Goal: Information Seeking & Learning: Learn about a topic

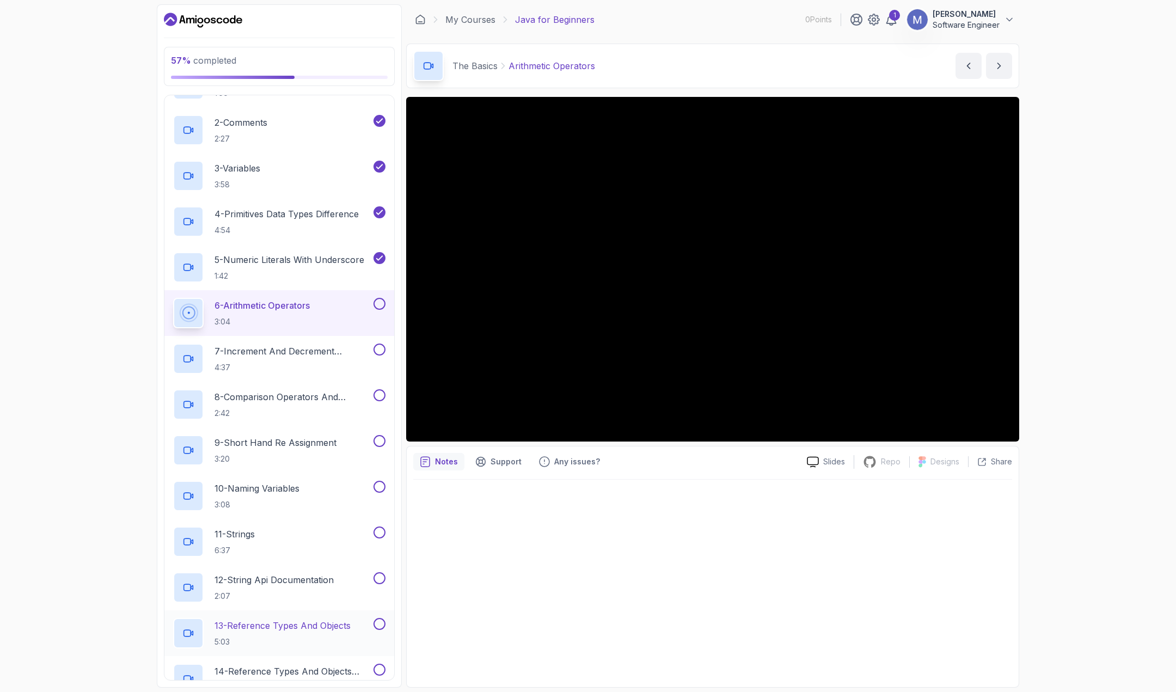
scroll to position [139, 0]
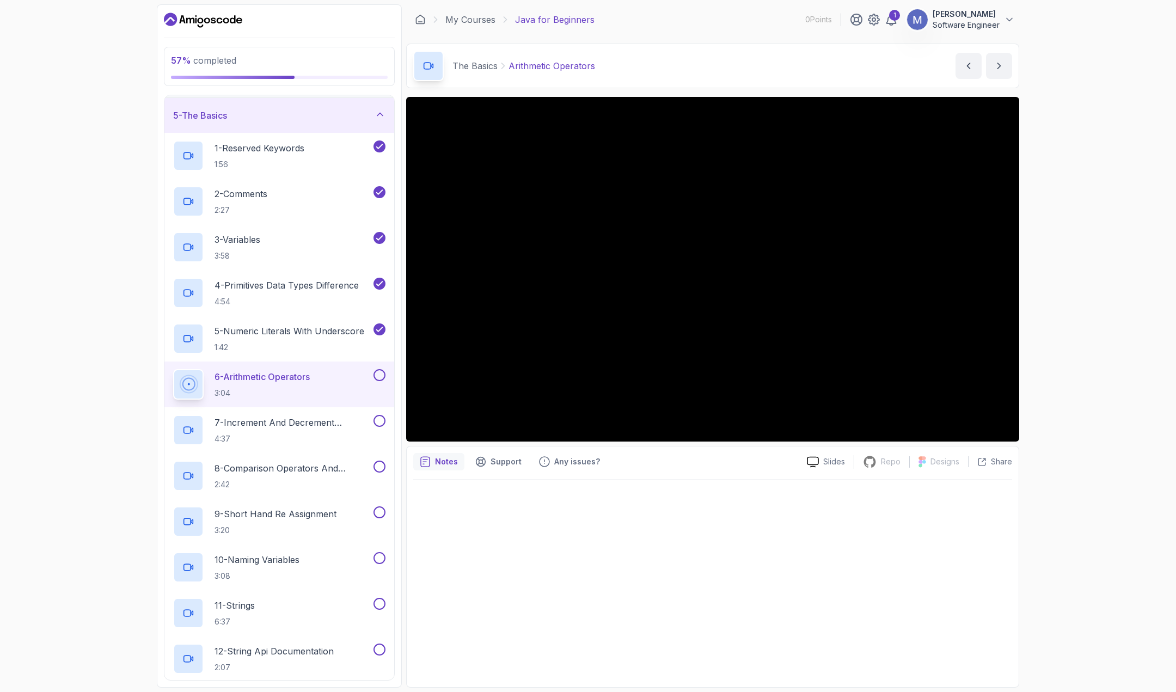
click at [1101, 223] on div "57 % completed 1 - Intro 2 - Understanding Java 3 - Environment Setup 4 - Up An…" at bounding box center [588, 346] width 1176 height 692
click at [319, 359] on div "5 - Numeric Literals With Underscore 1:42" at bounding box center [279, 339] width 230 height 46
click at [321, 369] on div "6 - Arithmetic Operators 3:04" at bounding box center [272, 384] width 198 height 30
click at [386, 376] on div at bounding box center [378, 375] width 14 height 12
click at [329, 418] on p "7 - Increment And Decrement Operators" at bounding box center [293, 422] width 157 height 13
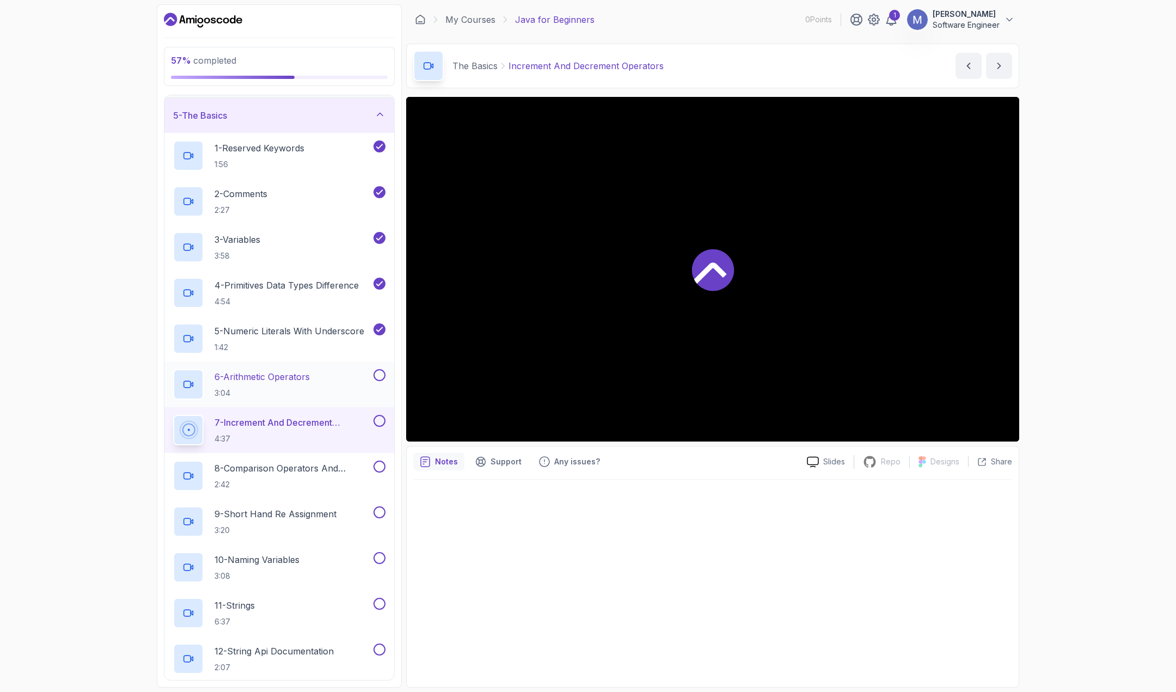
click at [306, 373] on p "6 - Arithmetic Operators" at bounding box center [262, 376] width 95 height 13
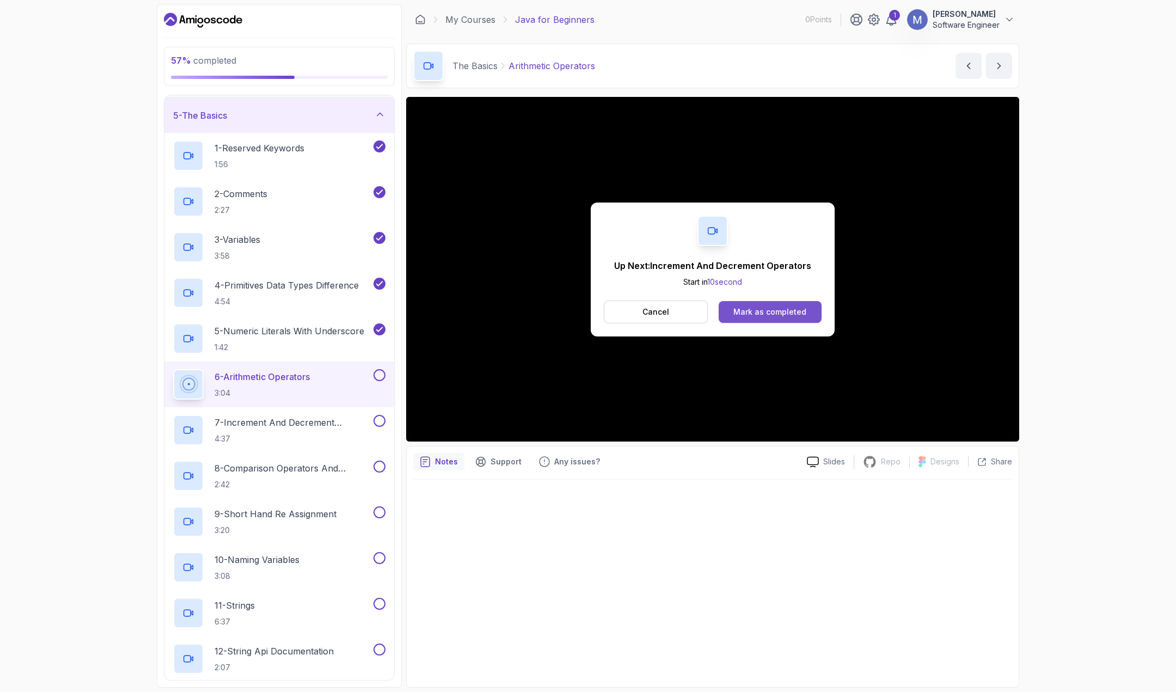
click at [789, 307] on div "Mark as completed" at bounding box center [770, 312] width 73 height 11
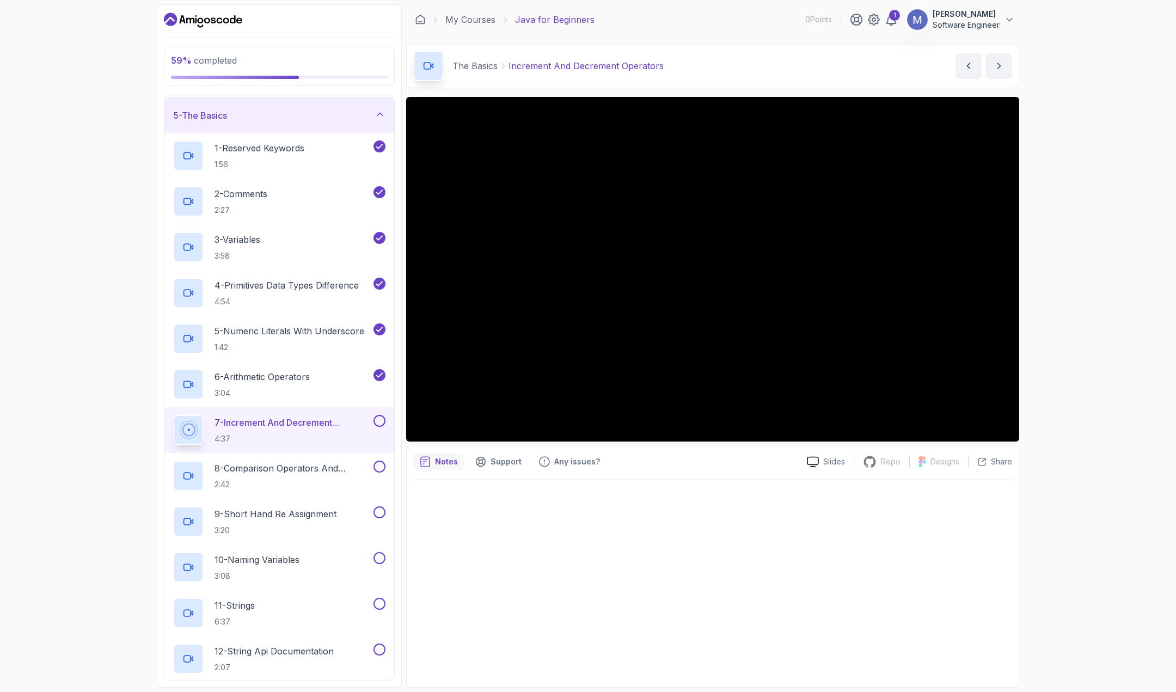
click at [1091, 358] on div "59 % completed 1 - Intro 2 - Understanding Java 3 - Environment Setup 4 - Up An…" at bounding box center [588, 346] width 1176 height 692
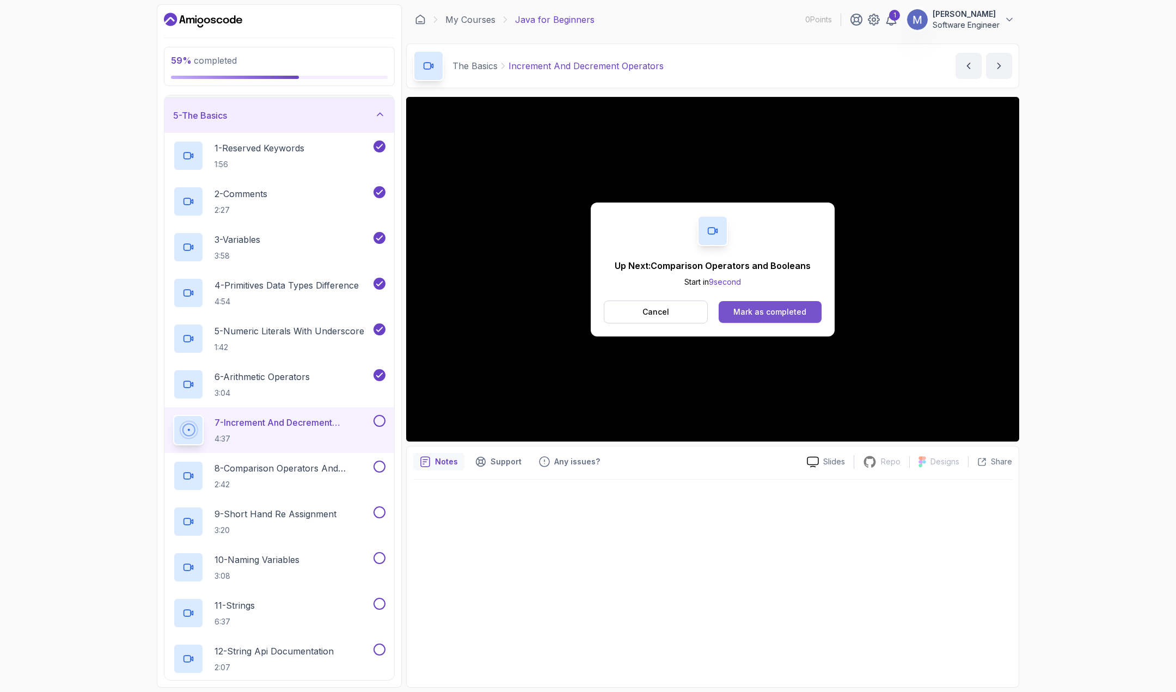
click at [799, 312] on div "Mark as completed" at bounding box center [770, 312] width 73 height 11
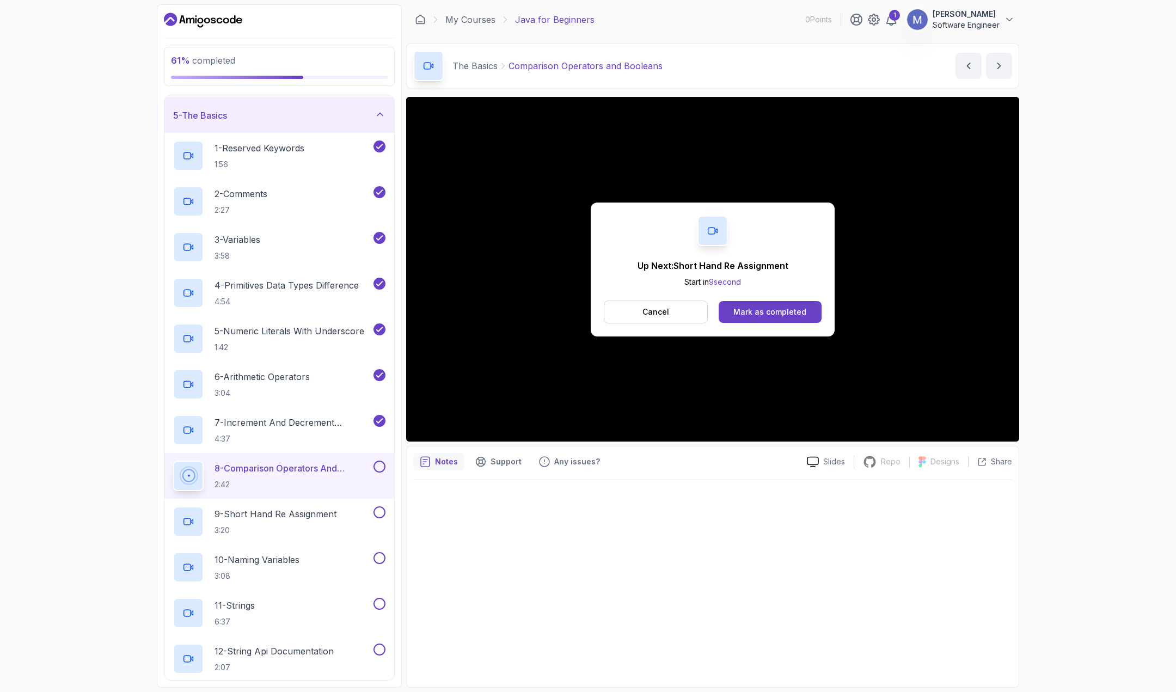
click at [755, 323] on div "Up Next: Short Hand Re Assignment Start in 9 second Cancel Mark as completed" at bounding box center [713, 270] width 244 height 134
click at [757, 318] on button "Mark as completed" at bounding box center [770, 312] width 103 height 22
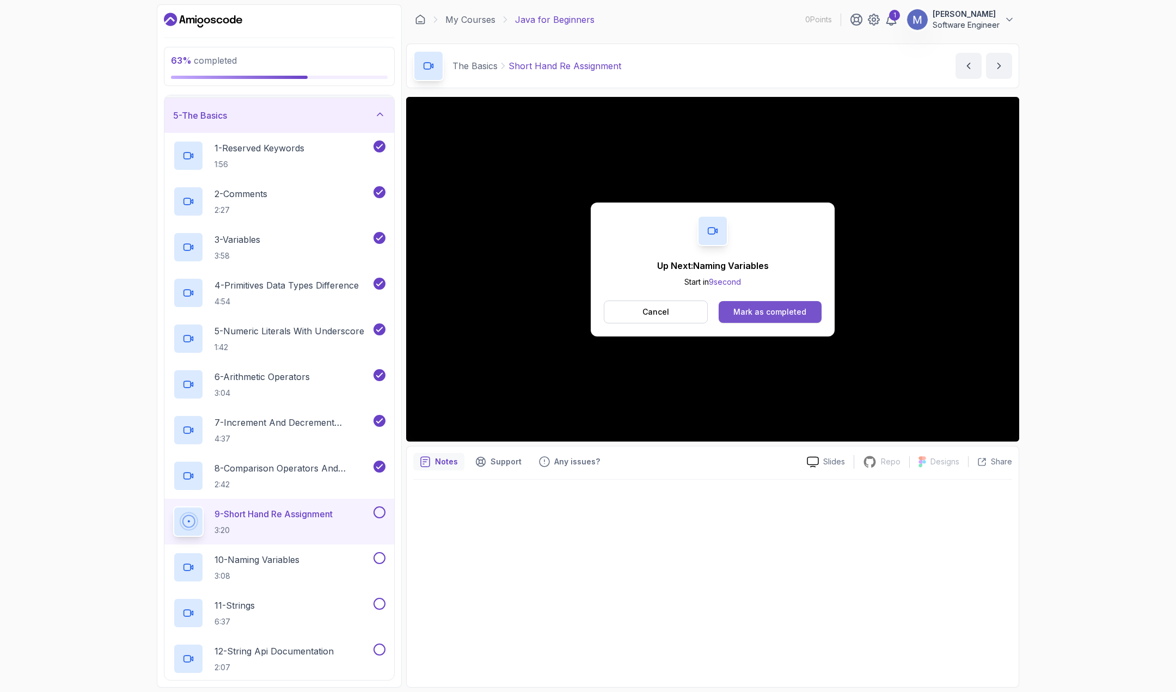
click at [763, 305] on button "Mark as completed" at bounding box center [770, 312] width 103 height 22
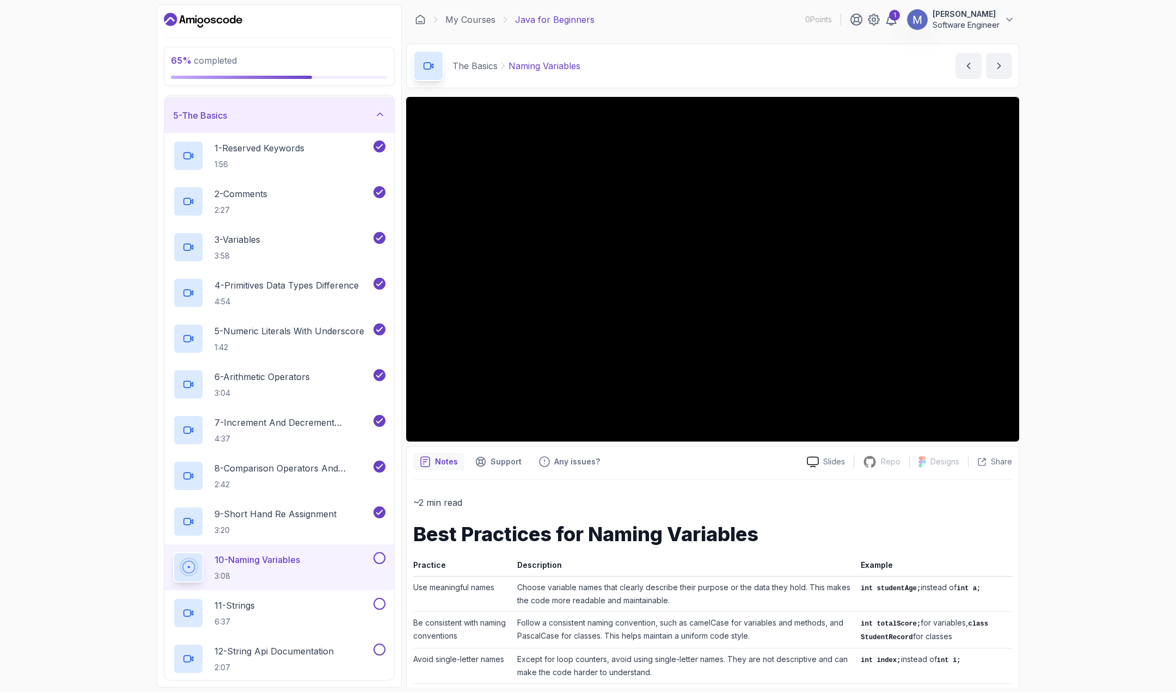
click at [1097, 491] on div "65 % completed 1 - Intro 2 - Understanding Java 3 - Environment Setup 4 - Up An…" at bounding box center [588, 346] width 1176 height 692
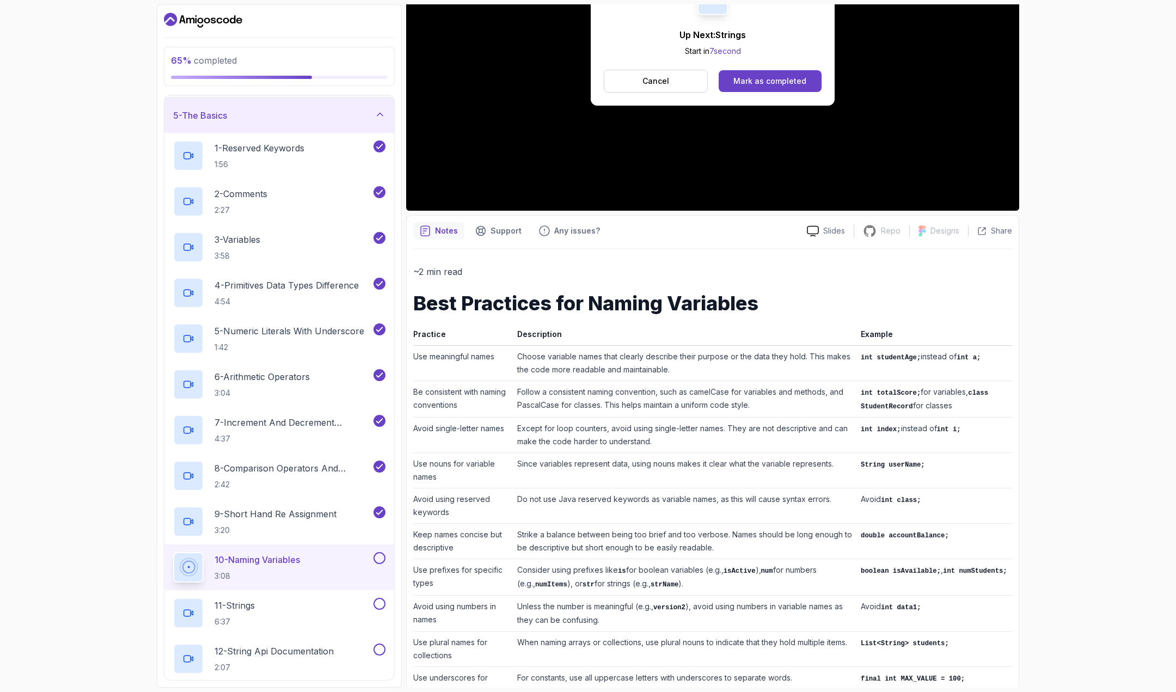
scroll to position [290, 0]
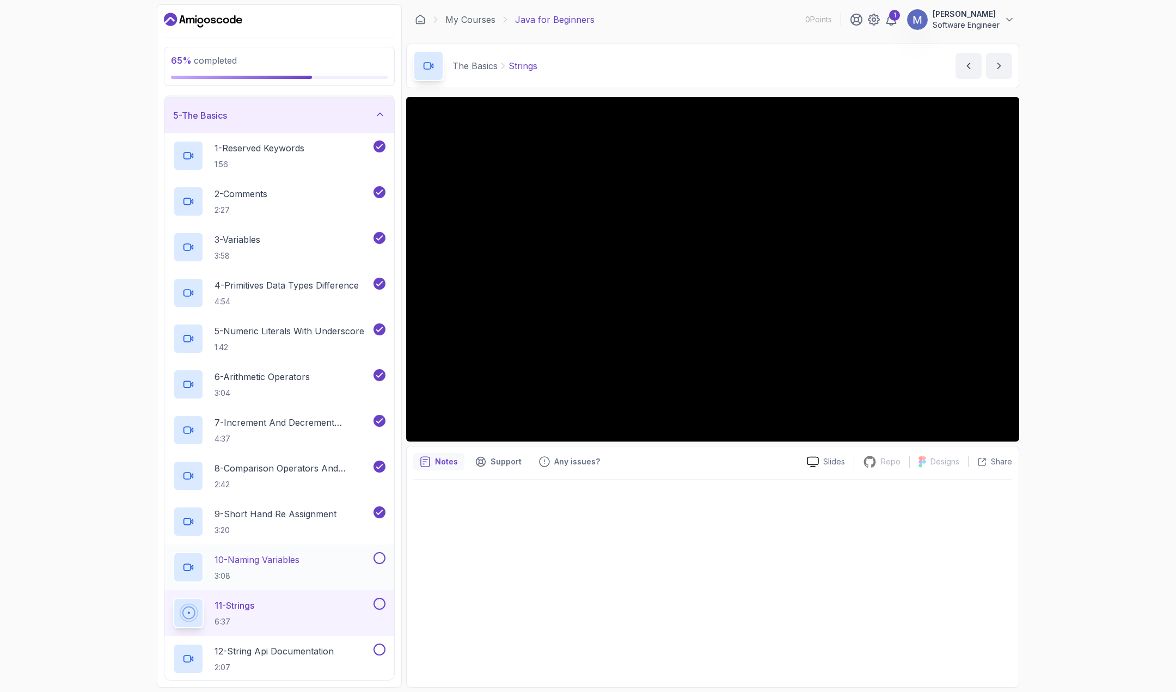
click at [372, 557] on div at bounding box center [378, 558] width 14 height 12
click at [383, 557] on button at bounding box center [380, 558] width 12 height 12
click at [239, 553] on p "10 - Naming Variables" at bounding box center [257, 559] width 85 height 13
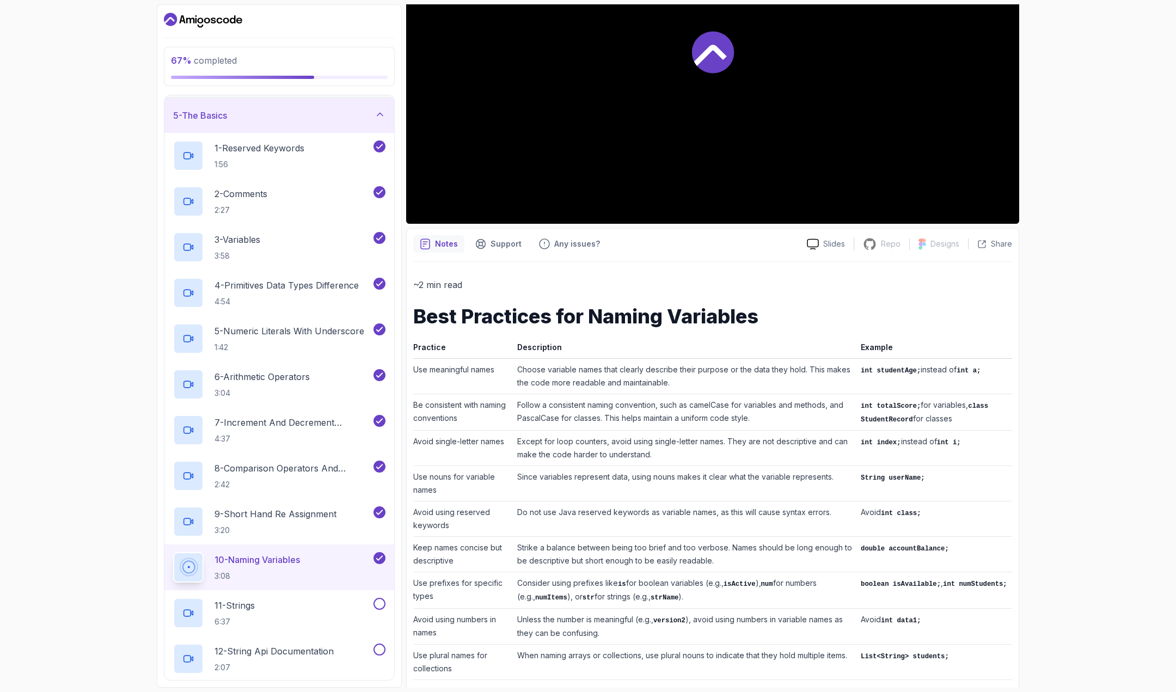
scroll to position [54, 0]
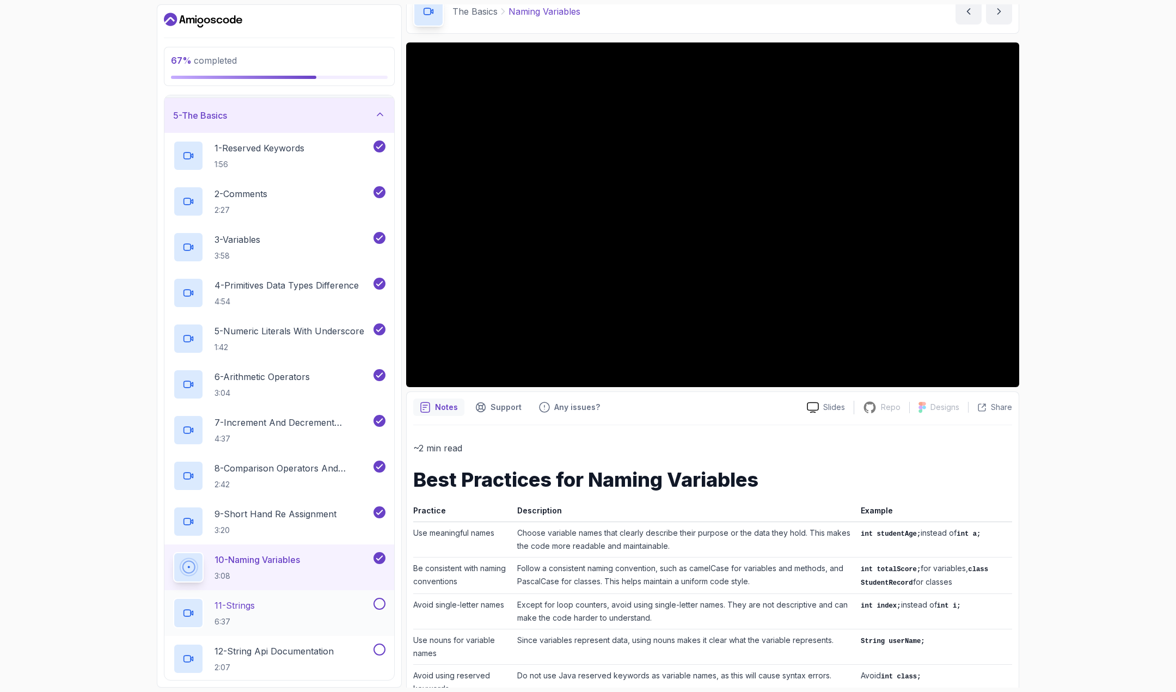
click at [289, 600] on div "11 - Strings 6:37" at bounding box center [272, 613] width 198 height 30
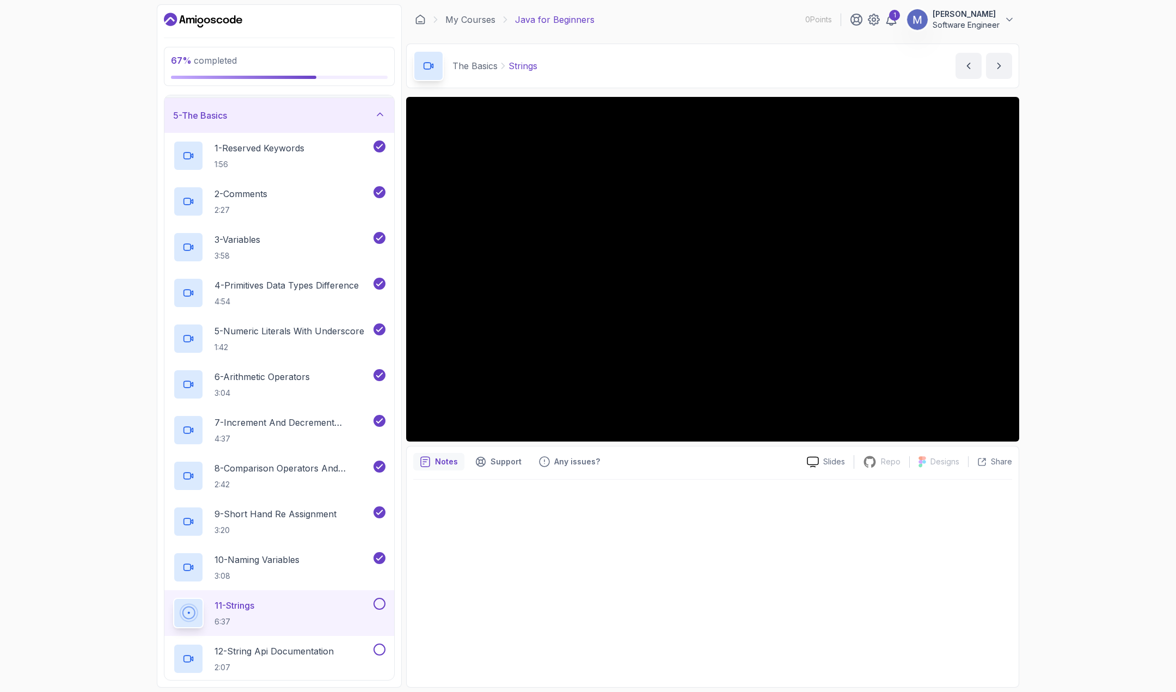
click at [1095, 358] on div "67 % completed 1 - Intro 2 - Understanding Java 3 - Environment Setup 4 - Up An…" at bounding box center [588, 346] width 1176 height 692
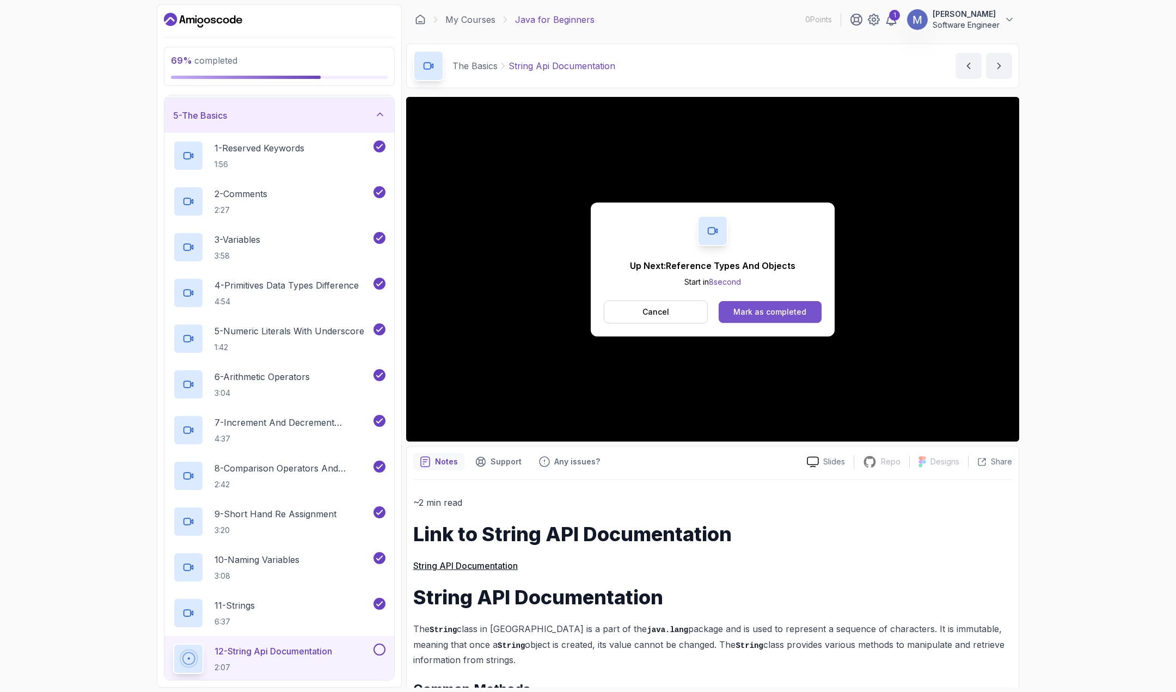
click at [780, 307] on div "Mark as completed" at bounding box center [770, 312] width 73 height 11
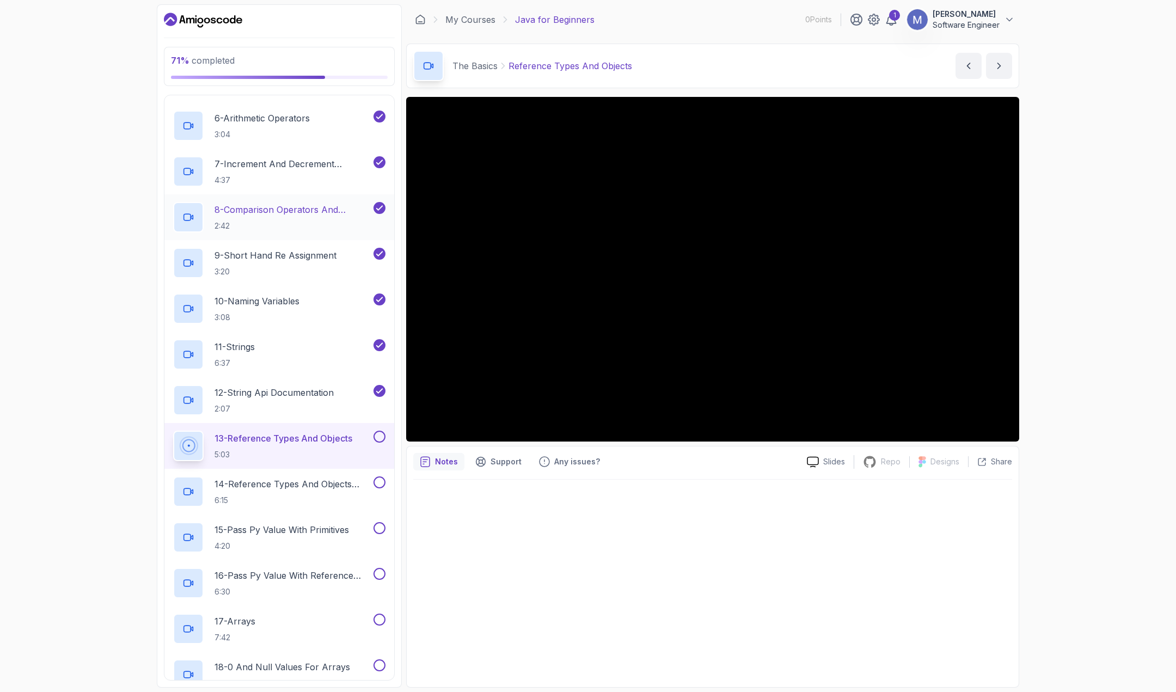
scroll to position [411, 0]
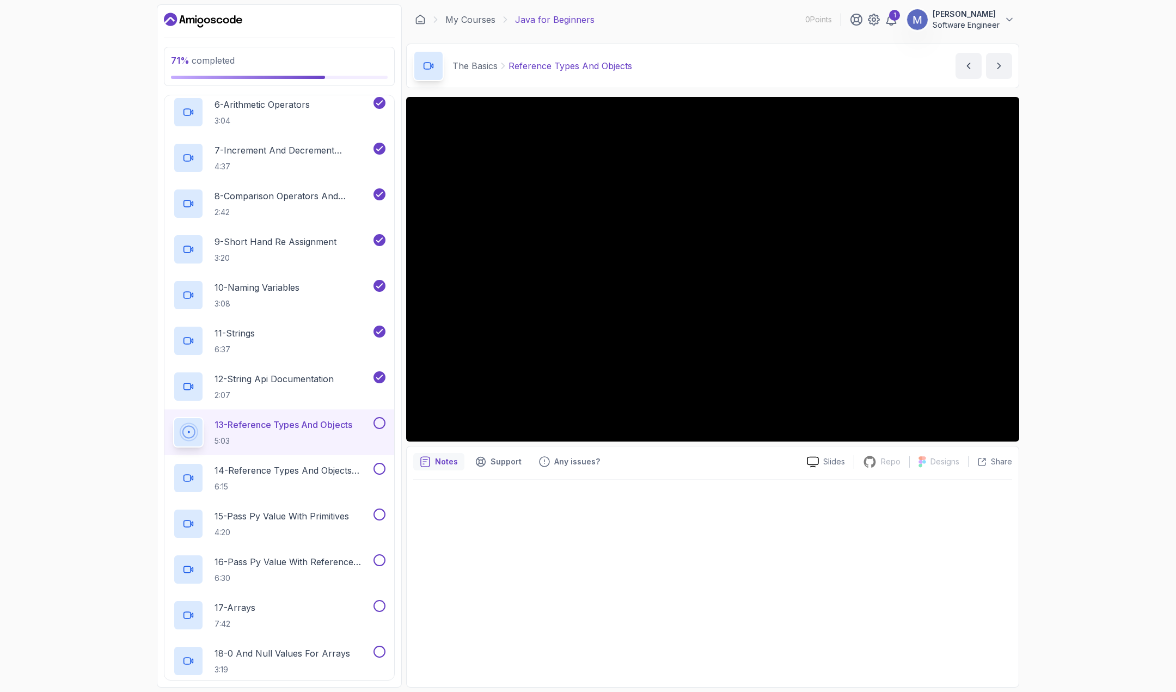
click at [1084, 478] on div "71 % completed 1 - Intro 2 - Understanding Java 3 - Environment Setup 4 - Up An…" at bounding box center [588, 346] width 1176 height 692
click at [1055, 455] on div "71 % completed 1 - Intro 2 - Understanding Java 3 - Environment Setup 4 - Up An…" at bounding box center [588, 346] width 1176 height 692
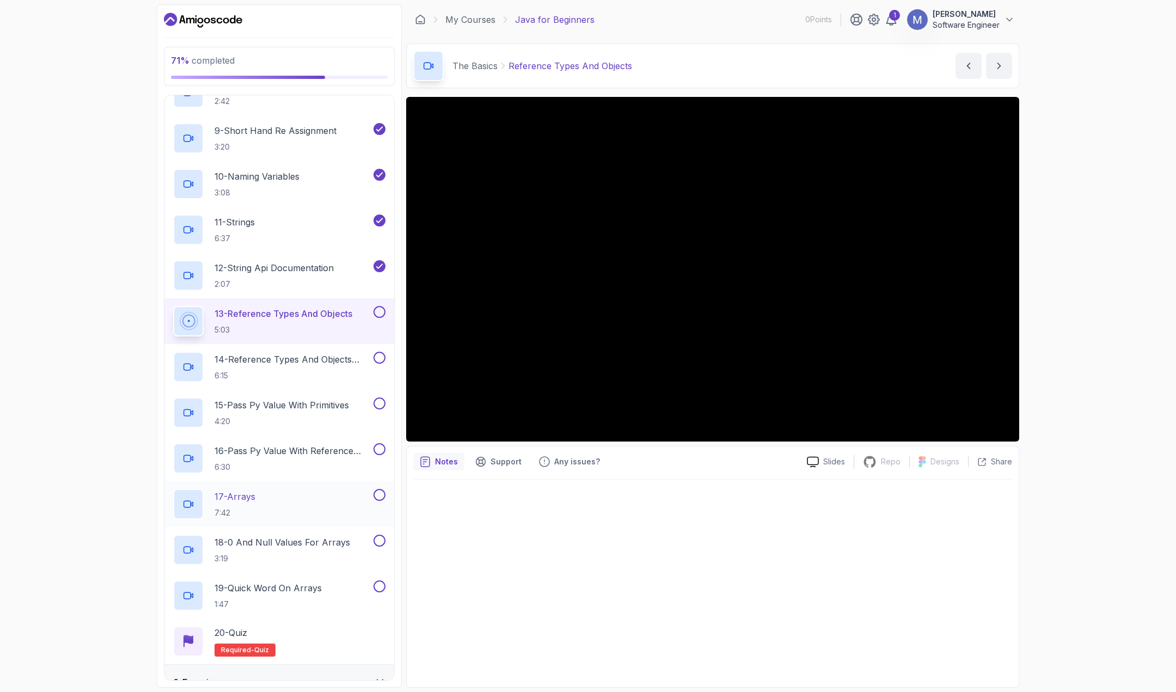
scroll to position [575, 0]
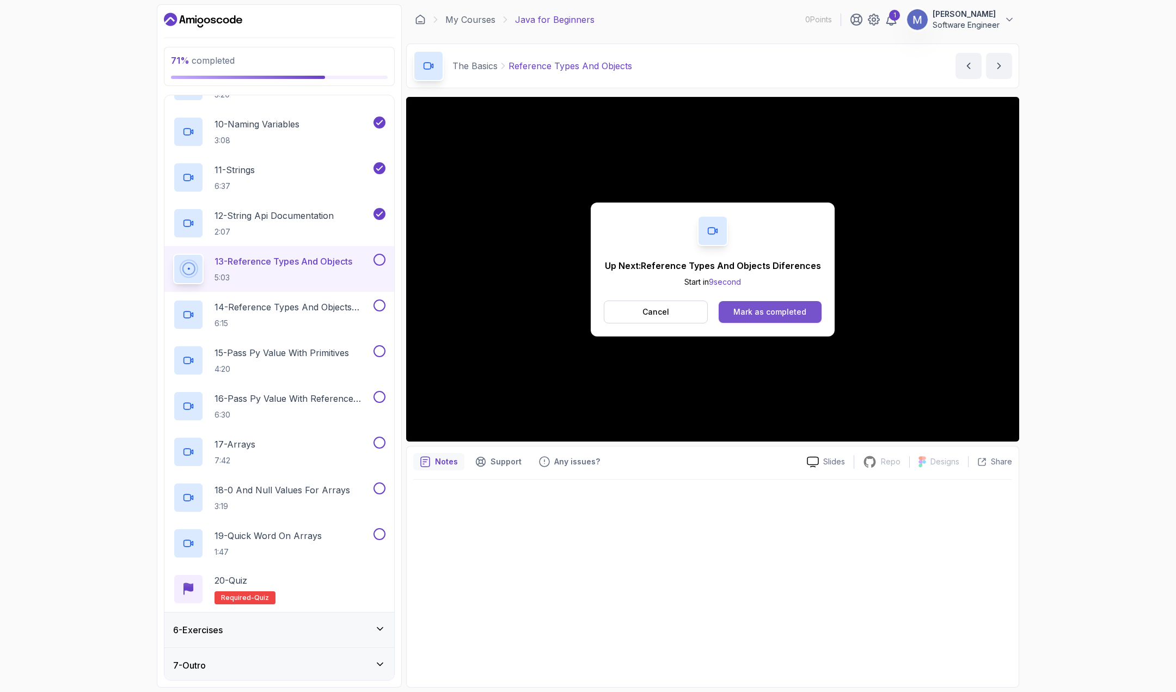
click at [796, 312] on div "Mark as completed" at bounding box center [770, 312] width 73 height 11
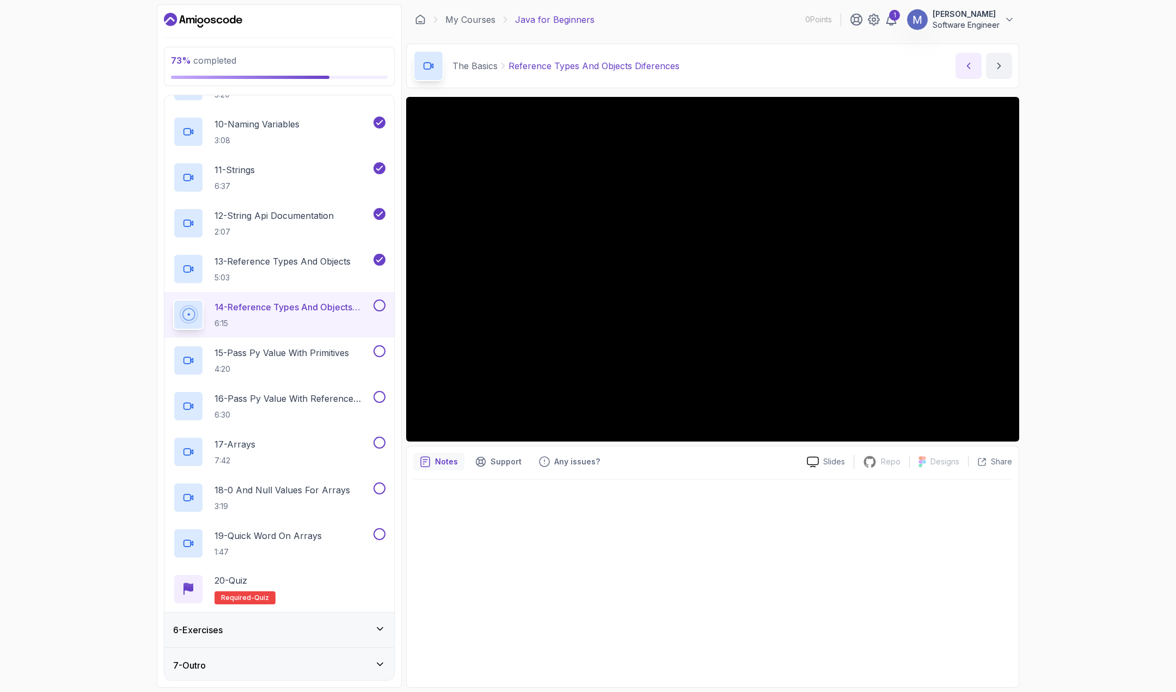
click at [972, 63] on icon "previous content" at bounding box center [968, 65] width 11 height 11
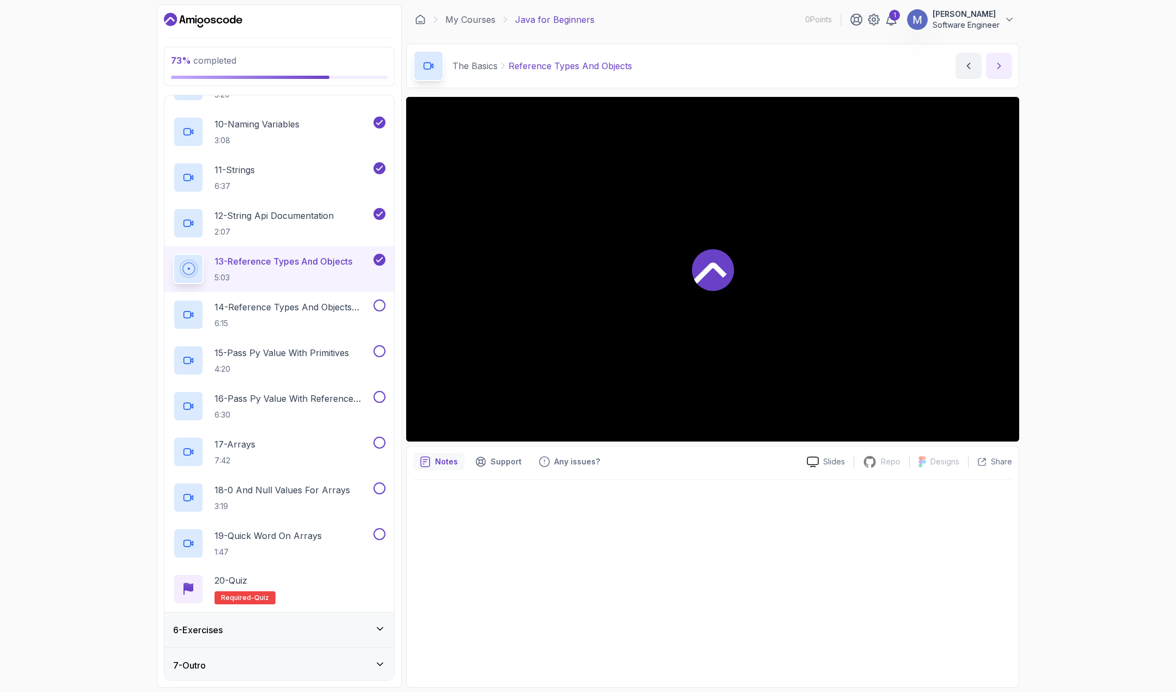
click at [999, 69] on icon "next content" at bounding box center [999, 65] width 11 height 11
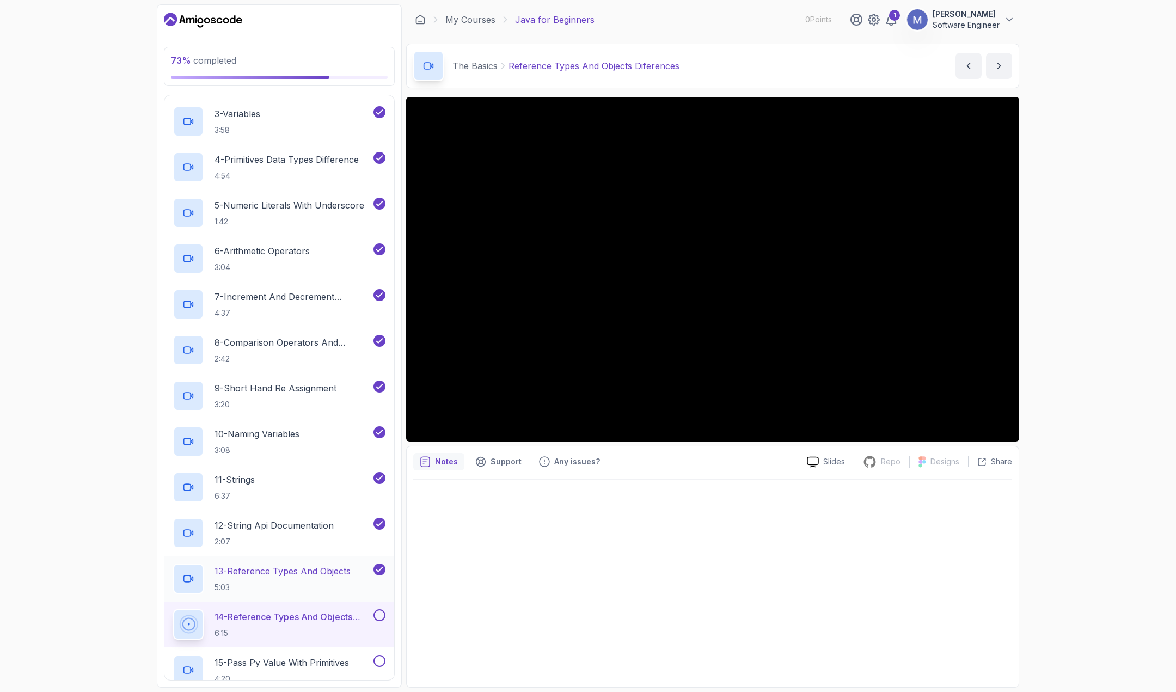
scroll to position [248, 0]
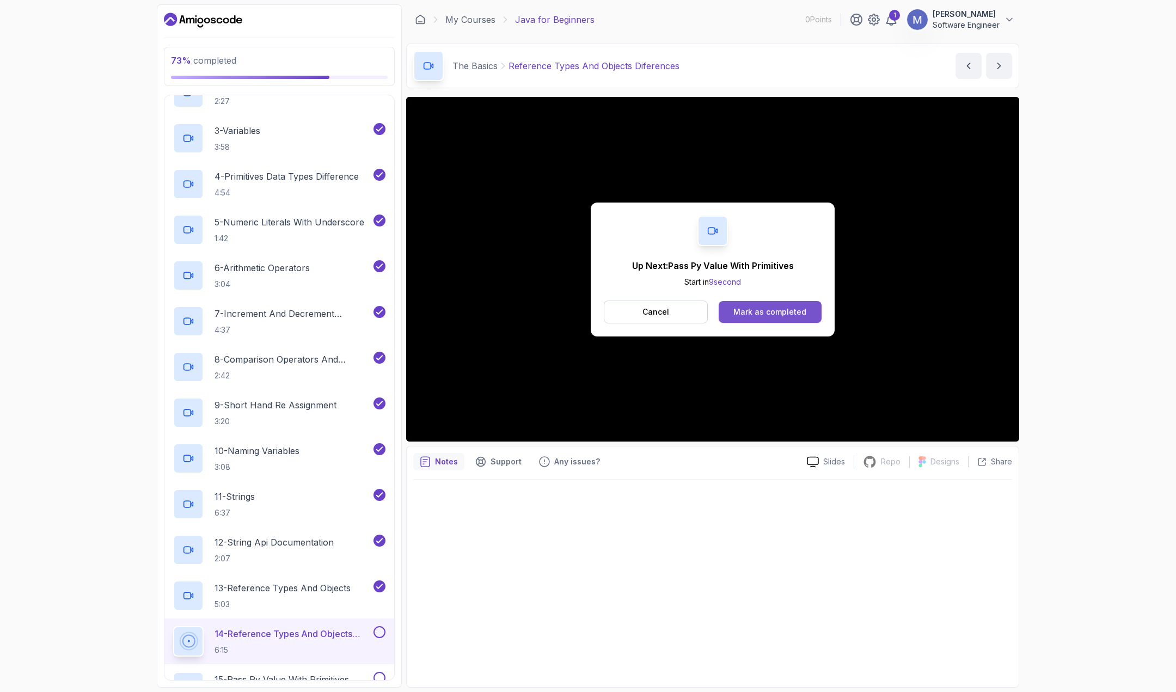
click at [745, 311] on div "Mark as completed" at bounding box center [770, 312] width 73 height 11
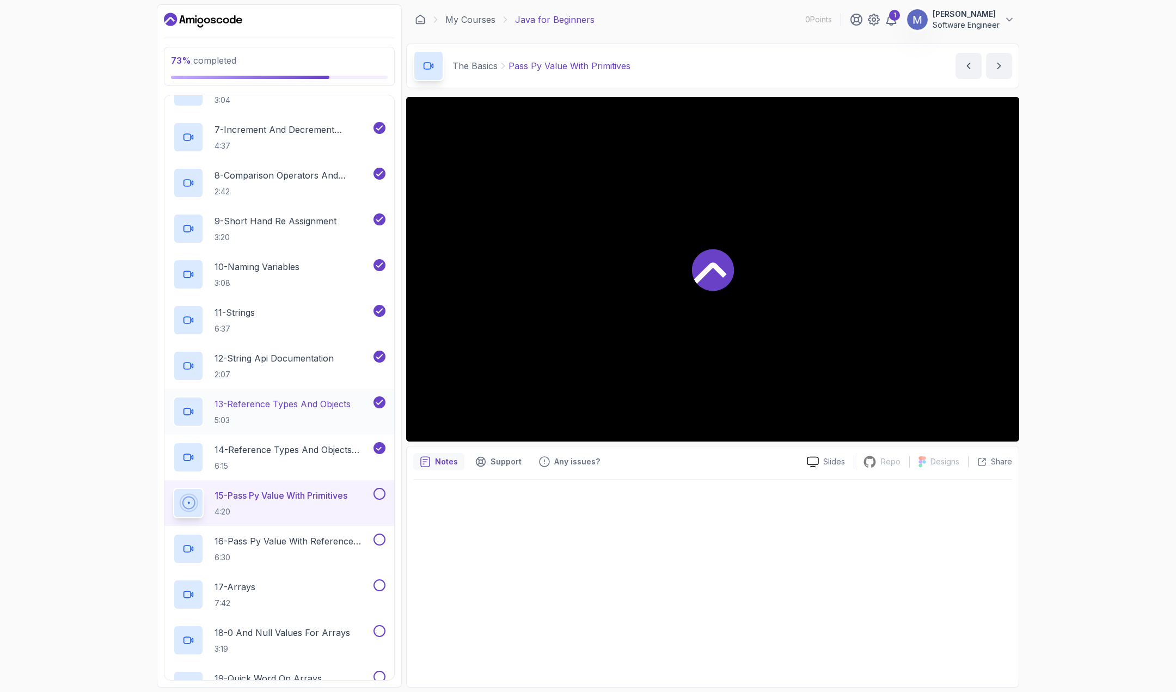
scroll to position [466, 0]
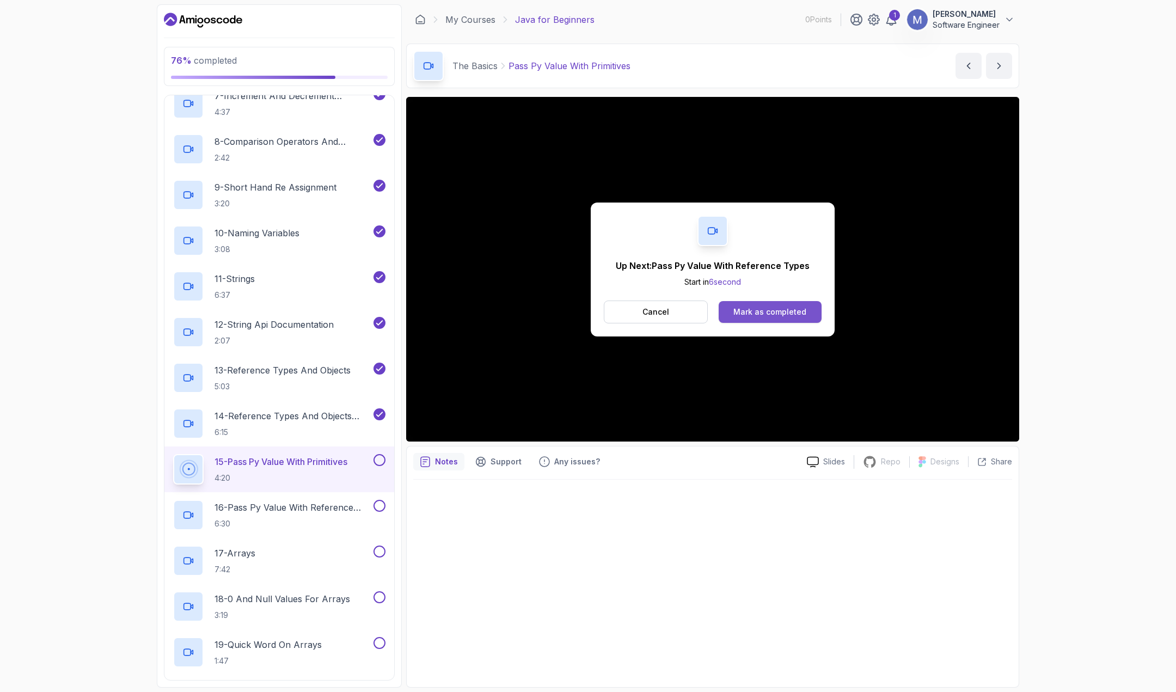
click at [755, 309] on div "Mark as completed" at bounding box center [770, 312] width 73 height 11
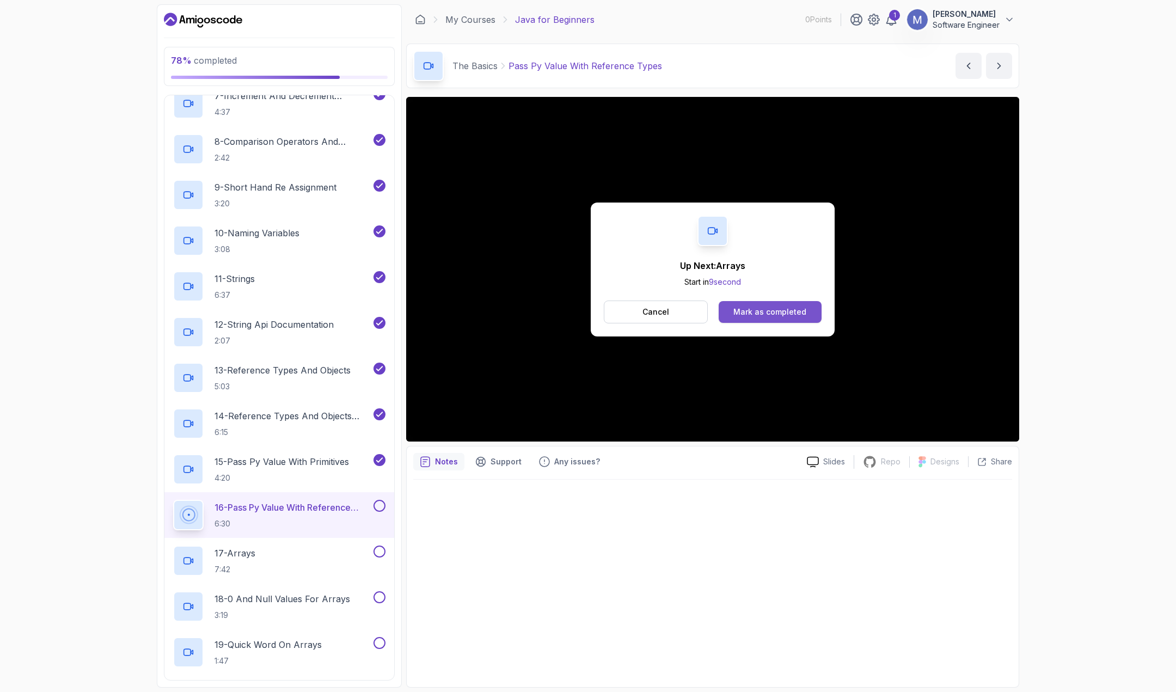
click at [797, 311] on div "Mark as completed" at bounding box center [770, 312] width 73 height 11
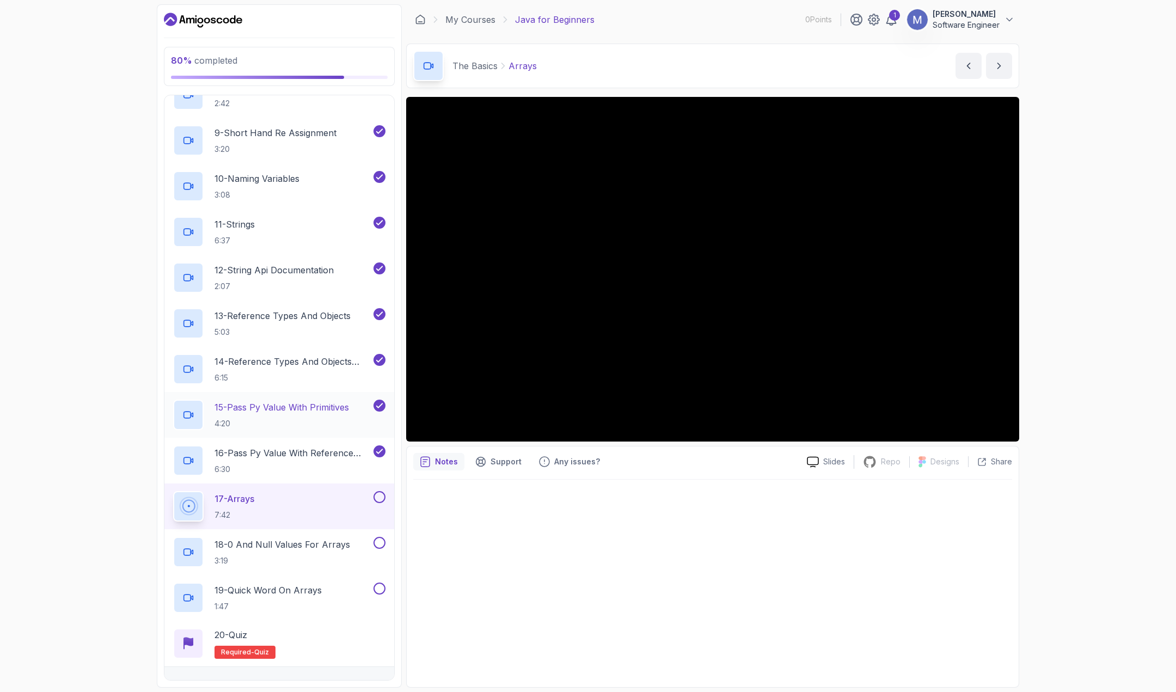
scroll to position [575, 0]
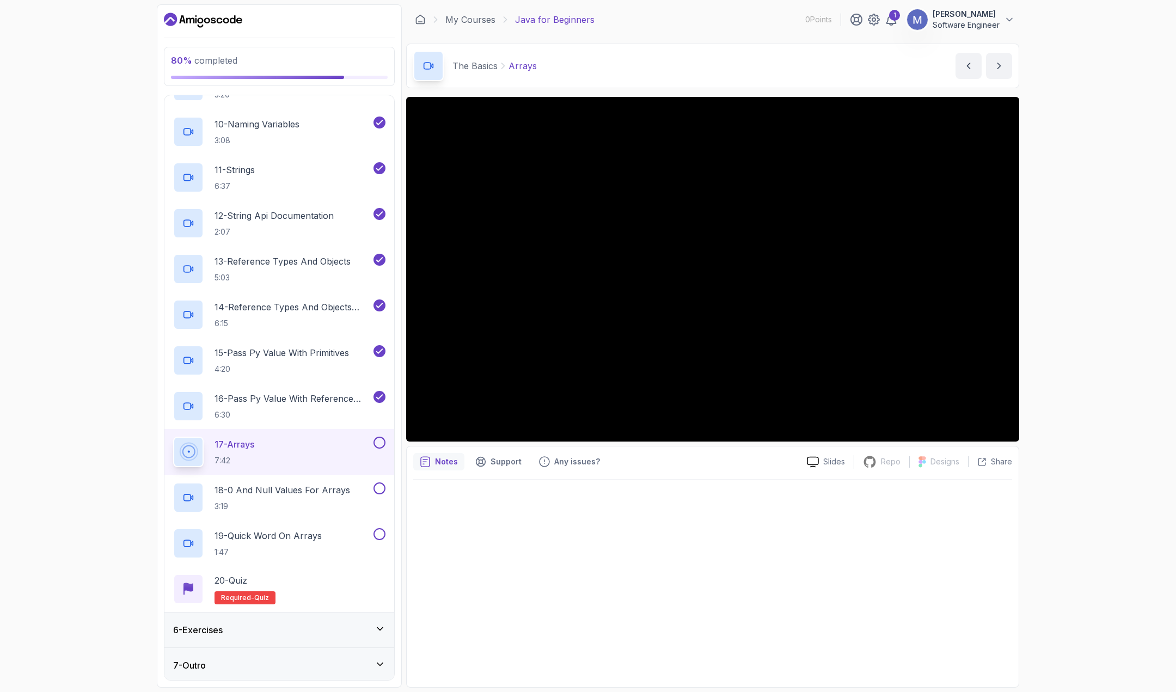
click at [1085, 364] on div "80 % completed 1 - Intro 2 - Understanding Java 3 - Environment Setup 4 - Up An…" at bounding box center [588, 346] width 1176 height 692
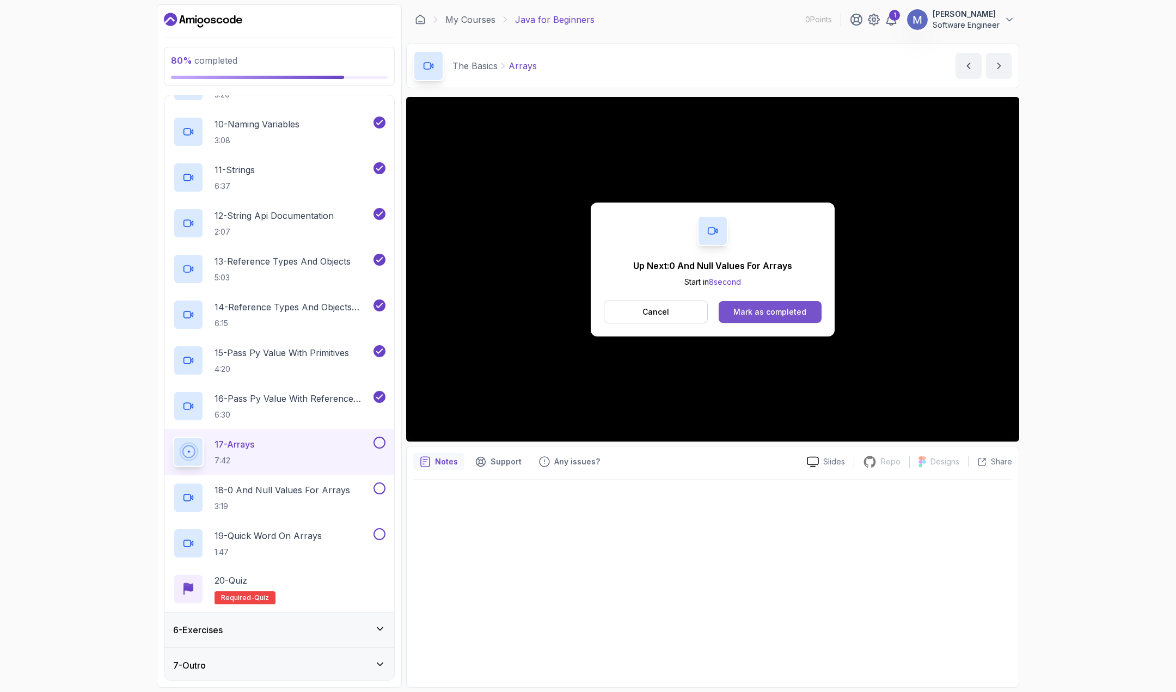
click at [744, 315] on div "Mark as completed" at bounding box center [770, 312] width 73 height 11
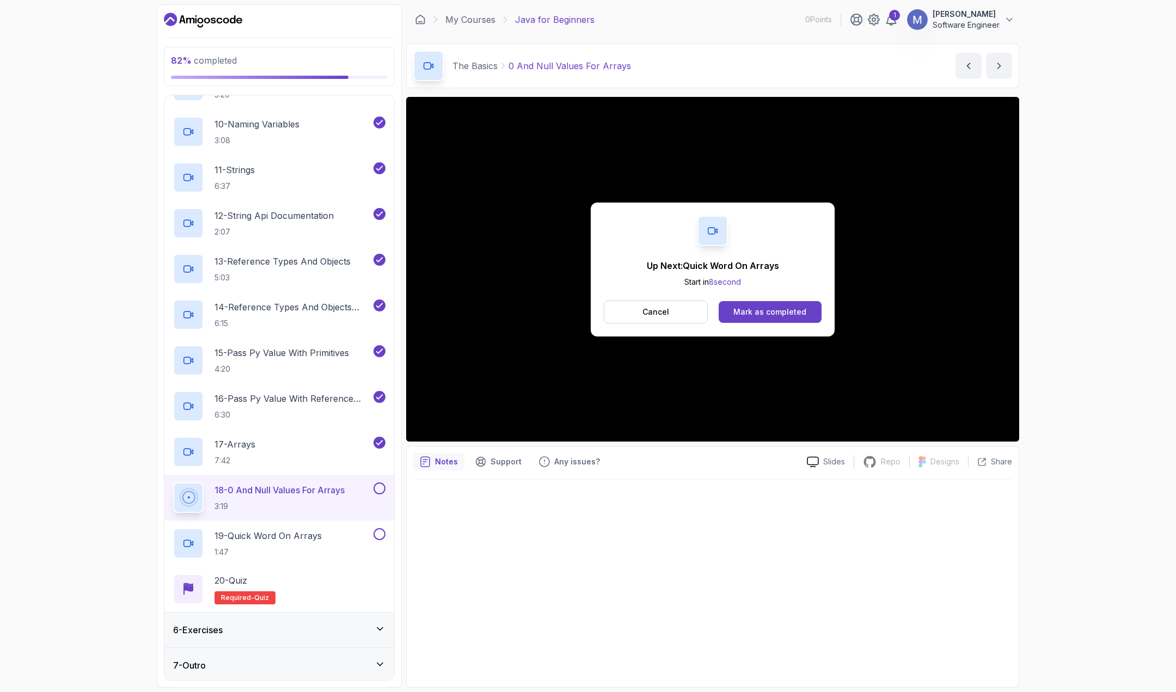
click at [744, 315] on div "Mark as completed" at bounding box center [770, 312] width 73 height 11
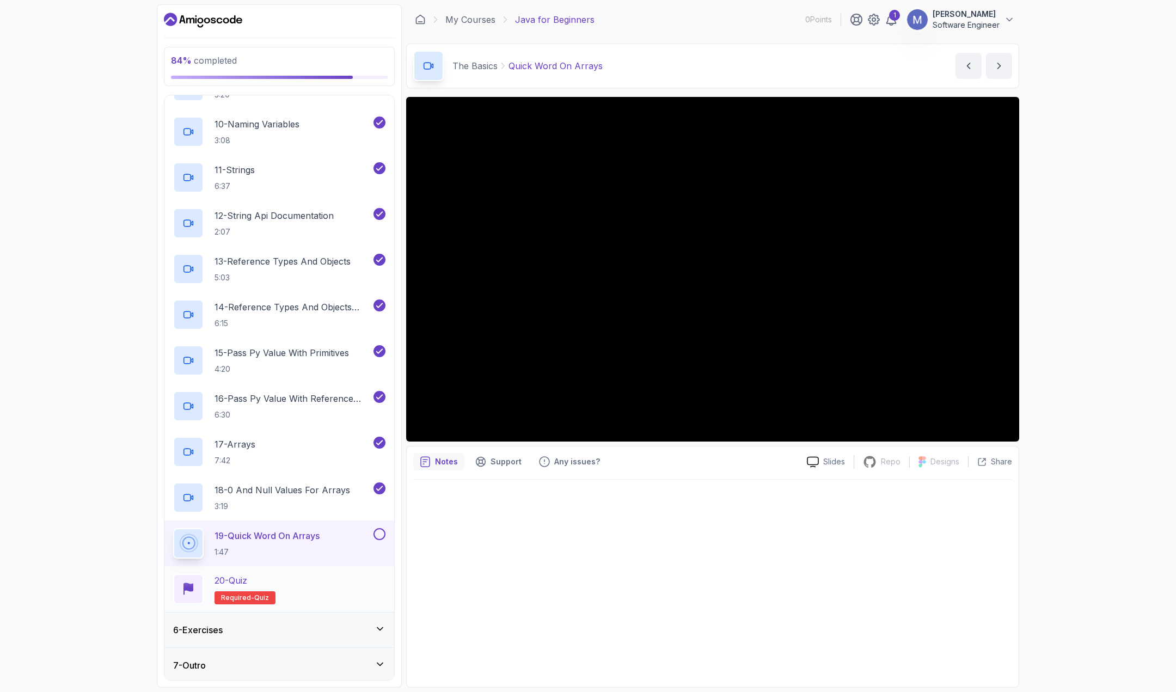
click at [289, 577] on div "20 - Quiz Required- quiz" at bounding box center [279, 589] width 212 height 30
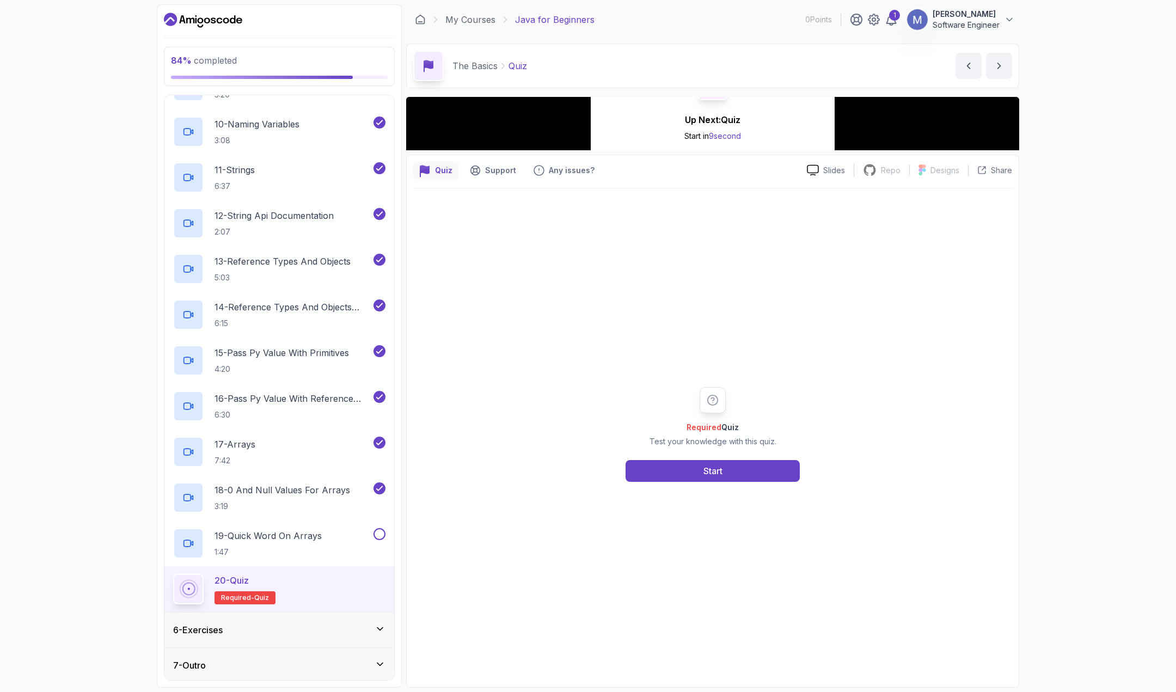
click at [773, 311] on div "Required Quiz Test your knowledge with this quiz. Start" at bounding box center [712, 434] width 599 height 492
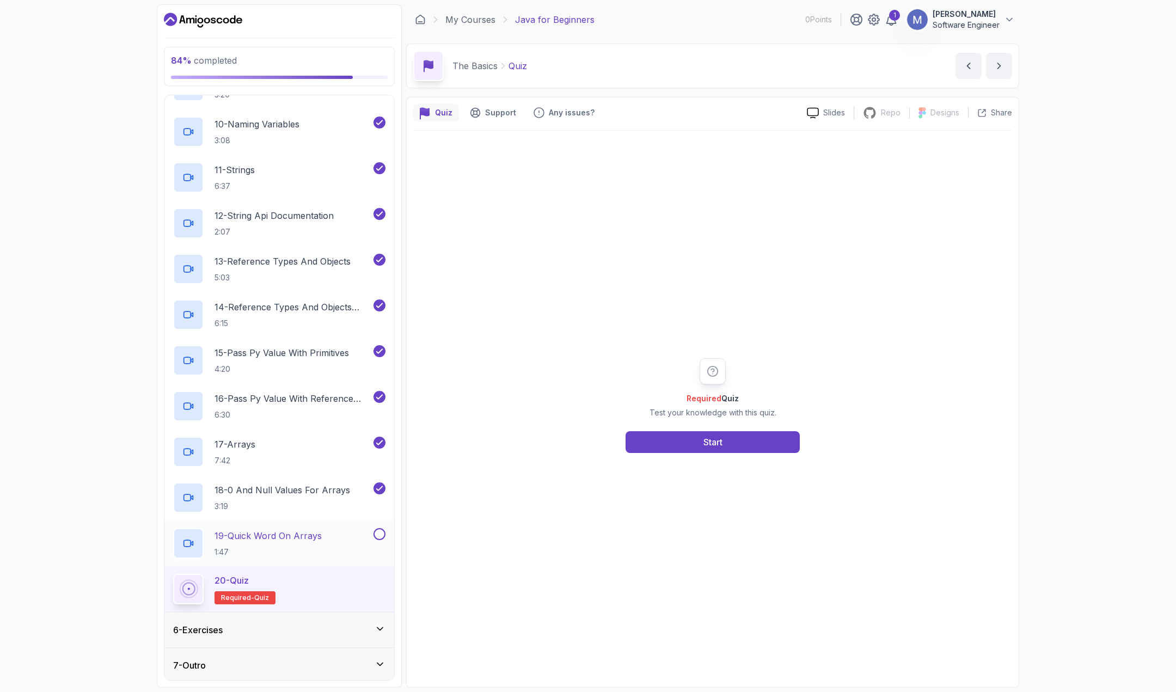
click at [376, 533] on button at bounding box center [380, 534] width 12 height 12
click at [686, 450] on button "Start" at bounding box center [713, 442] width 174 height 22
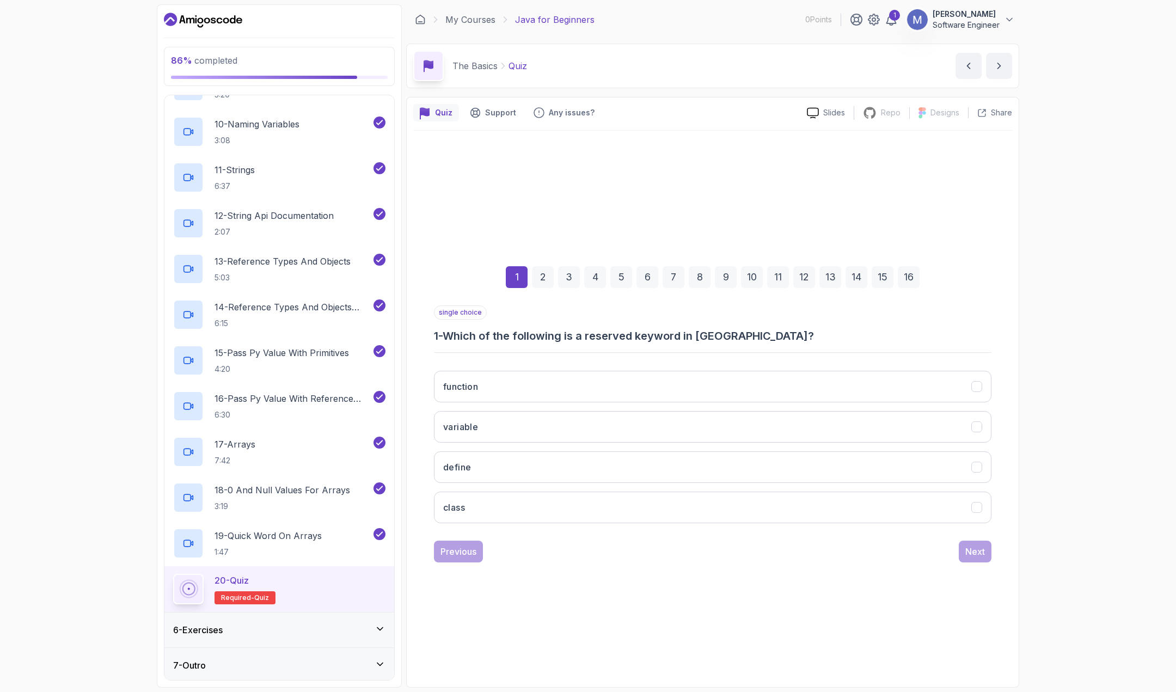
drag, startPoint x: 691, startPoint y: 439, endPoint x: 679, endPoint y: 553, distance: 113.9
click at [676, 554] on div "single choice 1 - Which of the following is a reserved keyword in Java? functio…" at bounding box center [713, 434] width 558 height 257
click at [560, 462] on button "define" at bounding box center [713, 467] width 558 height 32
click at [666, 503] on button "class" at bounding box center [713, 508] width 558 height 32
click at [970, 553] on div "Next" at bounding box center [976, 551] width 20 height 13
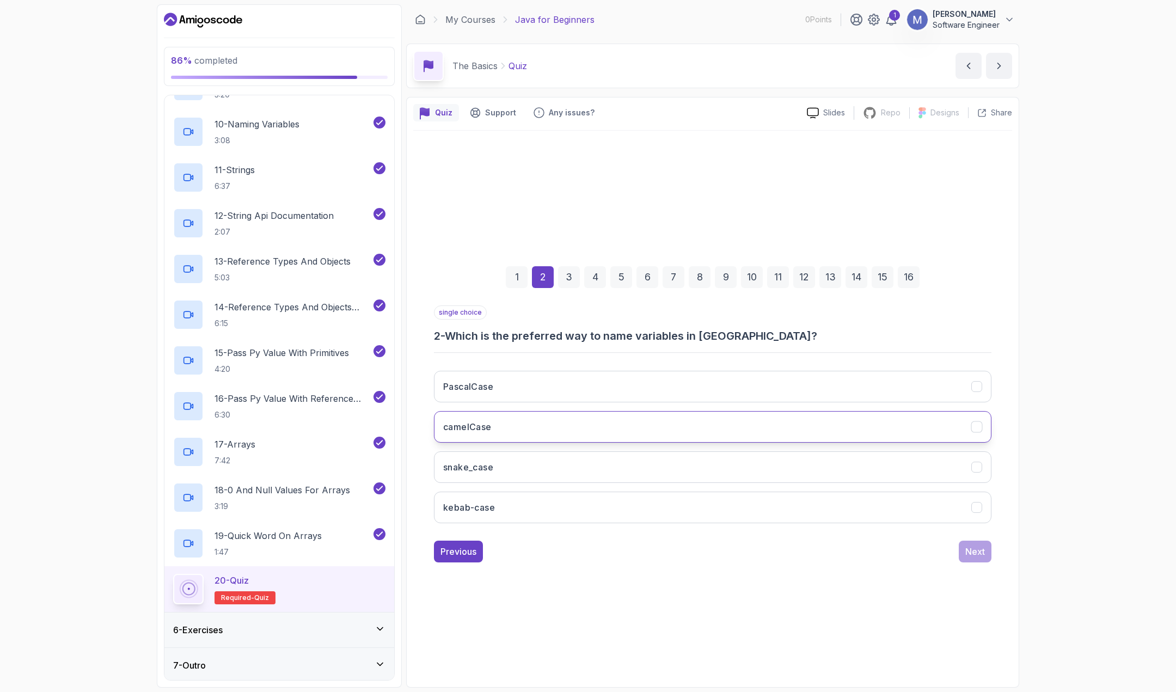
click at [605, 431] on button "camelCase" at bounding box center [713, 427] width 558 height 32
click at [969, 551] on div "Next" at bounding box center [976, 551] width 20 height 13
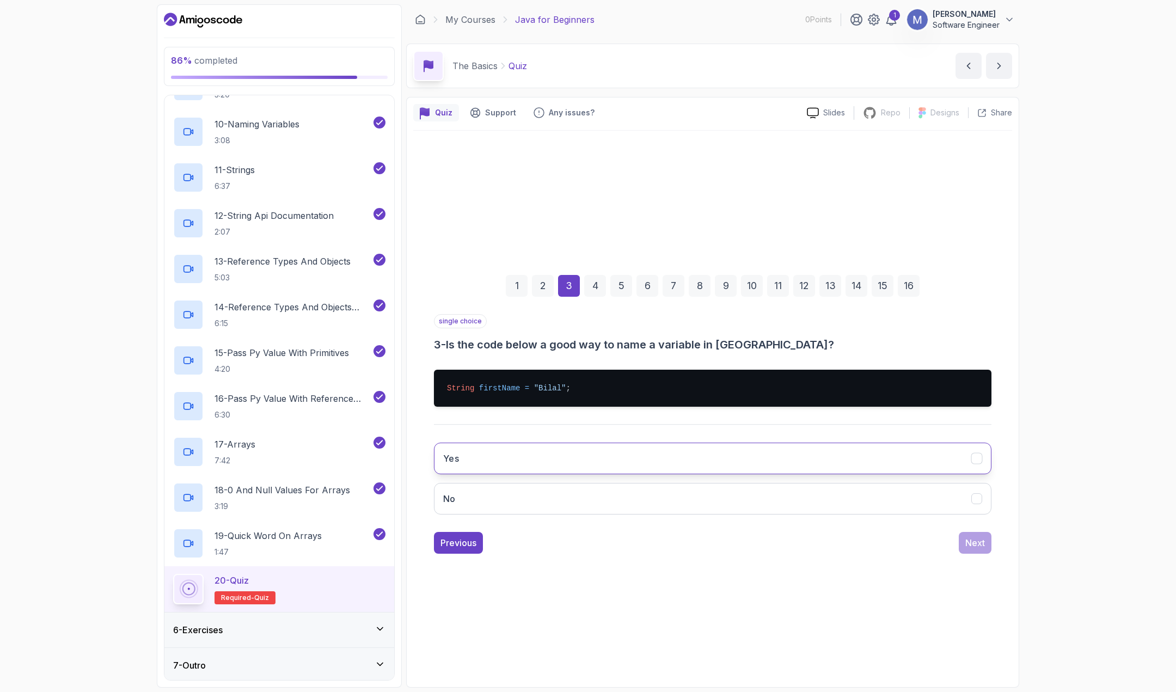
click at [525, 459] on button "Yes" at bounding box center [713, 459] width 558 height 32
click at [975, 545] on div "Next" at bounding box center [976, 542] width 20 height 13
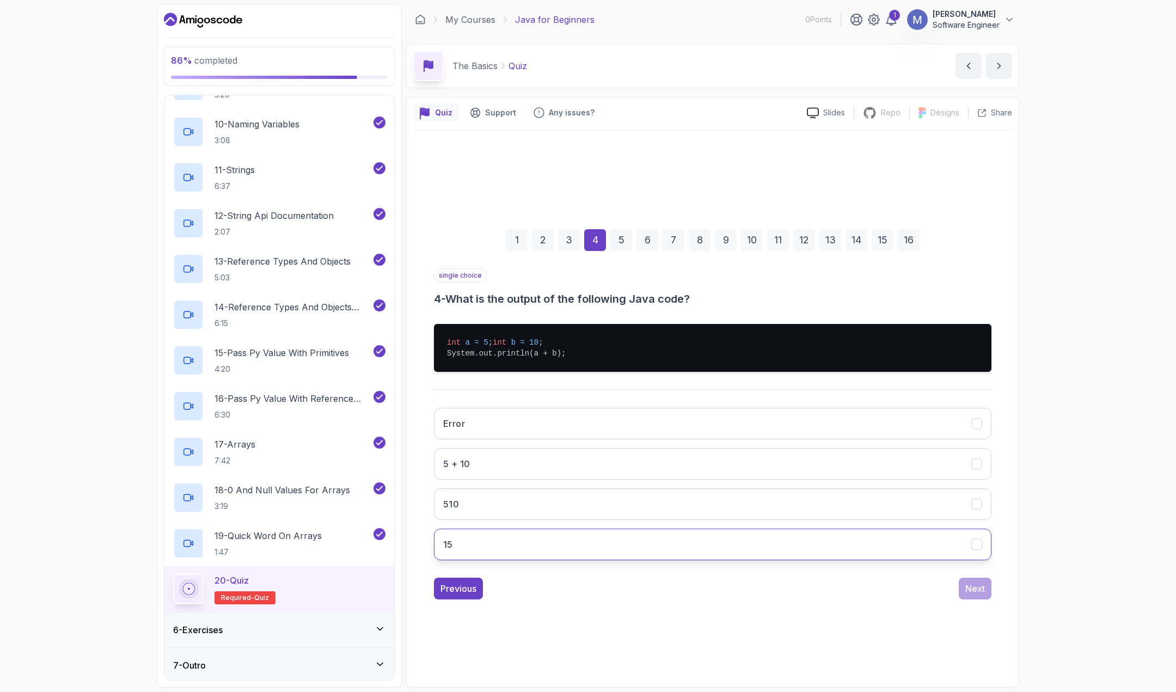
drag, startPoint x: 523, startPoint y: 541, endPoint x: 561, endPoint y: 545, distance: 38.3
click at [526, 542] on button "15" at bounding box center [713, 545] width 558 height 32
click at [966, 595] on div "Next" at bounding box center [976, 588] width 20 height 13
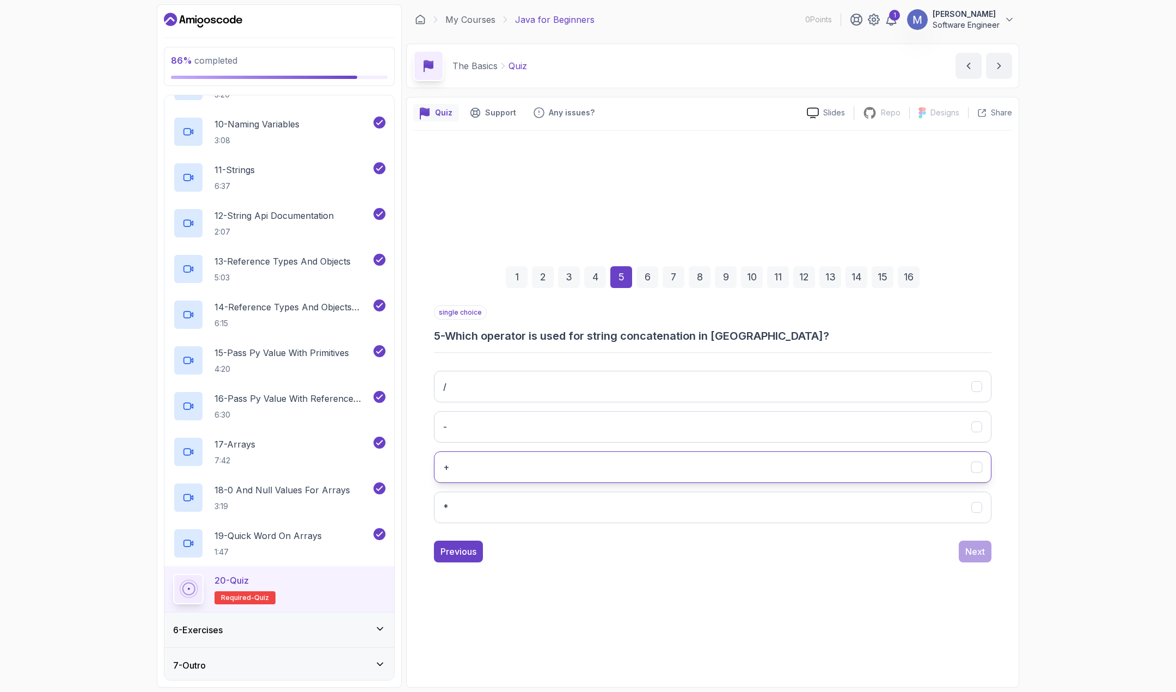
click at [591, 460] on button "+" at bounding box center [713, 467] width 558 height 32
click at [978, 554] on div "Next" at bounding box center [976, 551] width 20 height 13
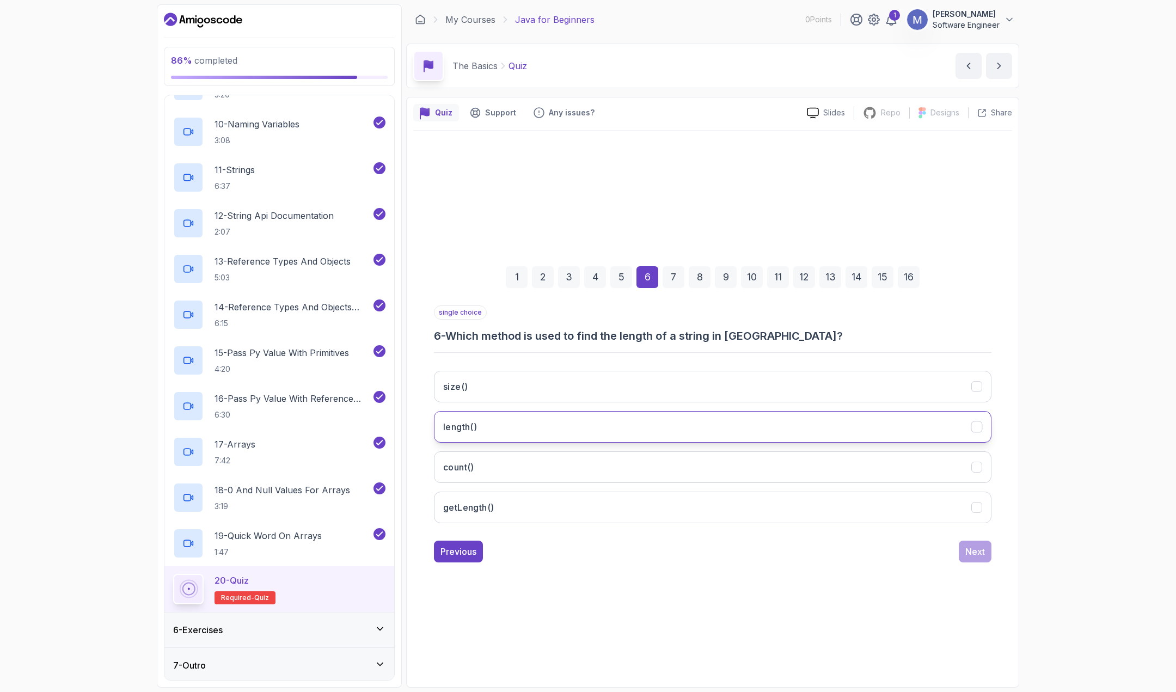
click at [648, 430] on button "length()" at bounding box center [713, 427] width 558 height 32
click at [880, 519] on button "getLength()" at bounding box center [713, 508] width 558 height 32
click at [865, 427] on button "length()" at bounding box center [713, 427] width 558 height 32
click at [973, 548] on div "Next" at bounding box center [976, 551] width 20 height 13
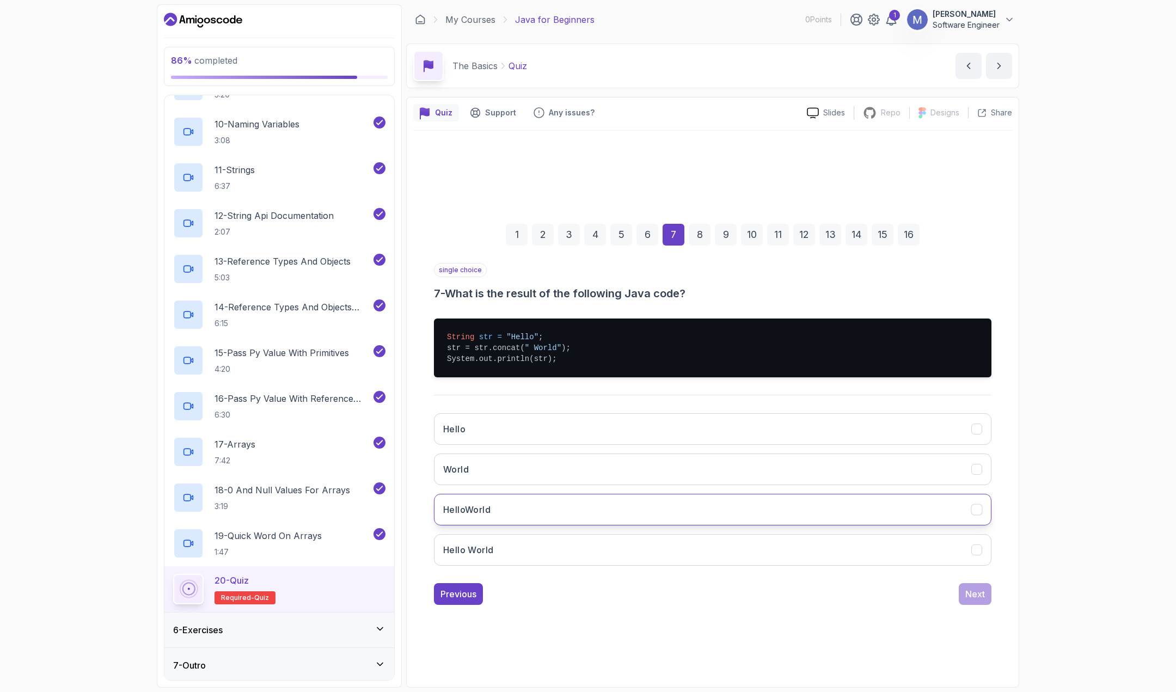
click at [491, 516] on button "HelloWorld" at bounding box center [713, 510] width 558 height 32
drag, startPoint x: 521, startPoint y: 545, endPoint x: 534, endPoint y: 545, distance: 13.6
click at [521, 545] on button "Hello World" at bounding box center [713, 550] width 558 height 32
click at [978, 589] on div "Next" at bounding box center [976, 594] width 20 height 13
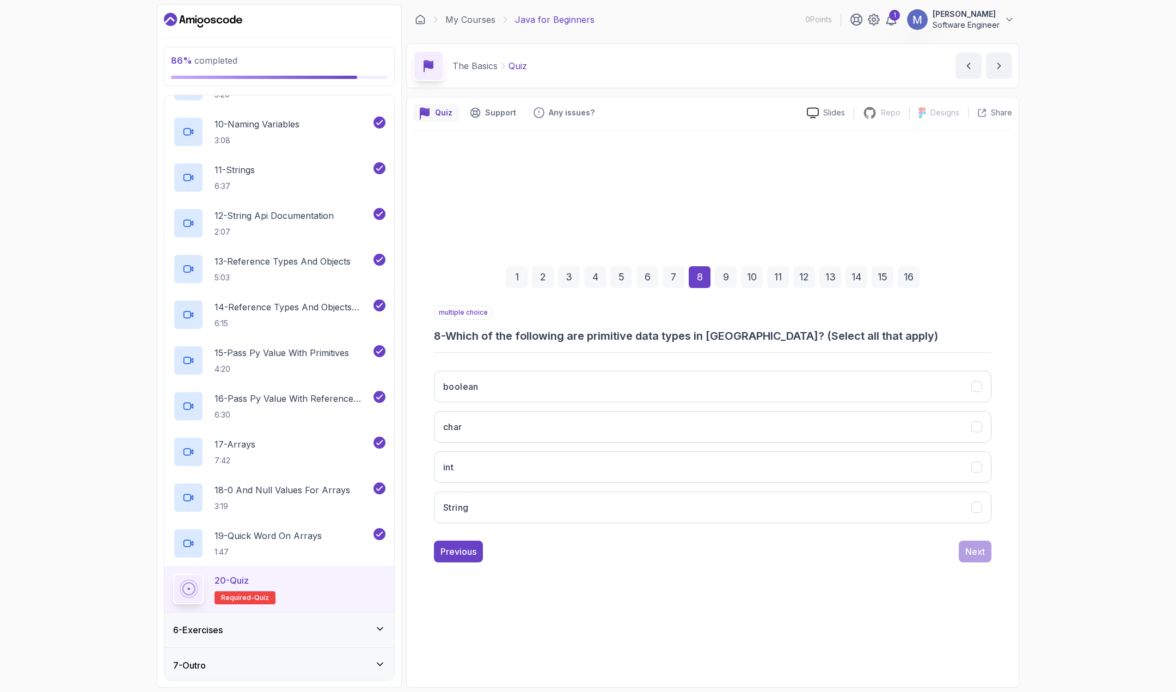
click at [490, 403] on div "boolean char int String" at bounding box center [713, 447] width 558 height 170
click at [486, 427] on button "char" at bounding box center [713, 427] width 558 height 32
click at [504, 467] on button "int" at bounding box center [713, 467] width 558 height 32
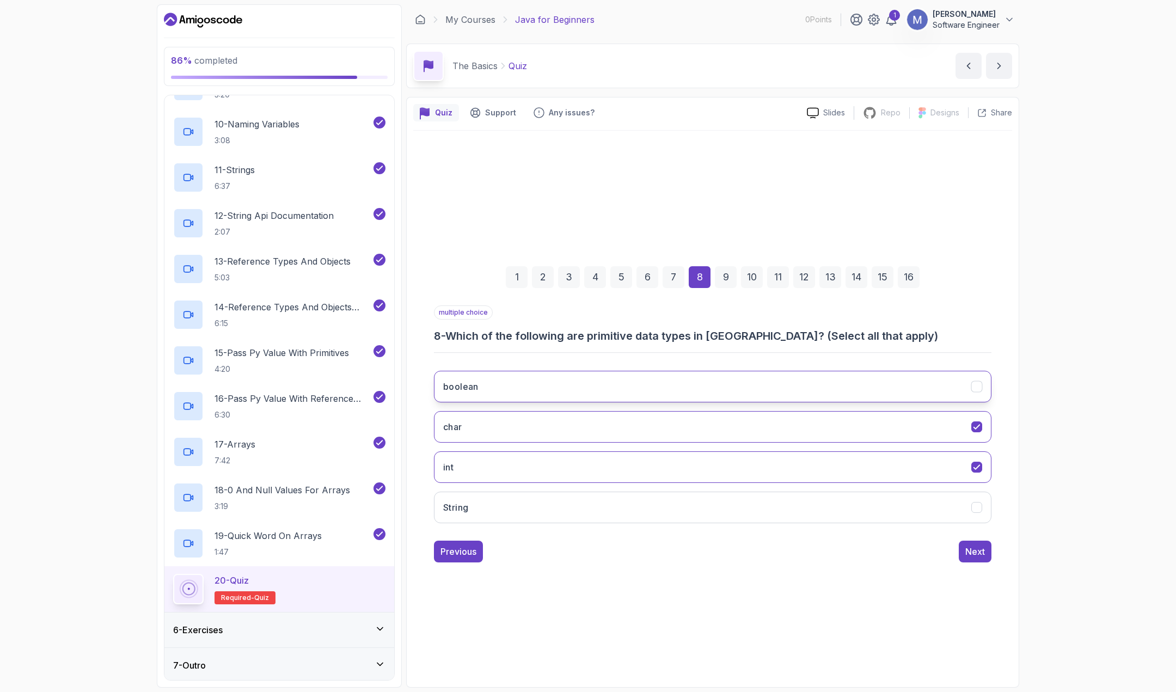
click at [514, 382] on button "boolean" at bounding box center [713, 387] width 558 height 32
click at [963, 544] on button "Next" at bounding box center [975, 552] width 33 height 22
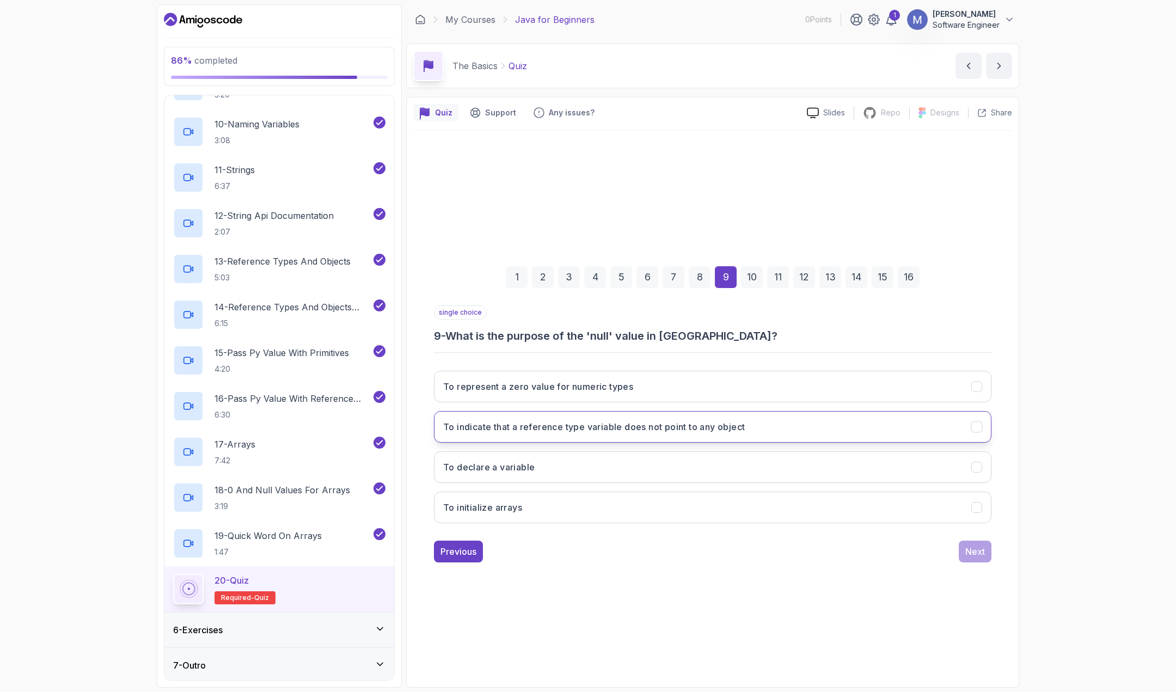
click at [552, 433] on h3 "To indicate that a reference type variable does not point to any object" at bounding box center [594, 426] width 302 height 13
click at [973, 555] on div "Next" at bounding box center [976, 551] width 20 height 13
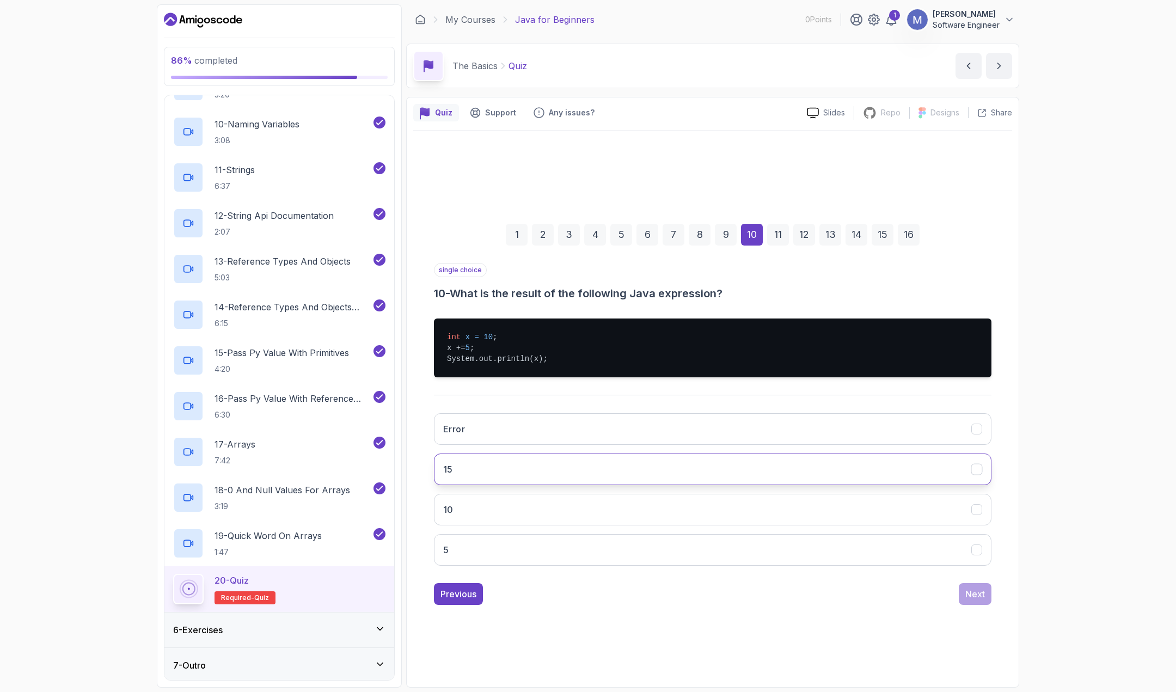
click at [509, 474] on button "15" at bounding box center [713, 470] width 558 height 32
click at [970, 591] on div "Next" at bounding box center [976, 594] width 20 height 13
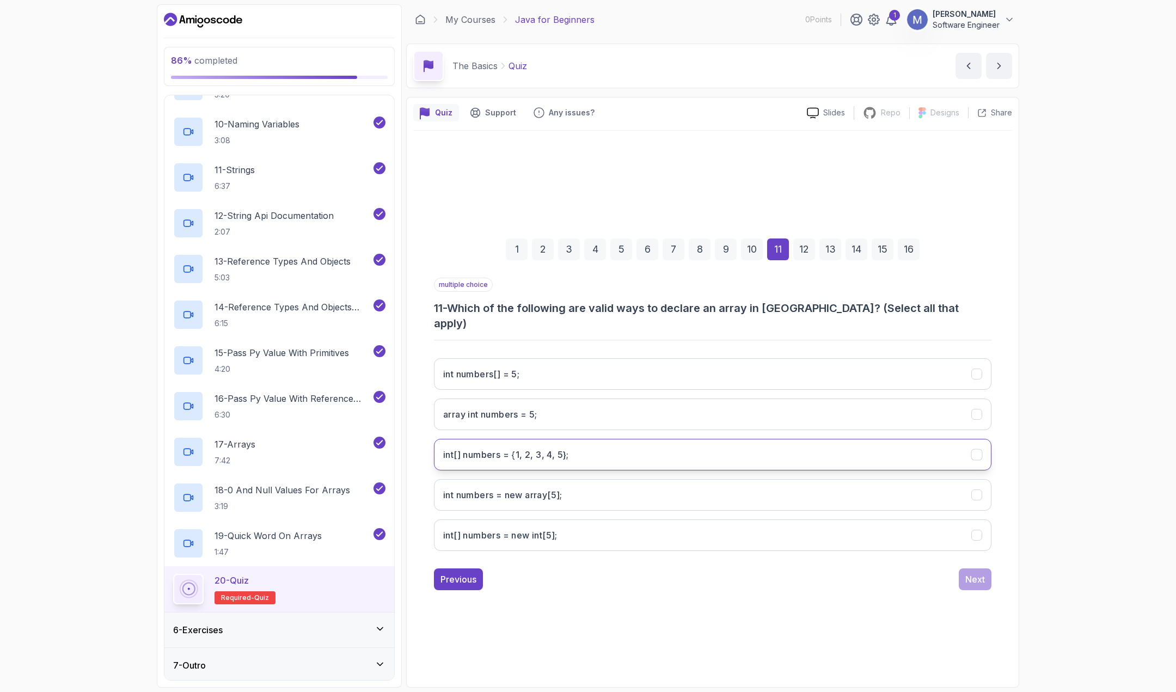
click at [631, 448] on 5};"] "int[] numbers = {1, 2, 3, 4, 5};" at bounding box center [713, 455] width 558 height 32
click at [619, 520] on int;"] "int[] numbers = new int[5];" at bounding box center [713, 536] width 558 height 32
click at [974, 573] on div "Next" at bounding box center [976, 579] width 20 height 13
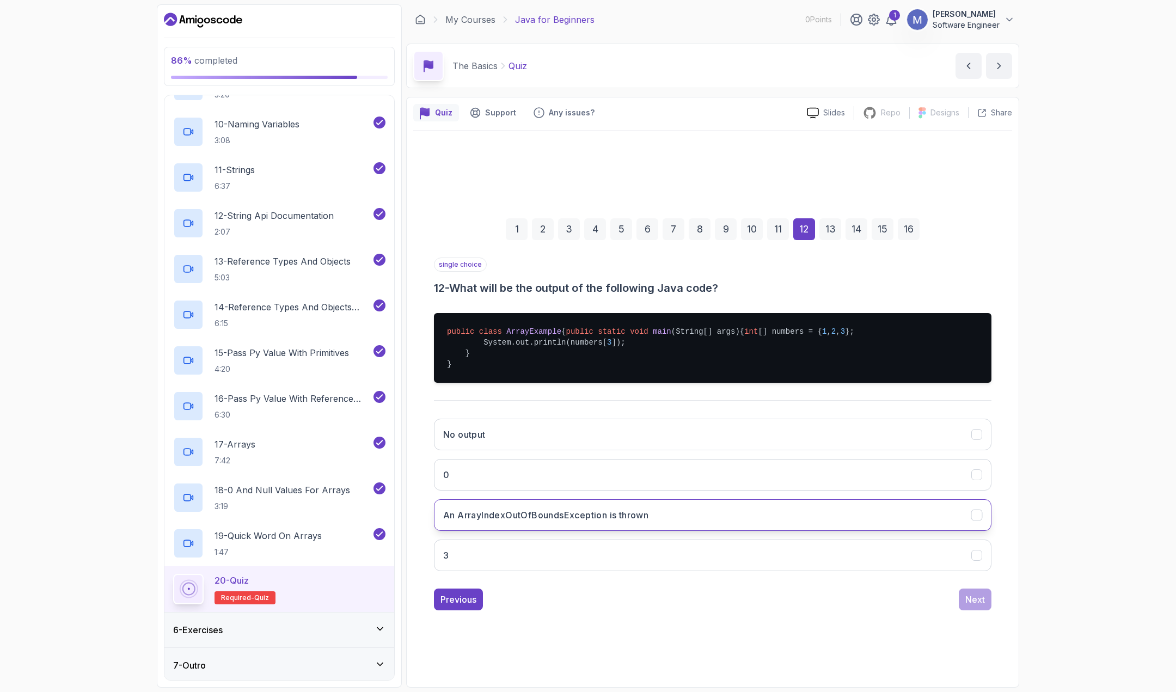
click at [643, 522] on h3 "An ArrayIndexOutOfBoundsException is thrown" at bounding box center [545, 515] width 205 height 13
click at [969, 606] on div "Next" at bounding box center [976, 599] width 20 height 13
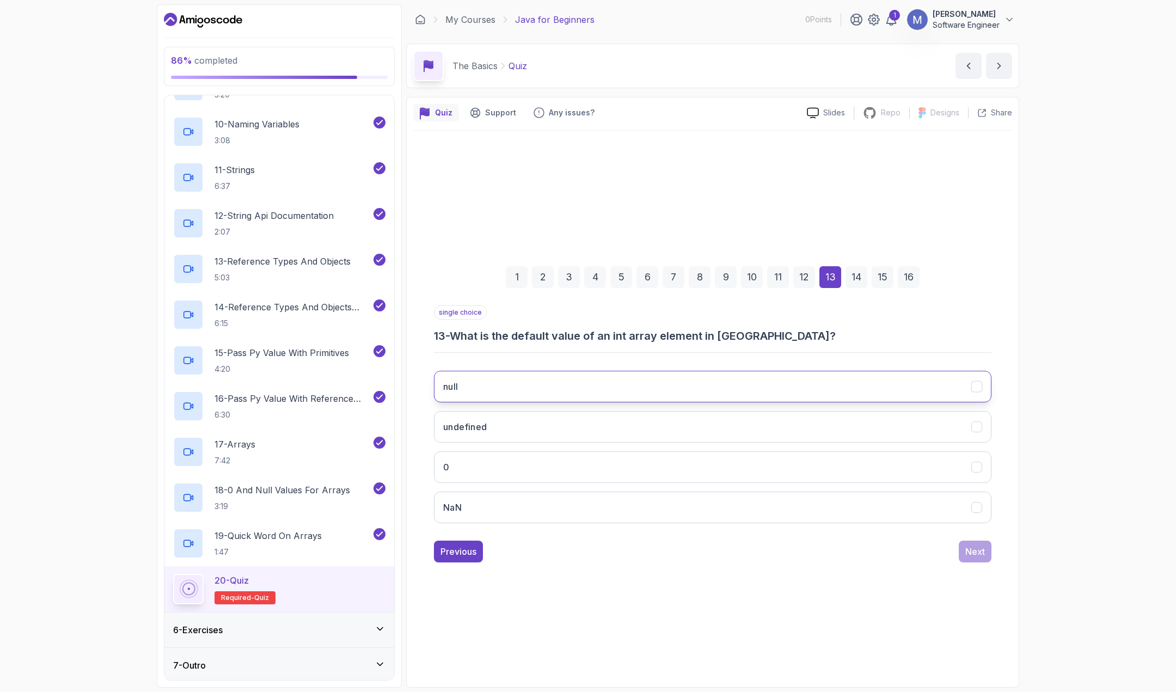
click at [522, 390] on button "null" at bounding box center [713, 387] width 558 height 32
click at [981, 546] on div "Next" at bounding box center [976, 551] width 20 height 13
click at [830, 277] on div "13" at bounding box center [831, 277] width 22 height 22
click at [853, 280] on div "14" at bounding box center [857, 277] width 22 height 22
click at [679, 340] on h3 "14 - What is the default value of an Object array element in Java?" at bounding box center [713, 335] width 558 height 15
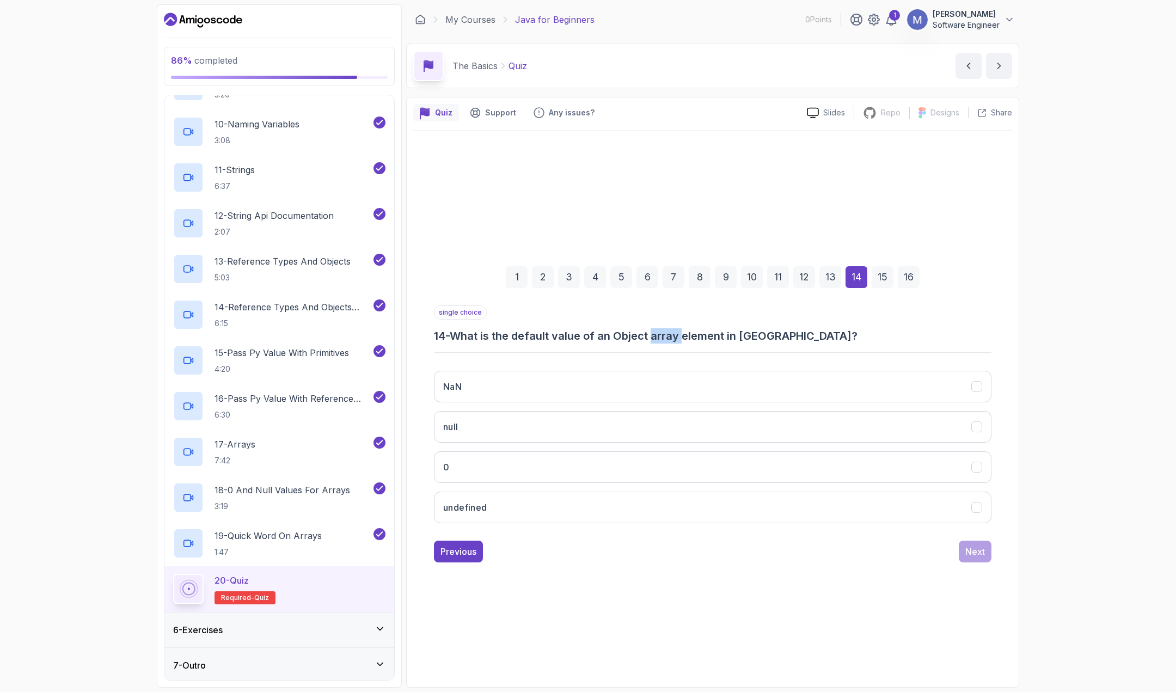
click at [679, 340] on h3 "14 - What is the default value of an Object array element in Java?" at bounding box center [713, 335] width 558 height 15
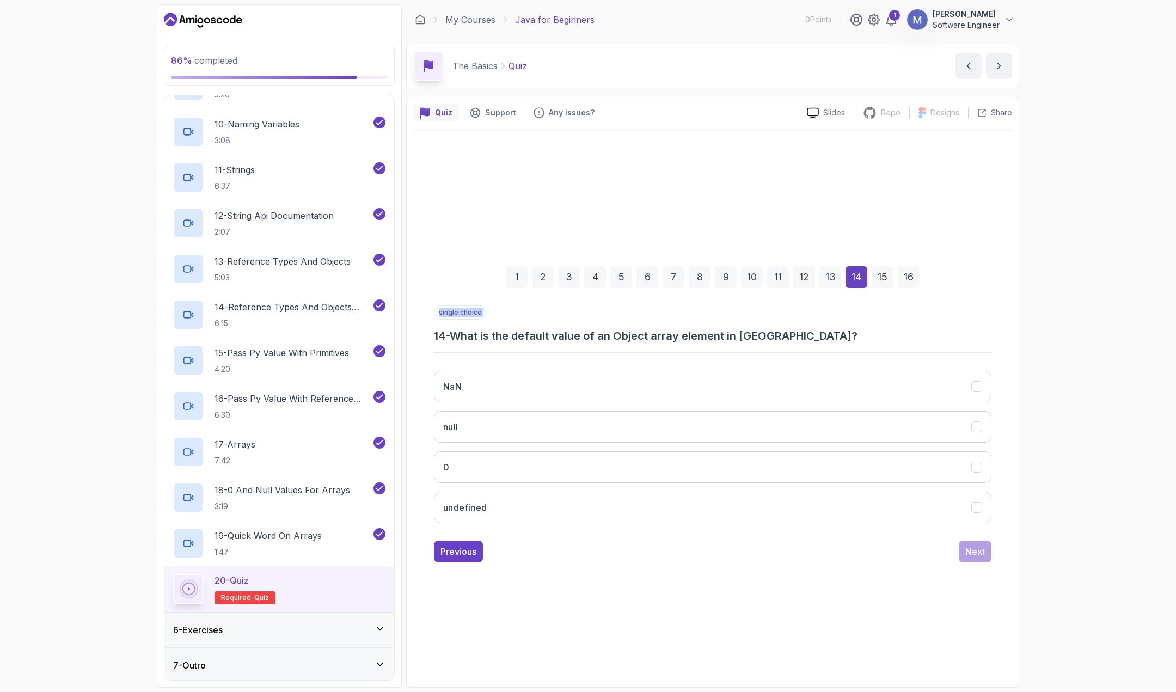
click at [679, 340] on h3 "14 - What is the default value of an Object array element in Java?" at bounding box center [713, 335] width 558 height 15
click at [606, 433] on button "null" at bounding box center [713, 427] width 558 height 32
click at [973, 551] on div "Next" at bounding box center [976, 551] width 20 height 13
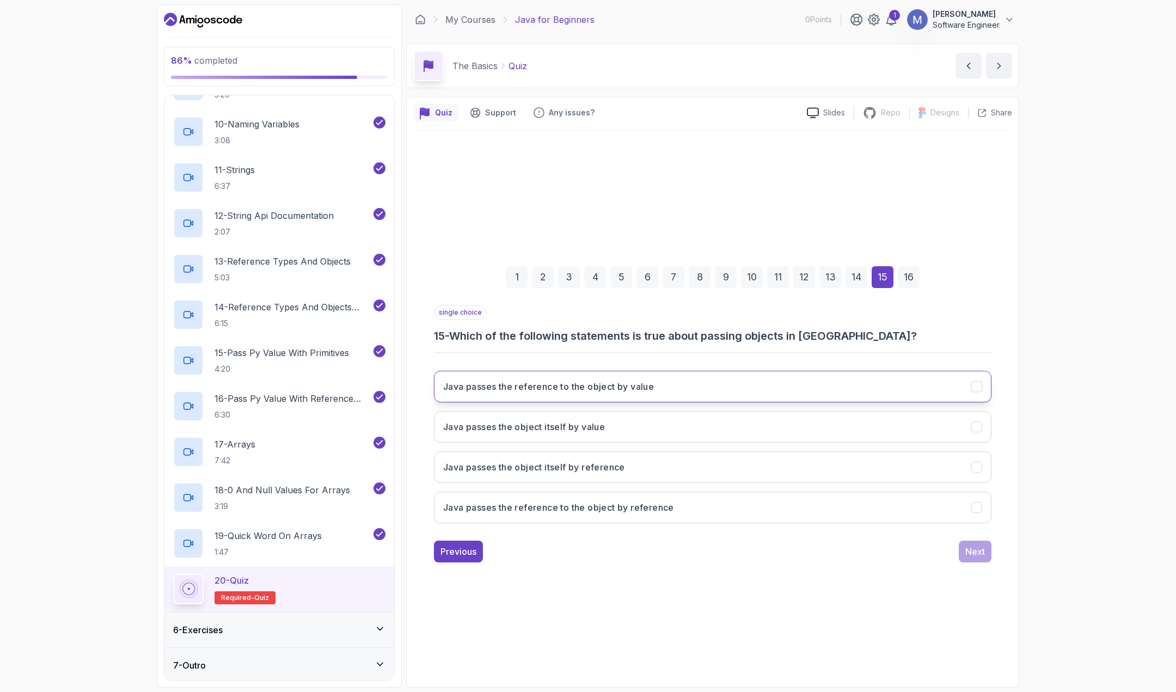
click at [726, 392] on button "Java passes the reference to the object by value" at bounding box center [713, 387] width 558 height 32
click at [974, 551] on div "Next" at bounding box center [976, 551] width 20 height 13
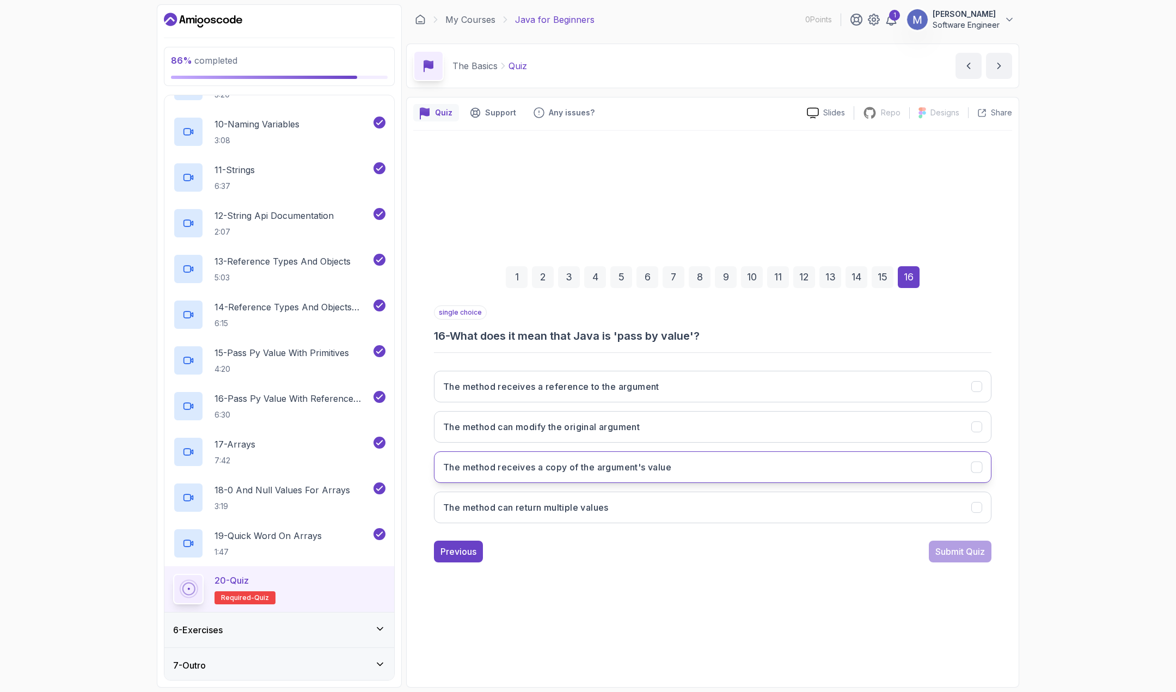
click at [643, 473] on h3 "The method receives a copy of the argument's value" at bounding box center [557, 467] width 228 height 13
click at [978, 557] on div "Submit Quiz" at bounding box center [961, 551] width 50 height 13
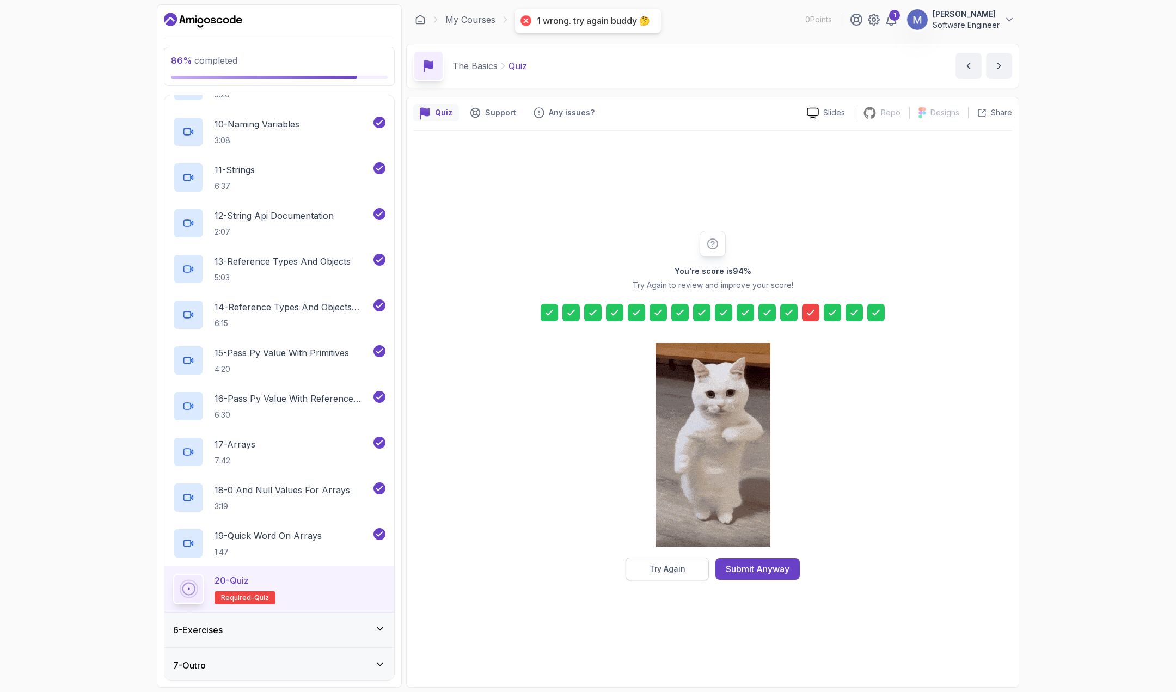
click at [679, 568] on div "Try Again" at bounding box center [668, 569] width 36 height 11
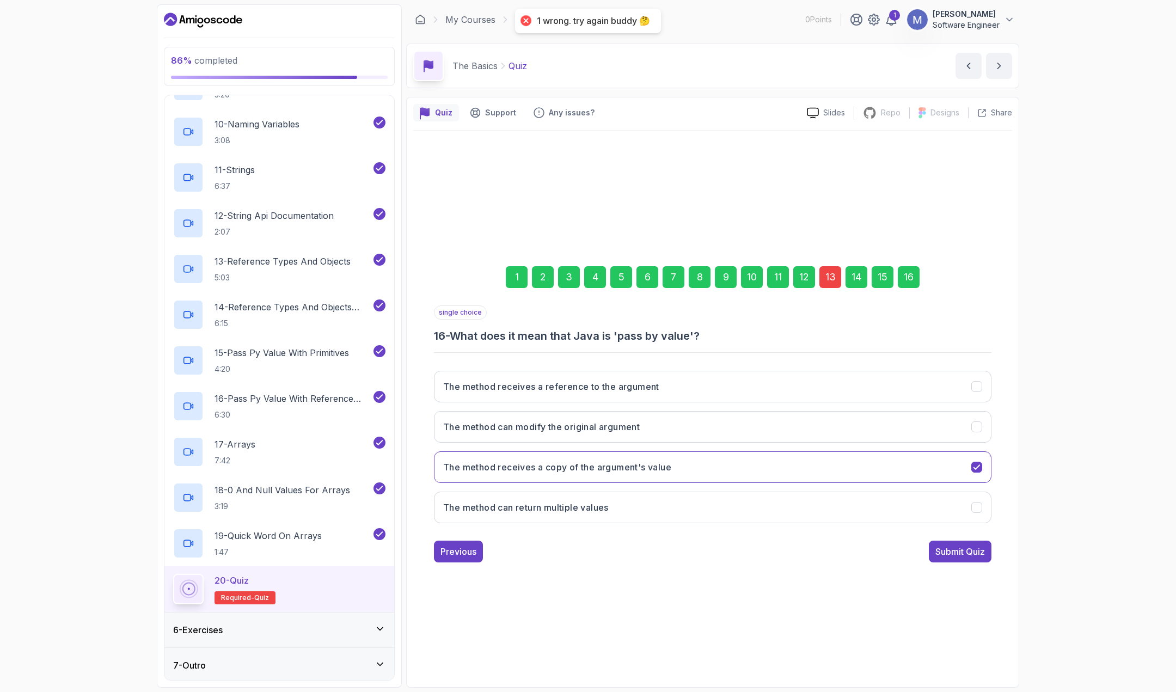
click at [832, 277] on div "13" at bounding box center [831, 277] width 22 height 22
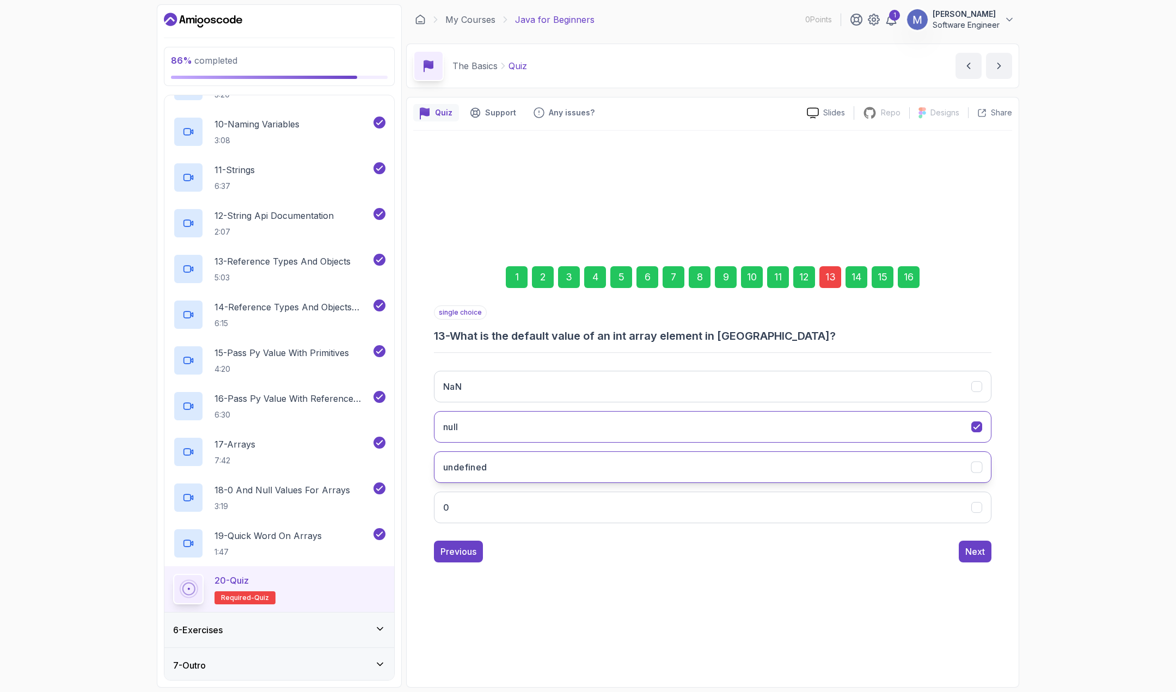
click at [944, 466] on button "undefined" at bounding box center [713, 467] width 558 height 32
click at [903, 275] on div "16" at bounding box center [909, 277] width 22 height 22
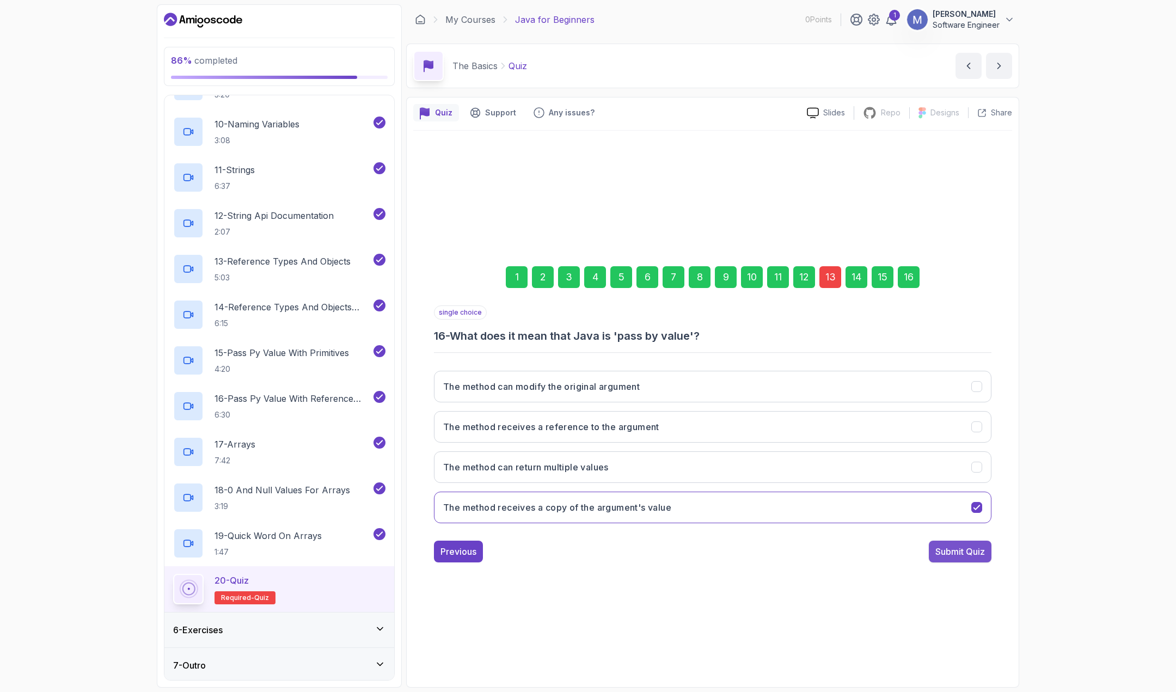
click at [975, 547] on div "Submit Quiz" at bounding box center [961, 551] width 50 height 13
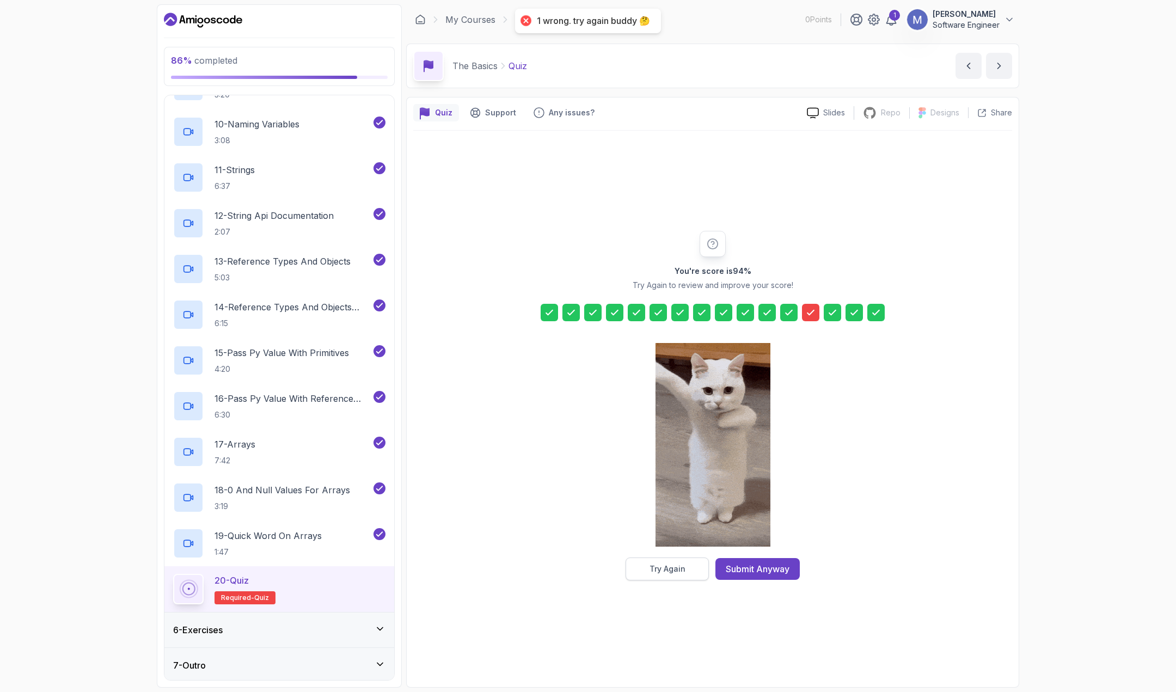
click at [679, 569] on div "Try Again" at bounding box center [668, 569] width 36 height 11
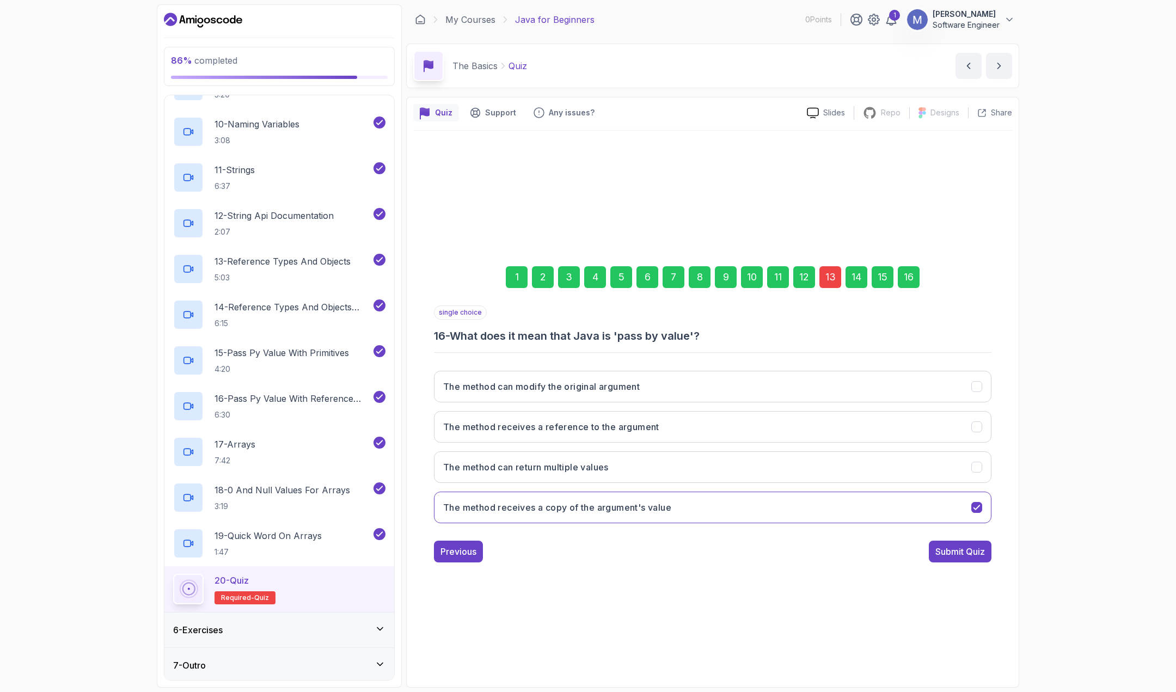
click at [824, 270] on div "13" at bounding box center [831, 277] width 22 height 22
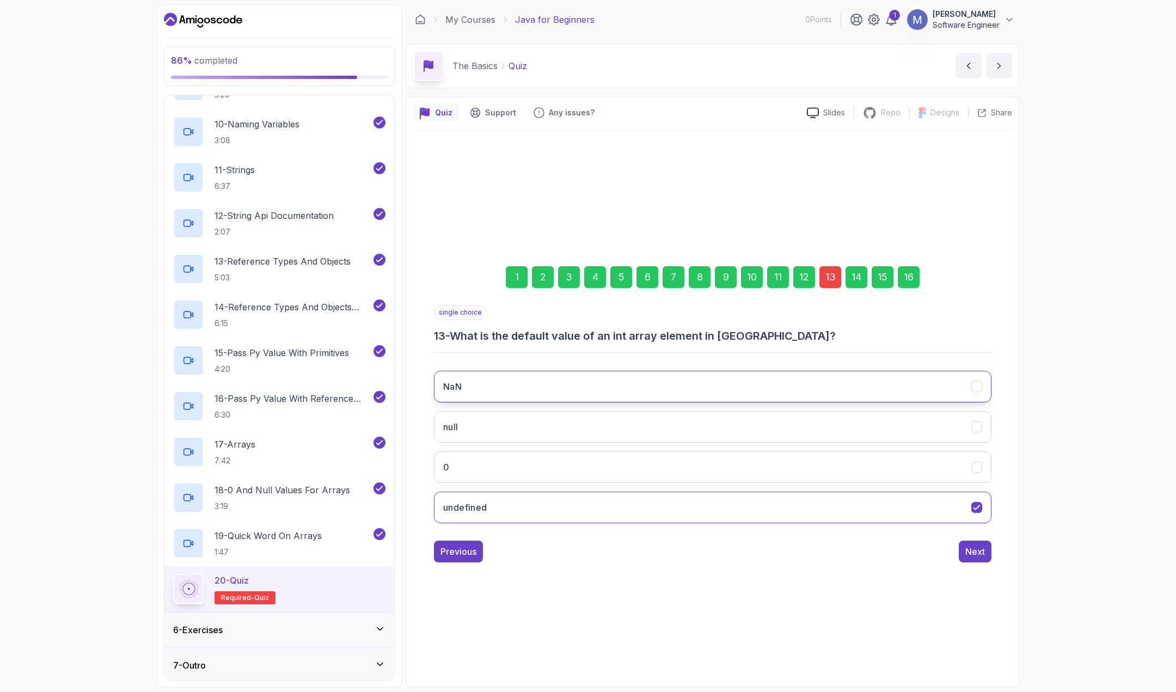
click at [534, 385] on button "NaN" at bounding box center [713, 387] width 558 height 32
click at [906, 277] on div "16" at bounding box center [909, 277] width 22 height 22
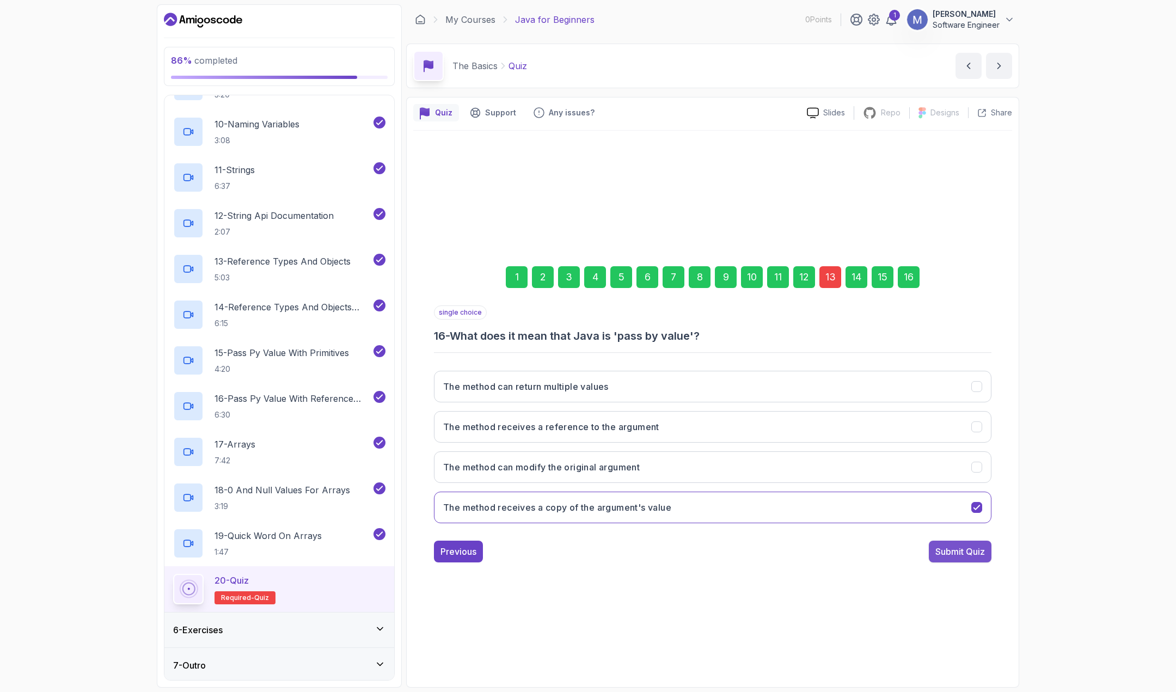
click at [966, 546] on div "Submit Quiz" at bounding box center [961, 551] width 50 height 13
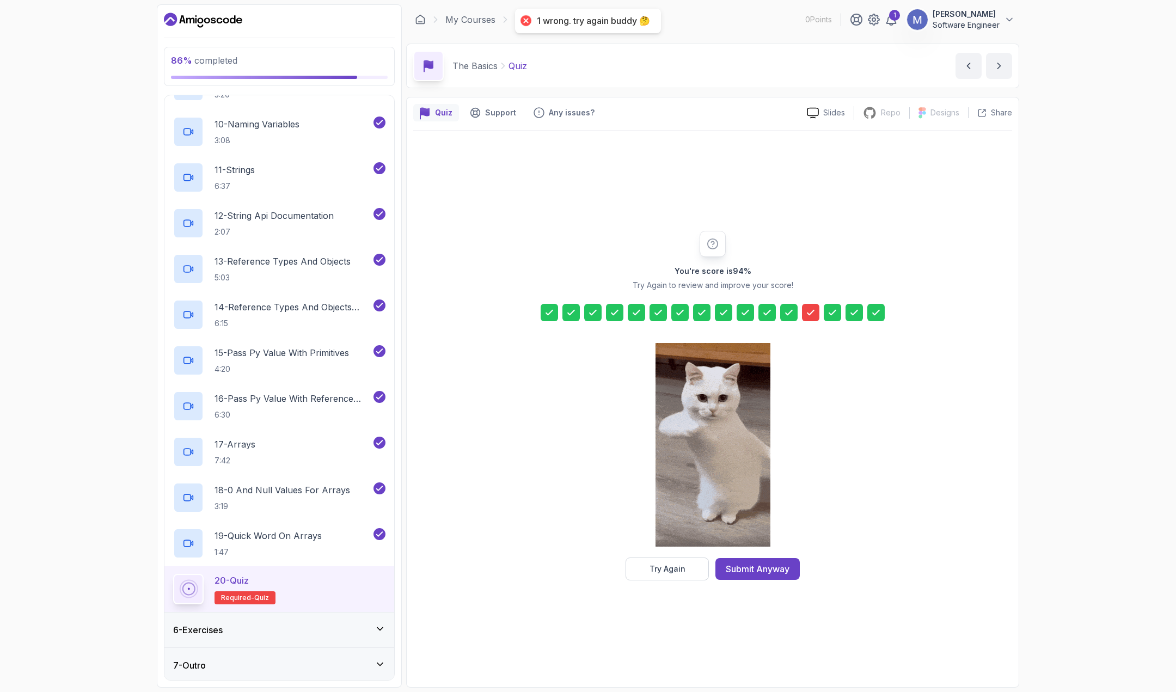
click at [812, 313] on icon at bounding box center [810, 312] width 11 height 11
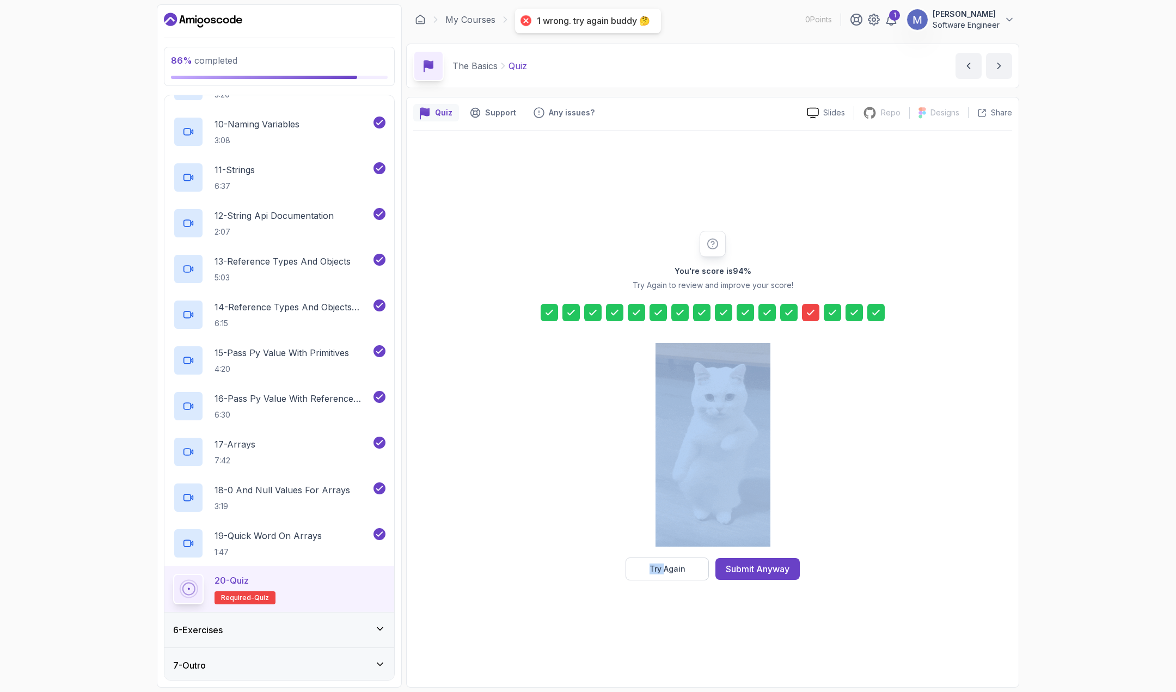
click at [812, 313] on icon at bounding box center [810, 312] width 11 height 11
click at [677, 571] on div "Try Again" at bounding box center [668, 569] width 36 height 11
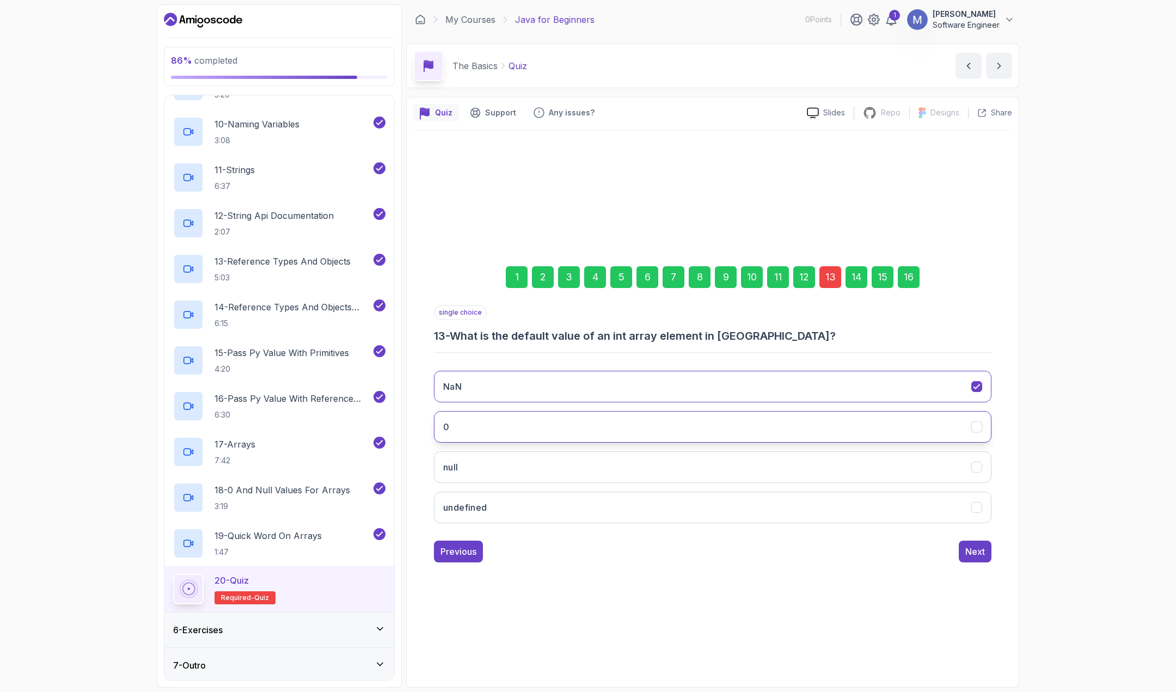
click at [661, 426] on button "0" at bounding box center [713, 427] width 558 height 32
click at [920, 284] on div "1 2 3 4 5 6 7 8 9 10 11 12 13 14 15 16" at bounding box center [713, 277] width 558 height 57
click at [912, 286] on div "16" at bounding box center [909, 277] width 22 height 22
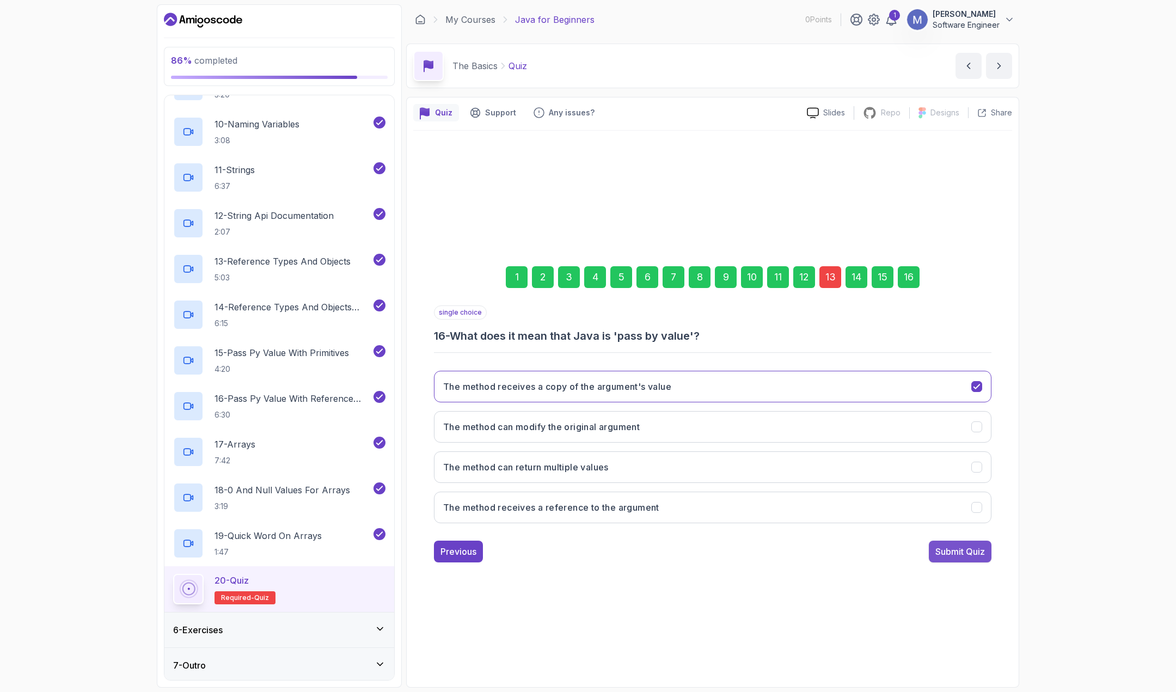
click at [961, 547] on div "Submit Quiz" at bounding box center [961, 551] width 50 height 13
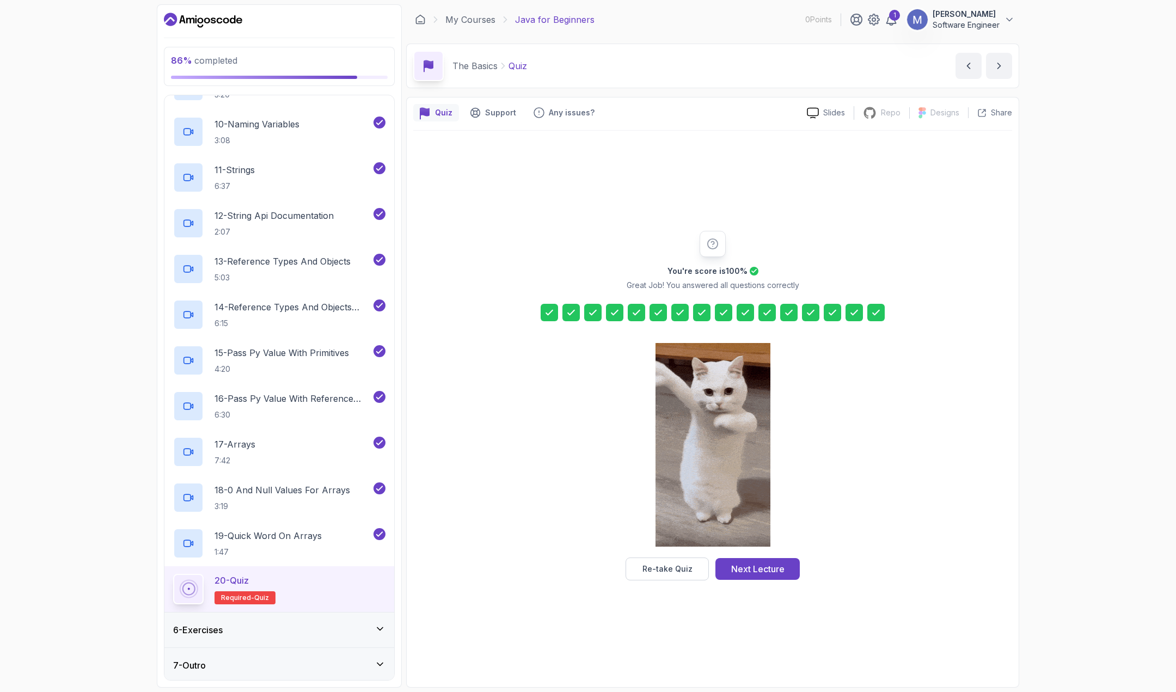
drag, startPoint x: 683, startPoint y: 573, endPoint x: 909, endPoint y: 475, distance: 246.8
click at [906, 474] on div "You're score is 100 % Great Job! You answered all questions correctly Re-take Q…" at bounding box center [712, 406] width 599 height 350
click at [789, 564] on button "Next Lecture" at bounding box center [758, 569] width 84 height 22
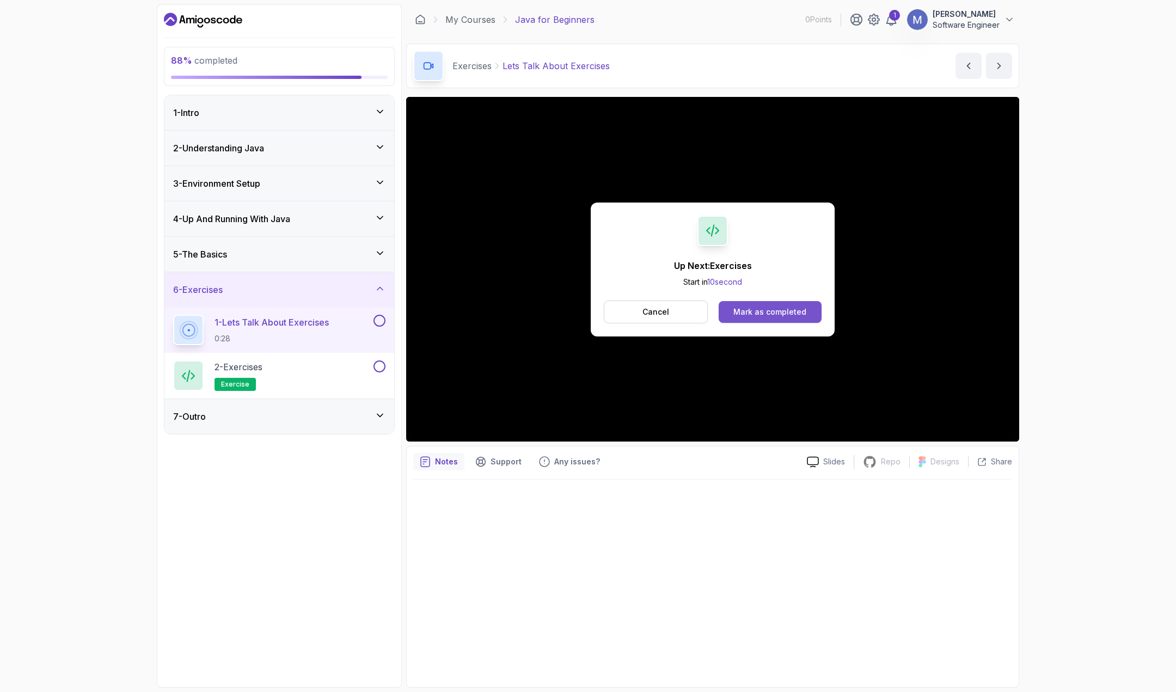
click at [798, 317] on button "Mark as completed" at bounding box center [770, 312] width 103 height 22
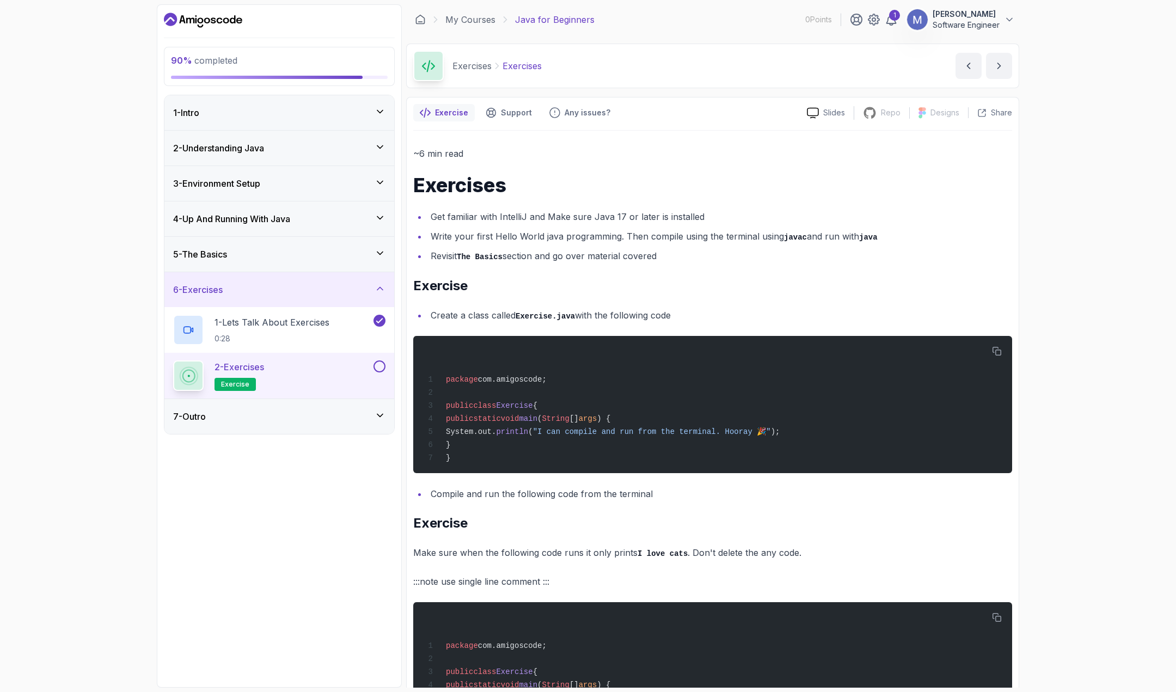
click at [332, 362] on div "2 - Exercises exercise" at bounding box center [272, 376] width 198 height 30
click at [484, 311] on li "Create a class called Exercise.java with the following code" at bounding box center [719, 316] width 585 height 16
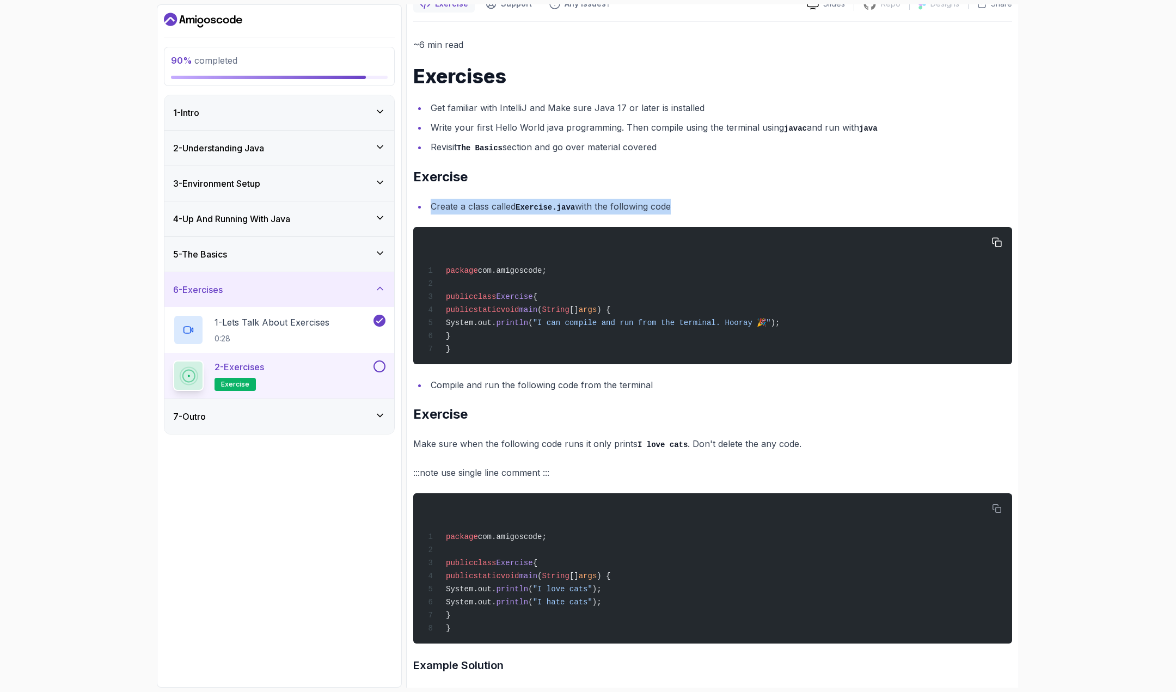
drag, startPoint x: 454, startPoint y: 263, endPoint x: 559, endPoint y: 338, distance: 129.2
click at [559, 338] on div "package com.amigoscode; public class Exercise { public static void main ( Strin…" at bounding box center [713, 296] width 582 height 124
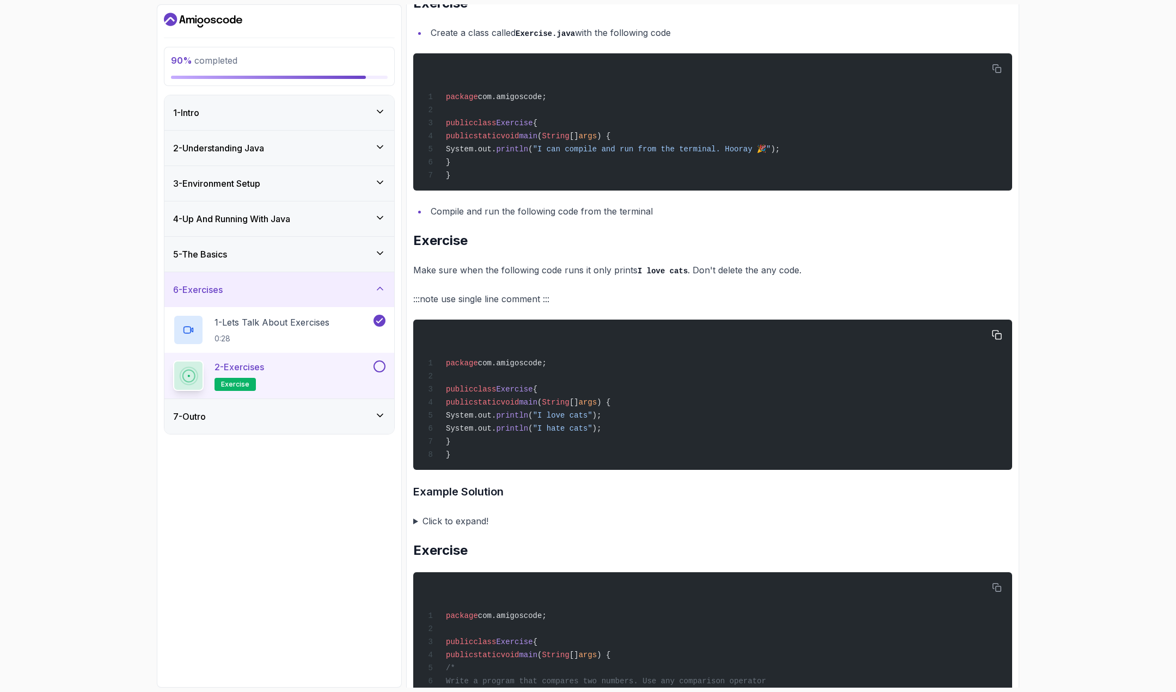
scroll to position [327, 0]
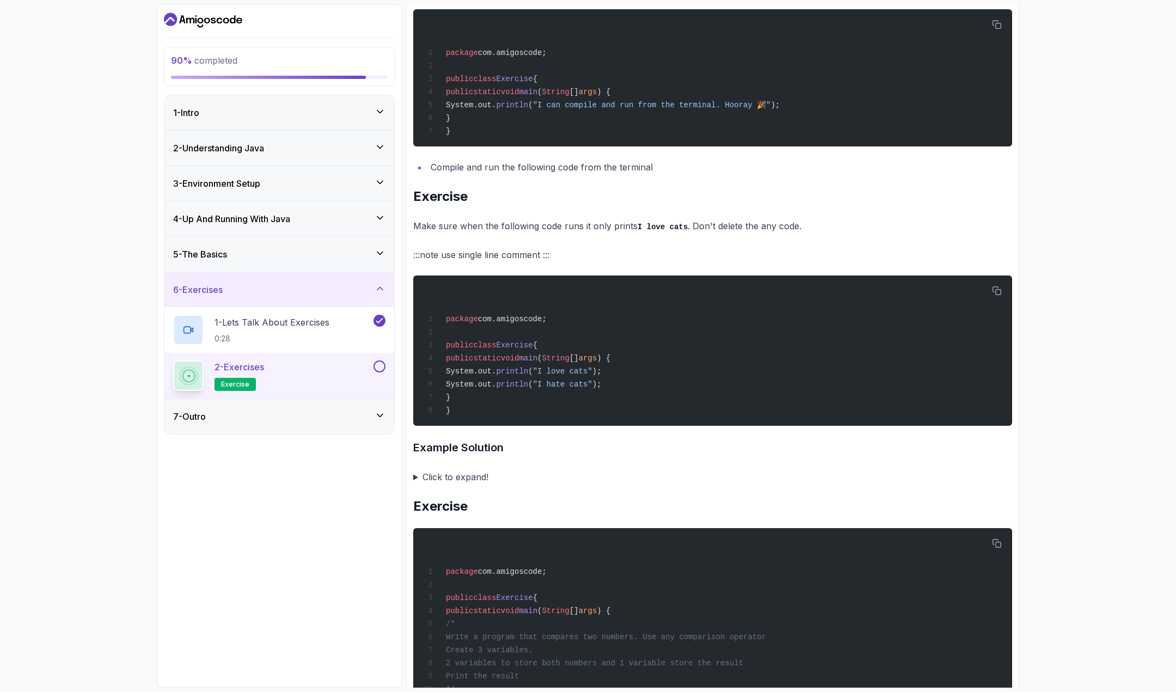
click at [499, 234] on p "Make sure when the following code runs it only prints I love cats . Don't delet…" at bounding box center [712, 226] width 599 height 16
click at [552, 234] on p "Make sure when the following code runs it only prints I love cats . Don't delet…" at bounding box center [712, 226] width 599 height 16
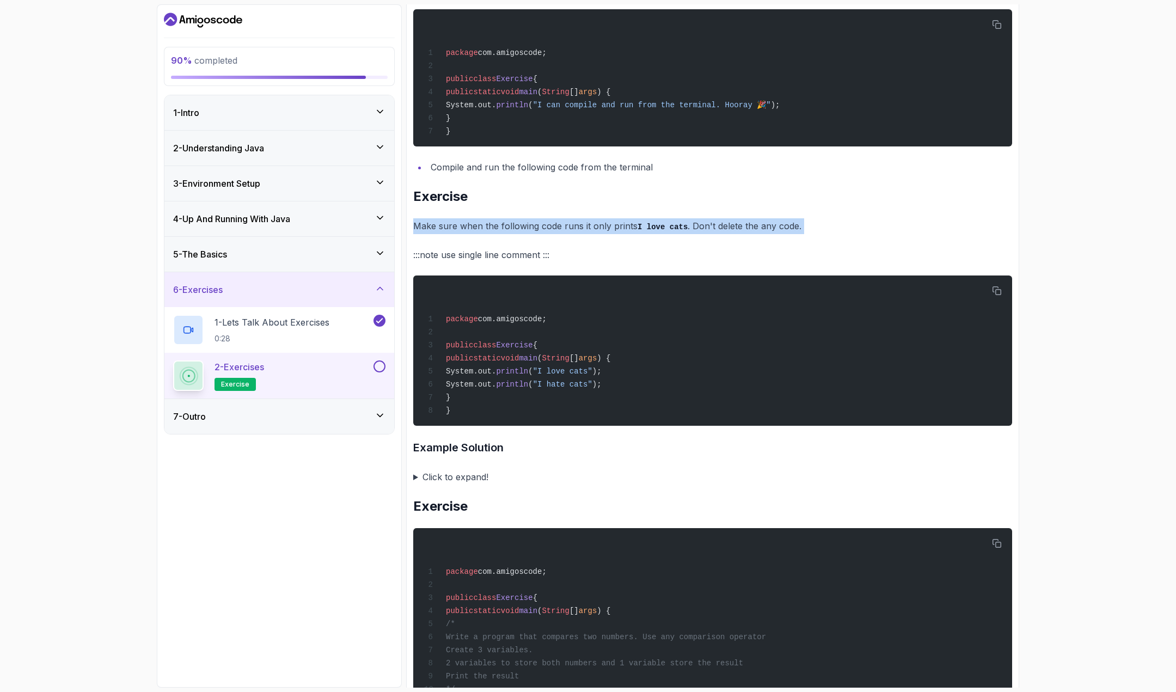
click at [552, 234] on p "Make sure when the following code runs it only prints I love cats . Don't delet…" at bounding box center [712, 226] width 599 height 16
click at [459, 262] on p ":::note use single line comment :::" at bounding box center [712, 254] width 599 height 15
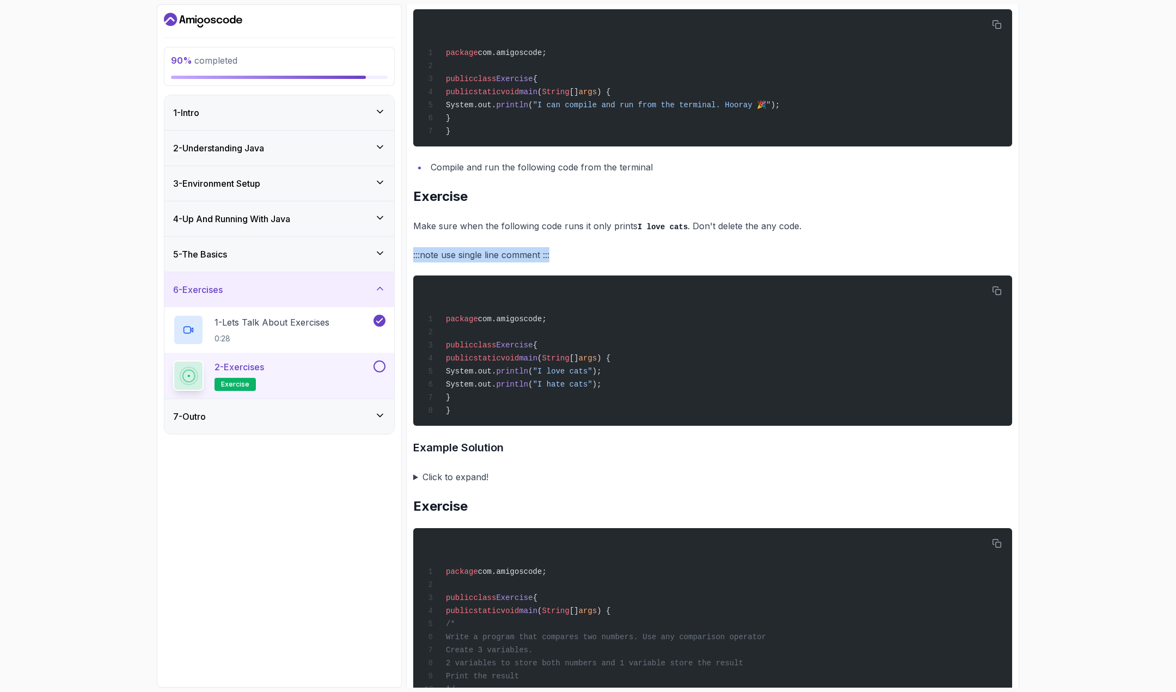
click at [459, 262] on p ":::note use single line comment :::" at bounding box center [712, 254] width 599 height 15
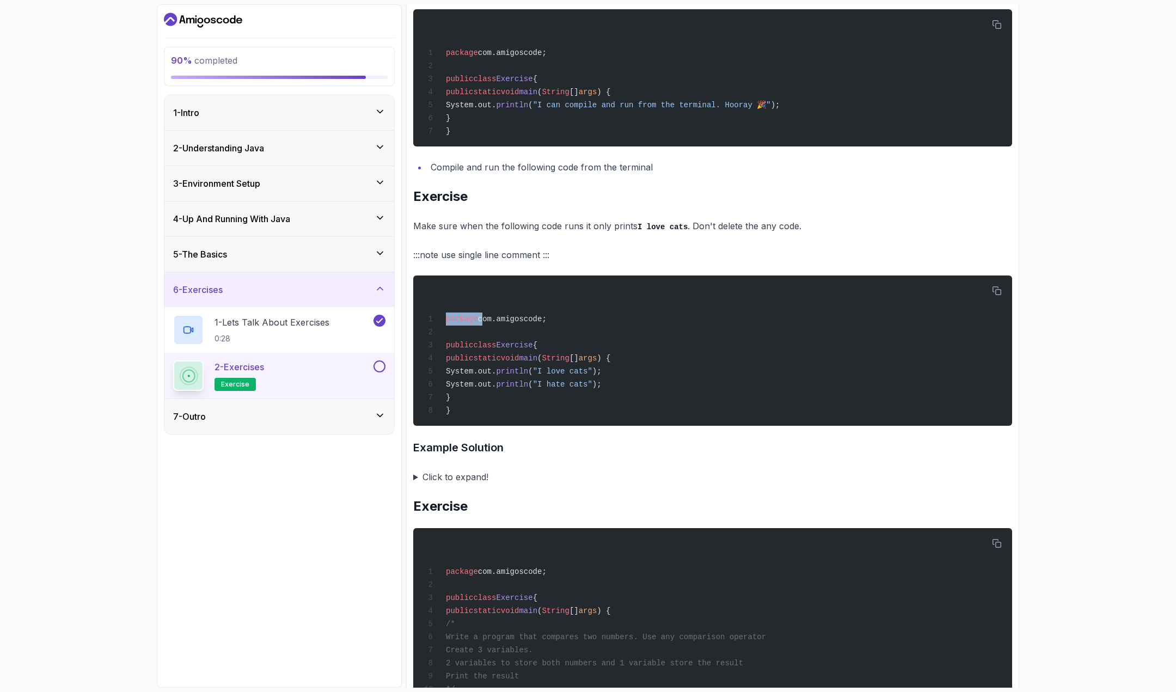
click at [461, 254] on p ":::note use single line comment :::" at bounding box center [712, 254] width 599 height 15
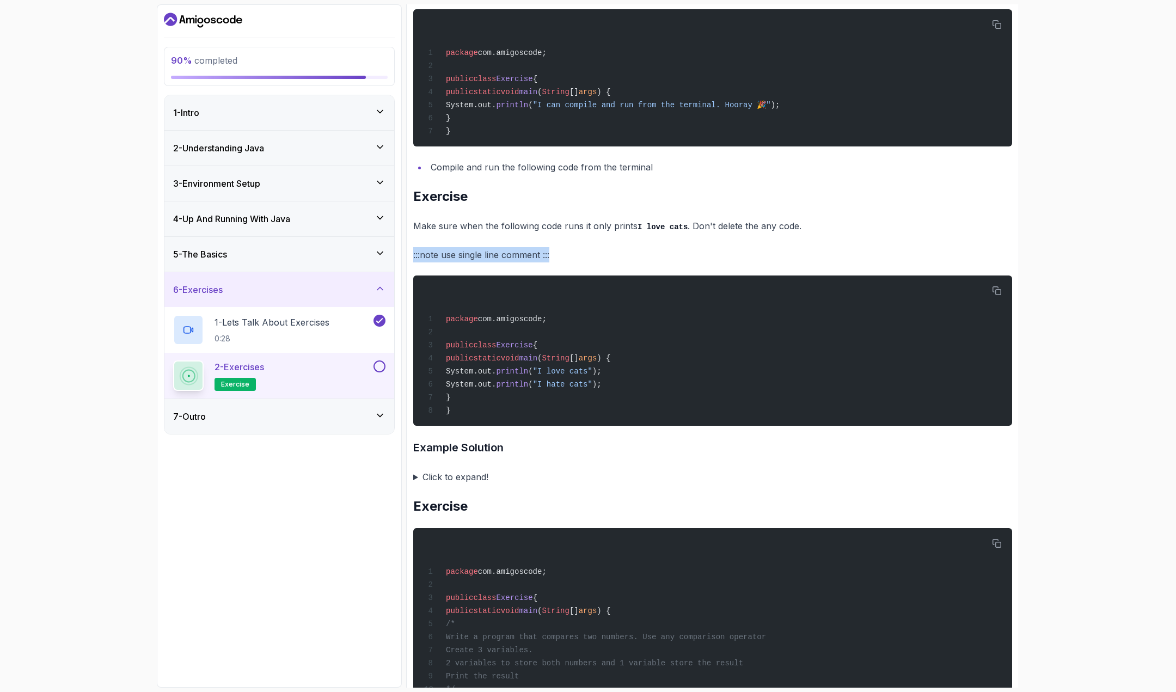
click at [461, 254] on p ":::note use single line comment :::" at bounding box center [712, 254] width 599 height 15
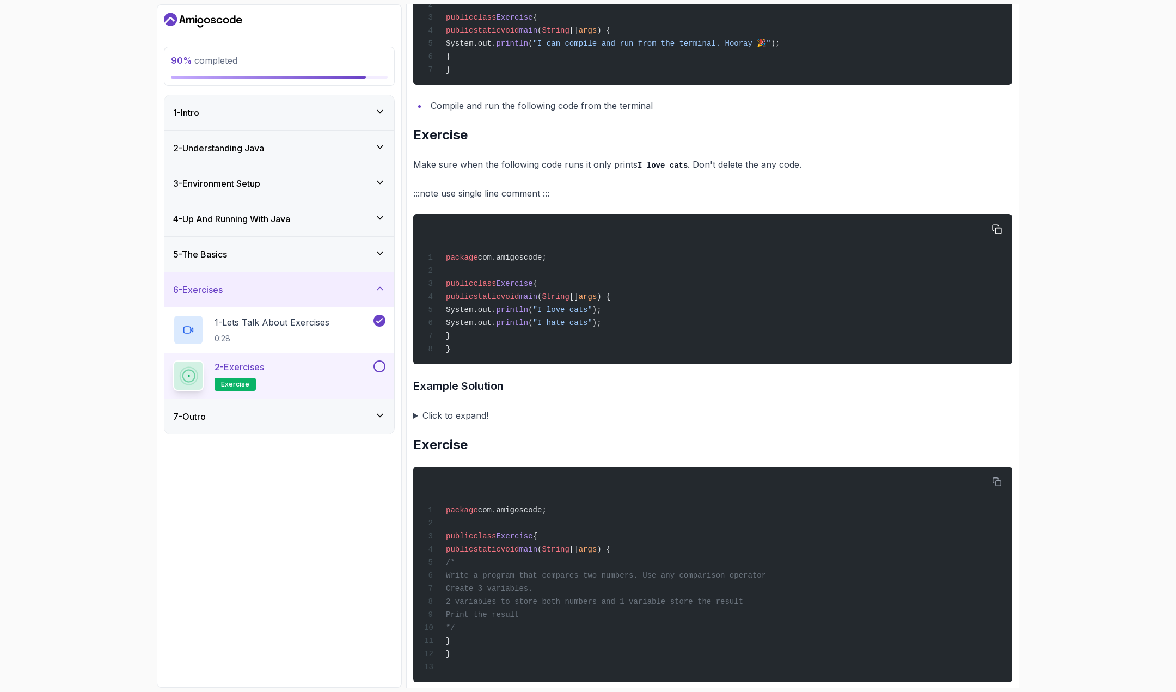
scroll to position [436, 0]
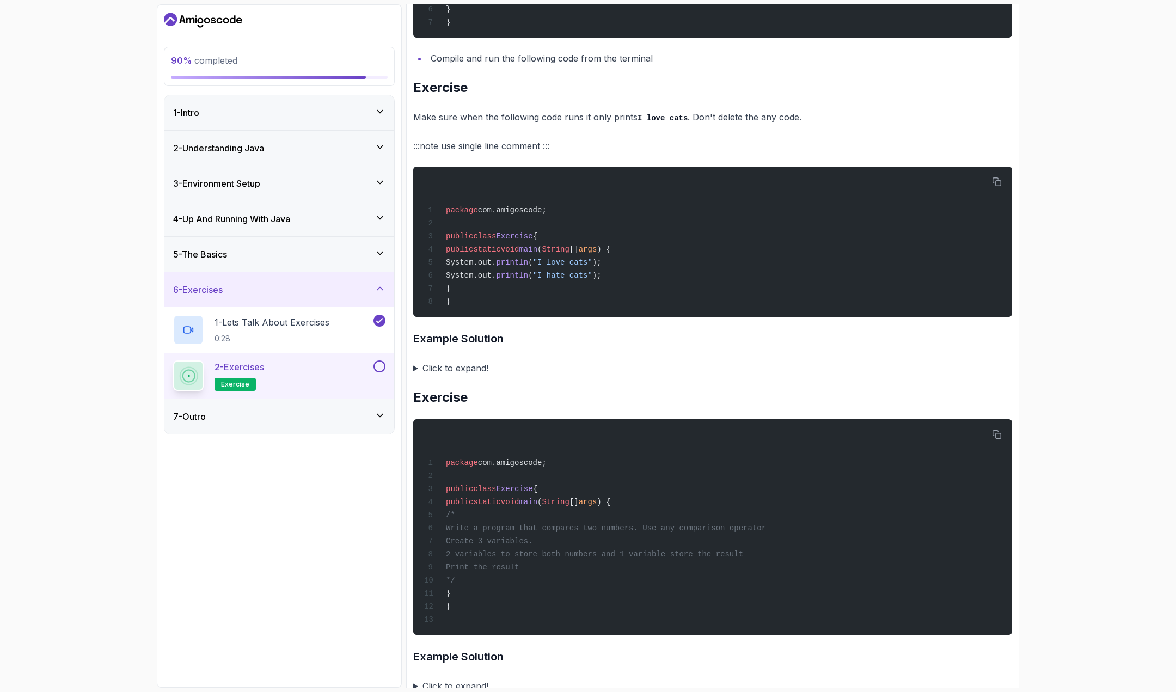
click at [435, 347] on h3 "Example Solution" at bounding box center [712, 338] width 599 height 17
click at [413, 372] on summary "Click to expand!" at bounding box center [712, 368] width 599 height 15
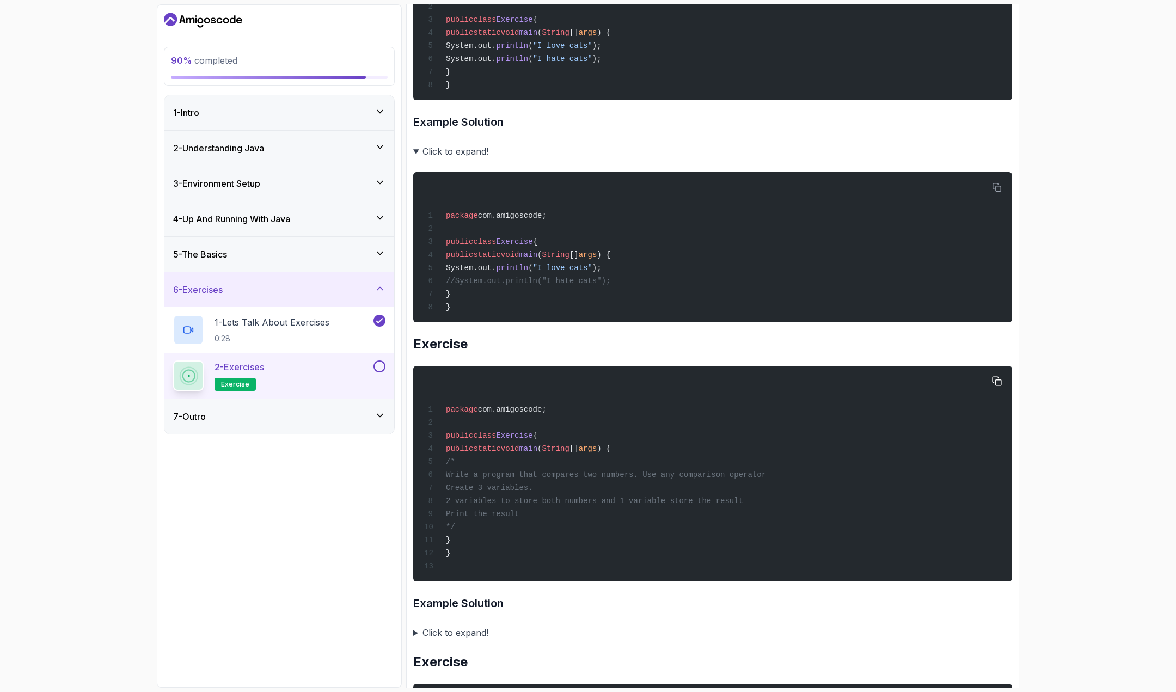
scroll to position [653, 0]
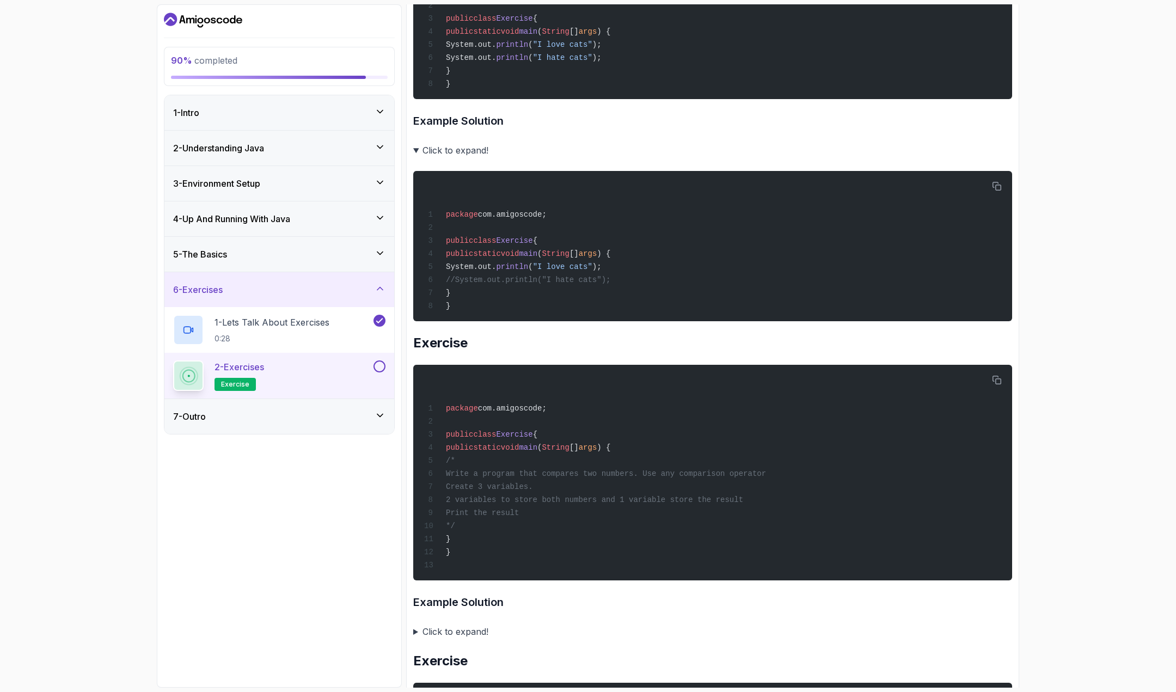
click at [442, 349] on h2 "Exercise" at bounding box center [712, 342] width 599 height 17
click at [572, 352] on h2 "Exercise" at bounding box center [712, 342] width 599 height 17
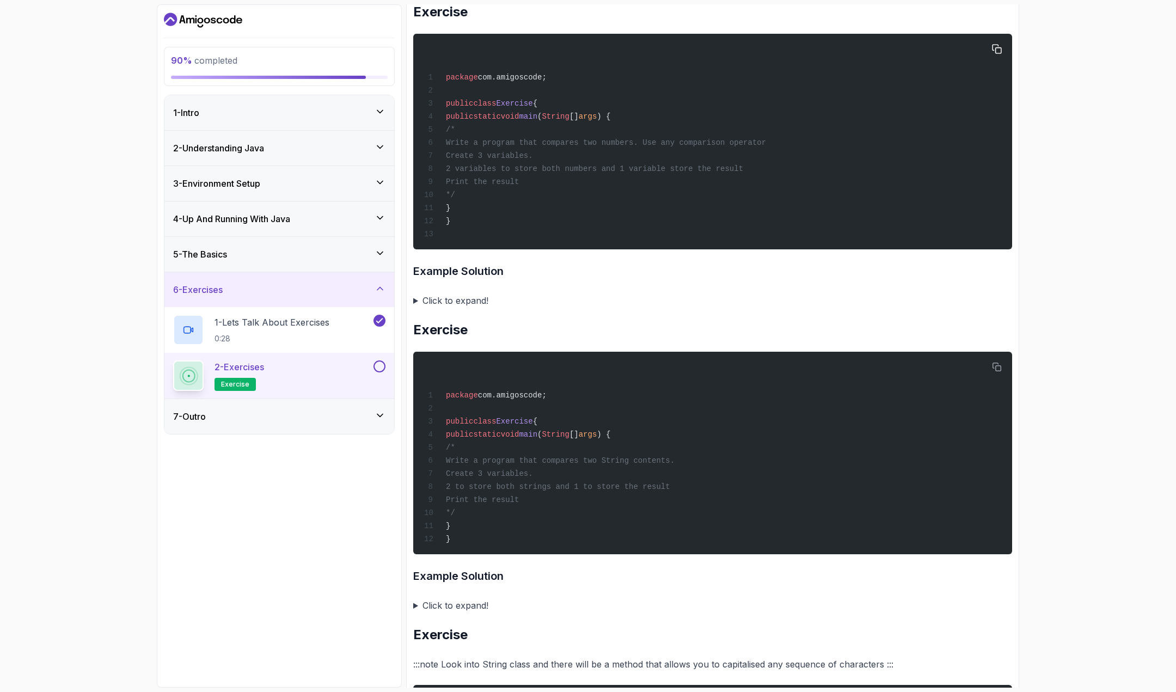
scroll to position [1089, 0]
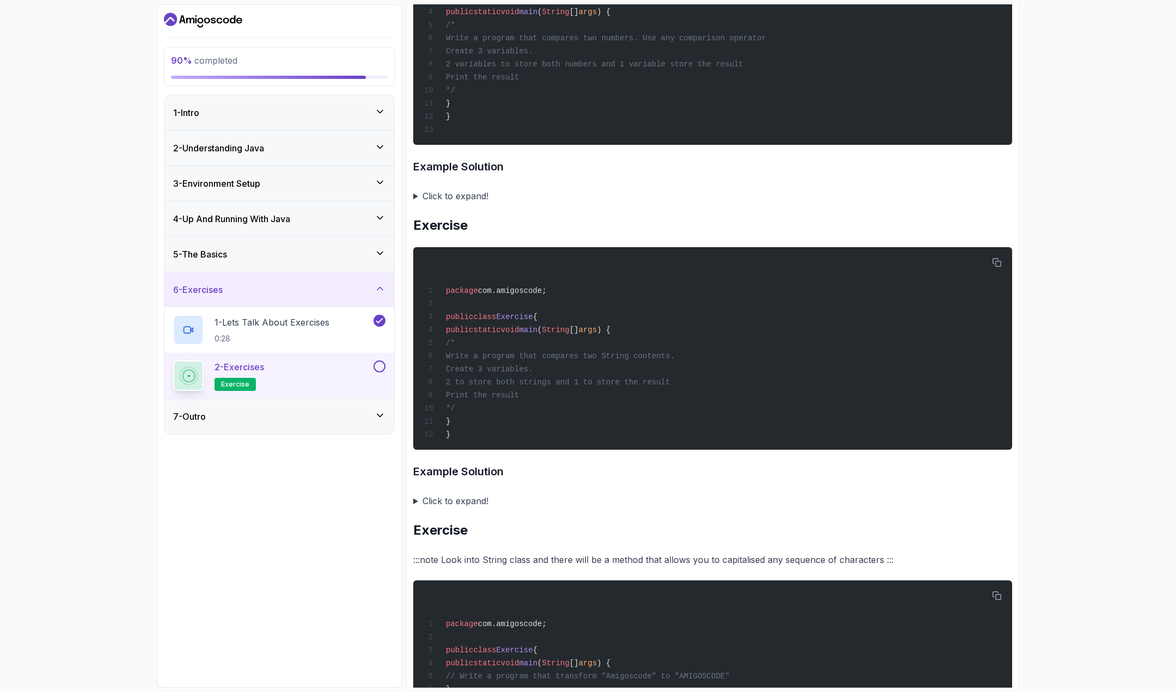
click at [482, 204] on summary "Click to expand!" at bounding box center [712, 195] width 599 height 15
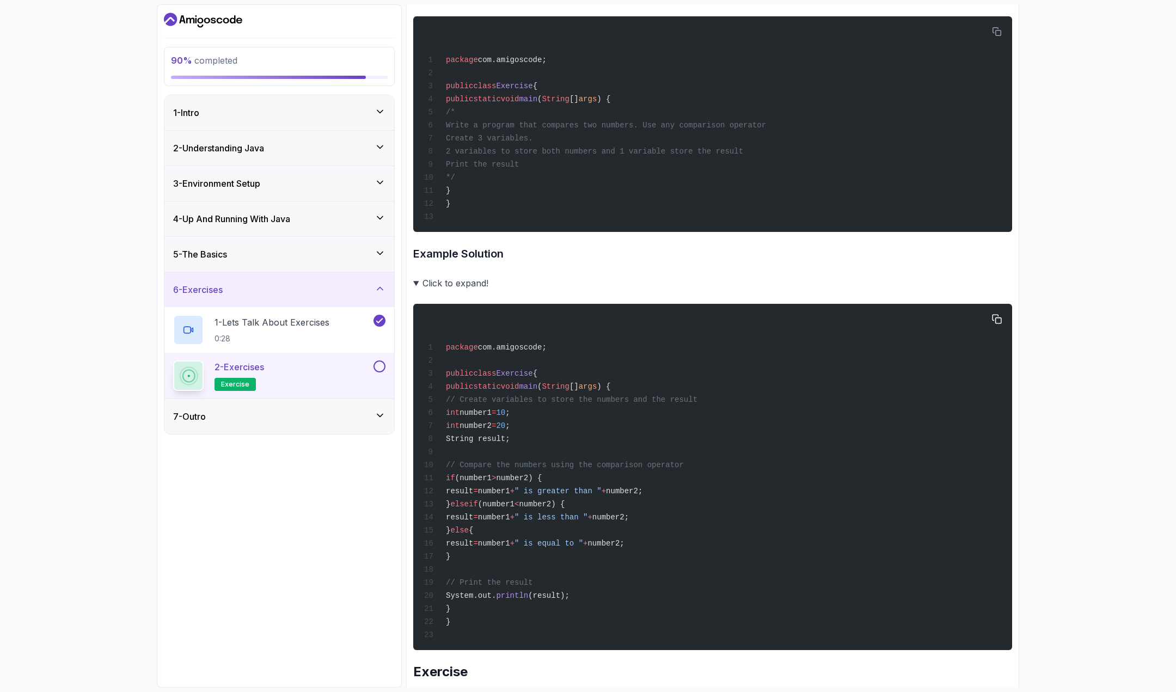
scroll to position [926, 0]
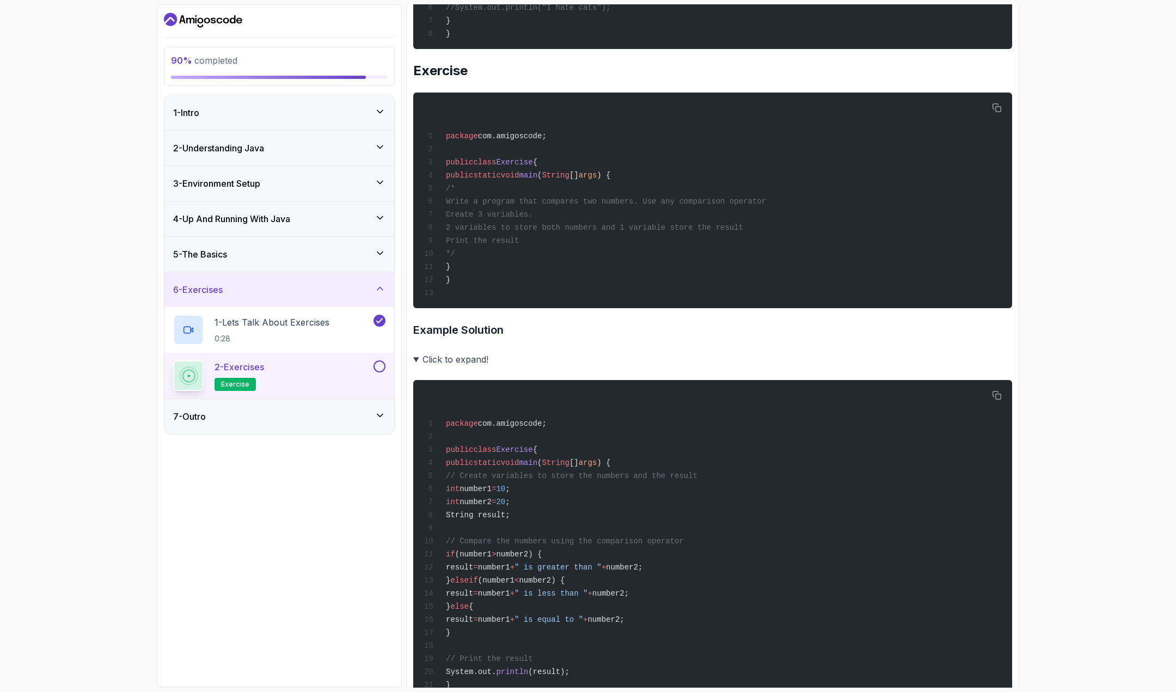
click at [467, 367] on summary "Click to expand!" at bounding box center [712, 359] width 599 height 15
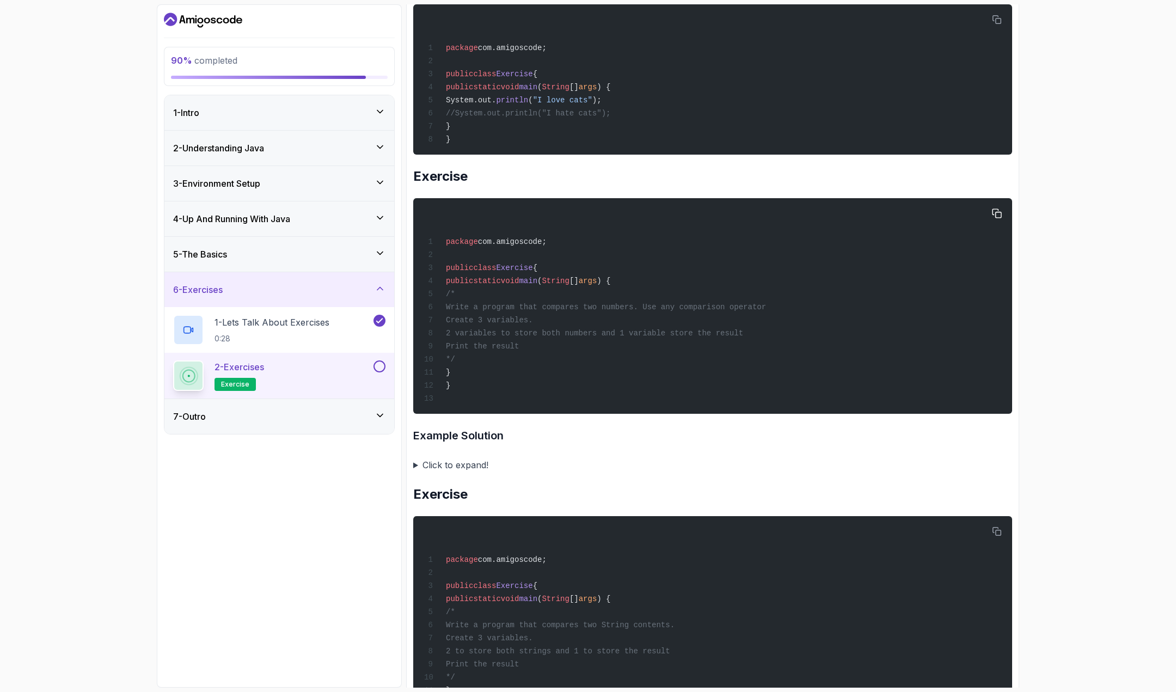
scroll to position [817, 0]
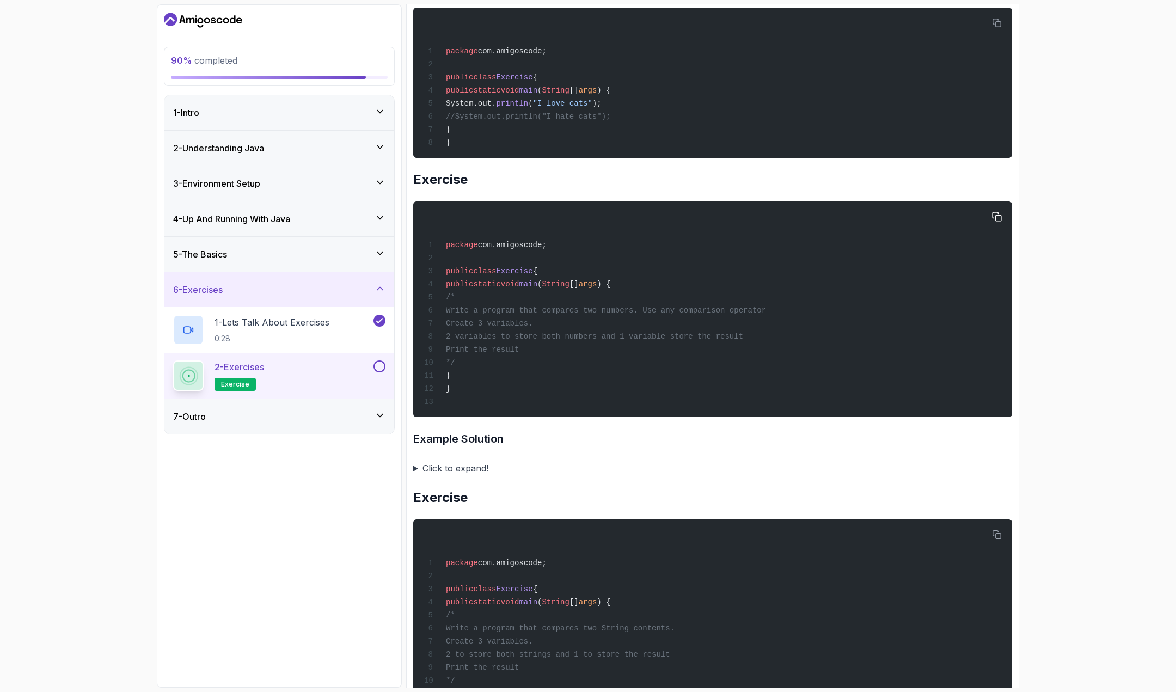
click at [514, 326] on div "package com.amigoscode; public class Exercise { public static void main ( Strin…" at bounding box center [713, 309] width 582 height 203
click at [526, 315] on span "Write a program that compares two numbers. Use any comparison operator" at bounding box center [606, 310] width 320 height 9
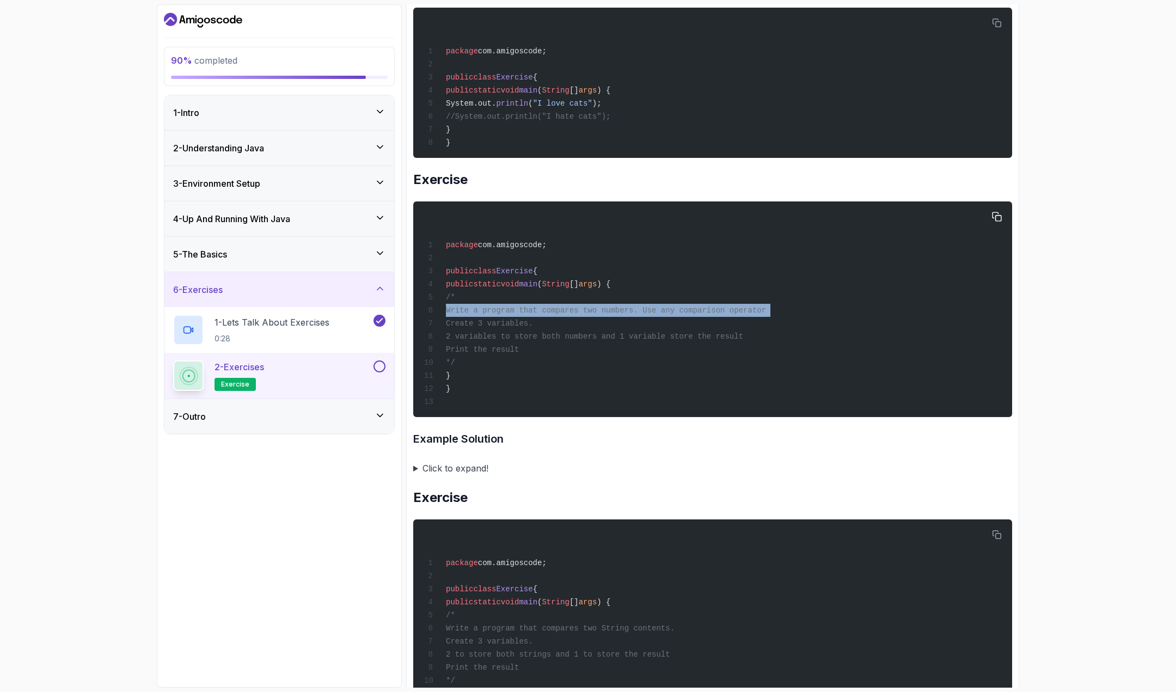
click at [526, 315] on span "Write a program that compares two numbers. Use any comparison operator" at bounding box center [606, 310] width 320 height 9
click at [526, 328] on span "Create 3 variables." at bounding box center [489, 323] width 87 height 9
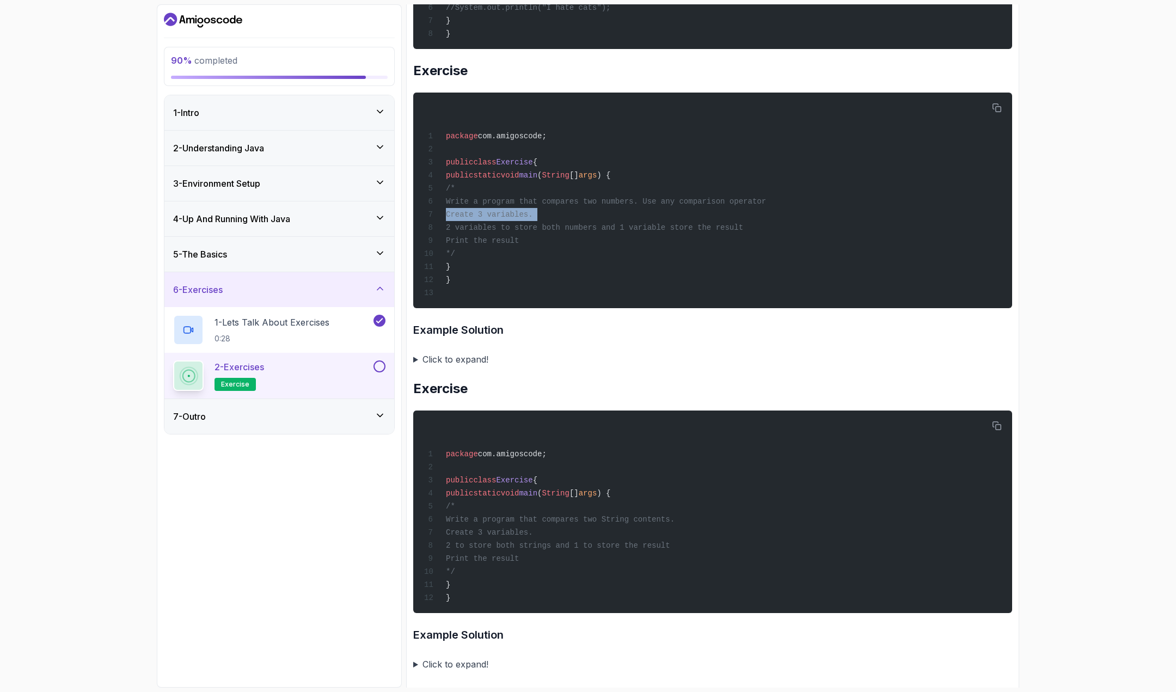
scroll to position [1035, 0]
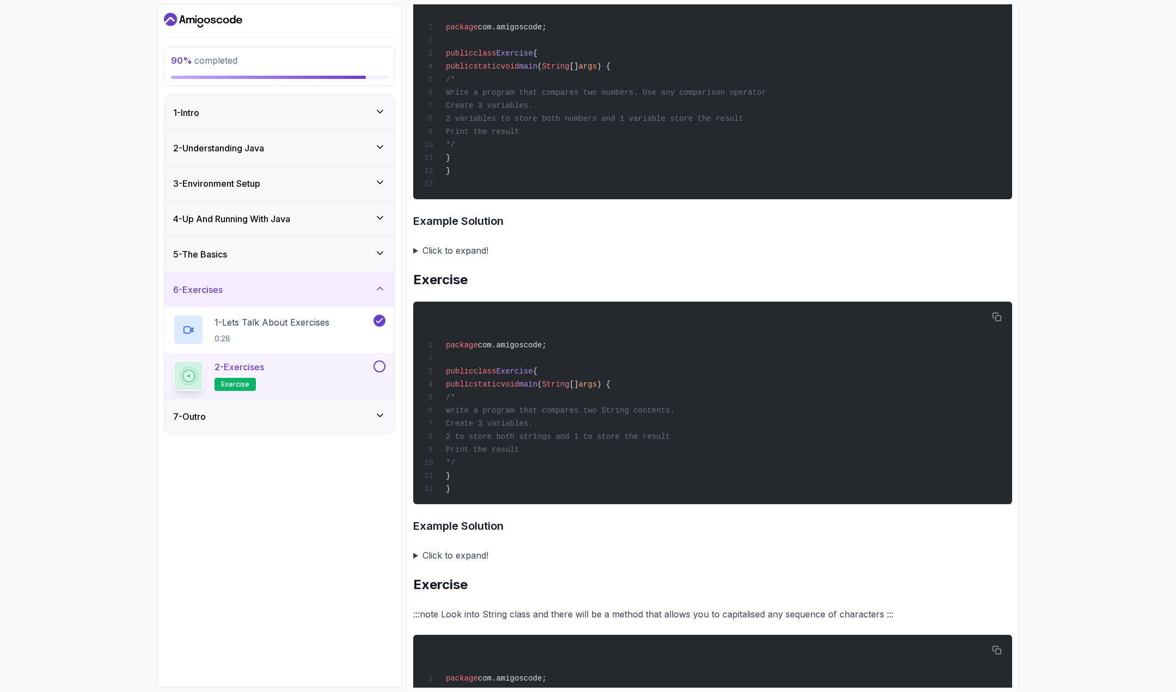
click at [466, 258] on summary "Click to expand!" at bounding box center [712, 250] width 599 height 15
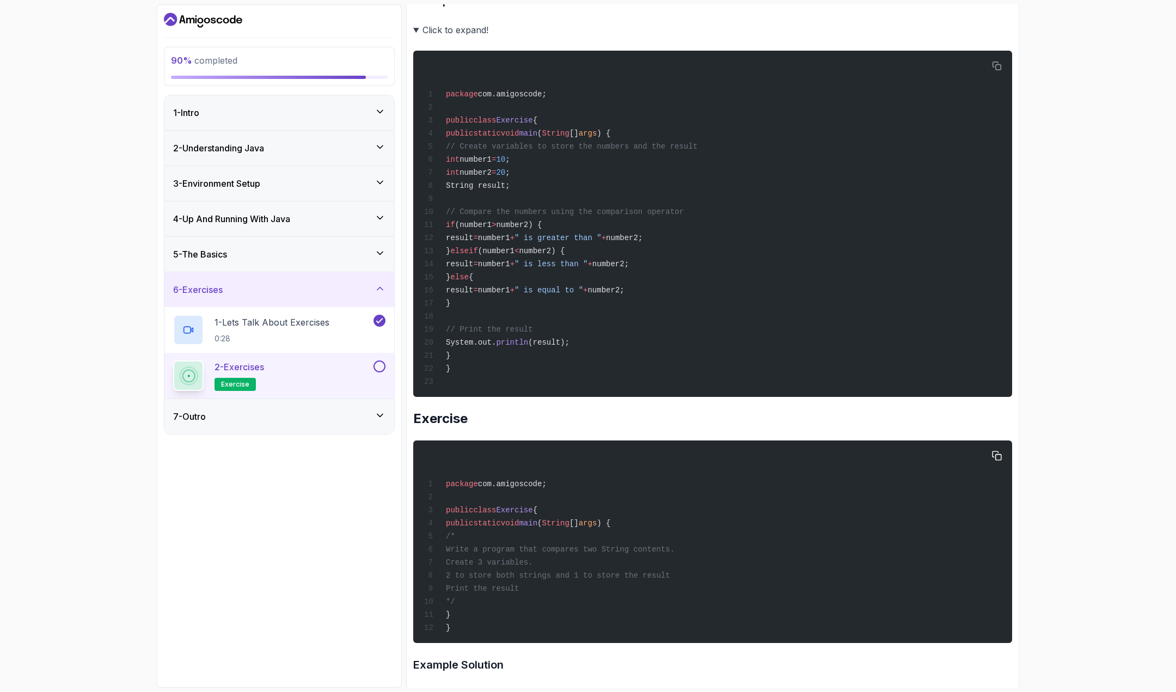
scroll to position [1253, 0]
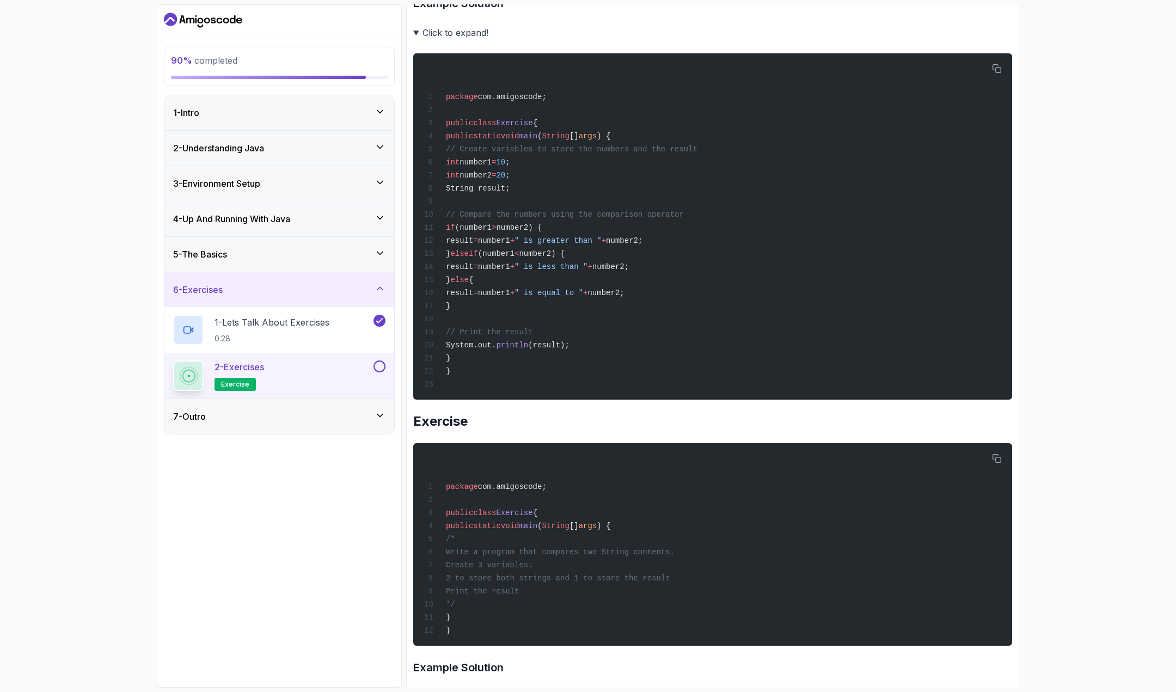
click at [415, 40] on summary "Click to expand!" at bounding box center [712, 32] width 599 height 15
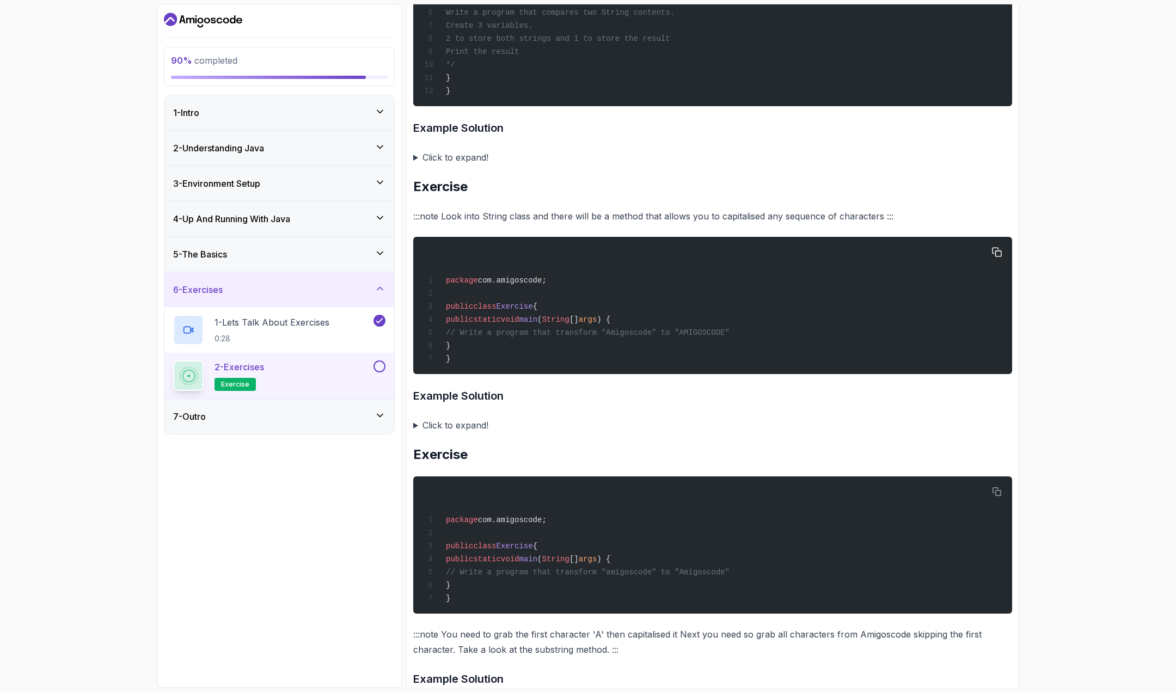
scroll to position [1416, 0]
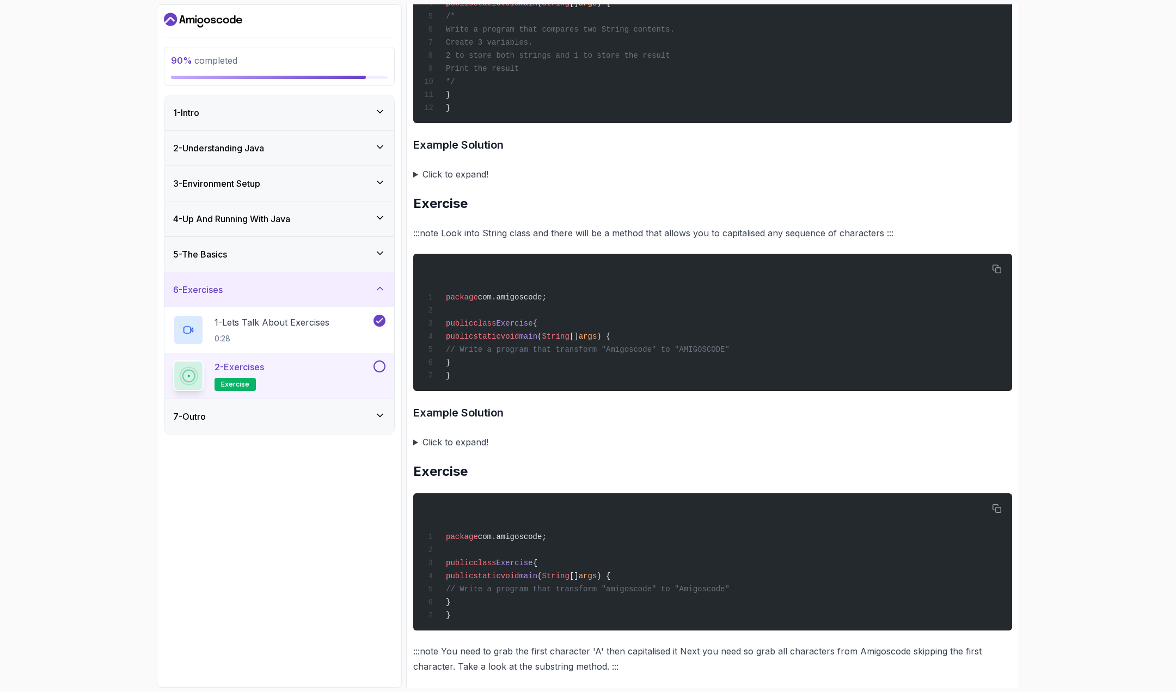
click at [436, 450] on summary "Click to expand!" at bounding box center [712, 442] width 599 height 15
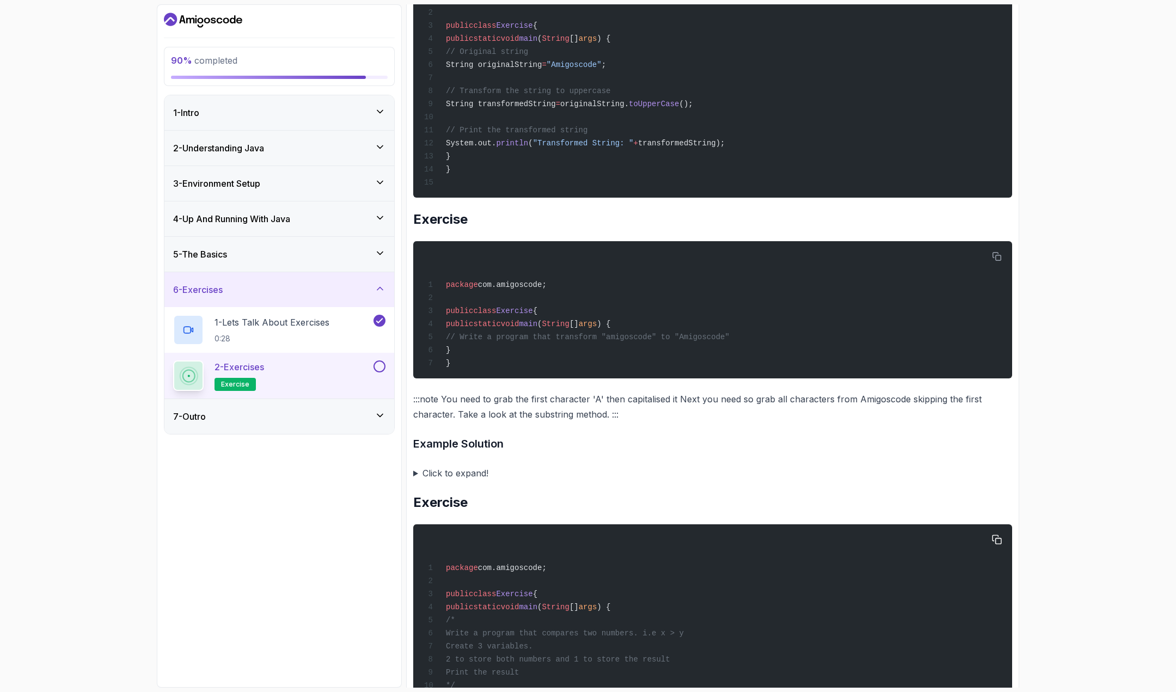
scroll to position [1906, 0]
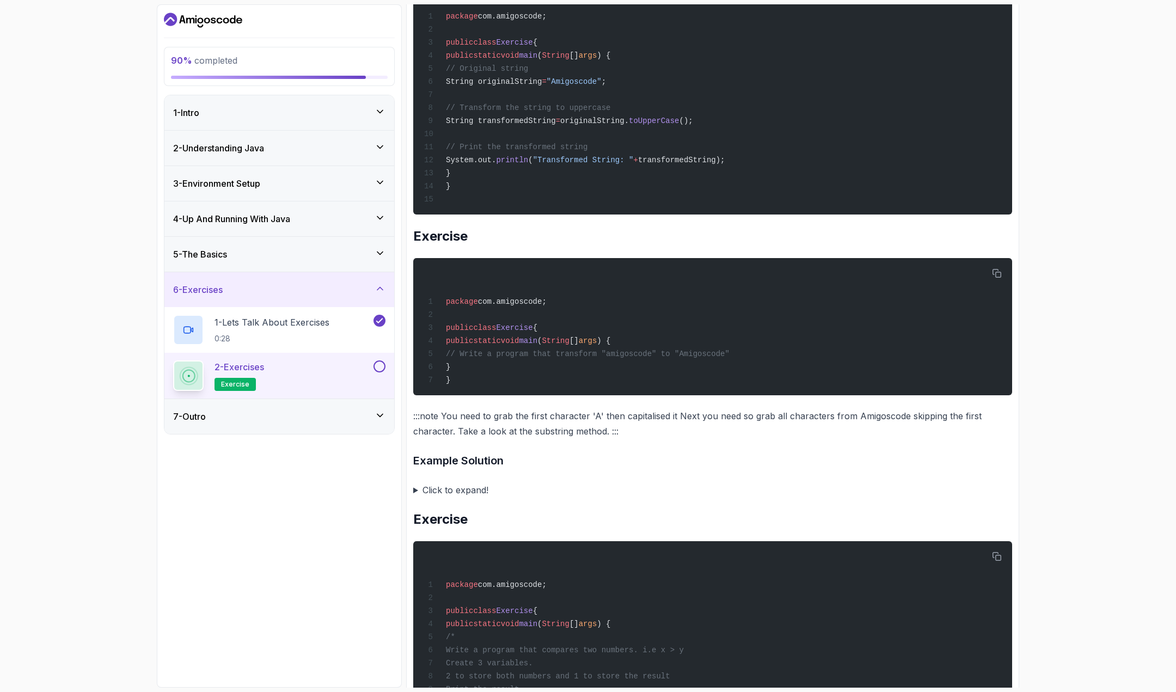
click at [447, 498] on summary "Click to expand!" at bounding box center [712, 489] width 599 height 15
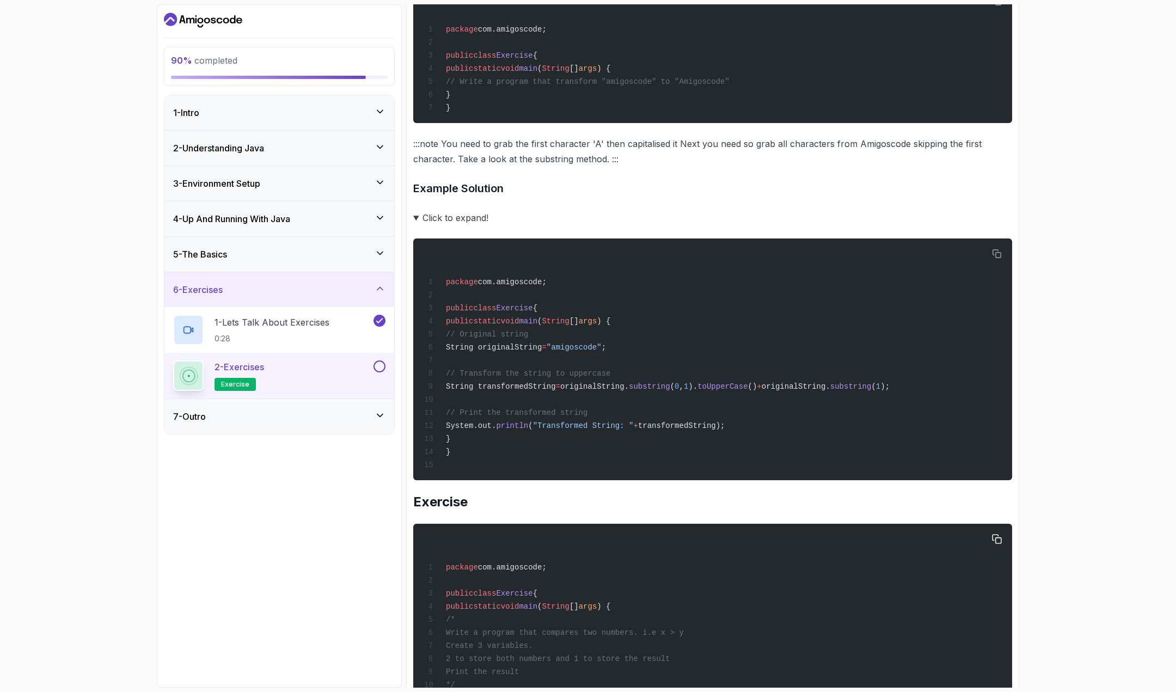
scroll to position [2342, 0]
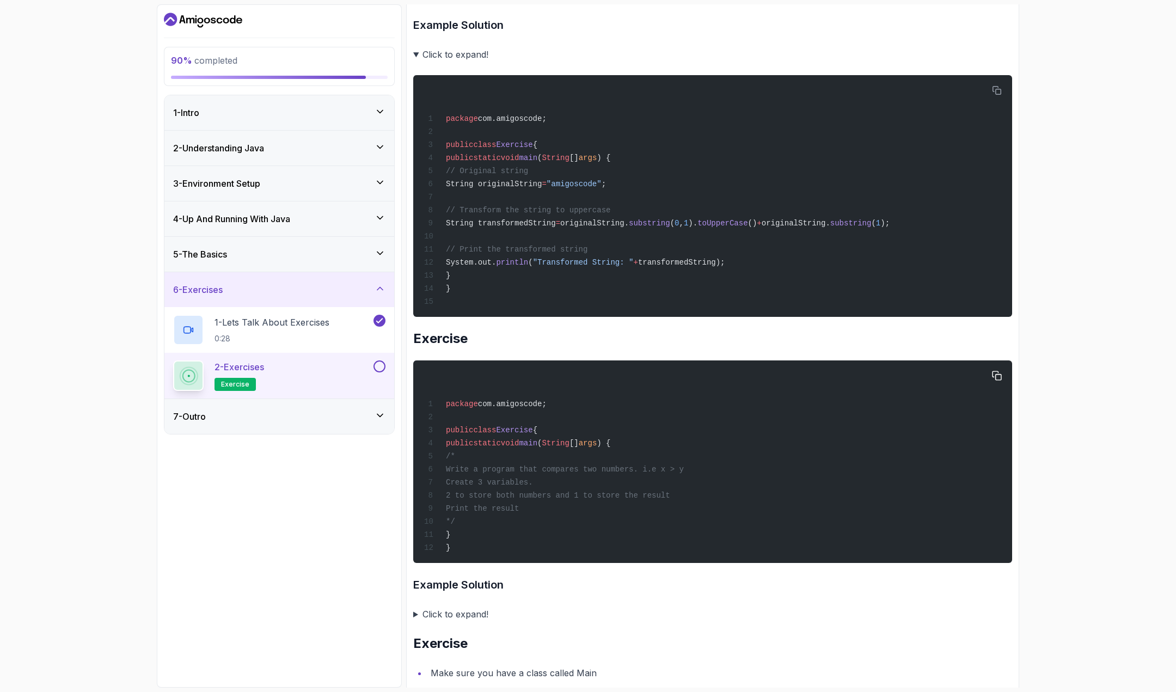
click at [528, 500] on span "2 to store both numbers and 1 to store the result" at bounding box center [558, 495] width 224 height 9
click at [519, 513] on span "Print the result" at bounding box center [482, 508] width 73 height 9
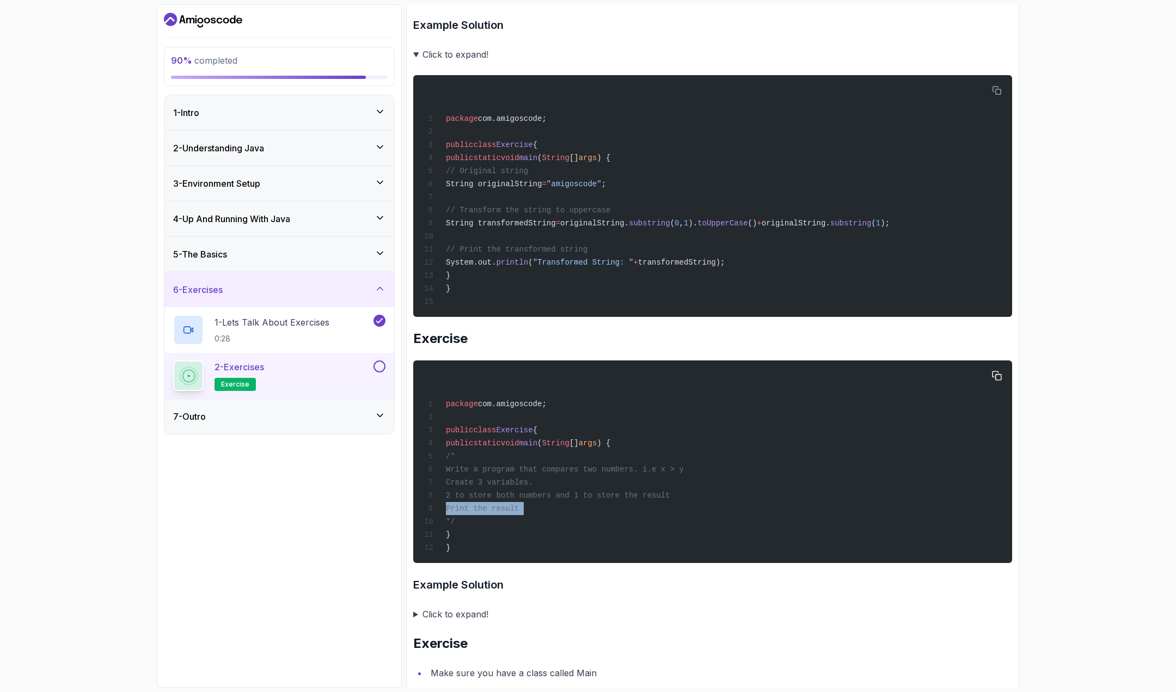
click at [519, 513] on span "Print the result" at bounding box center [482, 508] width 73 height 9
click at [553, 536] on div "package com.amigoscode; public class Exercise { public static void main ( Strin…" at bounding box center [713, 462] width 582 height 190
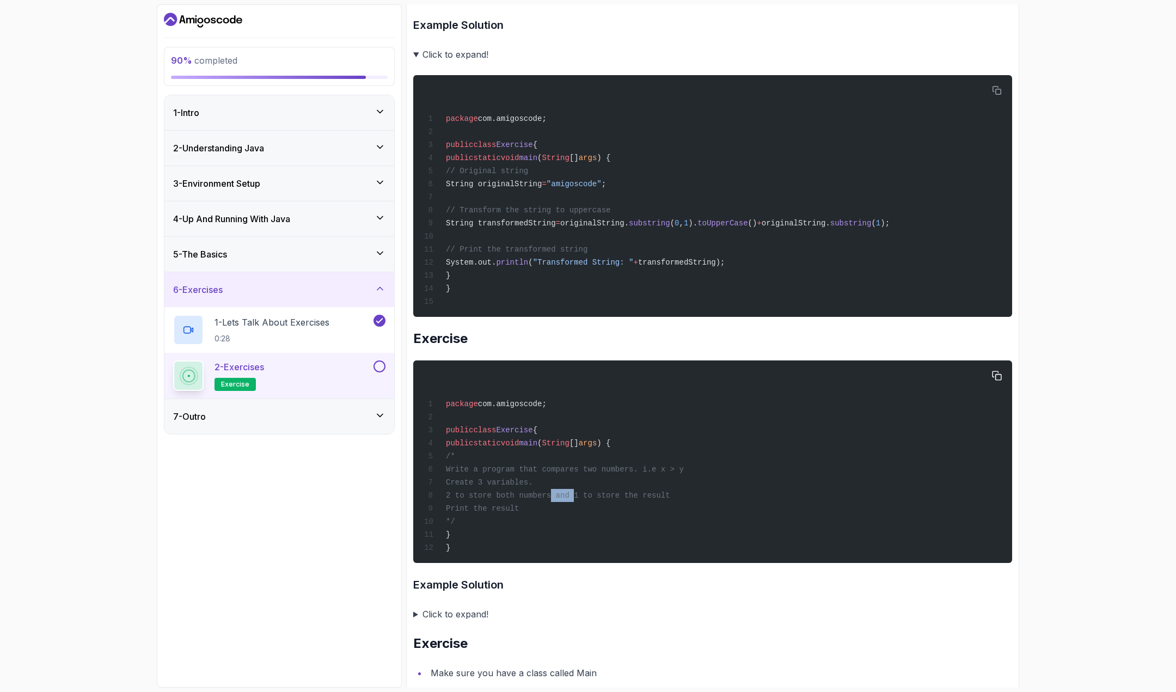
click at [553, 536] on div "package com.amigoscode; public class Exercise { public static void main ( Strin…" at bounding box center [713, 462] width 582 height 190
click at [444, 622] on summary "Click to expand!" at bounding box center [712, 614] width 599 height 15
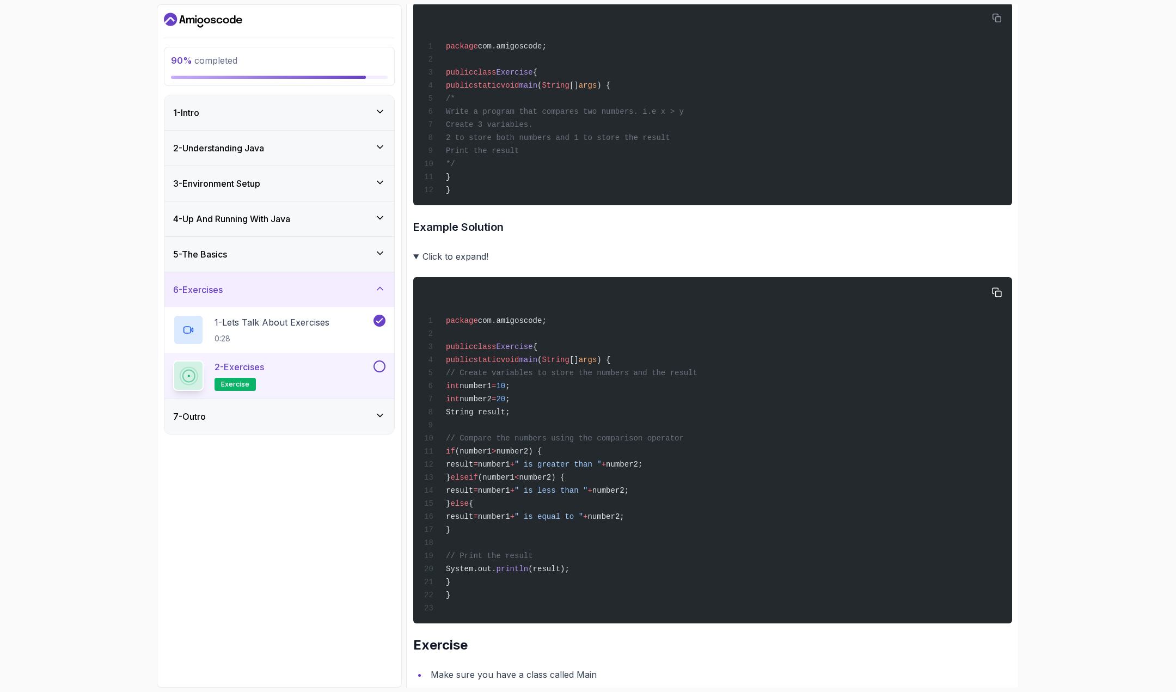
scroll to position [2659, 0]
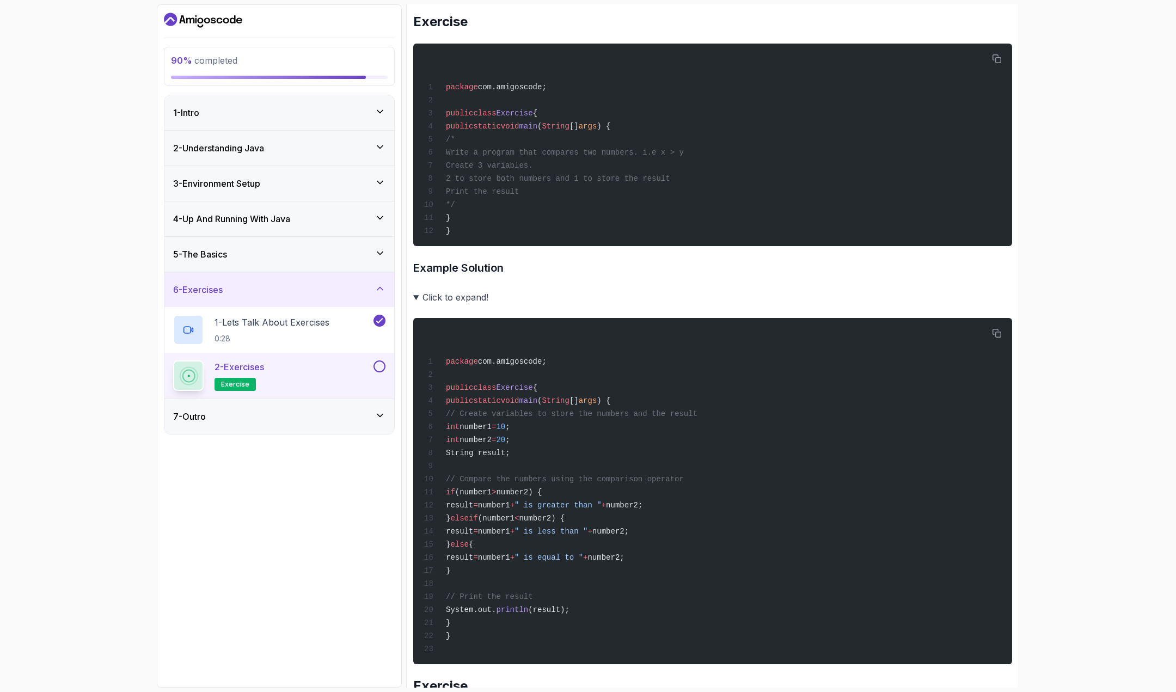
click at [417, 305] on summary "Click to expand!" at bounding box center [712, 297] width 599 height 15
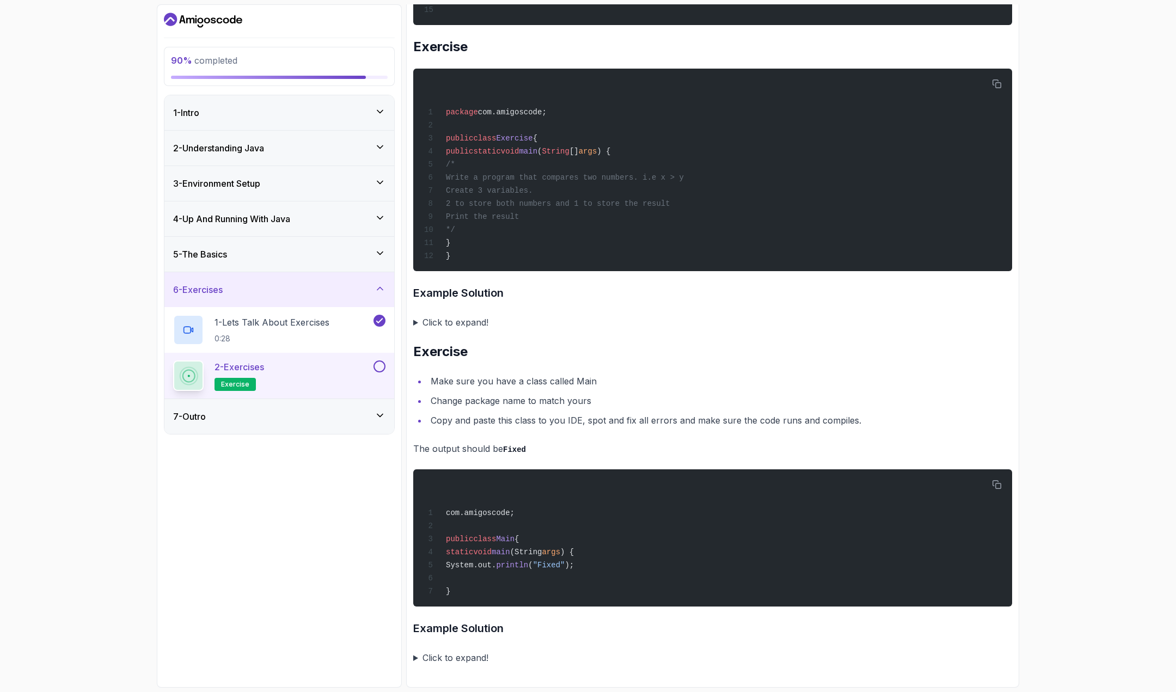
scroll to position [2672, 0]
click at [465, 656] on summary "Click to expand!" at bounding box center [712, 657] width 599 height 15
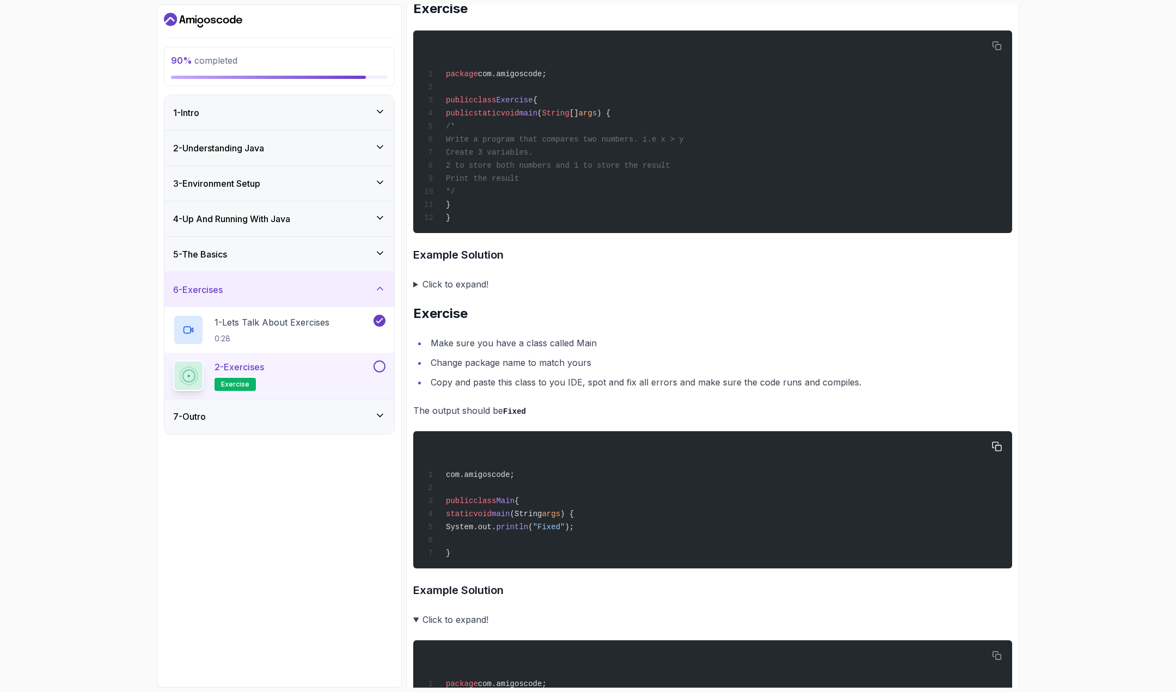
scroll to position [2851, 0]
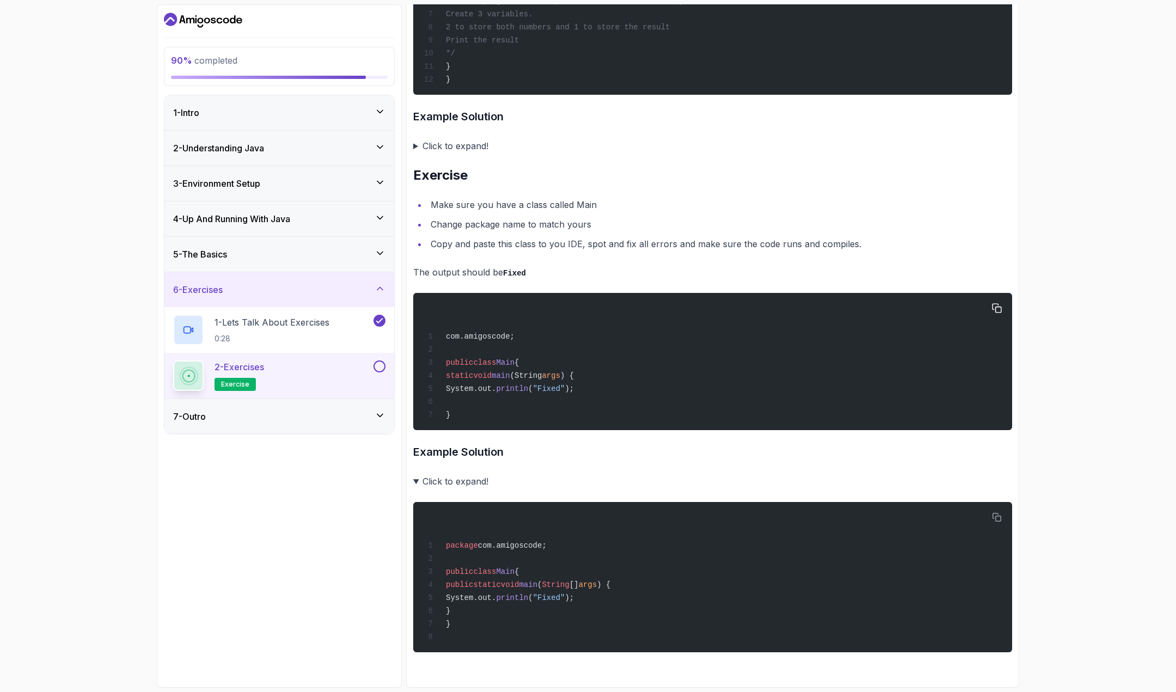
click at [496, 397] on div "com.amigoscode; public class Main { static void main (String args ) { System.ou…" at bounding box center [713, 362] width 582 height 124
click at [517, 265] on p "The output should be Fixed" at bounding box center [712, 273] width 599 height 16
click at [528, 387] on span "println" at bounding box center [512, 388] width 32 height 9
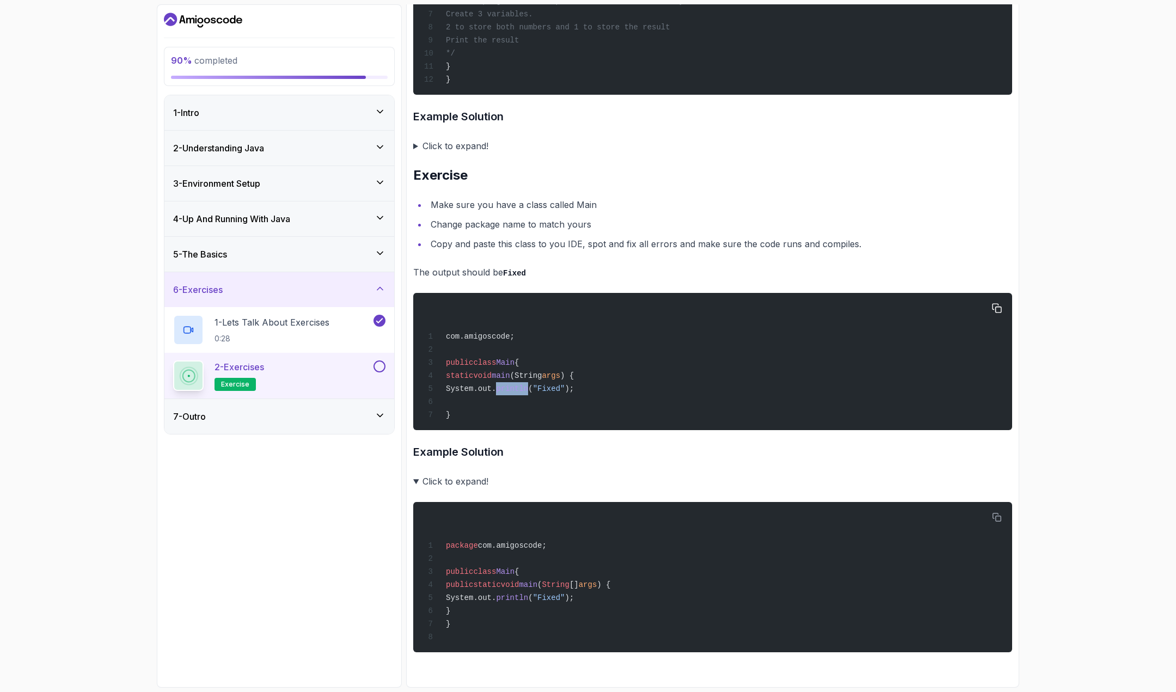
click at [528, 387] on span "println" at bounding box center [512, 388] width 32 height 9
click at [486, 240] on li "Copy and paste this class to you IDE, spot and fix all errors and make sure the…" at bounding box center [719, 243] width 585 height 15
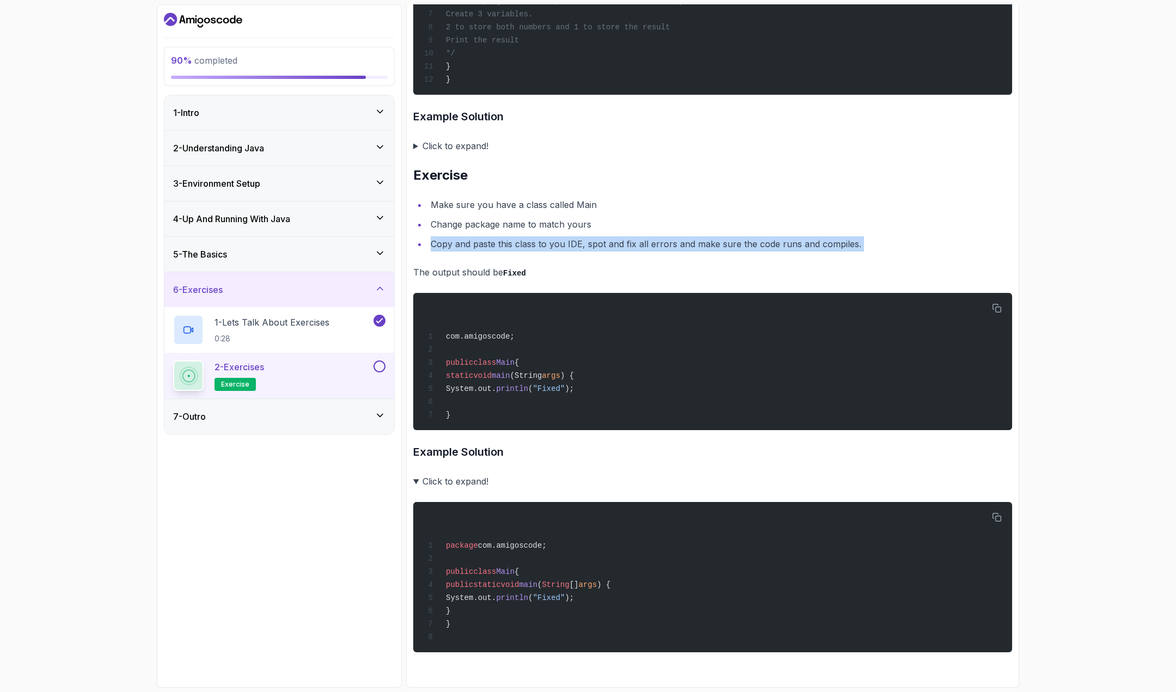
click at [486, 240] on li "Copy and paste this class to you IDE, spot and fix all errors and make sure the…" at bounding box center [719, 243] width 585 height 15
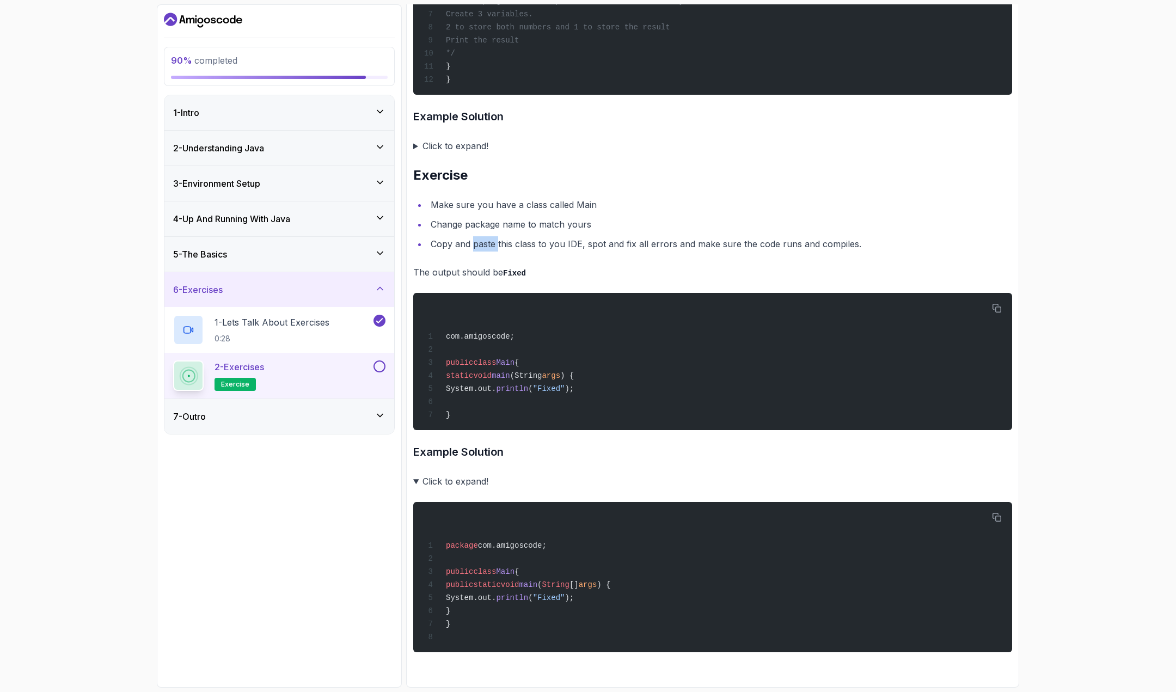
click at [486, 240] on li "Copy and paste this class to you IDE, spot and fix all errors and make sure the…" at bounding box center [719, 243] width 585 height 15
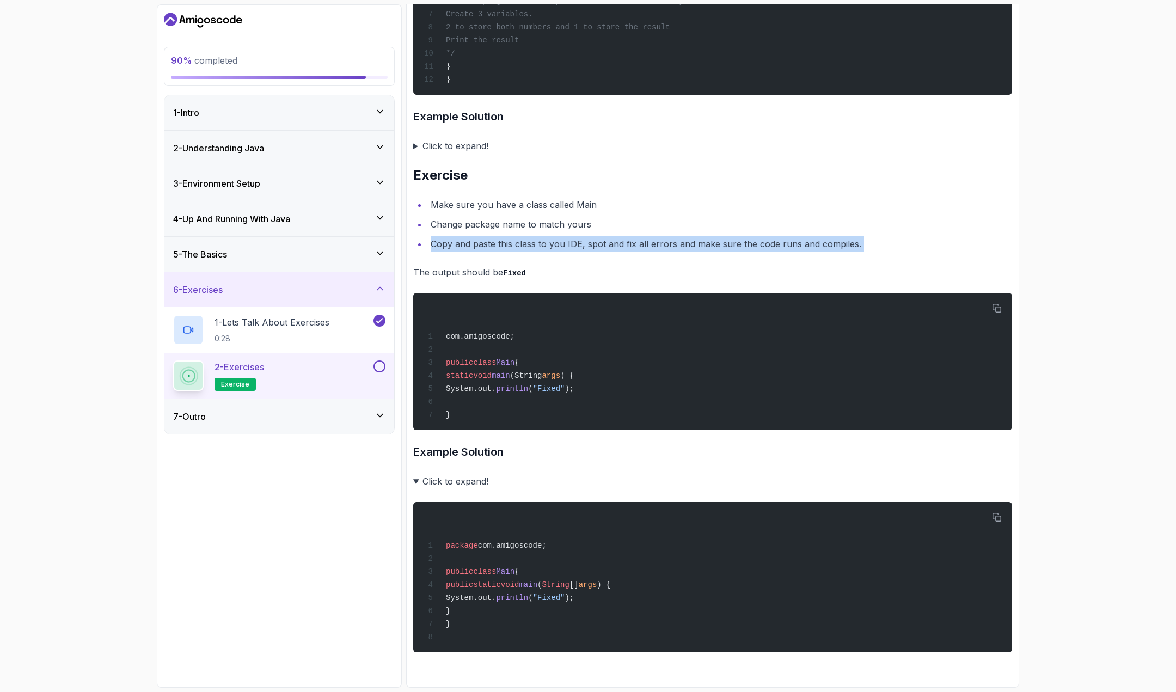
click at [486, 240] on li "Copy and paste this class to you IDE, spot and fix all errors and make sure the…" at bounding box center [719, 243] width 585 height 15
click at [455, 266] on p "The output should be Fixed" at bounding box center [712, 273] width 599 height 16
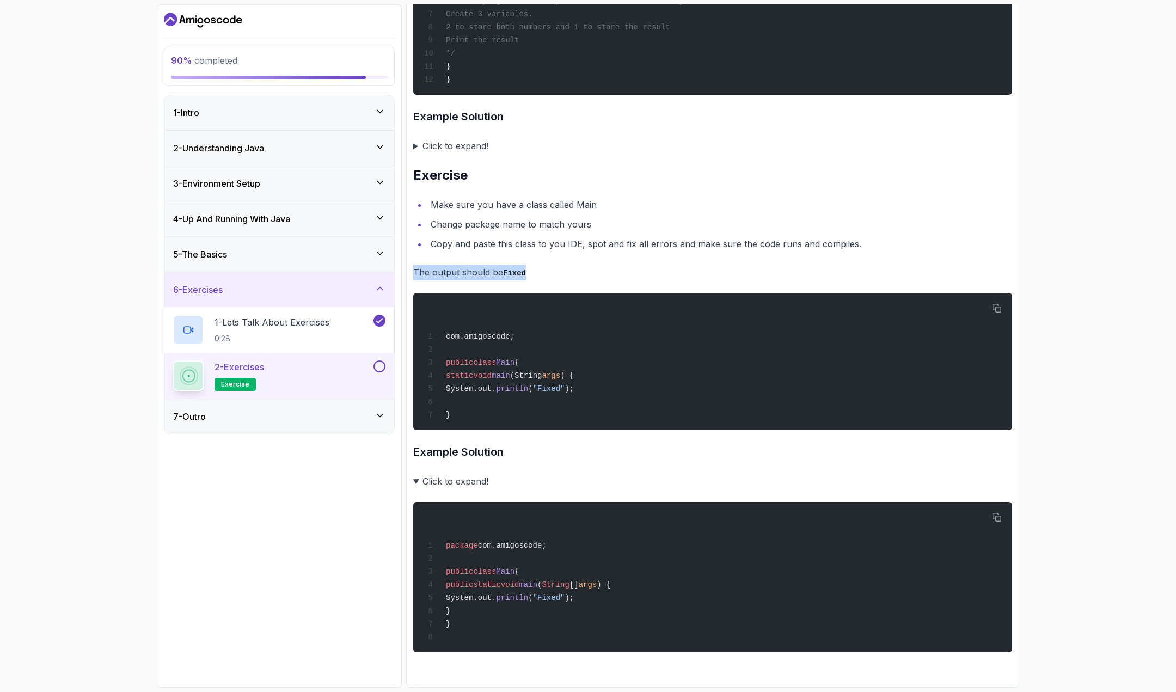
click at [455, 266] on p "The output should be Fixed" at bounding box center [712, 273] width 599 height 16
click at [498, 228] on ul "Make sure you have a class called Main Change package name to match yours Copy …" at bounding box center [712, 224] width 599 height 54
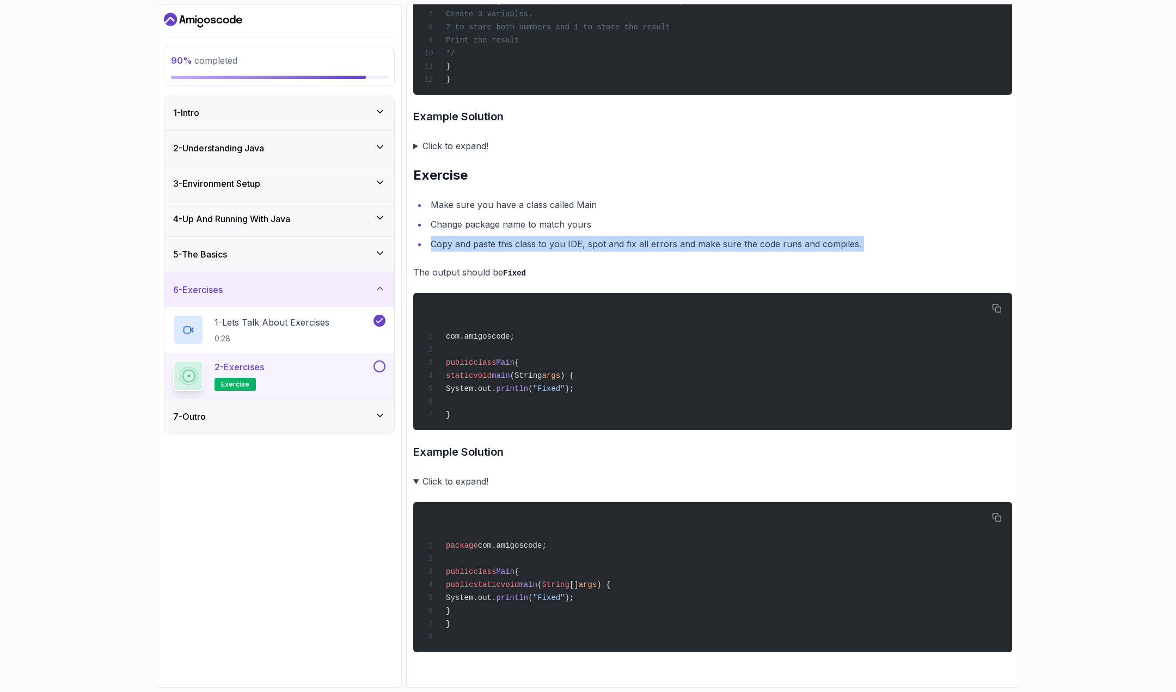
click at [498, 228] on ul "Make sure you have a class called Main Change package name to match yours Copy …" at bounding box center [712, 224] width 599 height 54
click at [521, 197] on li "Make sure you have a class called Main" at bounding box center [719, 204] width 585 height 15
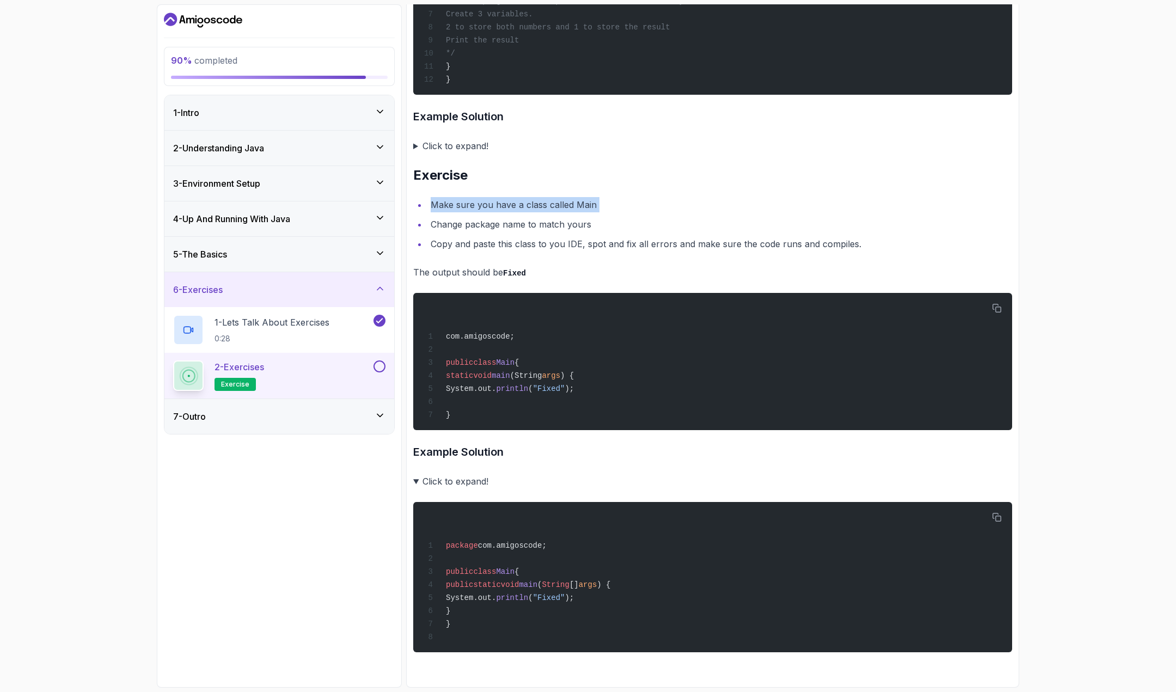
click at [521, 197] on li "Make sure you have a class called Main" at bounding box center [719, 204] width 585 height 15
click at [502, 217] on li "Change package name to match yours" at bounding box center [719, 224] width 585 height 15
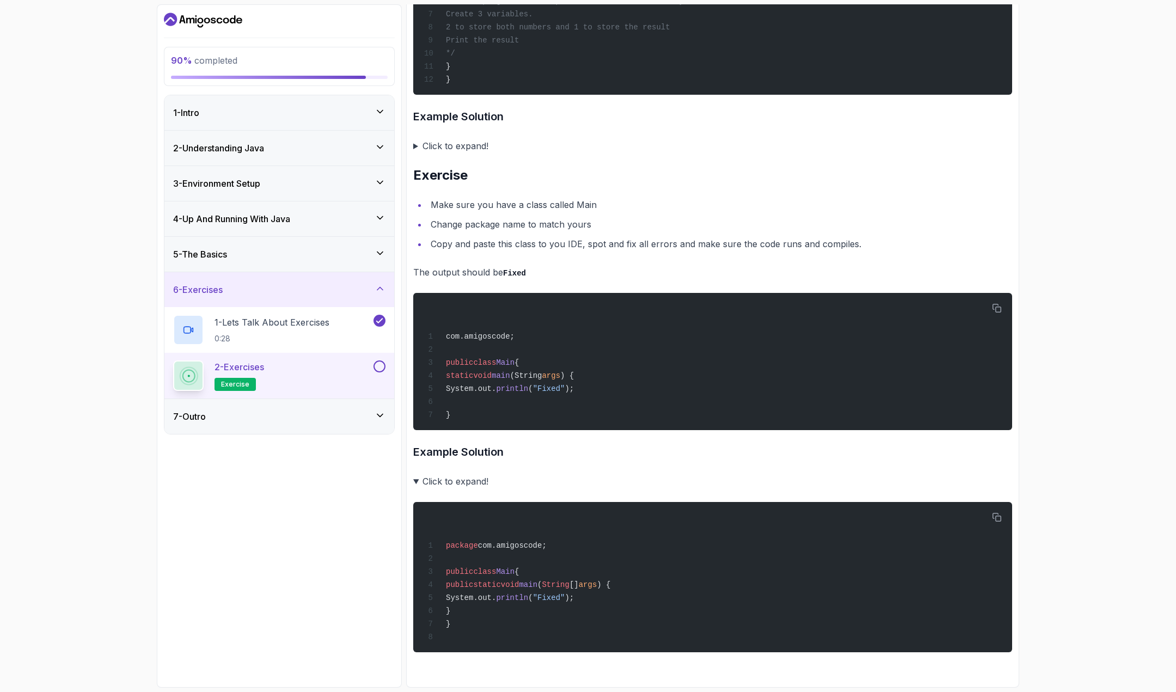
click at [527, 230] on ul "Make sure you have a class called Main Change package name to match yours Copy …" at bounding box center [712, 224] width 599 height 54
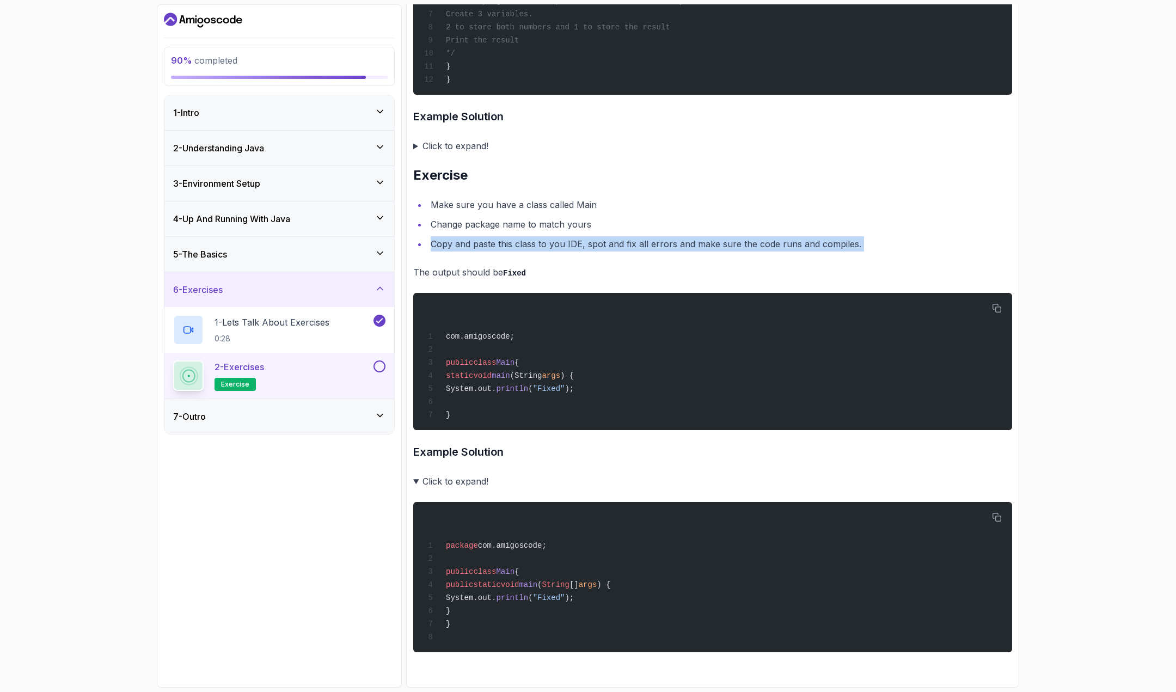
click at [527, 230] on ul "Make sure you have a class called Main Change package name to match yours Copy …" at bounding box center [712, 224] width 599 height 54
click at [547, 206] on li "Make sure you have a class called Main" at bounding box center [719, 204] width 585 height 15
click at [380, 426] on div "7 - Outro" at bounding box center [279, 416] width 230 height 35
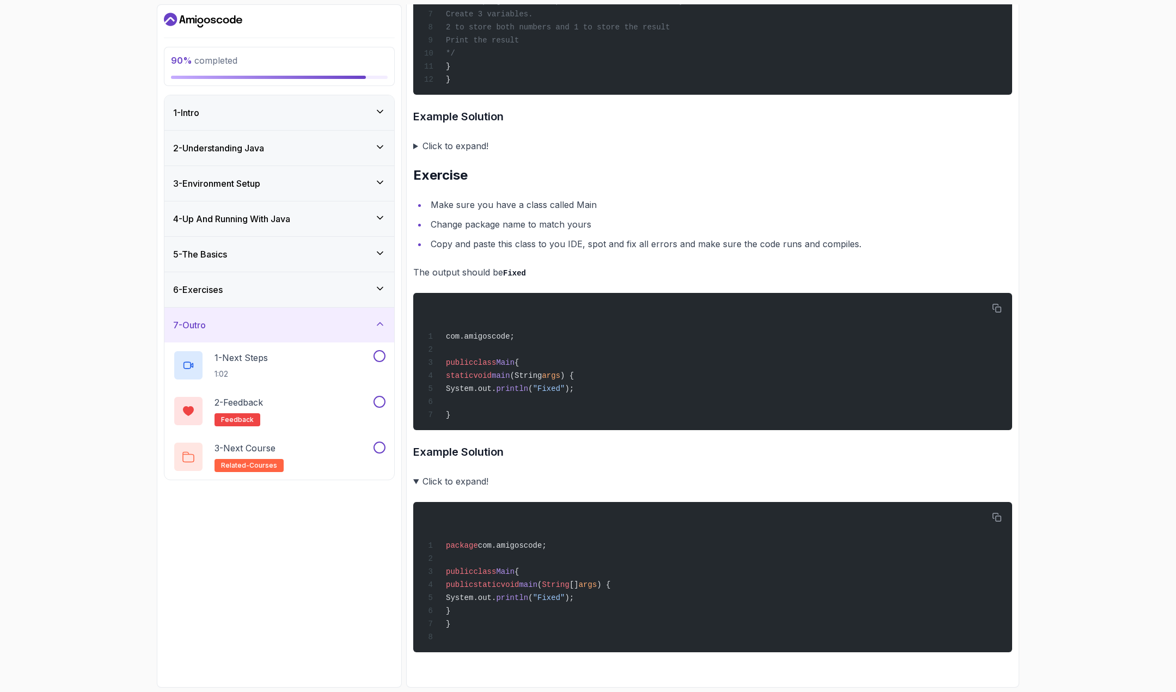
click at [381, 296] on div "6 - Exercises" at bounding box center [279, 289] width 230 height 35
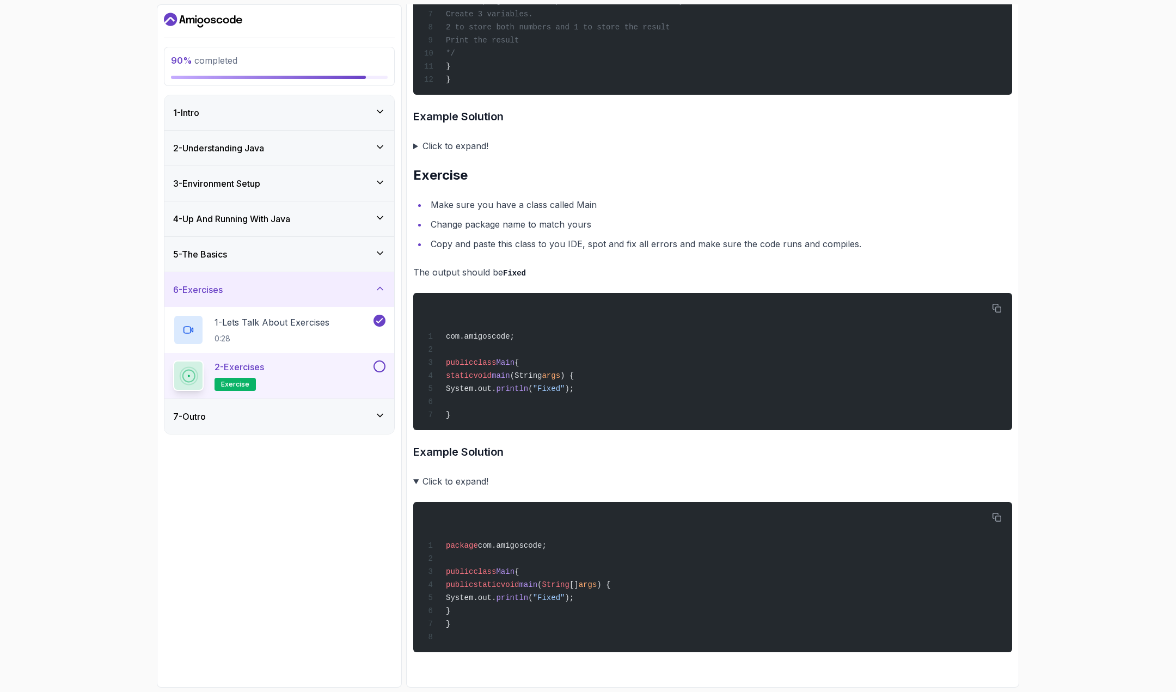
click at [355, 376] on div "2 - Exercises exercise" at bounding box center [272, 376] width 198 height 30
click at [384, 362] on button at bounding box center [380, 367] width 12 height 12
click at [232, 384] on span "exercise" at bounding box center [235, 384] width 28 height 9
click at [369, 418] on div "7 - Outro" at bounding box center [279, 416] width 212 height 13
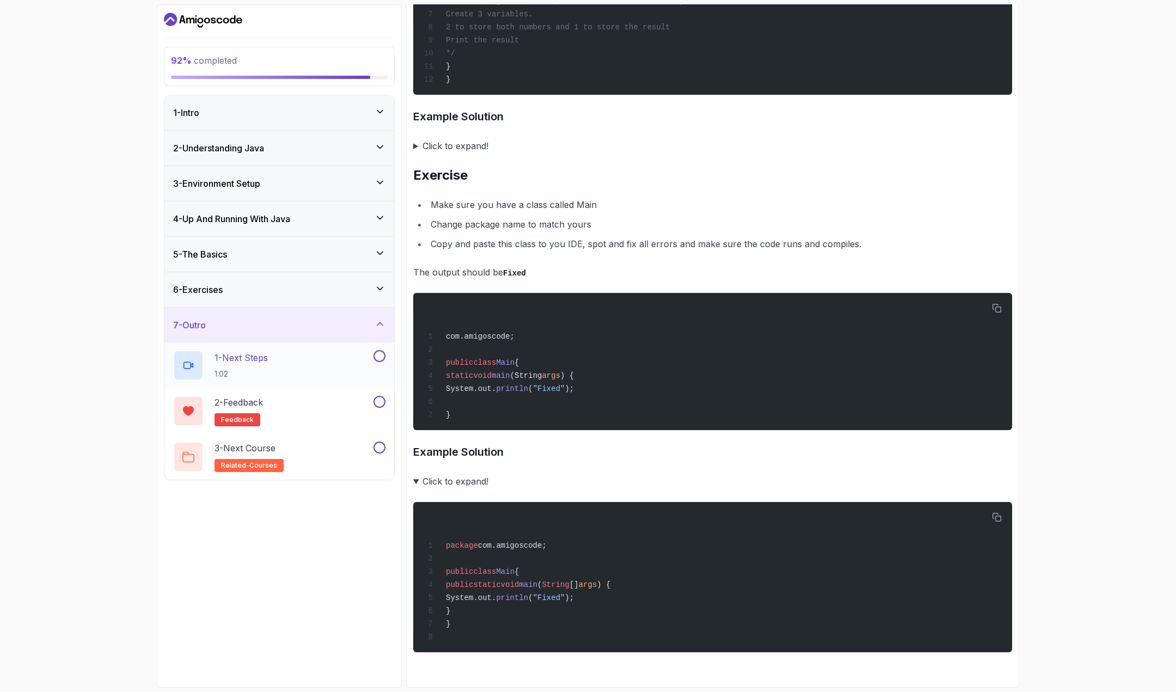
click at [342, 371] on div "1 - Next Steps 1:02" at bounding box center [272, 365] width 198 height 30
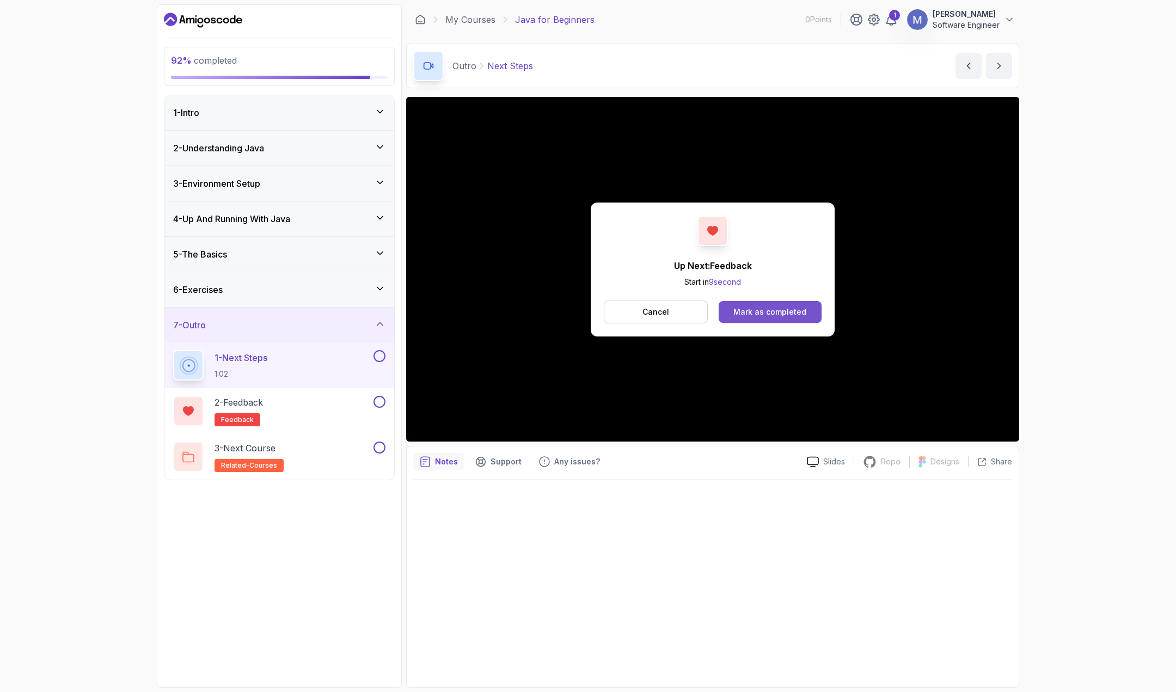
click at [784, 310] on div "Mark as completed" at bounding box center [770, 312] width 73 height 11
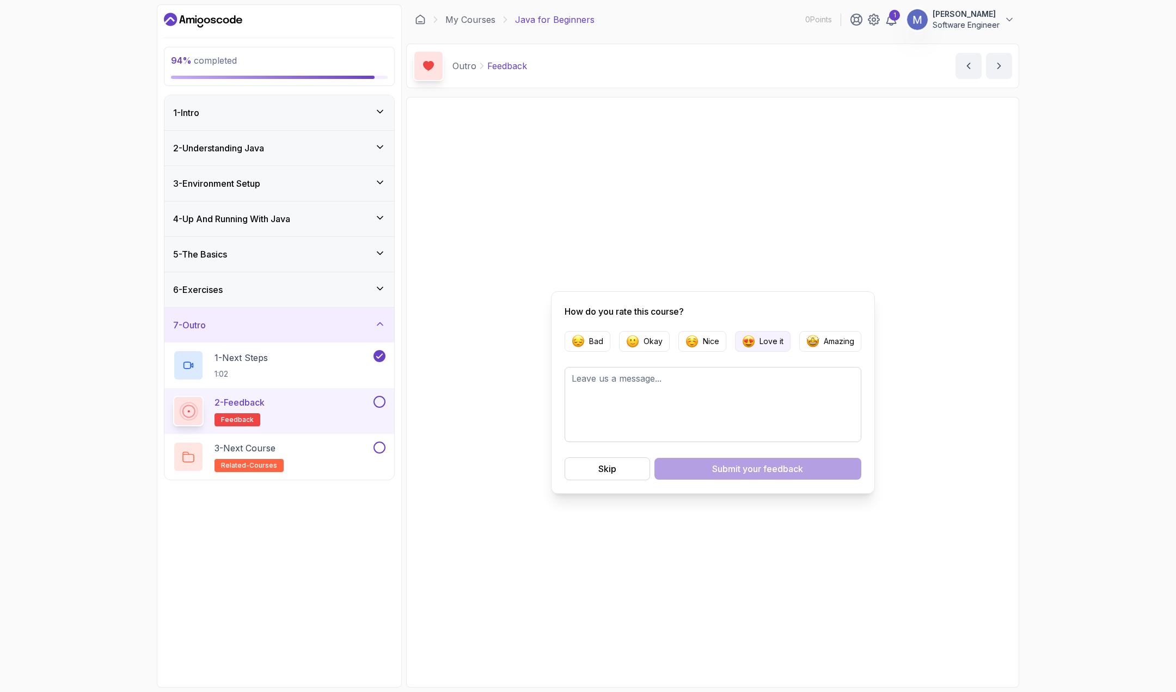
click at [756, 339] on button "Love it" at bounding box center [763, 341] width 56 height 21
click at [688, 465] on button "Submit your feedback" at bounding box center [758, 469] width 207 height 22
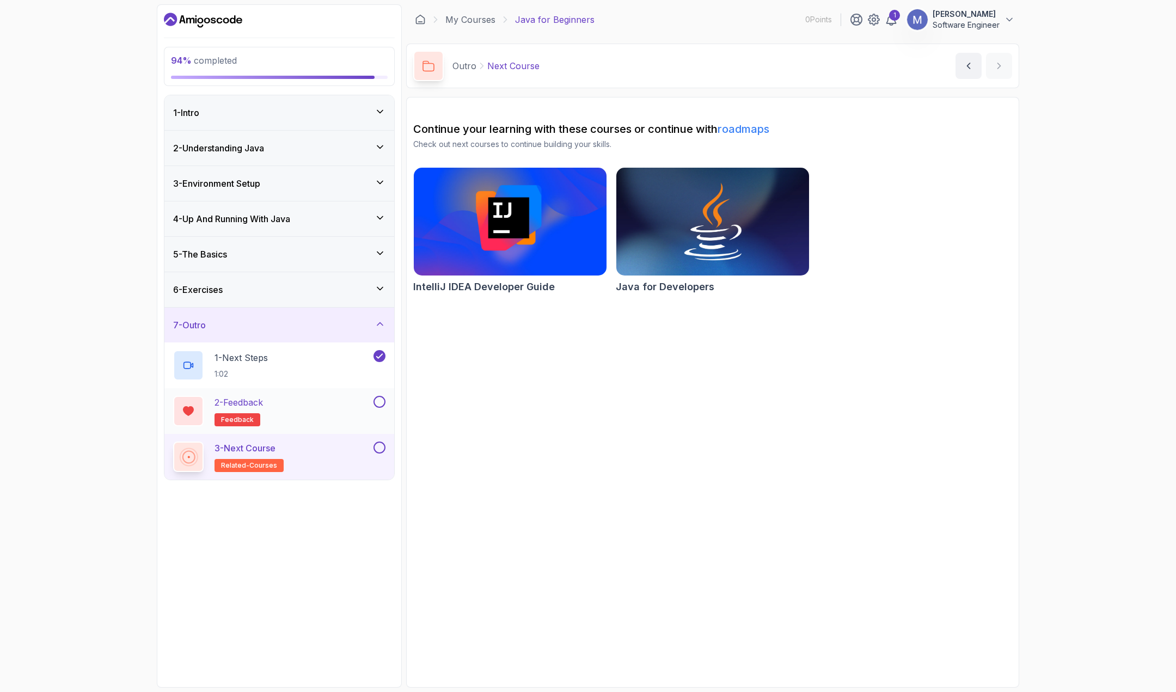
click at [344, 402] on div "2 - Feedback feedback" at bounding box center [272, 411] width 198 height 30
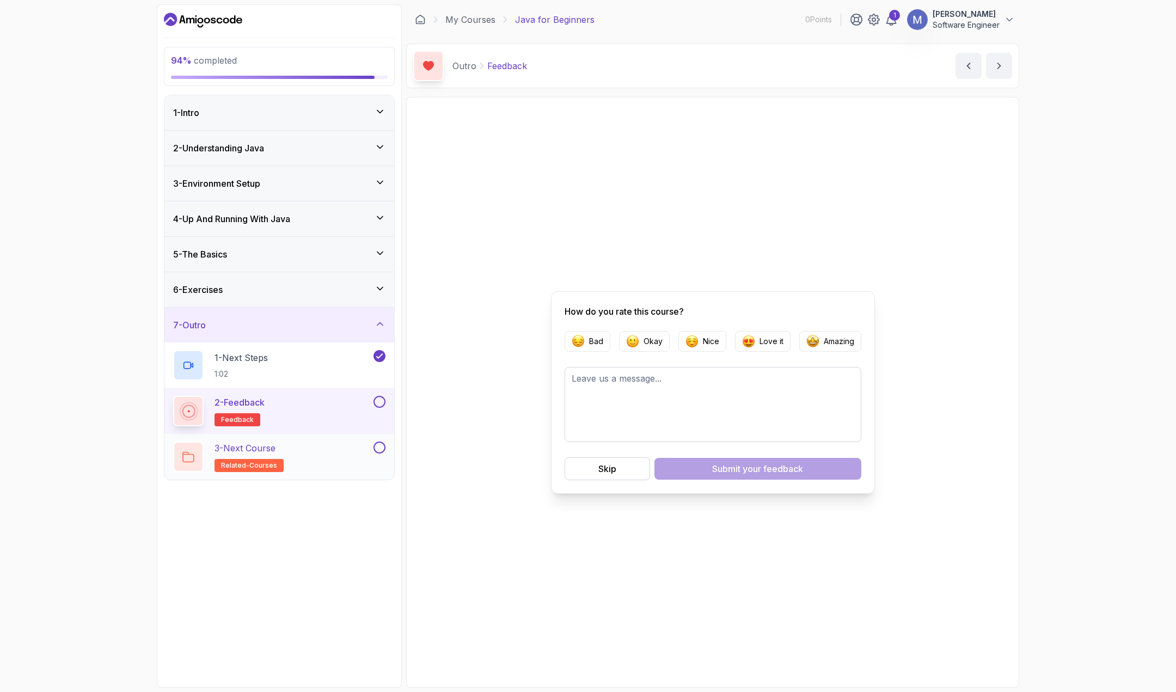
click at [335, 456] on div "3 - Next Course related-courses" at bounding box center [272, 457] width 198 height 30
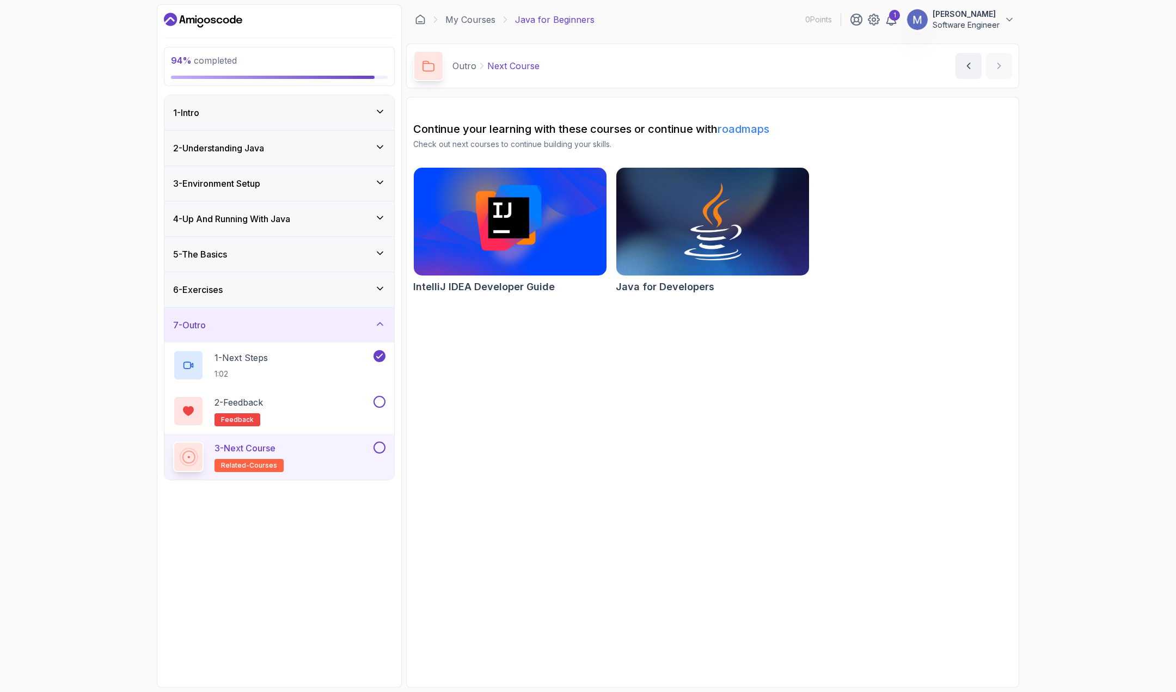
click at [740, 127] on link "roadmaps" at bounding box center [744, 129] width 52 height 13
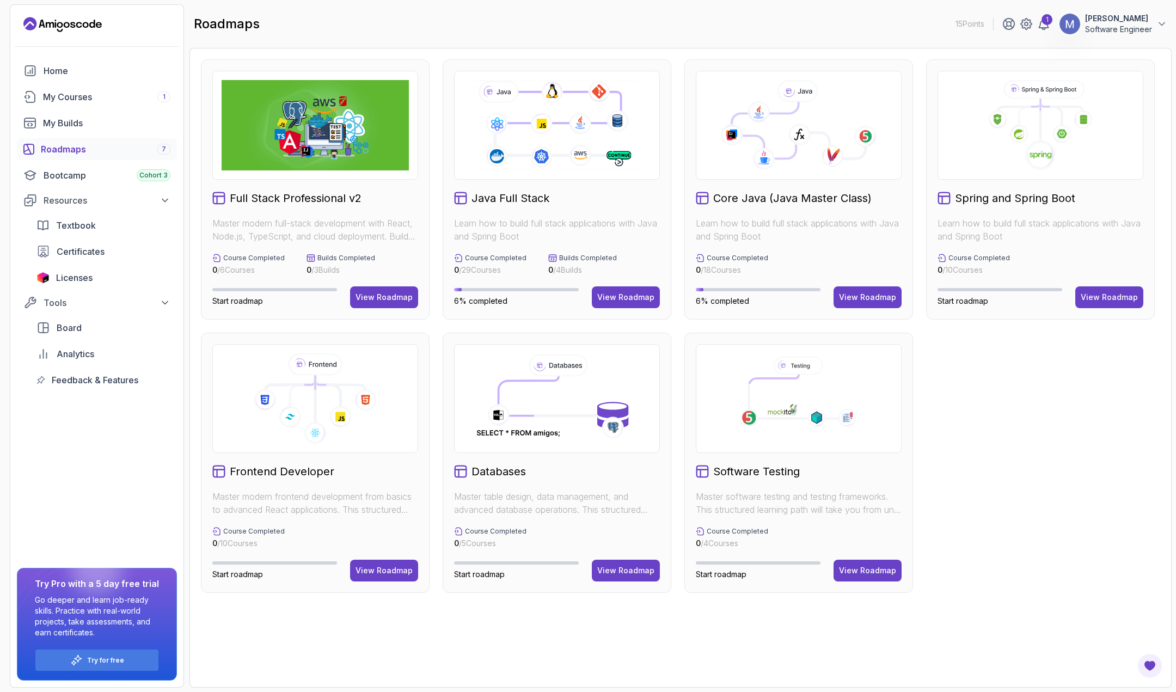
click at [701, 302] on span "6% completed" at bounding box center [722, 300] width 53 height 9
click at [861, 304] on button "View Roadmap" at bounding box center [868, 297] width 68 height 22
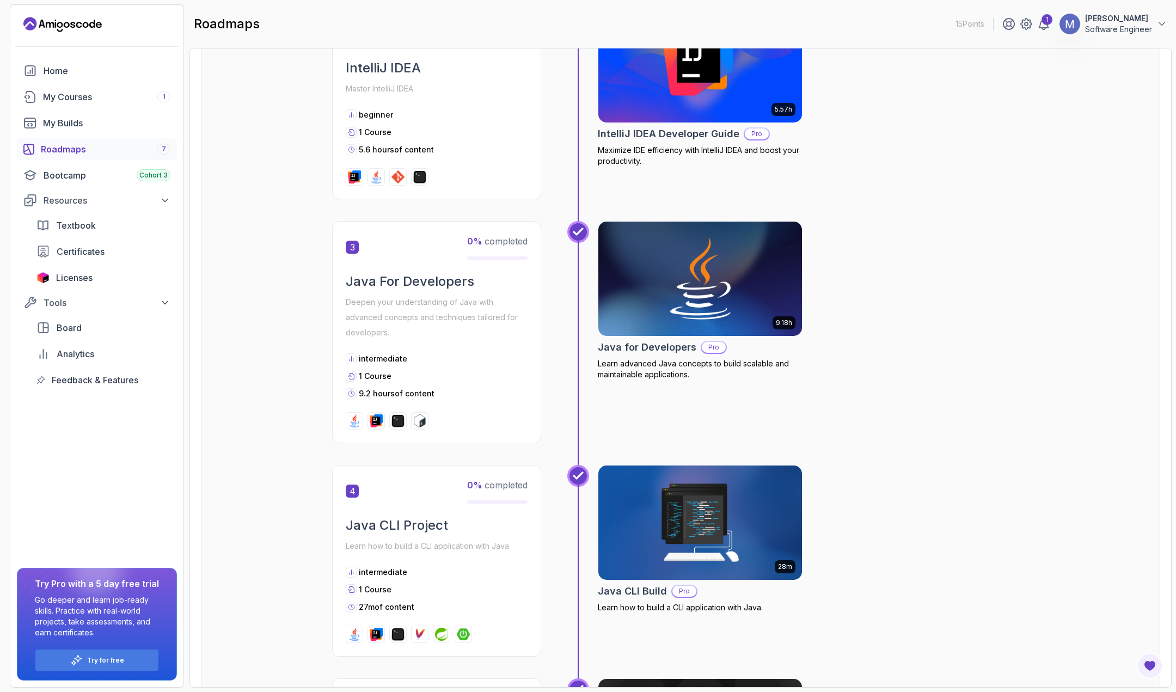
scroll to position [490, 0]
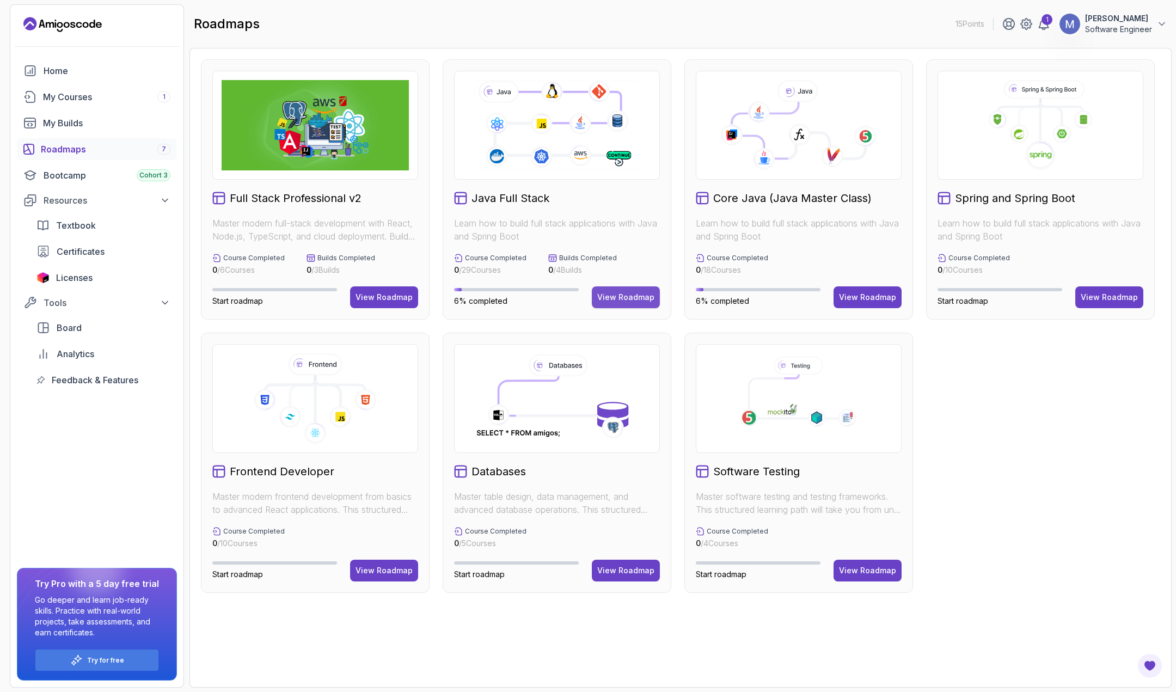
click at [639, 299] on div "View Roadmap" at bounding box center [625, 297] width 57 height 11
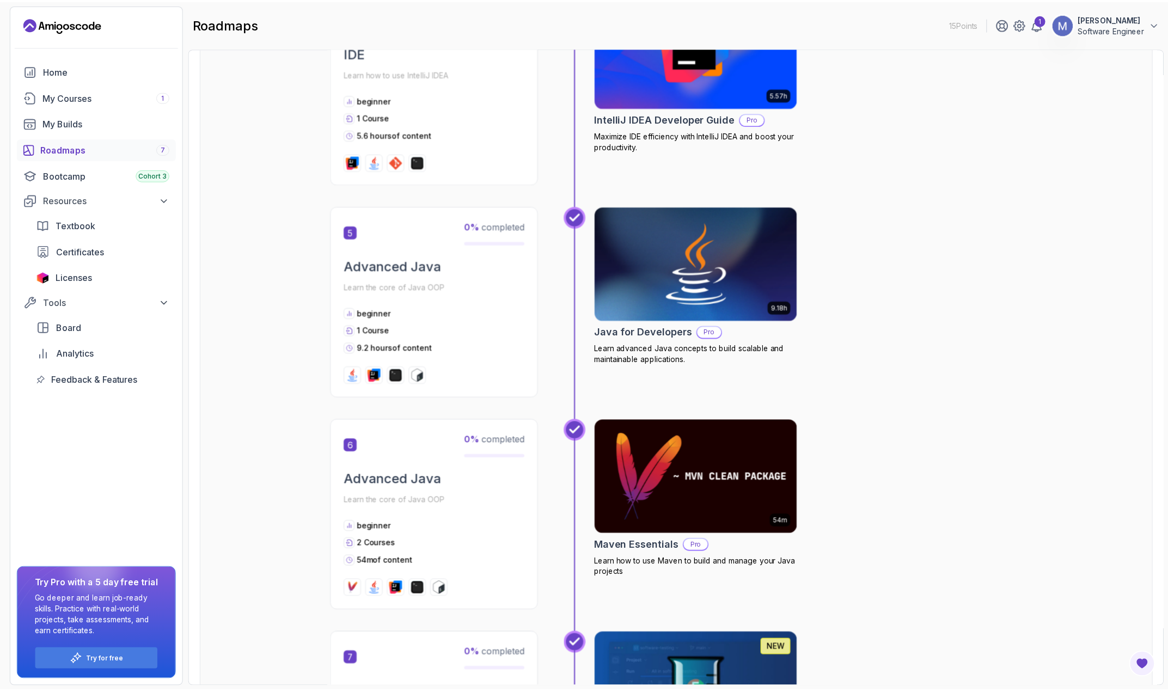
scroll to position [817, 0]
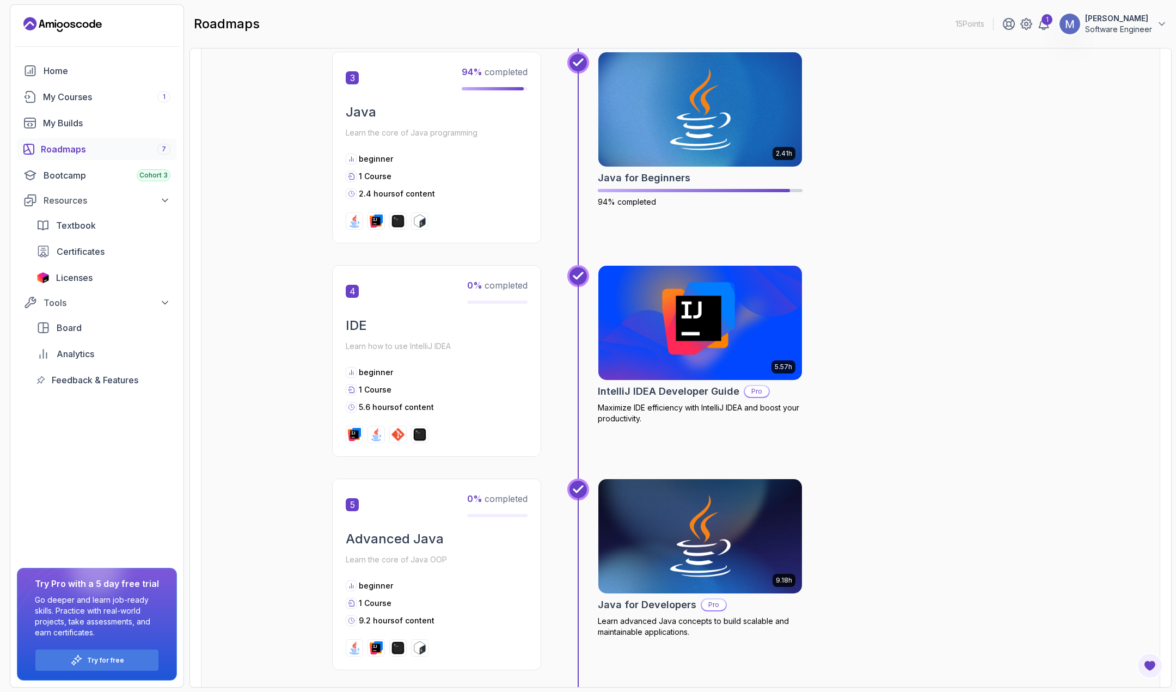
click at [686, 318] on img at bounding box center [701, 323] width 214 height 120
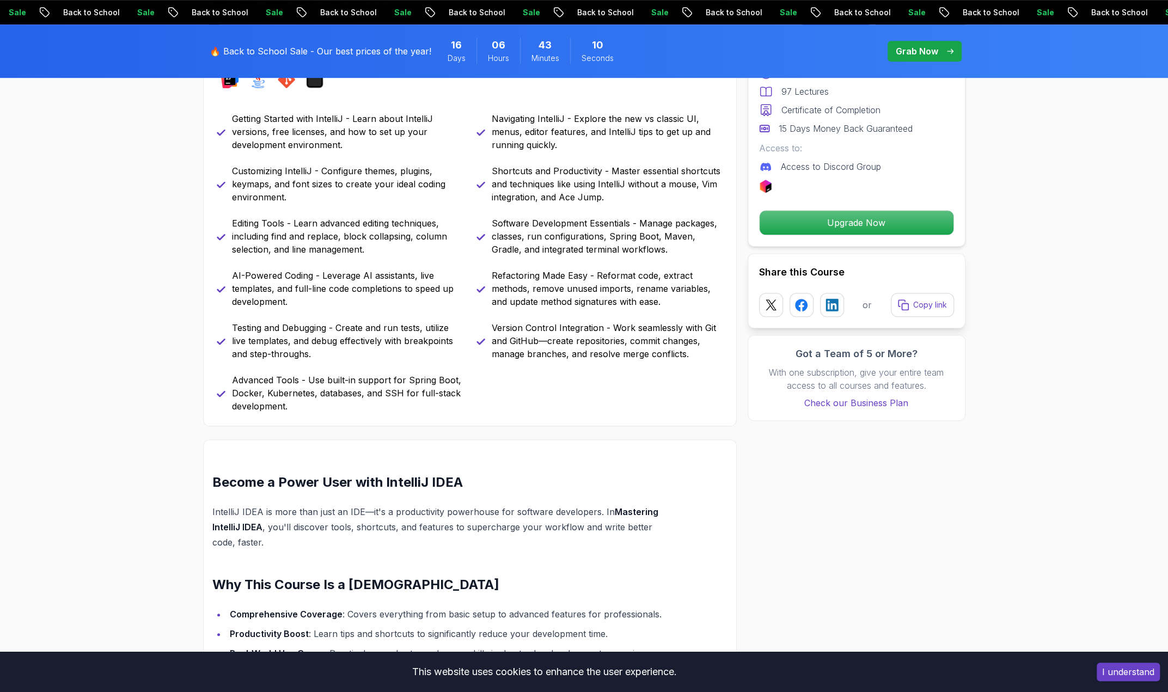
scroll to position [653, 0]
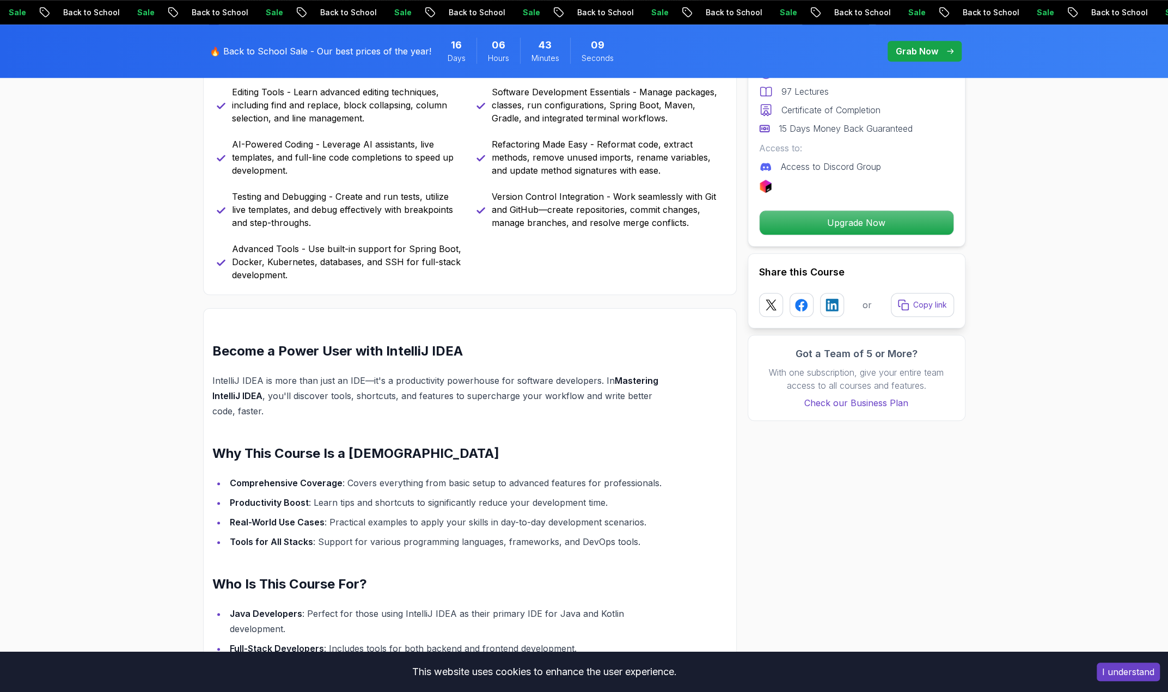
click at [319, 408] on p "IntelliJ IDEA is more than just an IDE—it's a productivity powerhouse for softw…" at bounding box center [443, 396] width 463 height 46
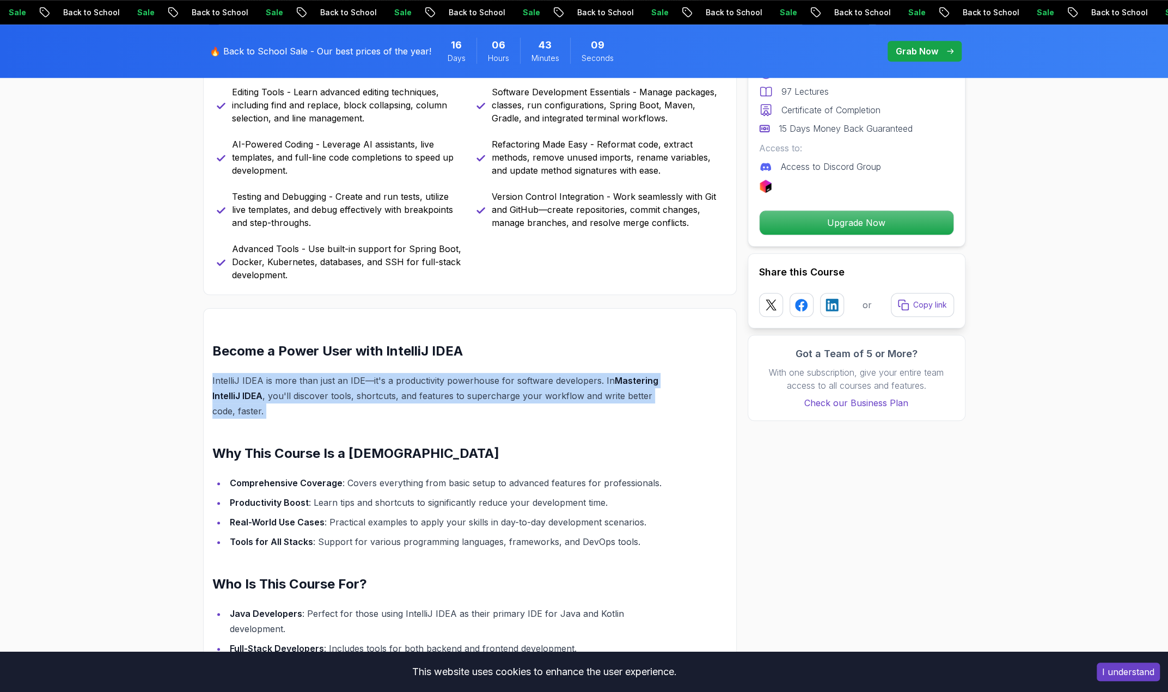
click at [319, 408] on p "IntelliJ IDEA is more than just an IDE—it's a productivity powerhouse for softw…" at bounding box center [443, 396] width 463 height 46
click at [331, 398] on p "IntelliJ IDEA is more than just an IDE—it's a productivity powerhouse for softw…" at bounding box center [443, 396] width 463 height 46
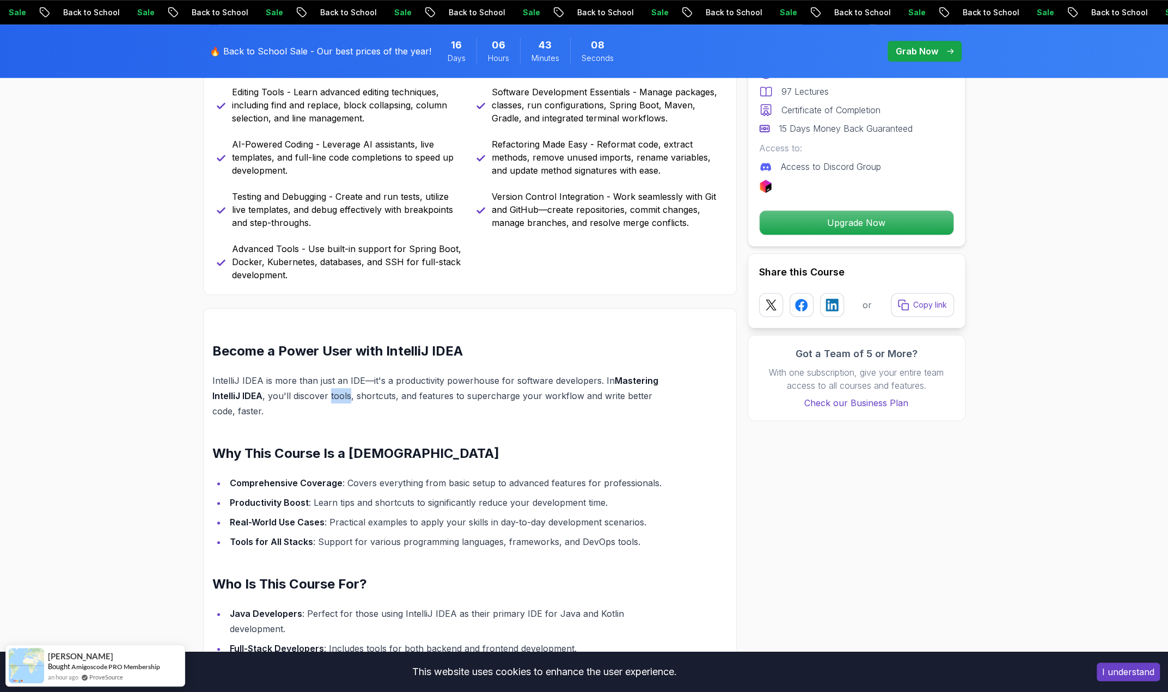
click at [331, 398] on p "IntelliJ IDEA is more than just an IDE—it's a productivity powerhouse for softw…" at bounding box center [443, 396] width 463 height 46
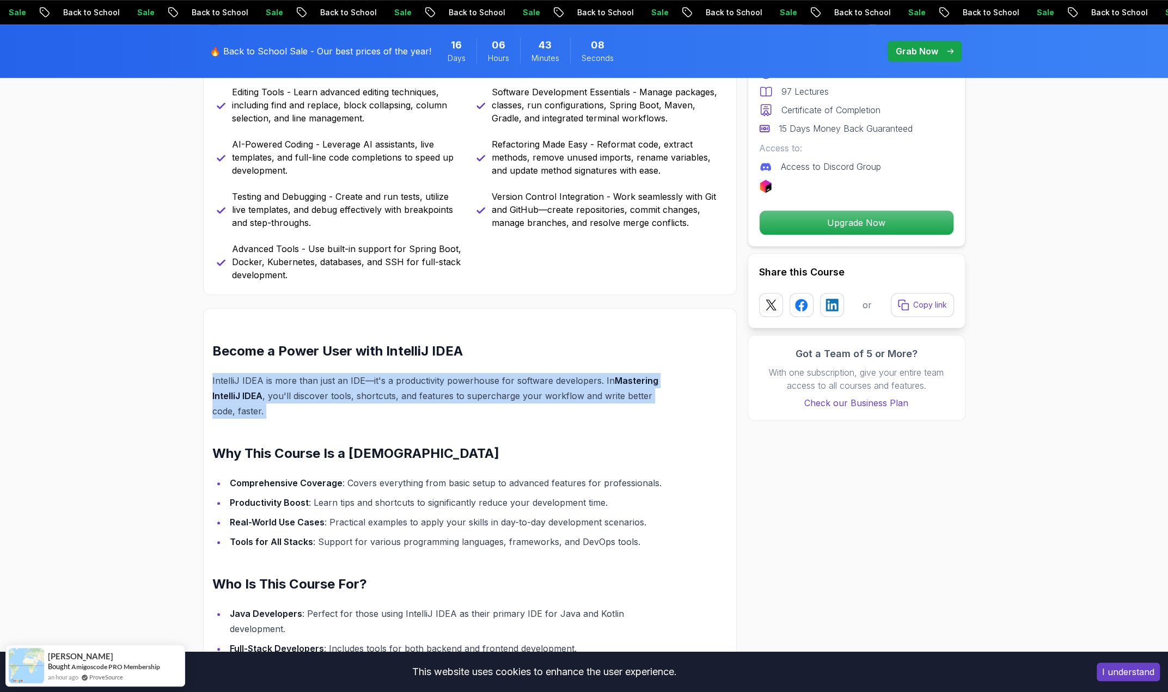
click at [331, 398] on p "IntelliJ IDEA is more than just an IDE—it's a productivity powerhouse for softw…" at bounding box center [443, 396] width 463 height 46
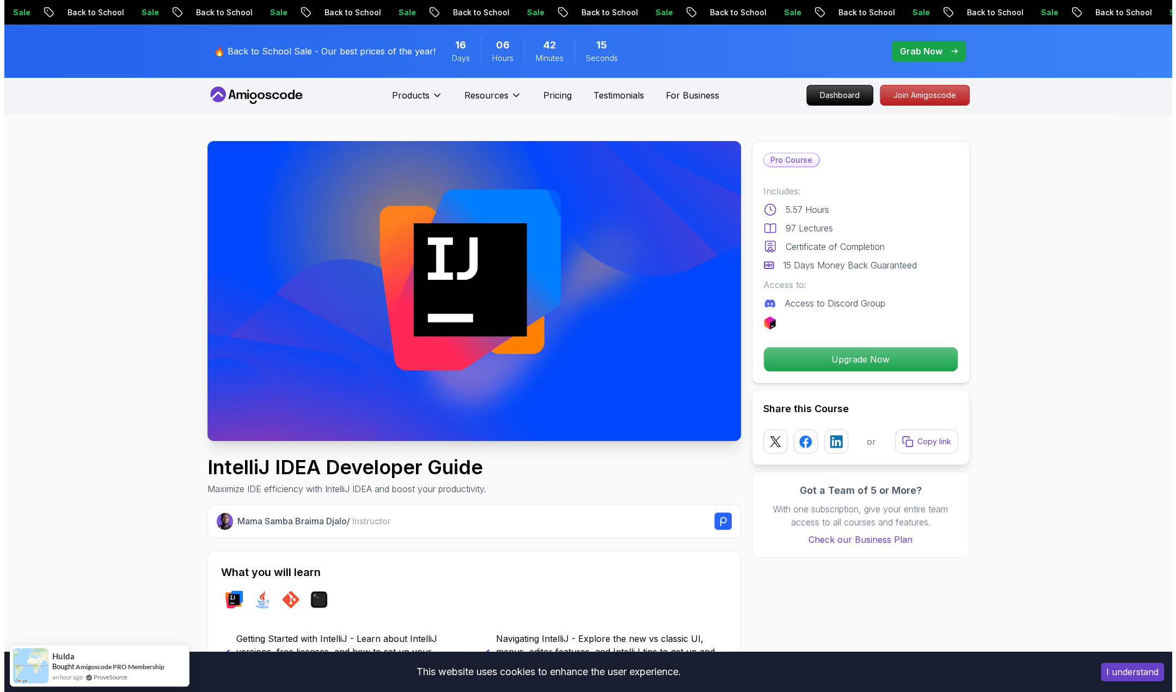
scroll to position [0, 0]
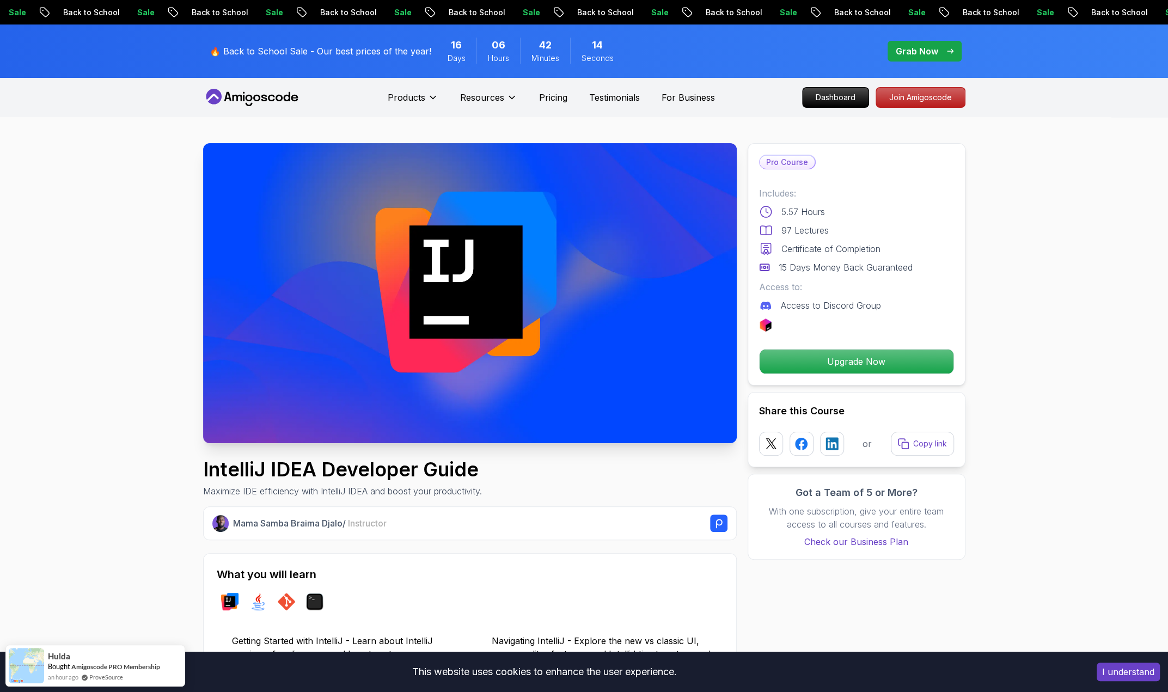
drag, startPoint x: 189, startPoint y: 167, endPoint x: 188, endPoint y: 158, distance: 8.7
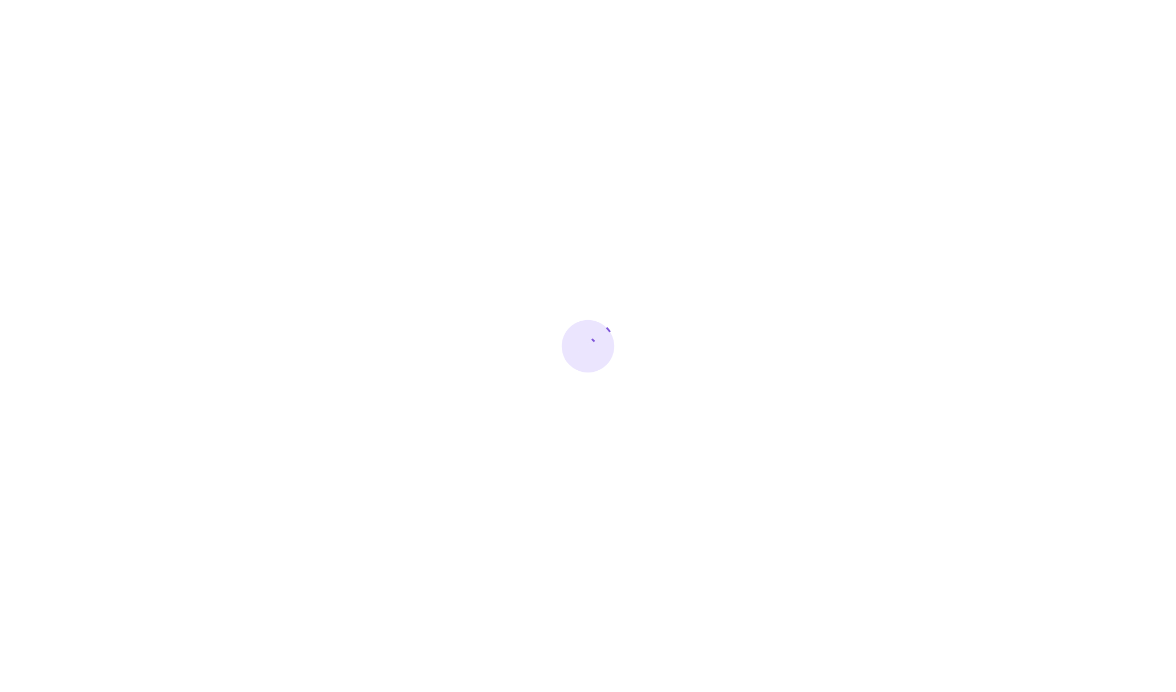
drag, startPoint x: 720, startPoint y: 234, endPoint x: 704, endPoint y: 223, distance: 19.5
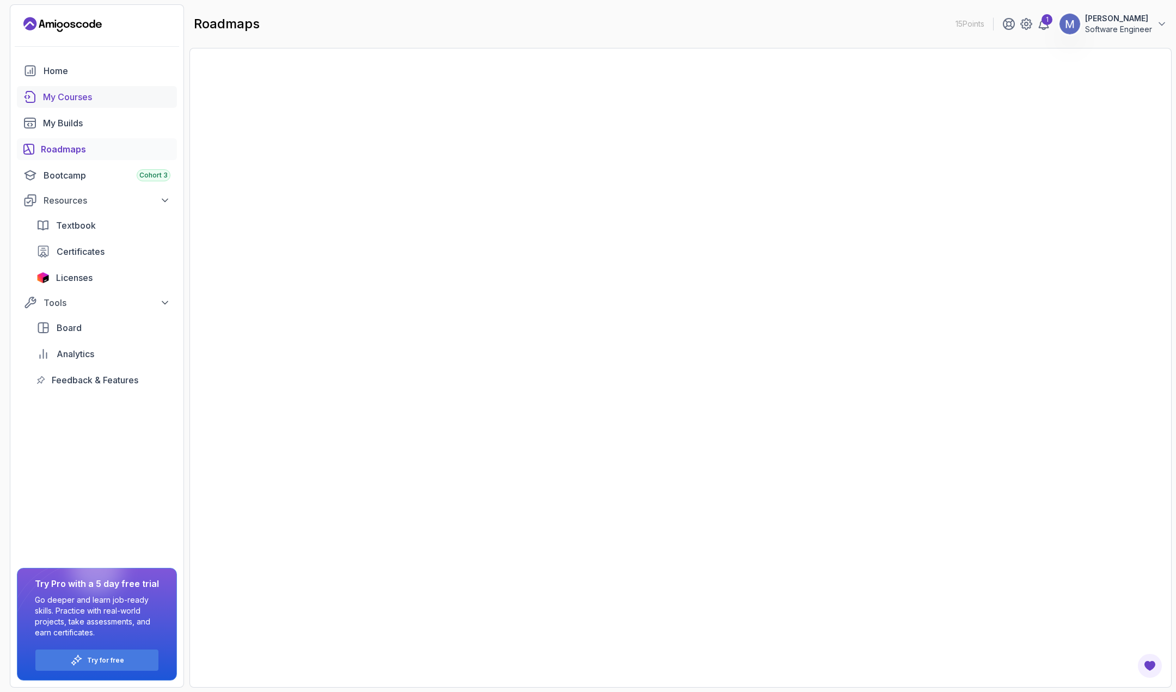
click at [87, 99] on div "My Courses" at bounding box center [106, 96] width 127 height 13
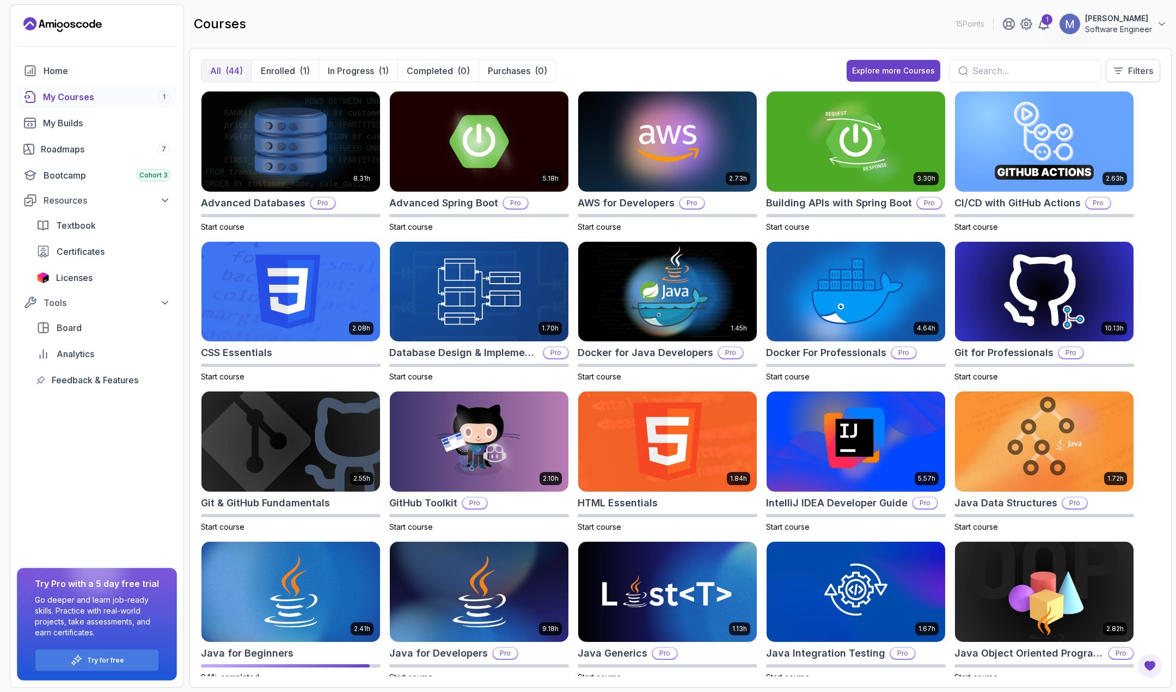
click at [1141, 64] on p "Filters" at bounding box center [1140, 70] width 25 height 13
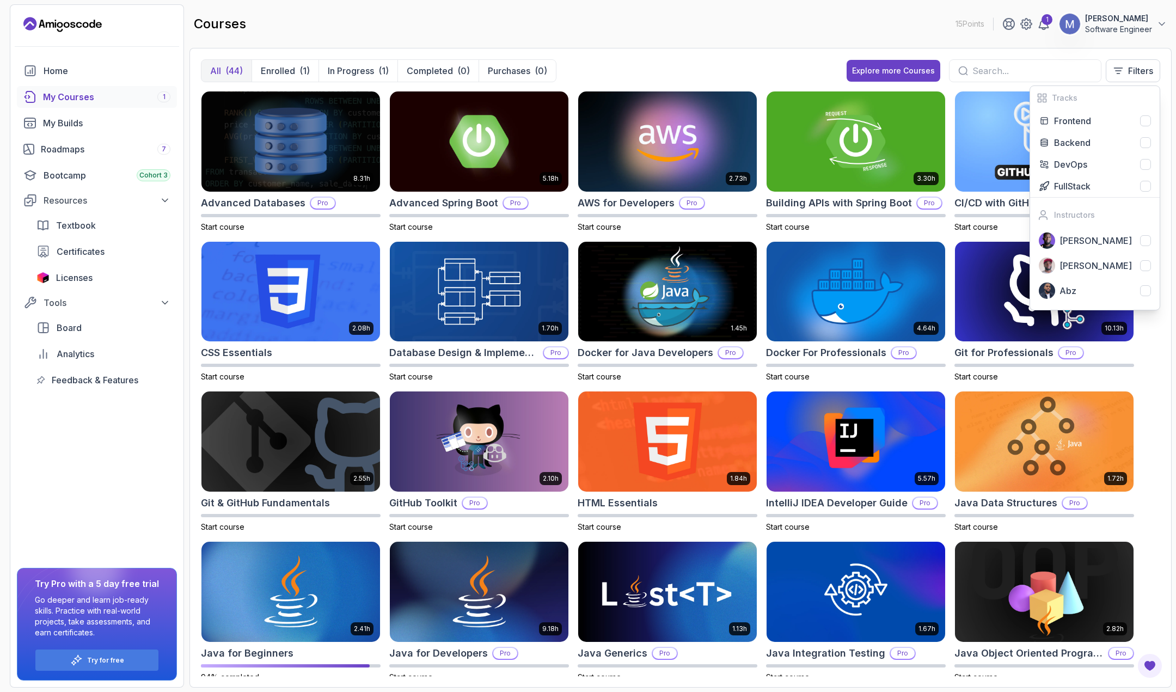
click at [94, 456] on div "Home My Courses 1 My Builds Roadmaps 7 Bootcamp Cohort 3 Resources Textbook Cer…" at bounding box center [96, 373] width 173 height 627
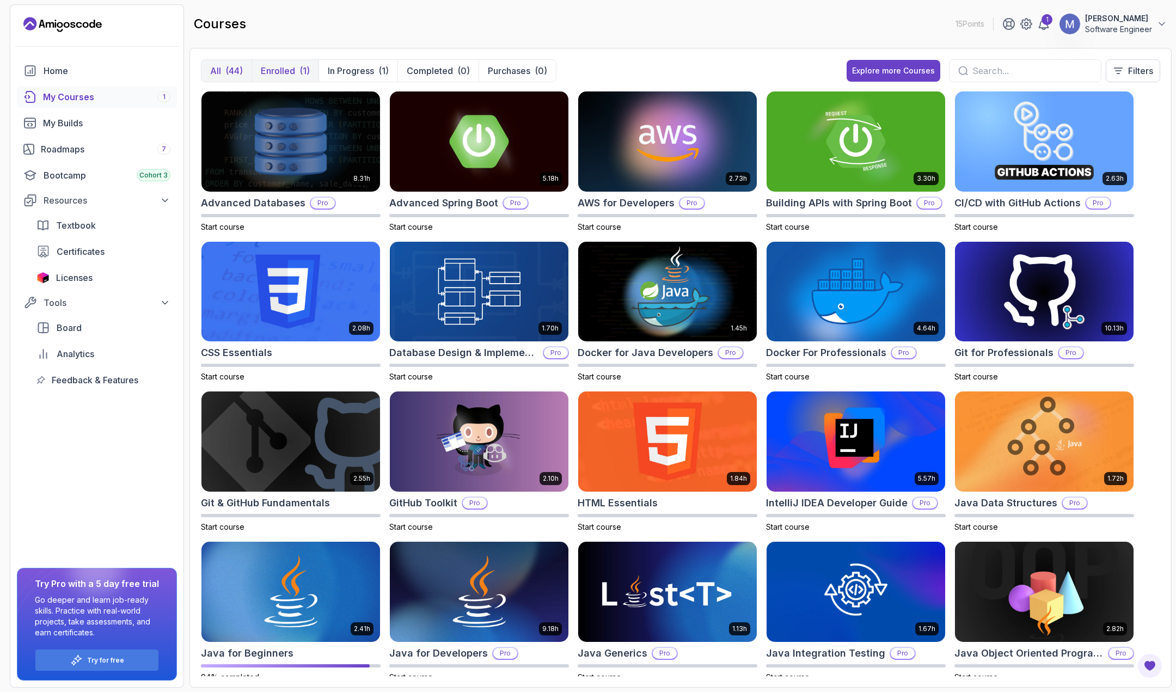
click at [286, 67] on p "Enrolled" at bounding box center [278, 70] width 34 height 13
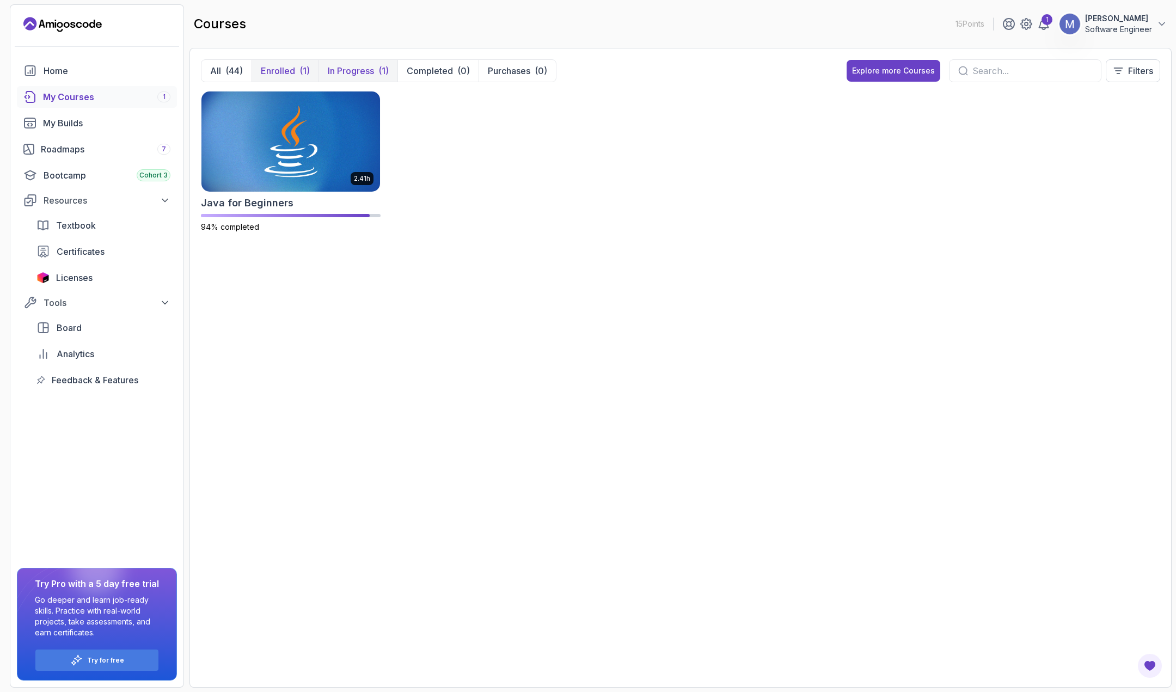
click at [361, 71] on p "In Progress" at bounding box center [351, 70] width 46 height 13
click at [225, 65] on div "(44)" at bounding box center [233, 70] width 17 height 13
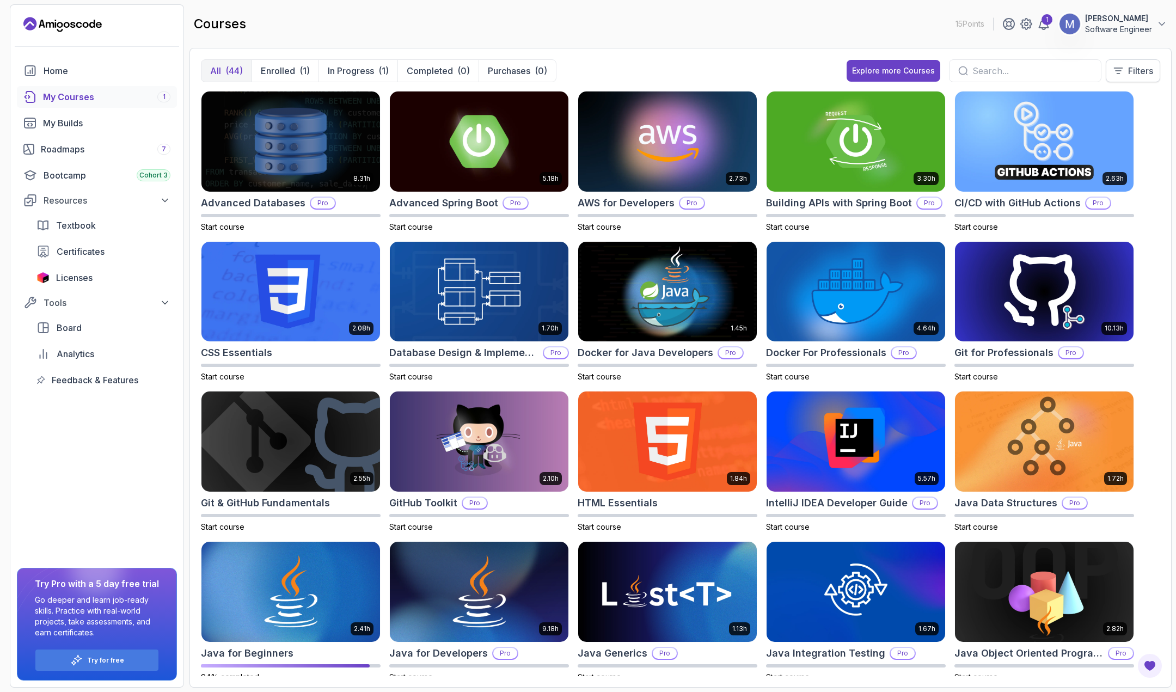
click at [1143, 75] on p "Filters" at bounding box center [1140, 70] width 25 height 13
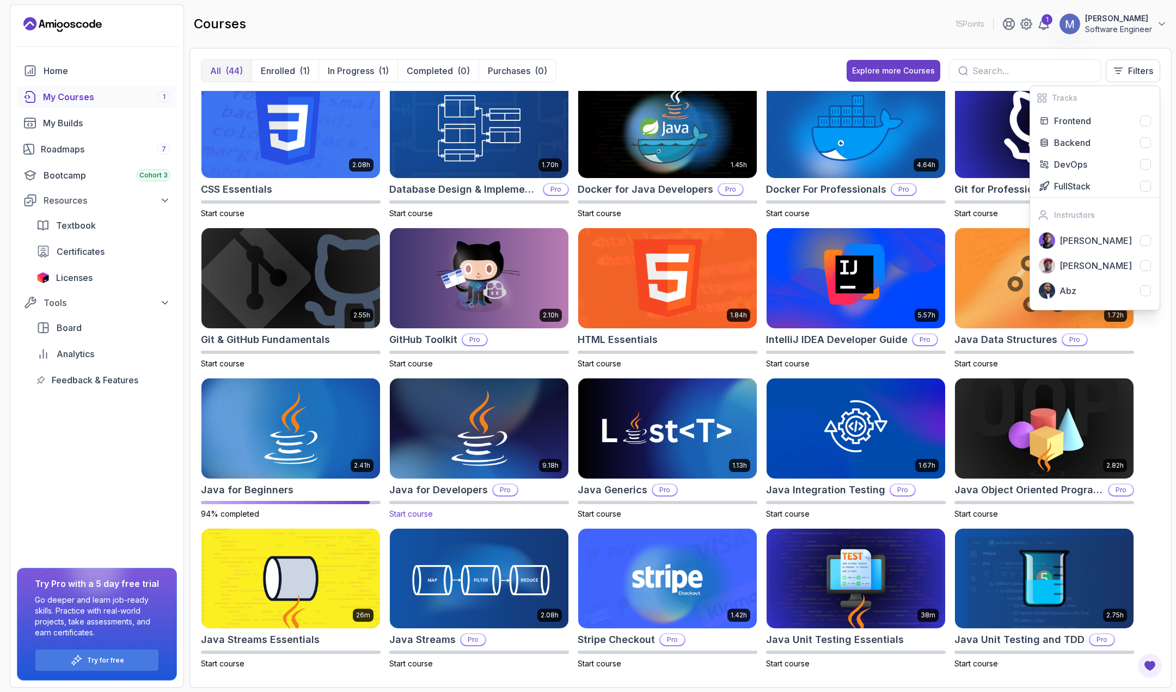
scroll to position [381, 0]
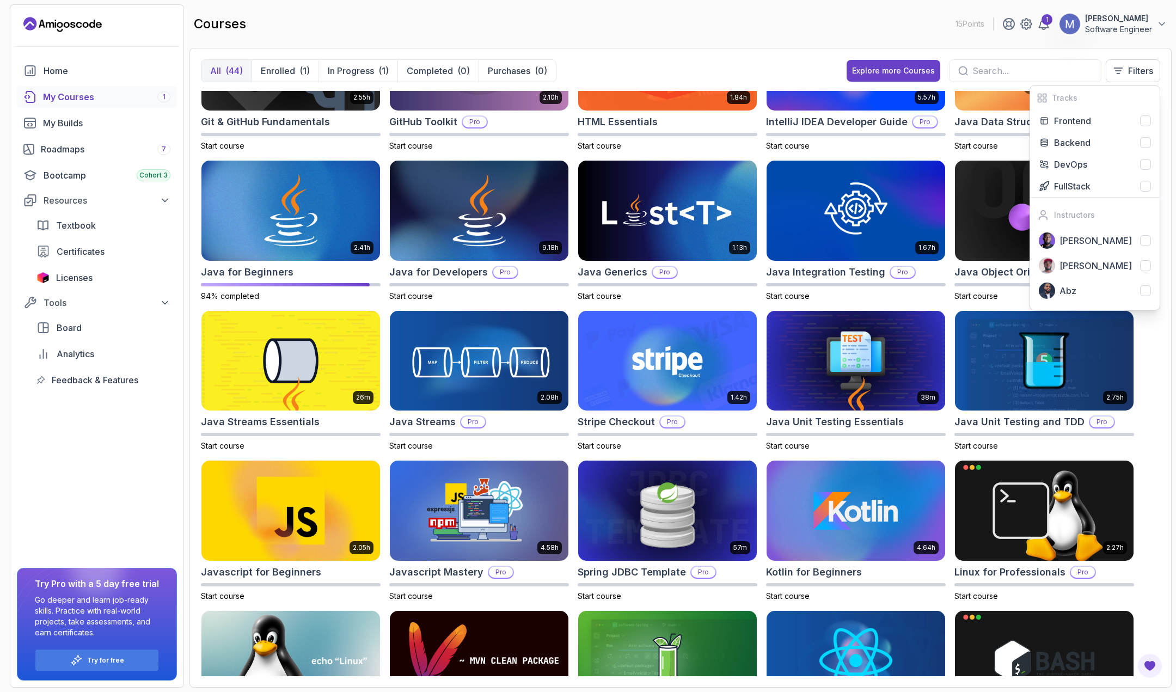
click at [63, 445] on div "Home My Courses 1 My Builds Roadmaps 7 Bootcamp Cohort 3 Resources Textbook Cer…" at bounding box center [96, 373] width 173 height 627
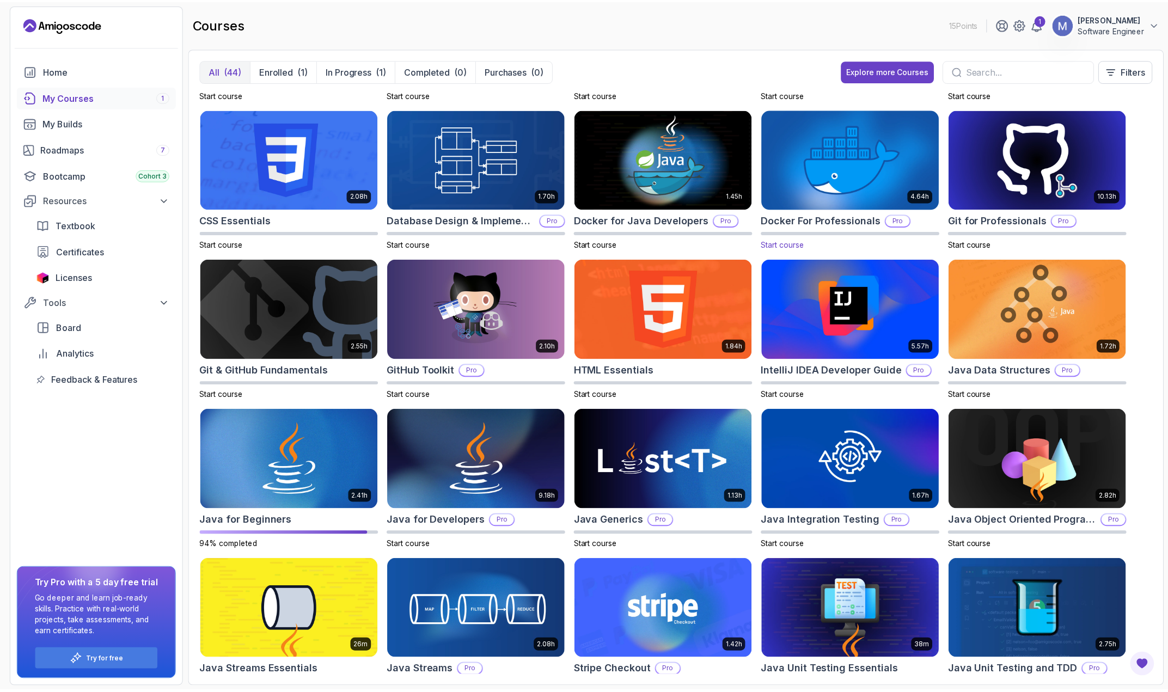
scroll to position [115, 0]
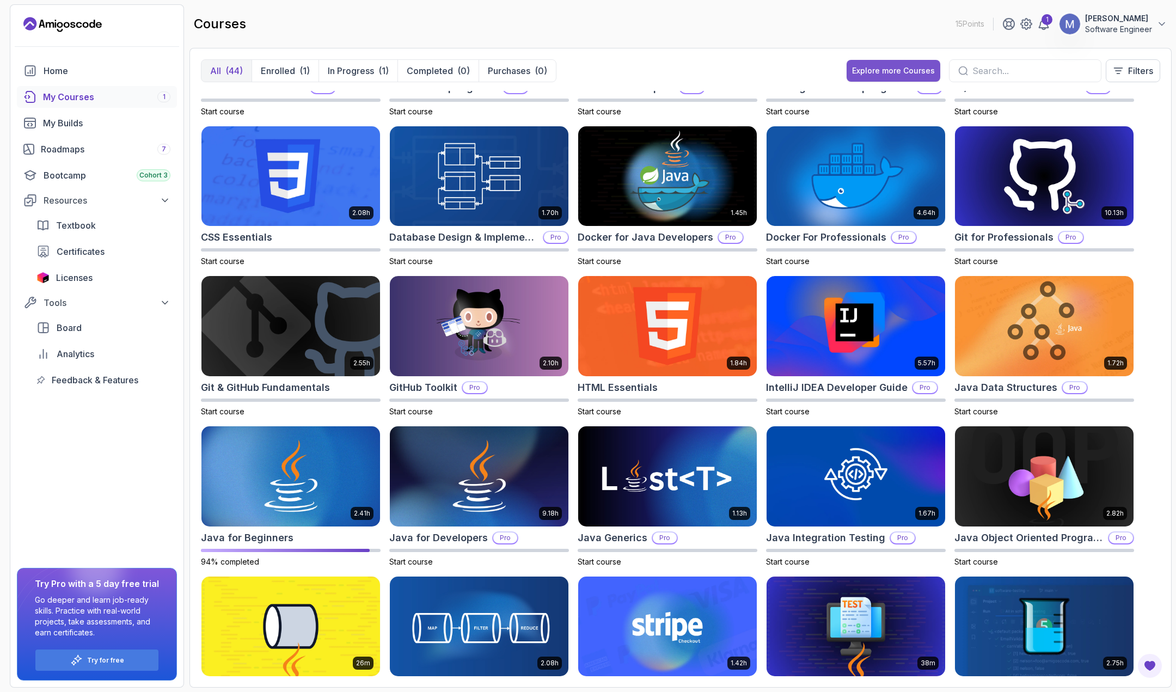
click at [884, 68] on div "Explore more Courses" at bounding box center [893, 70] width 83 height 11
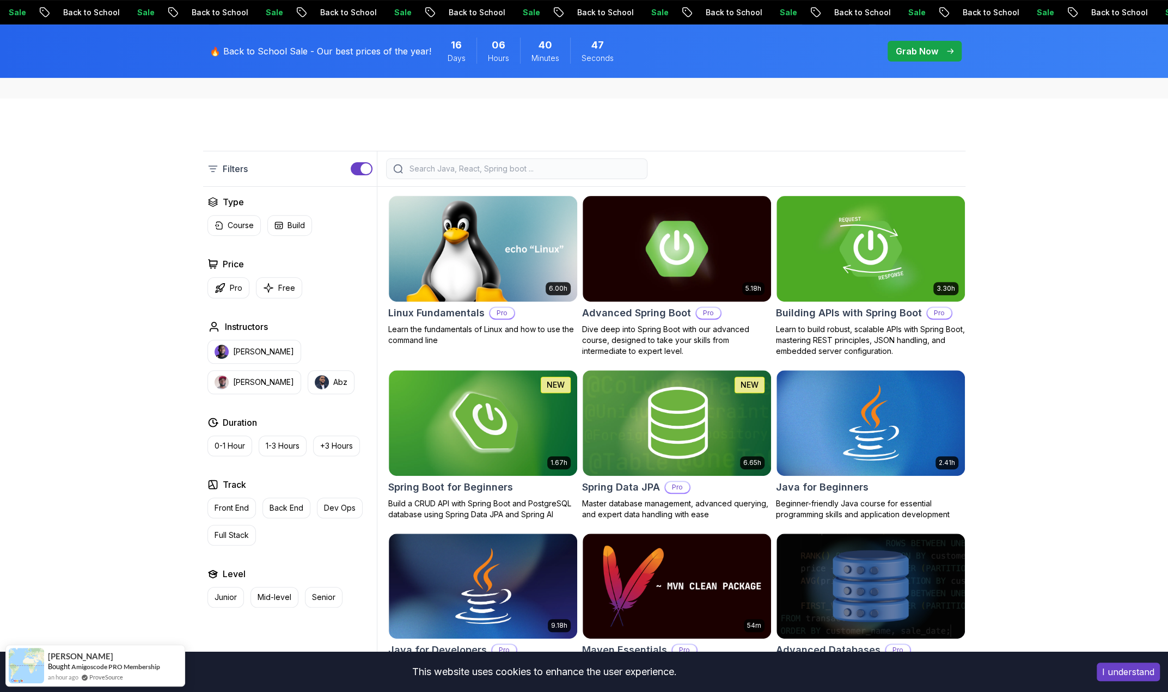
scroll to position [218, 0]
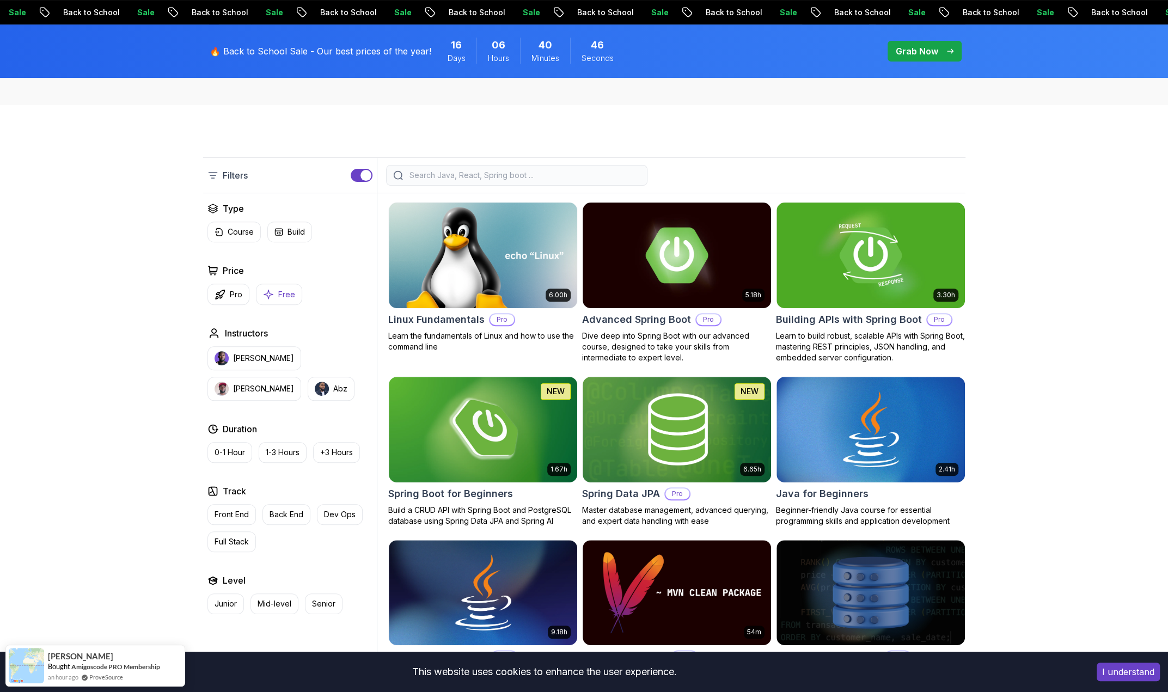
click at [274, 287] on button "Free" at bounding box center [279, 294] width 46 height 21
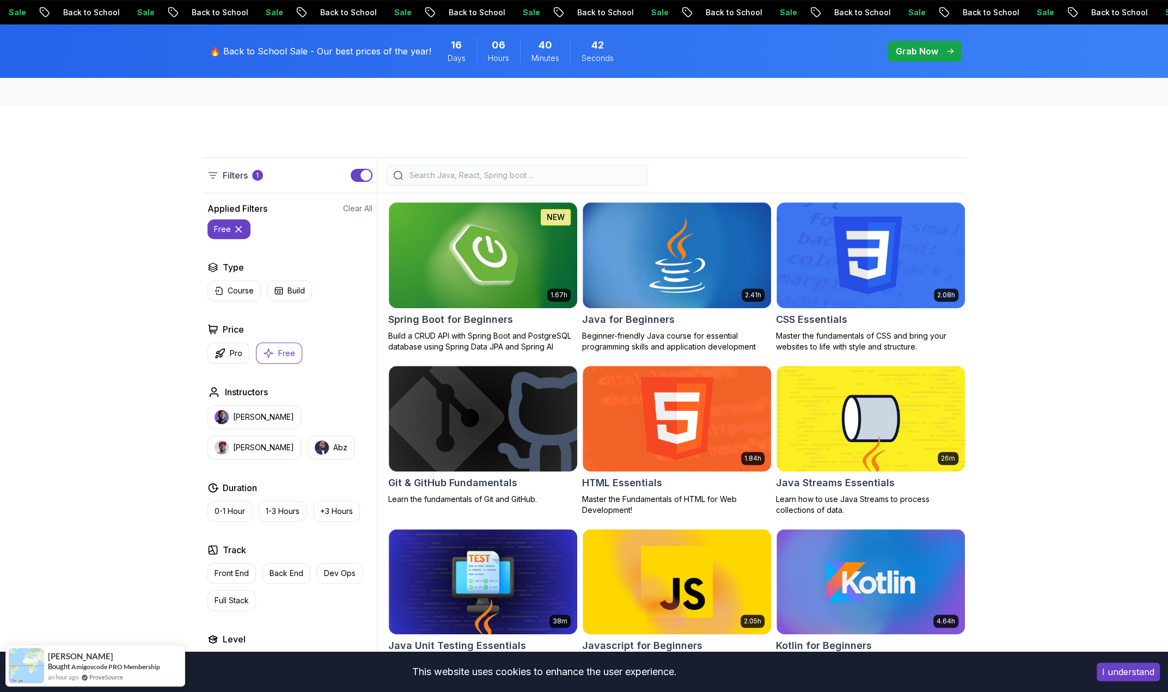
click at [1048, 340] on div "Filters 1 Filters 1 Applied Filters Clear All free Type Course Build Price Pro …" at bounding box center [584, 494] width 1168 height 778
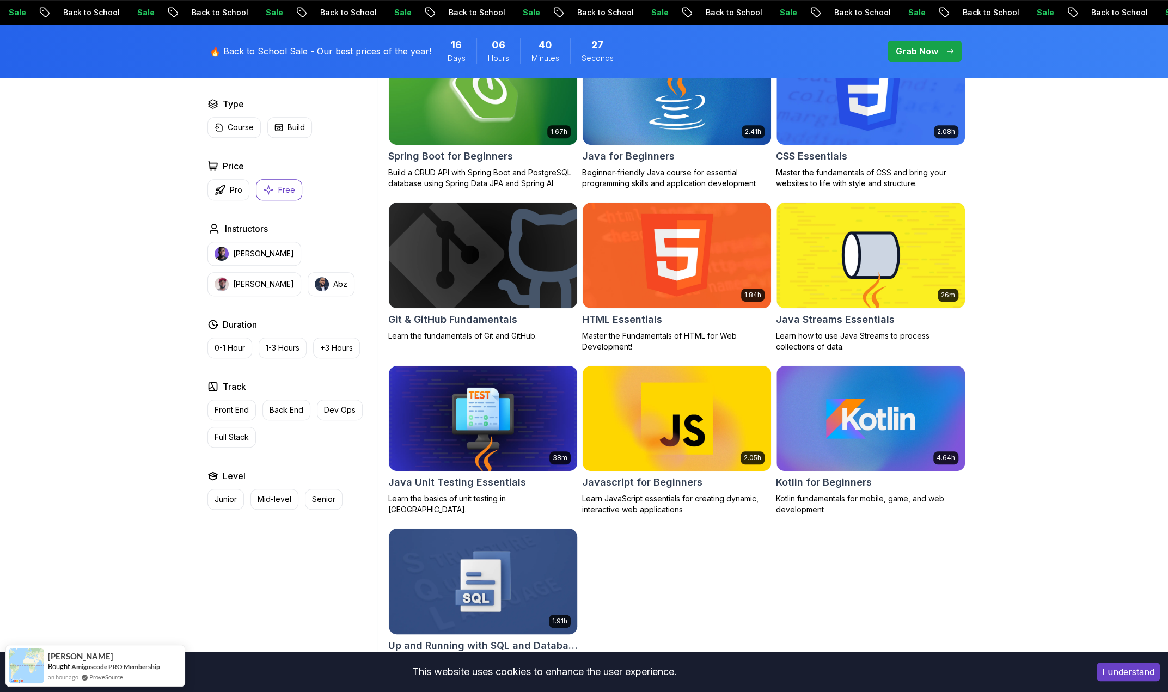
scroll to position [109, 0]
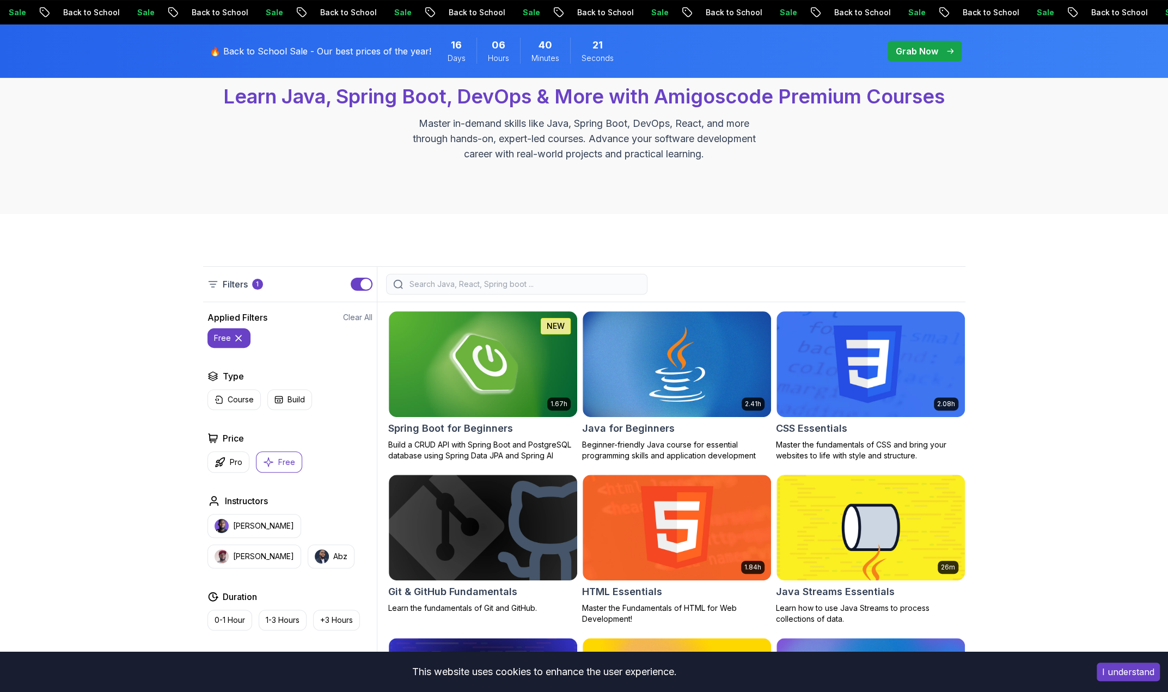
click at [292, 468] on button "Free" at bounding box center [279, 461] width 46 height 21
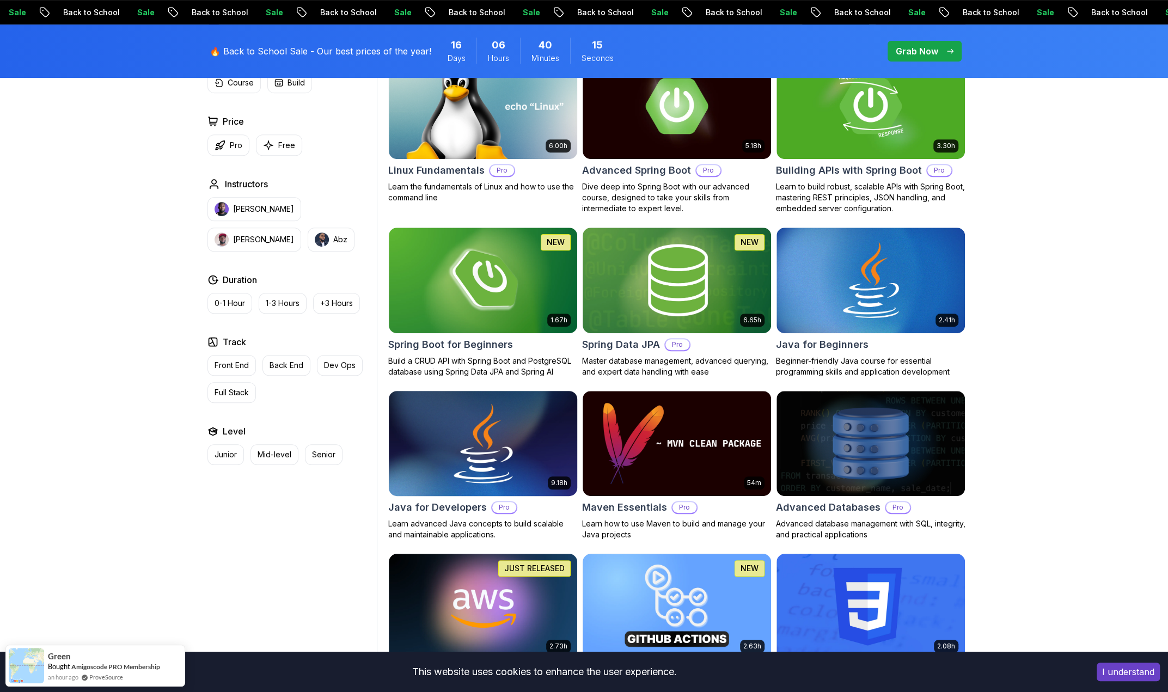
scroll to position [381, 0]
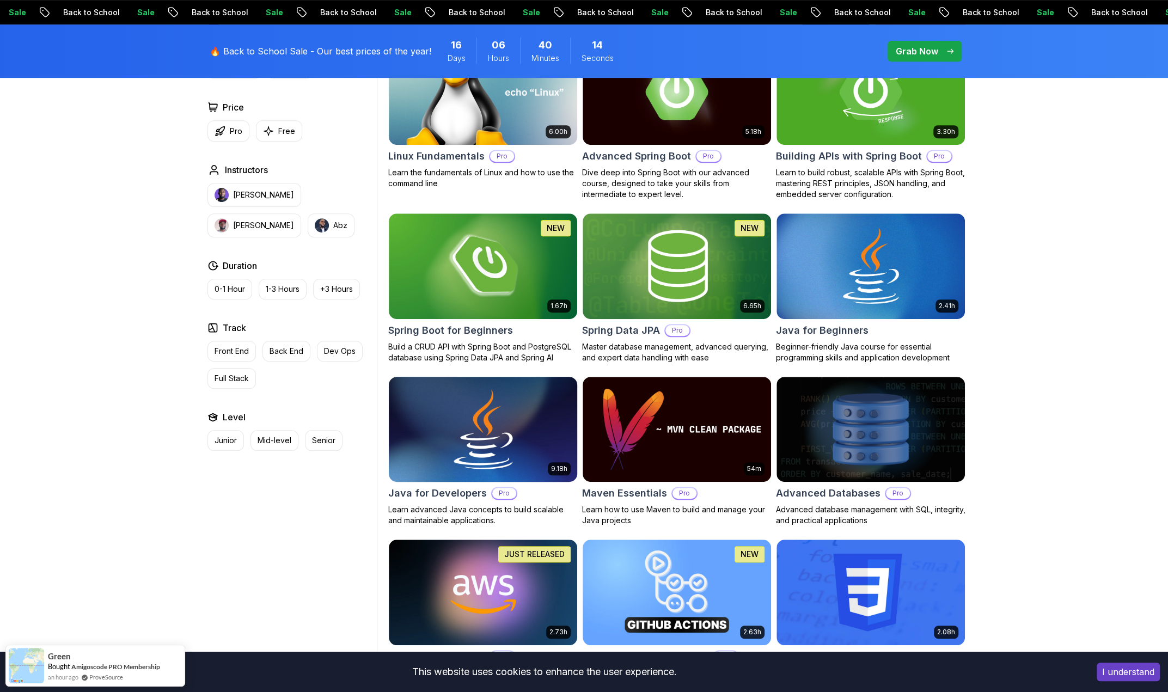
click at [473, 415] on img at bounding box center [483, 429] width 198 height 111
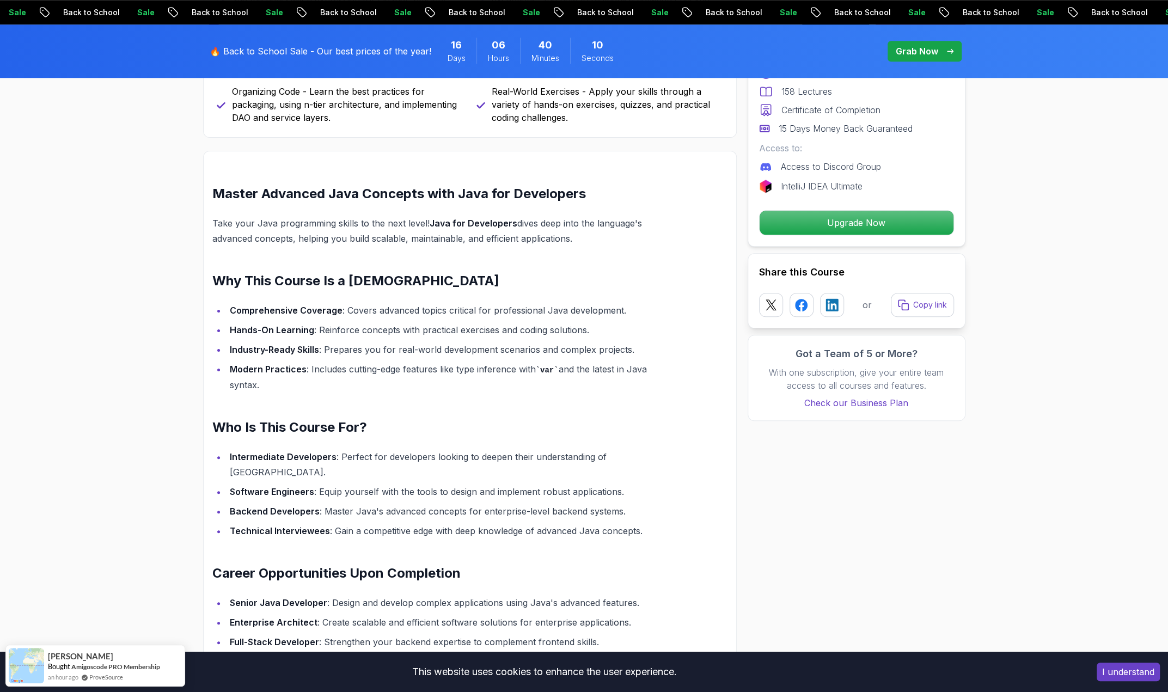
scroll to position [708, 0]
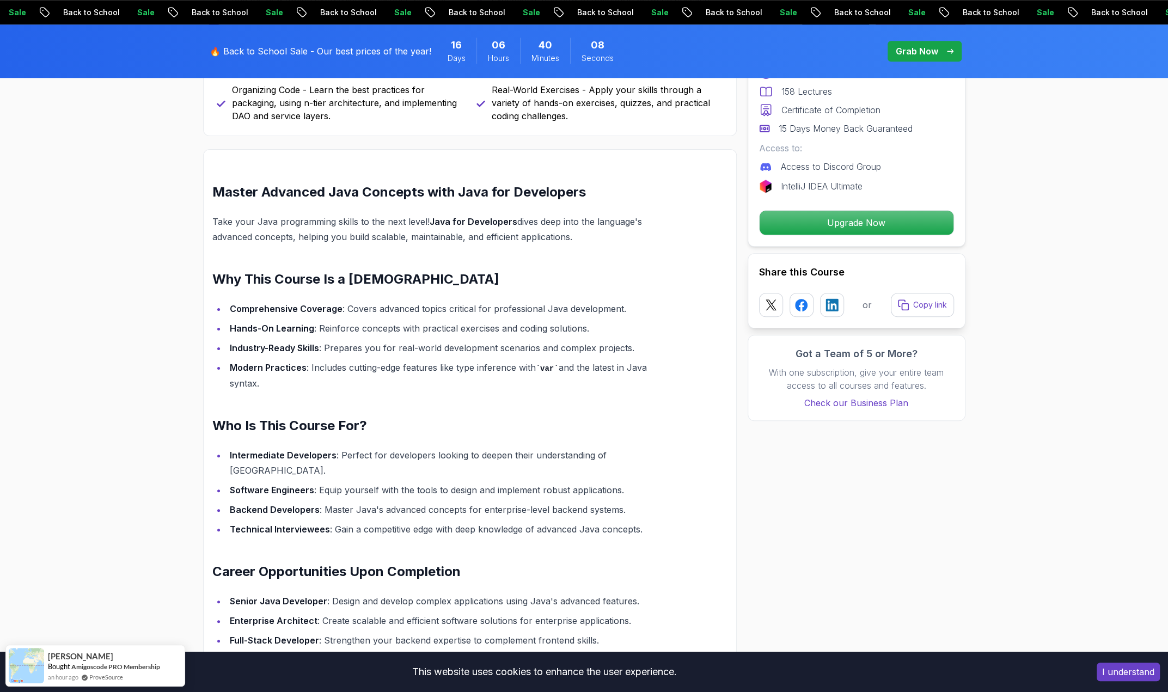
drag, startPoint x: 422, startPoint y: 284, endPoint x: 479, endPoint y: 388, distance: 118.4
click at [479, 388] on div "Master Advanced Java Concepts with Java for Developers Take your Java programmi…" at bounding box center [443, 469] width 463 height 571
click at [479, 388] on li "Modern Practices : Includes cutting-edge features like type inference with var …" at bounding box center [451, 375] width 449 height 31
drag, startPoint x: 480, startPoint y: 303, endPoint x: 477, endPoint y: 240, distance: 63.3
click at [480, 292] on div "Master Advanced Java Concepts with Java for Developers Take your Java programmi…" at bounding box center [443, 469] width 463 height 571
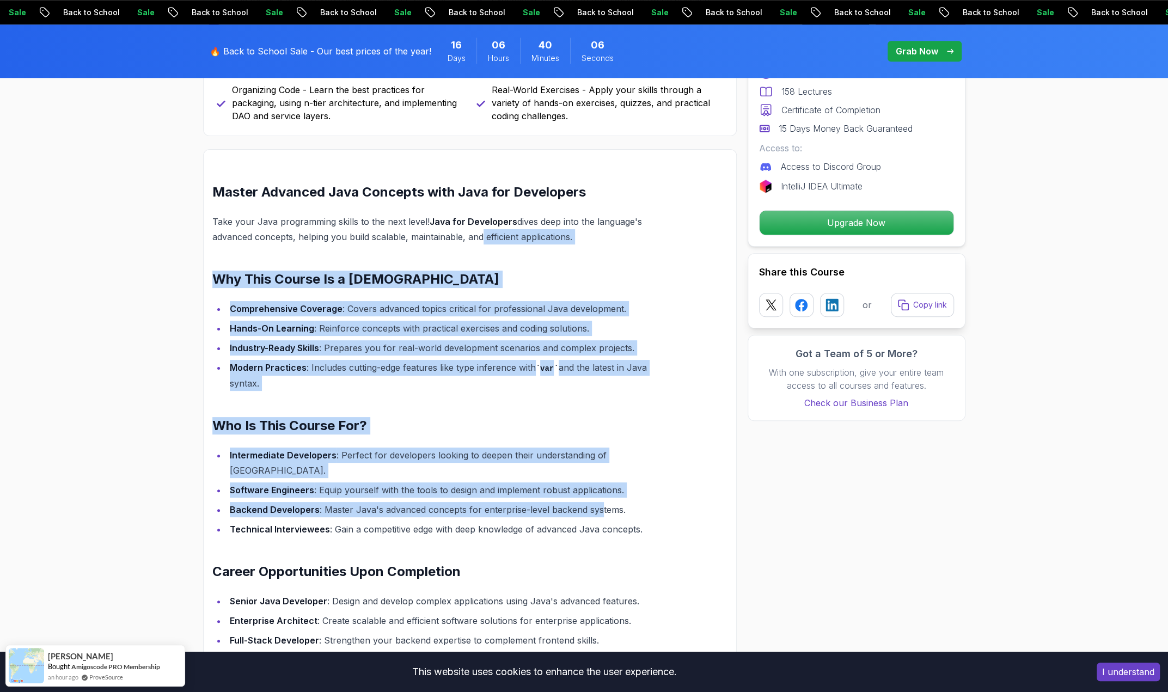
drag, startPoint x: 477, startPoint y: 240, endPoint x: 597, endPoint y: 502, distance: 289.0
click at [597, 502] on div "Master Advanced Java Concepts with Java for Developers Take your Java programmi…" at bounding box center [443, 469] width 463 height 571
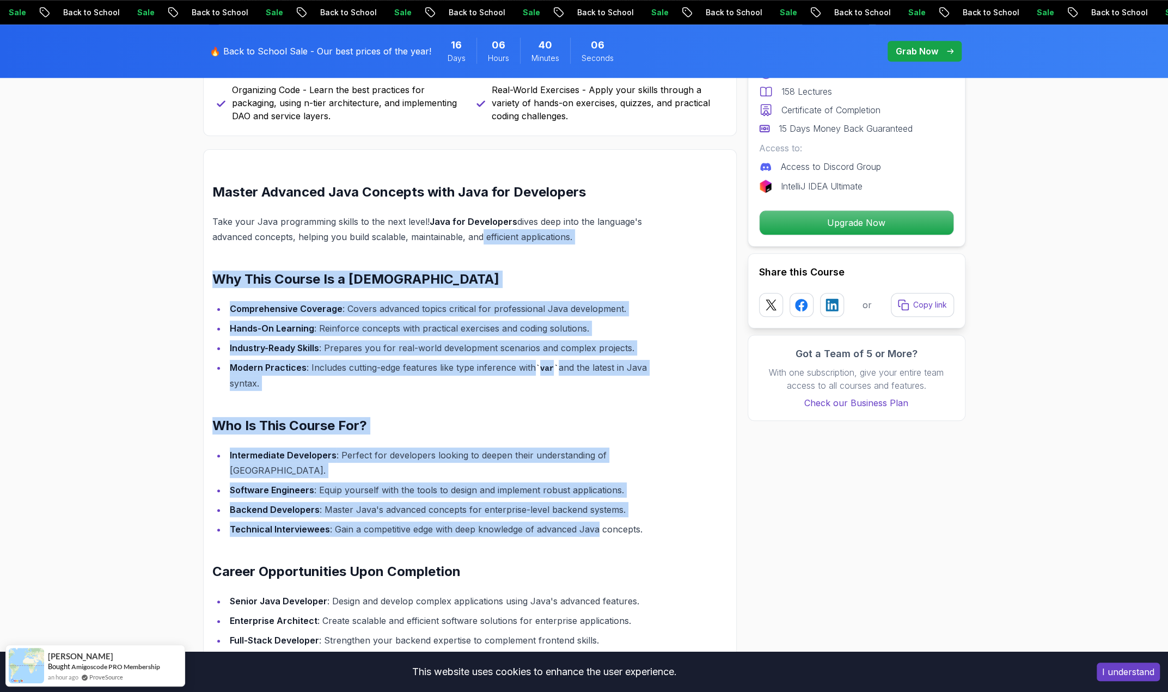
click at [597, 502] on ul "Intermediate Developers : Perfect for developers looking to deepen their unders…" at bounding box center [443, 492] width 463 height 89
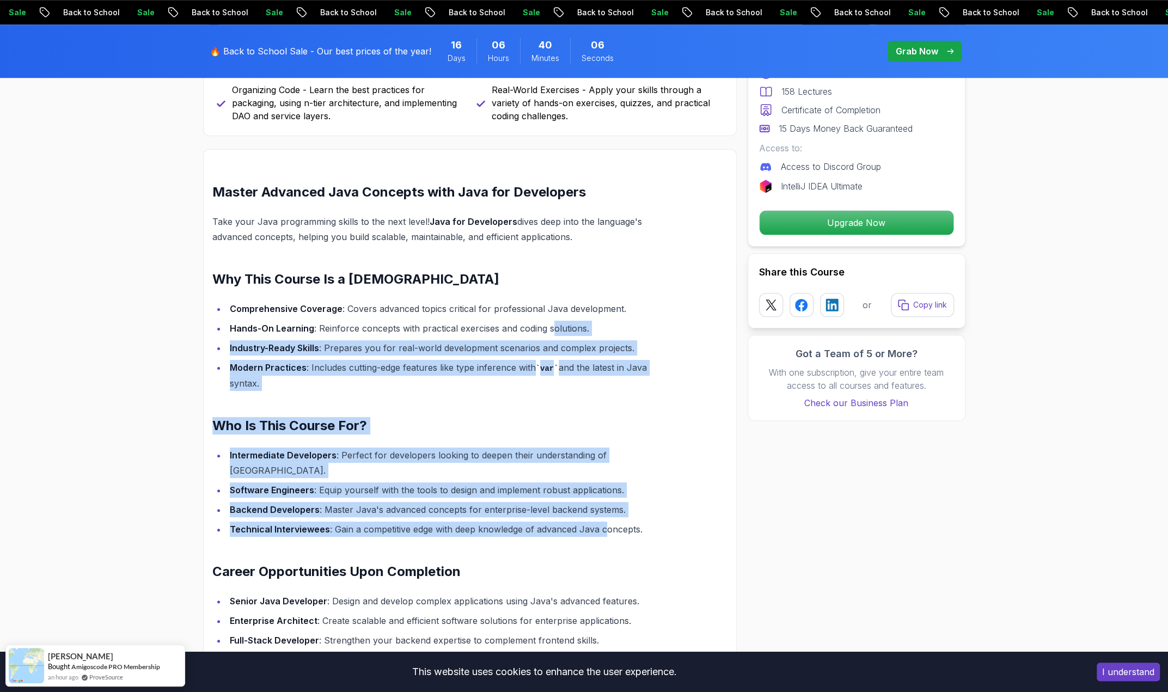
drag, startPoint x: 607, startPoint y: 506, endPoint x: 549, endPoint y: 260, distance: 252.3
click at [550, 306] on div "Master Advanced Java Concepts with Java for Developers Take your Java programmi…" at bounding box center [443, 469] width 463 height 571
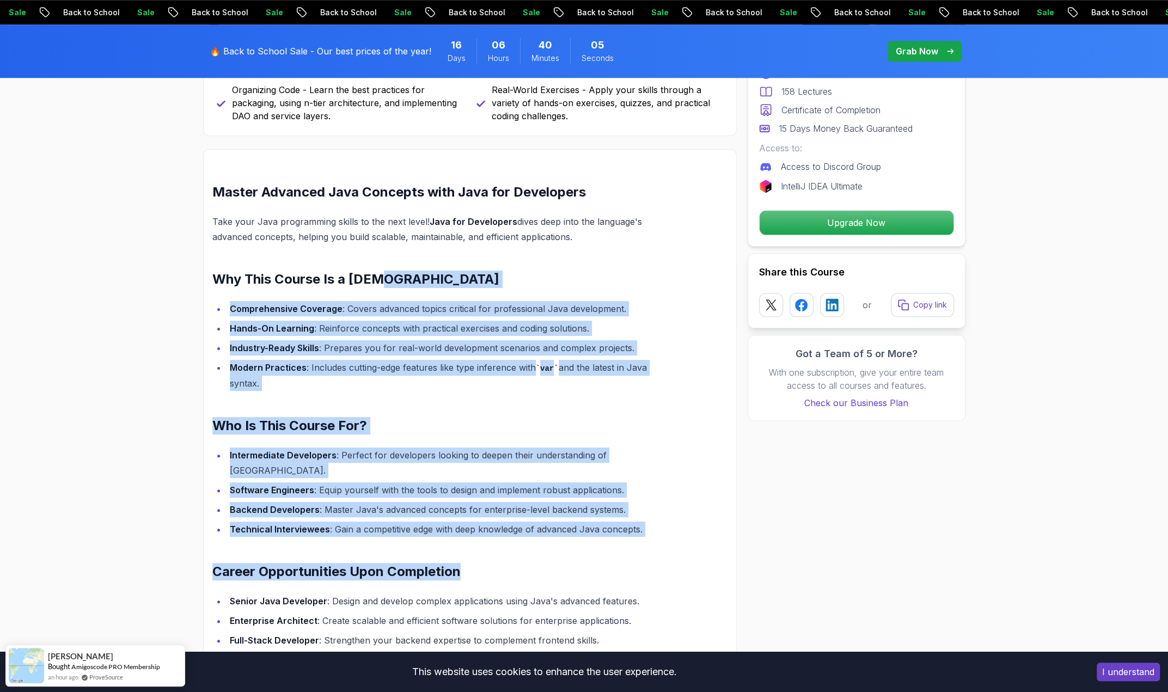
drag, startPoint x: 556, startPoint y: 278, endPoint x: 658, endPoint y: 540, distance: 281.0
click at [658, 540] on div "Master Advanced Java Concepts with Java for Developers Take your Java programmi…" at bounding box center [443, 469] width 463 height 571
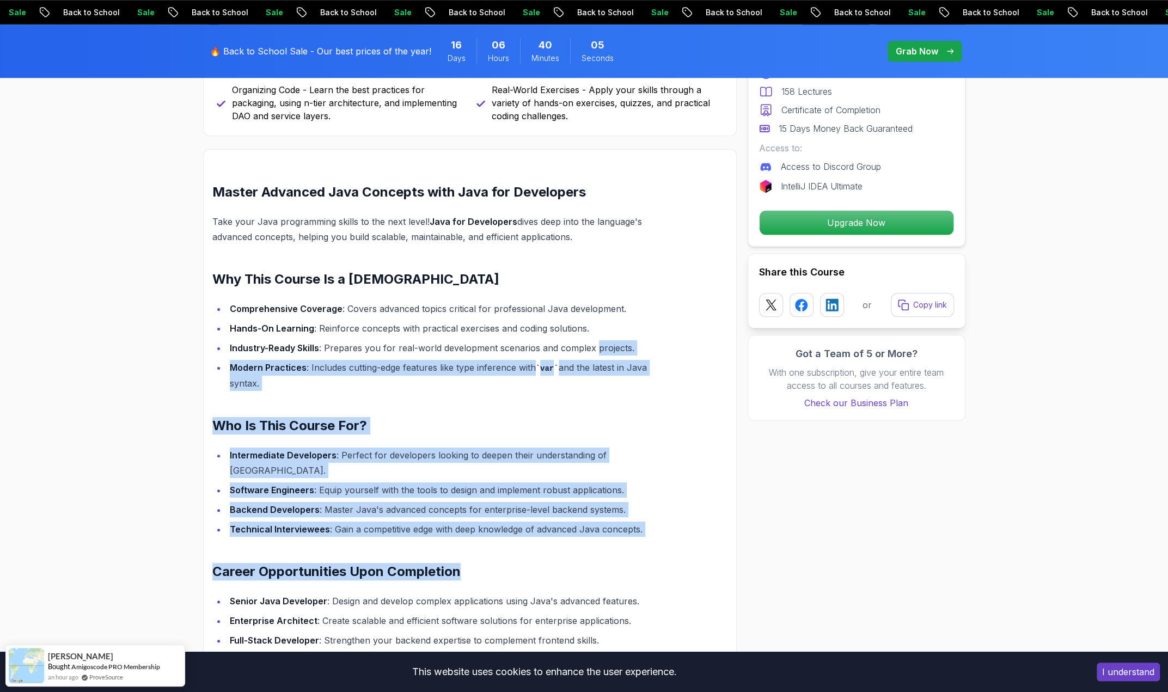
drag, startPoint x: 614, startPoint y: 418, endPoint x: 577, endPoint y: 291, distance: 131.7
click at [578, 297] on div "Master Advanced Java Concepts with Java for Developers Take your Java programmi…" at bounding box center [443, 469] width 463 height 571
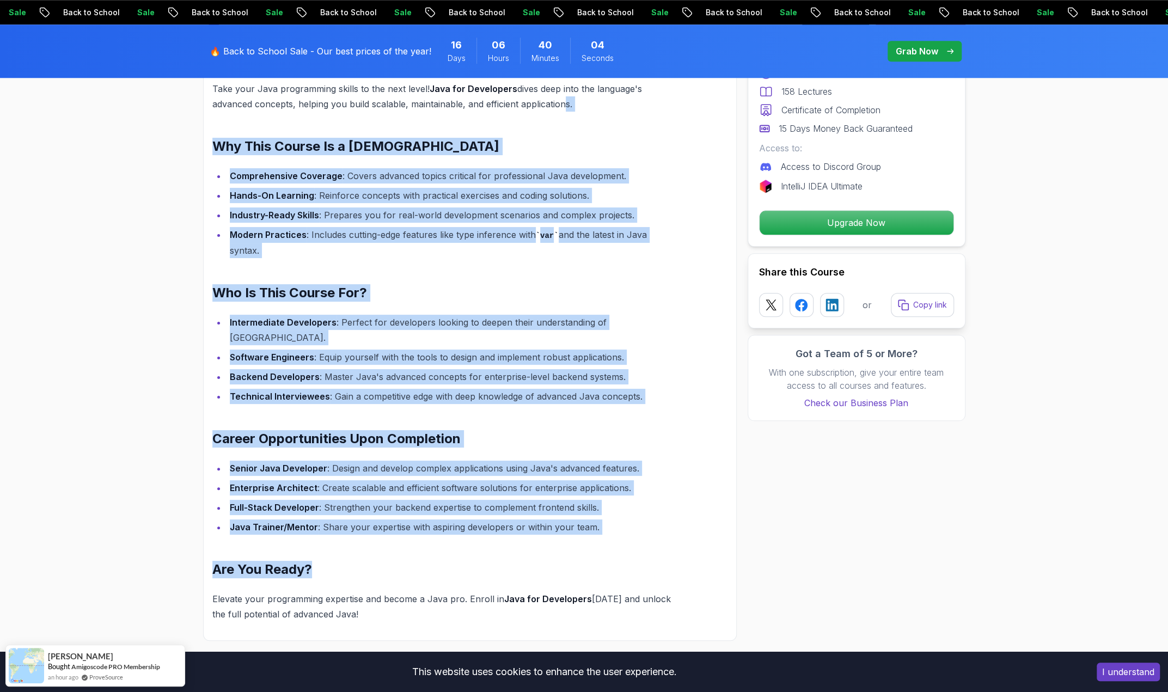
scroll to position [980, 0]
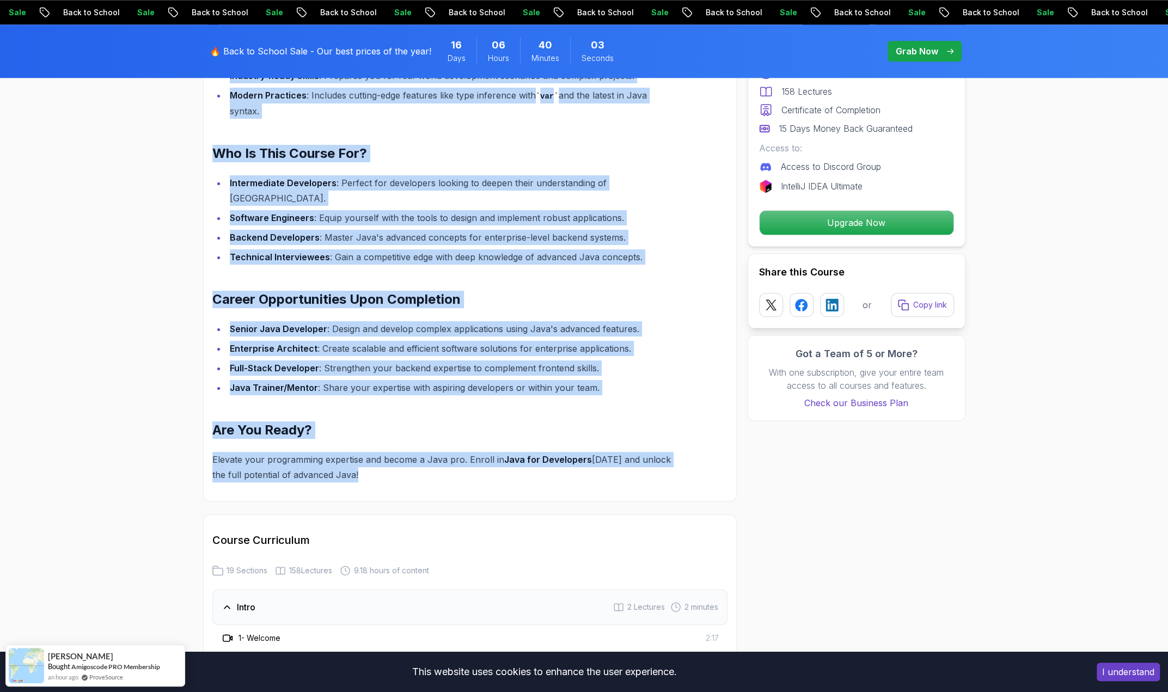
drag, startPoint x: 559, startPoint y: 242, endPoint x: 571, endPoint y: 465, distance: 223.1
click at [571, 465] on div "Master Advanced Java Concepts with Java for Developers Take your Java programmi…" at bounding box center [443, 196] width 463 height 571
click at [572, 463] on p "Elevate your programming expertise and become a Java pro. Enroll in Java for De…" at bounding box center [443, 467] width 463 height 30
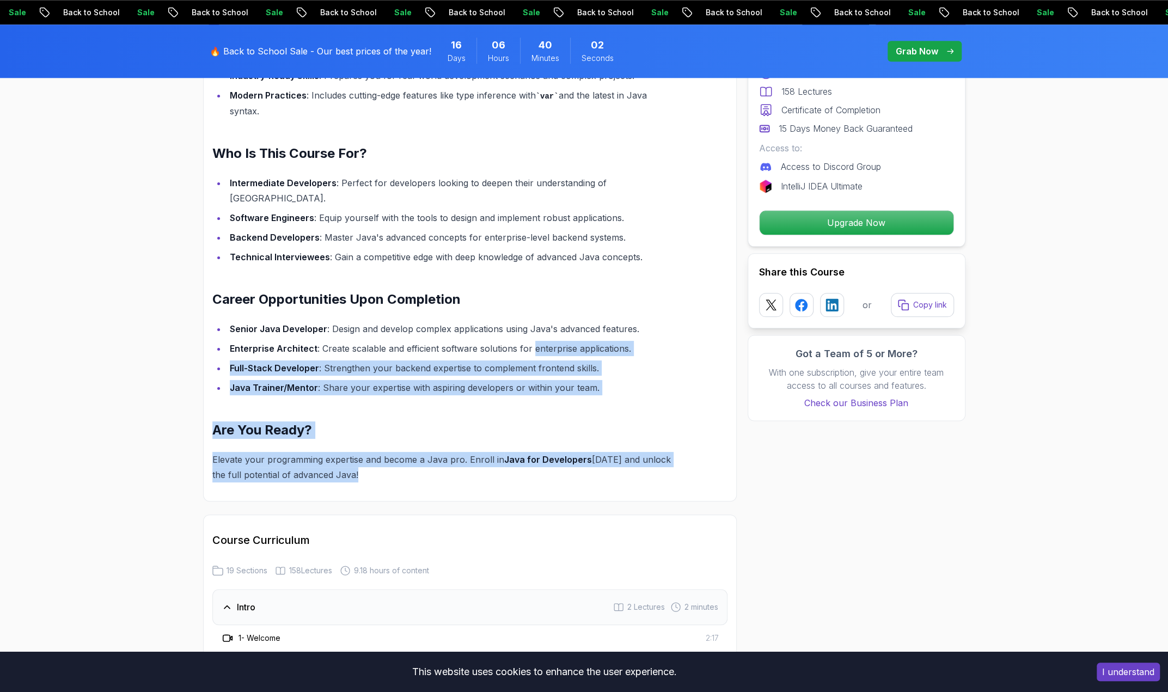
drag, startPoint x: 542, startPoint y: 380, endPoint x: 532, endPoint y: 334, distance: 47.6
click at [532, 334] on div "Master Advanced Java Concepts with Java for Developers Take your Java programmi…" at bounding box center [443, 196] width 463 height 571
click at [532, 341] on li "Enterprise Architect : Create scalable and efficient software solutions for ent…" at bounding box center [451, 348] width 449 height 15
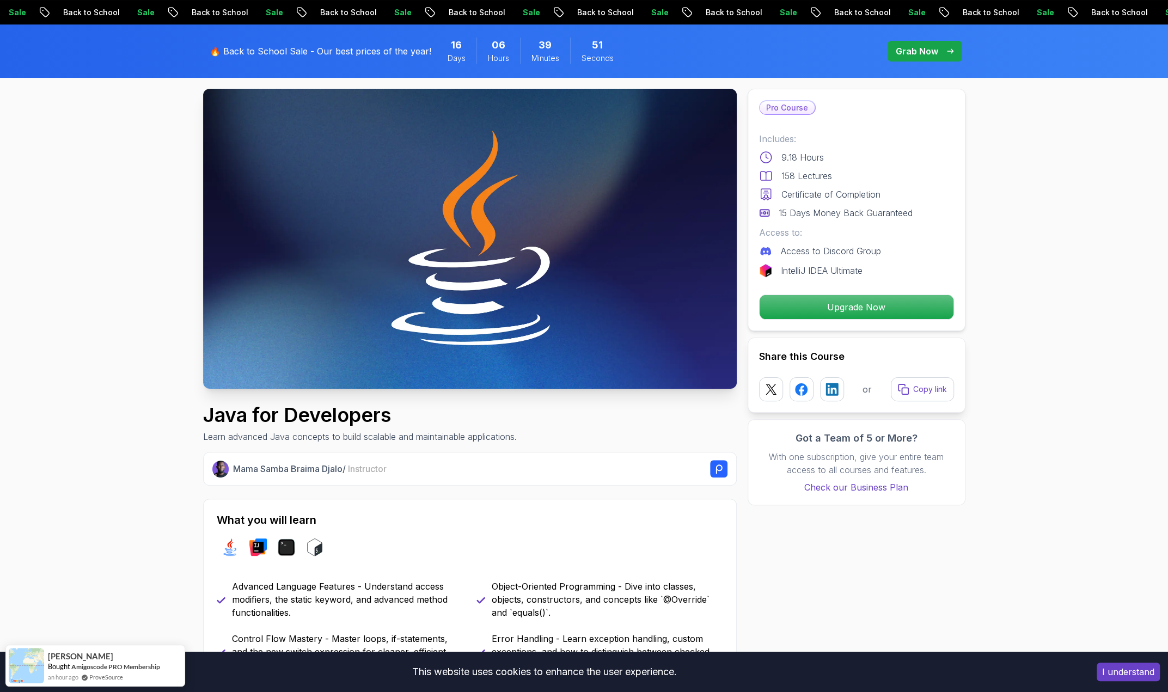
scroll to position [0, 0]
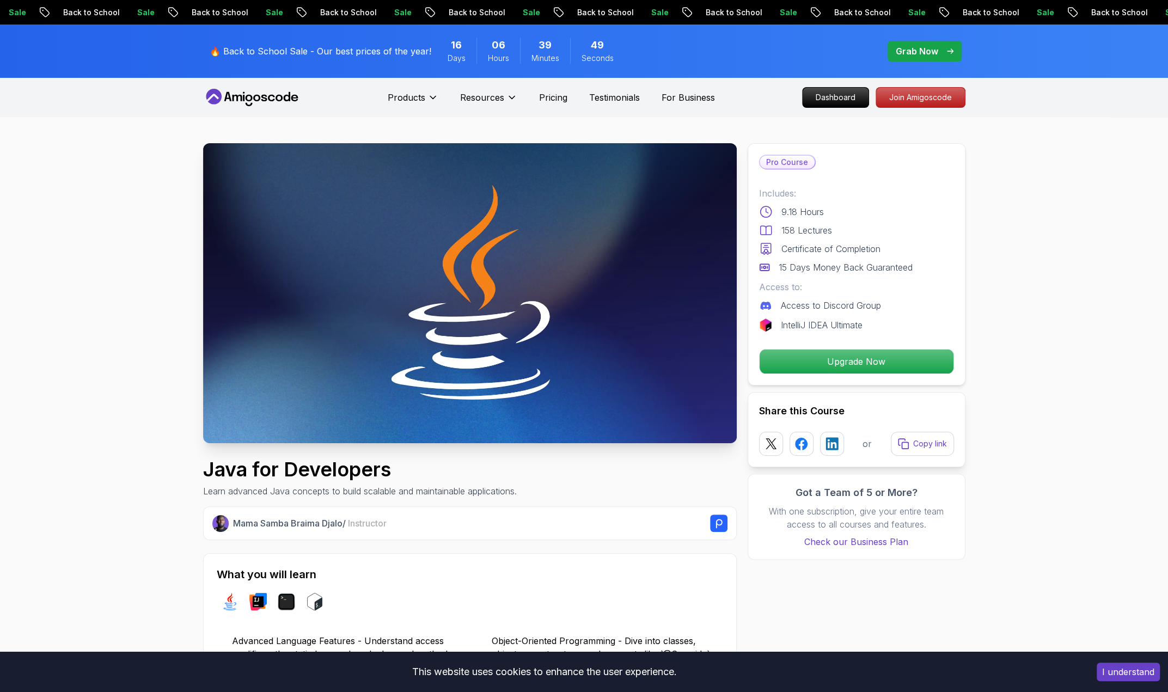
click at [239, 100] on icon at bounding box center [252, 97] width 98 height 17
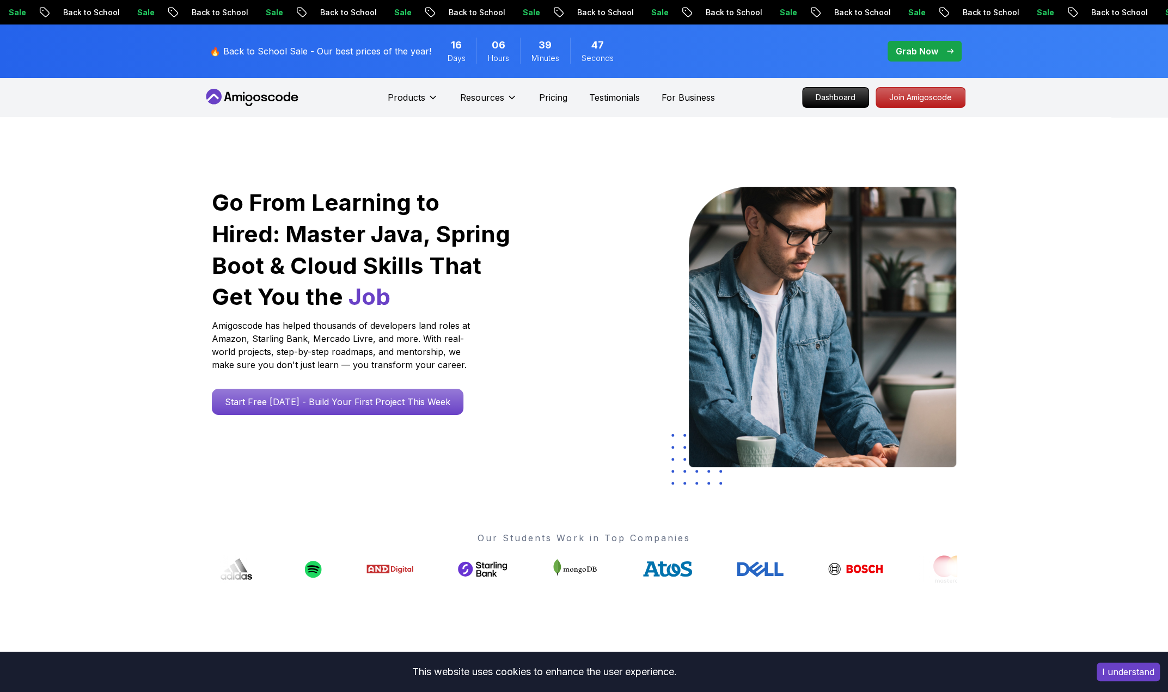
click at [261, 210] on h1 "Go From Learning to Hired: Master Java, Spring Boot & Cloud Skills That Get You…" at bounding box center [362, 250] width 300 height 126
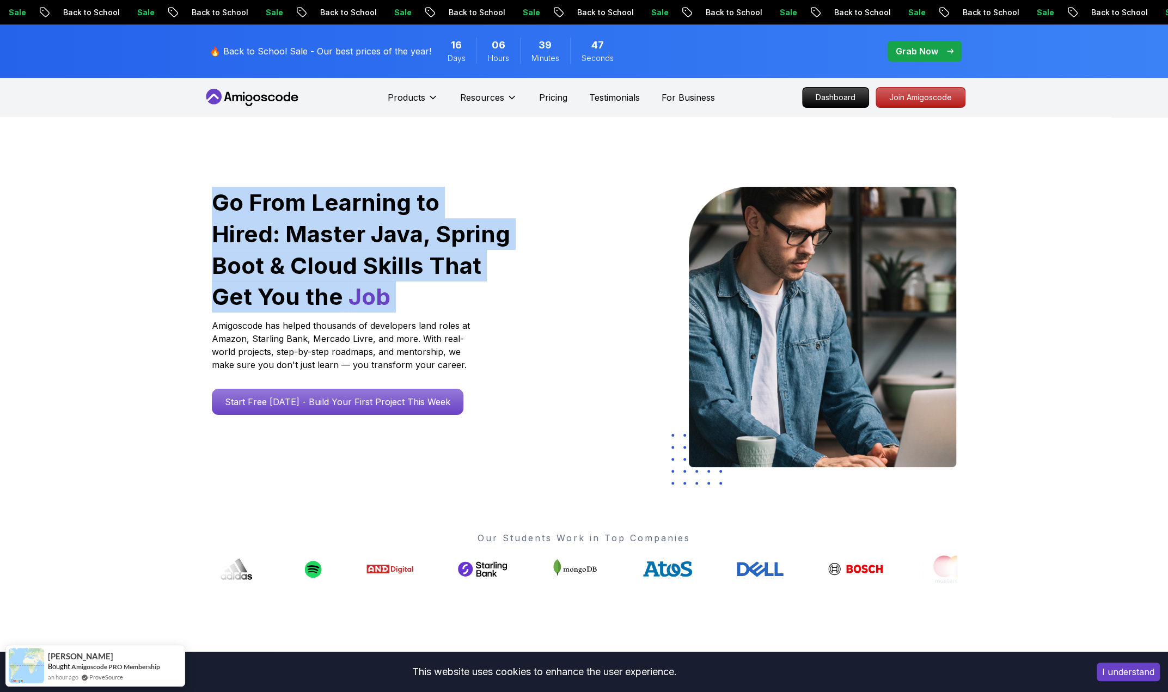
click at [261, 210] on h1 "Go From Learning to Hired: Master Java, Spring Boot & Cloud Skills That Get You…" at bounding box center [362, 250] width 300 height 126
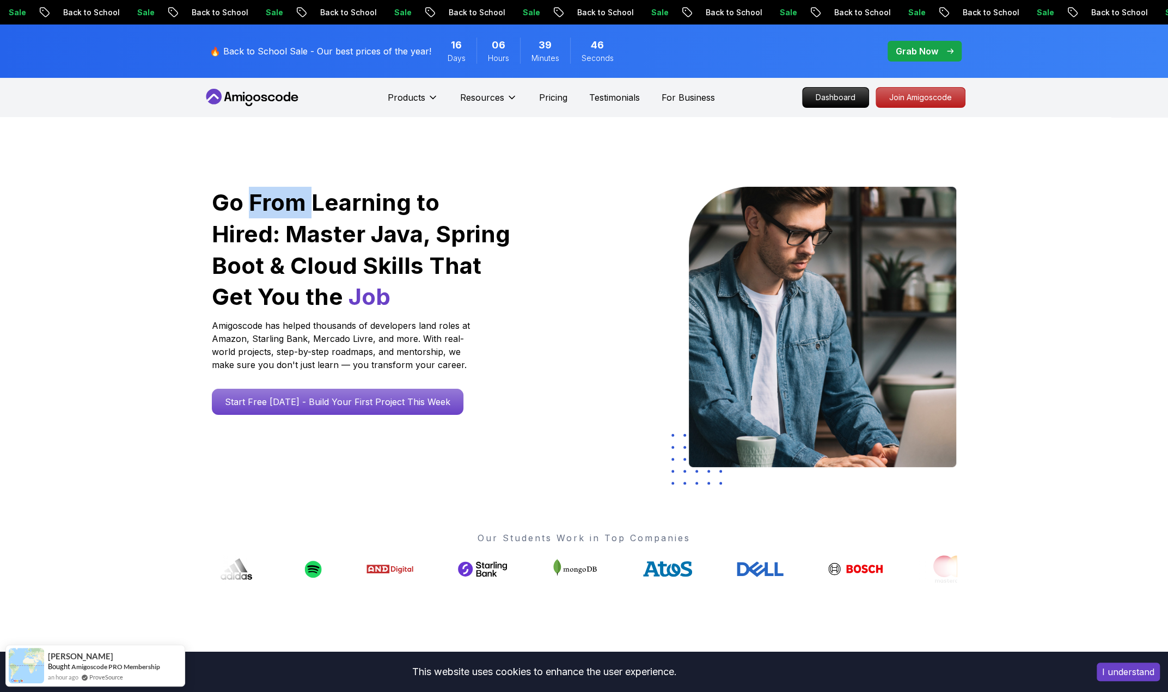
click at [261, 210] on h1 "Go From Learning to Hired: Master Java, Spring Boot & Cloud Skills That Get You…" at bounding box center [362, 250] width 300 height 126
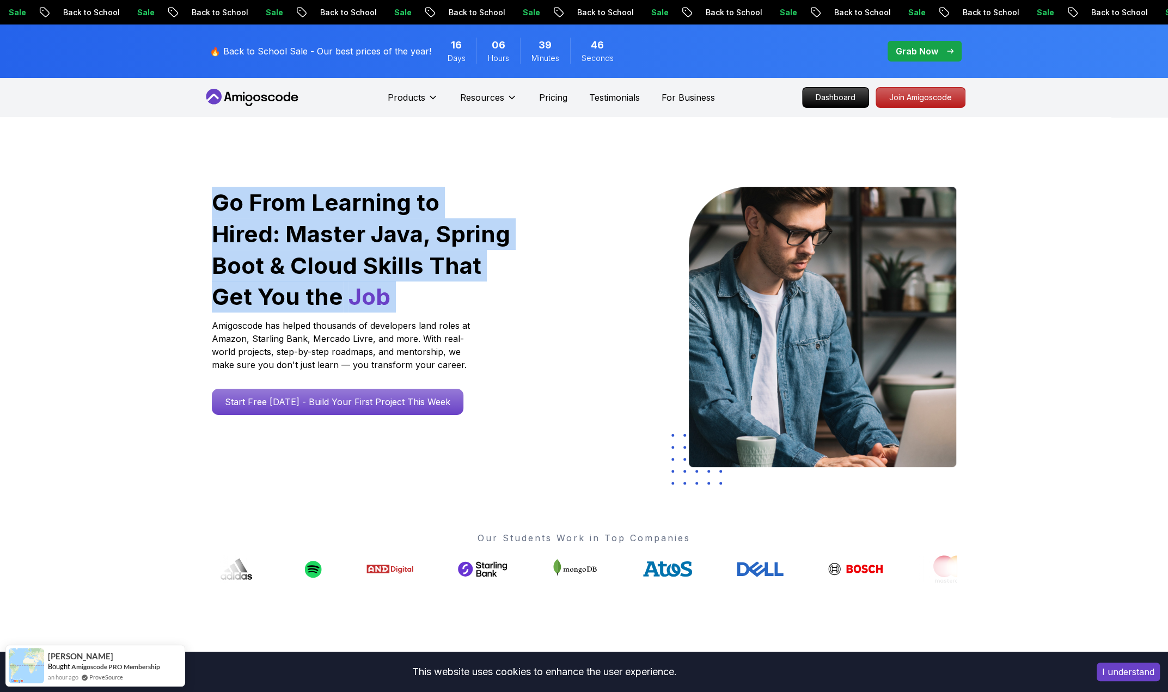
click at [261, 210] on h1 "Go From Learning to Hired: Master Java, Spring Boot & Cloud Skills That Get You…" at bounding box center [362, 250] width 300 height 126
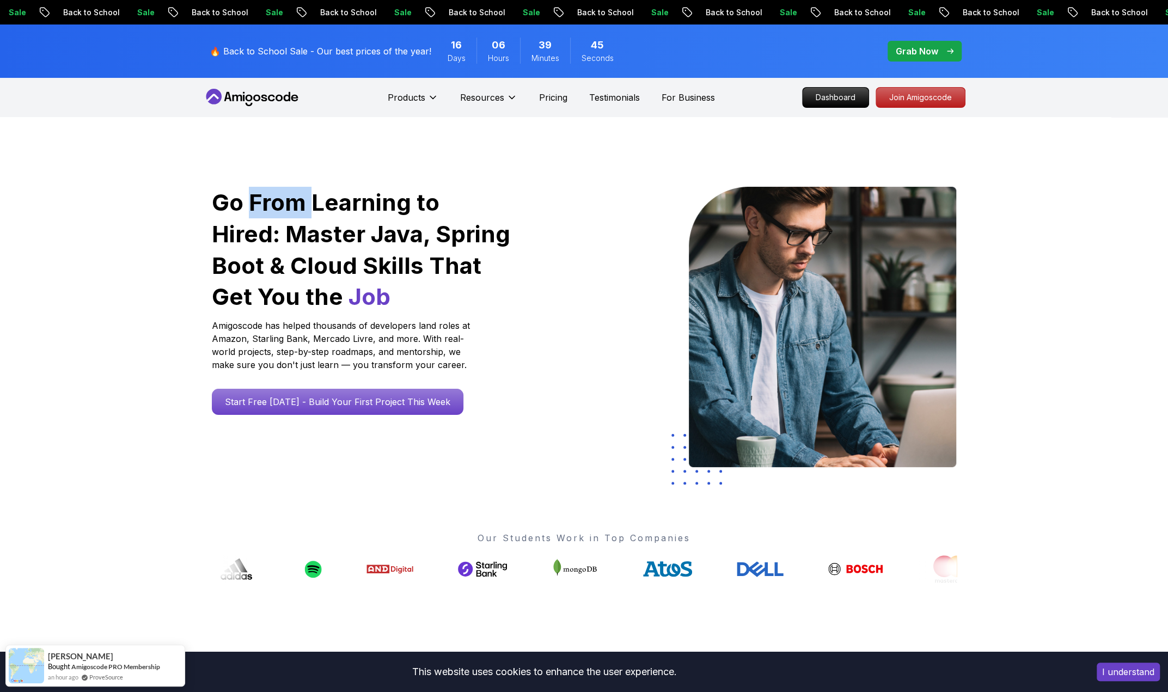
click at [261, 210] on h1 "Go From Learning to Hired: Master Java, Spring Boot & Cloud Skills That Get You…" at bounding box center [362, 250] width 300 height 126
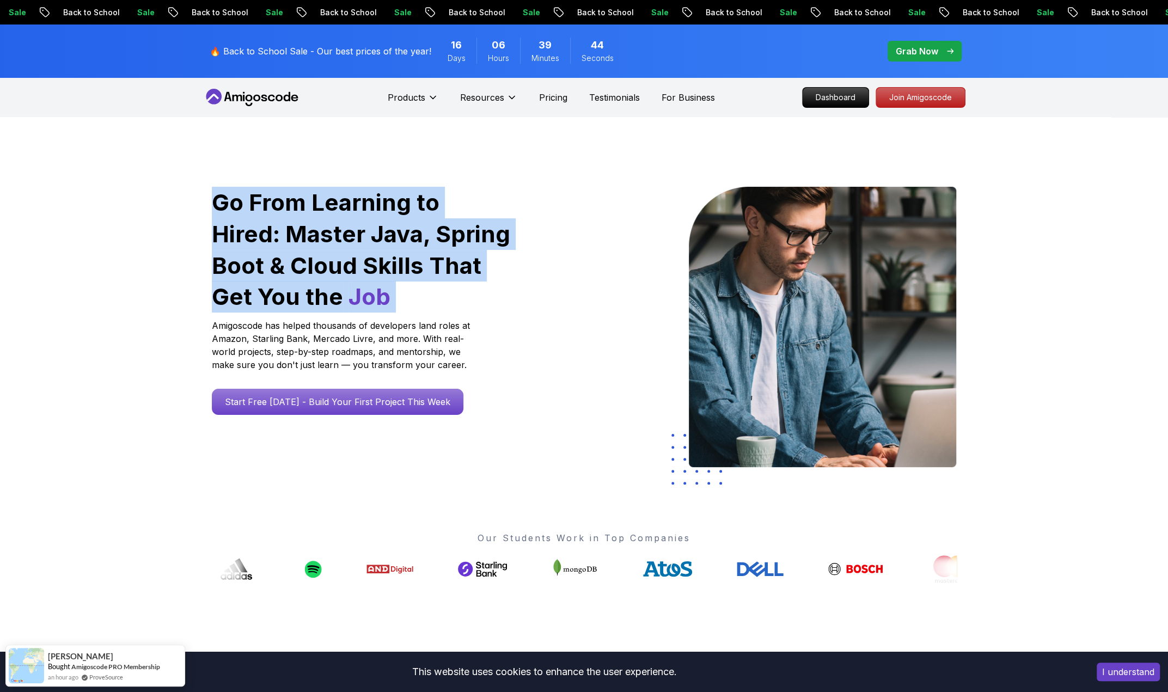
click at [261, 210] on h1 "Go From Learning to Hired: Master Java, Spring Boot & Cloud Skills That Get You…" at bounding box center [362, 250] width 300 height 126
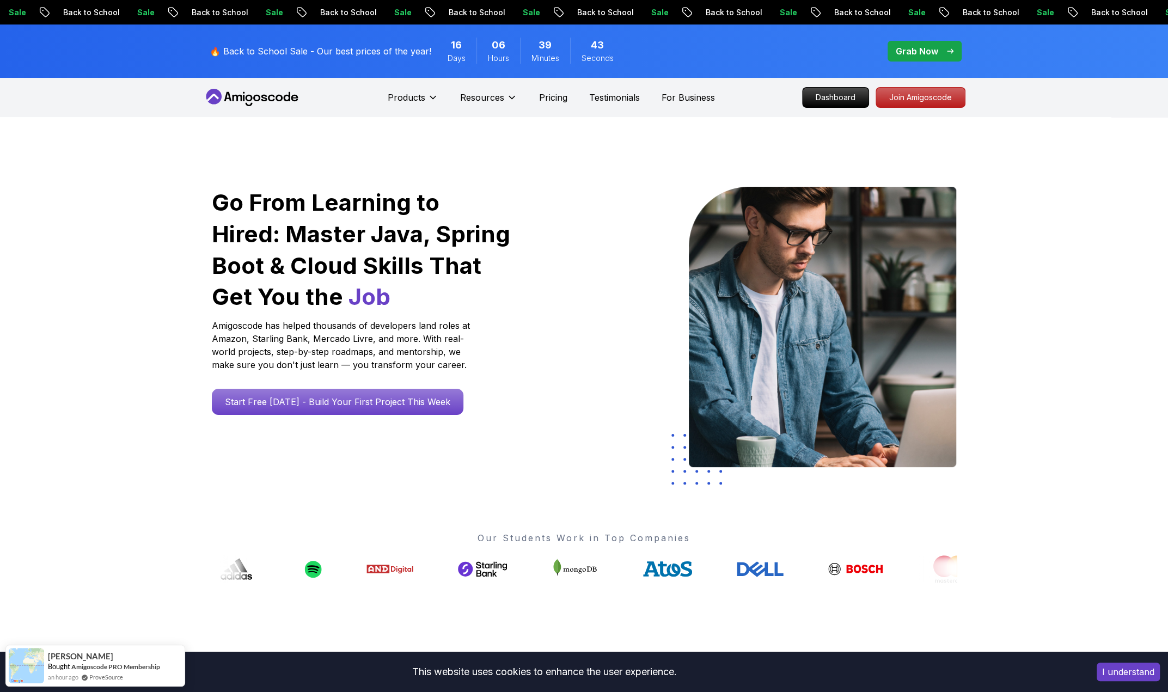
click at [296, 332] on p "Amigoscode has helped thousands of developers land roles at Amazon, Starling Ba…" at bounding box center [342, 345] width 261 height 52
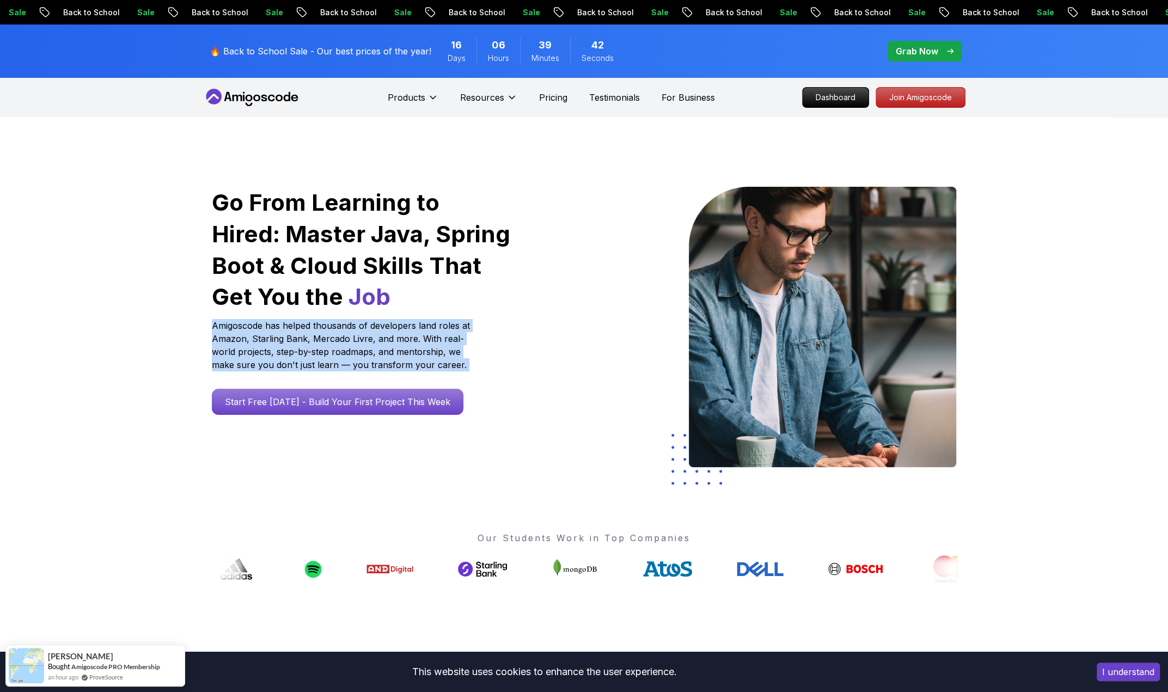
click at [296, 332] on p "Amigoscode has helped thousands of developers land roles at Amazon, Starling Ba…" at bounding box center [342, 345] width 261 height 52
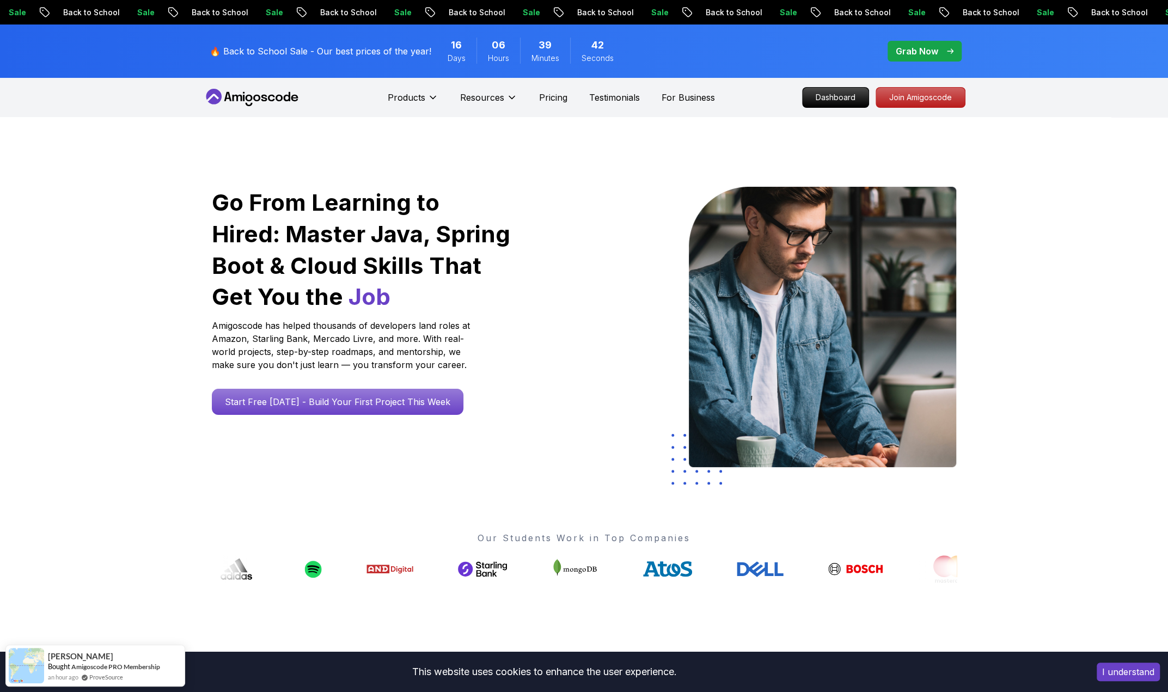
click at [309, 239] on h1 "Go From Learning to Hired: Master Java, Spring Boot & Cloud Skills That Get You…" at bounding box center [362, 250] width 300 height 126
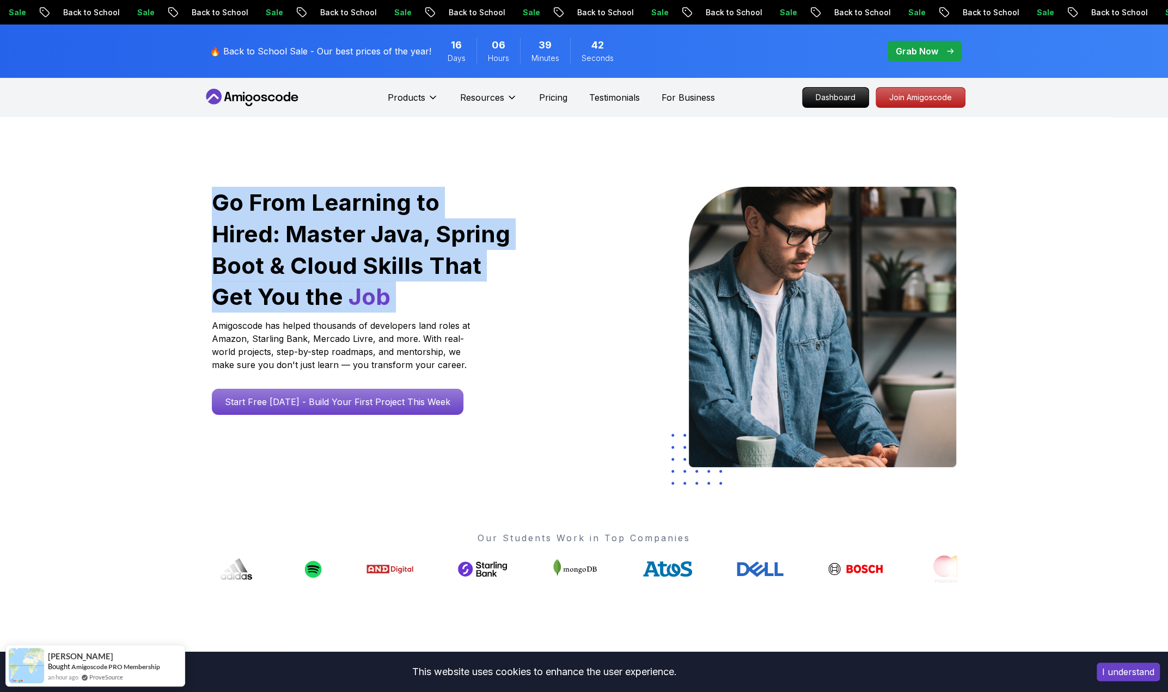
click at [309, 239] on h1 "Go From Learning to Hired: Master Java, Spring Boot & Cloud Skills That Get You…" at bounding box center [362, 250] width 300 height 126
click at [353, 271] on h1 "Go From Learning to Hired: Master Java, Spring Boot & Cloud Skills That Get You…" at bounding box center [362, 250] width 300 height 126
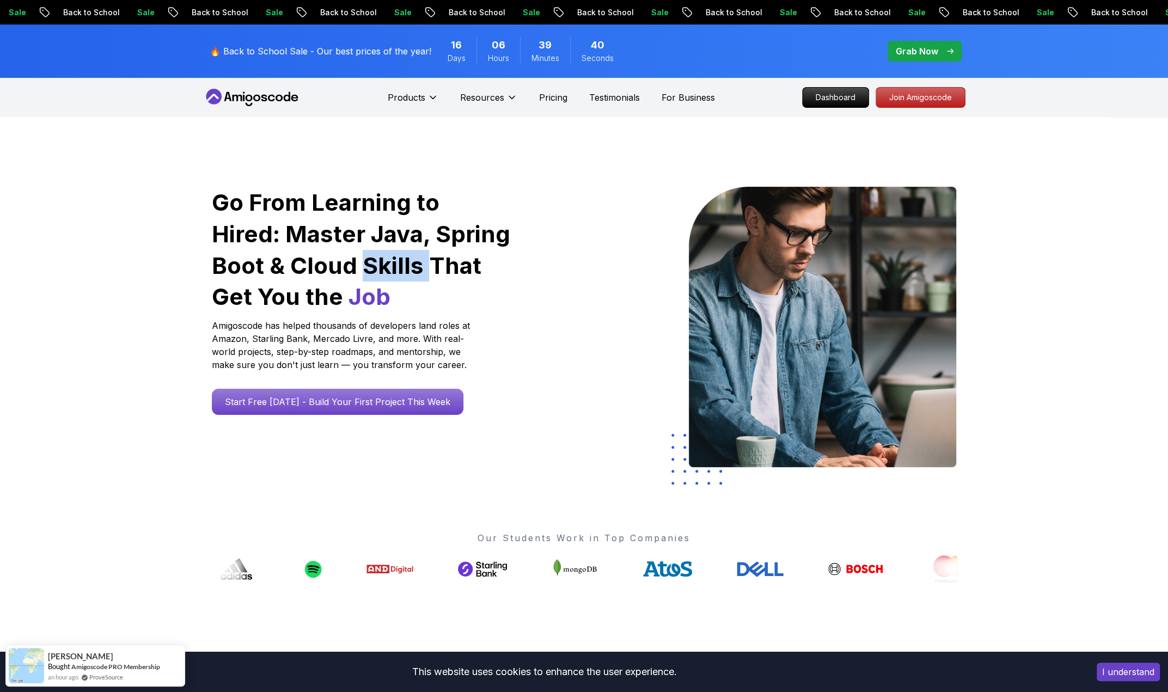
click at [353, 271] on h1 "Go From Learning to Hired: Master Java, Spring Boot & Cloud Skills That Get You…" at bounding box center [362, 250] width 300 height 126
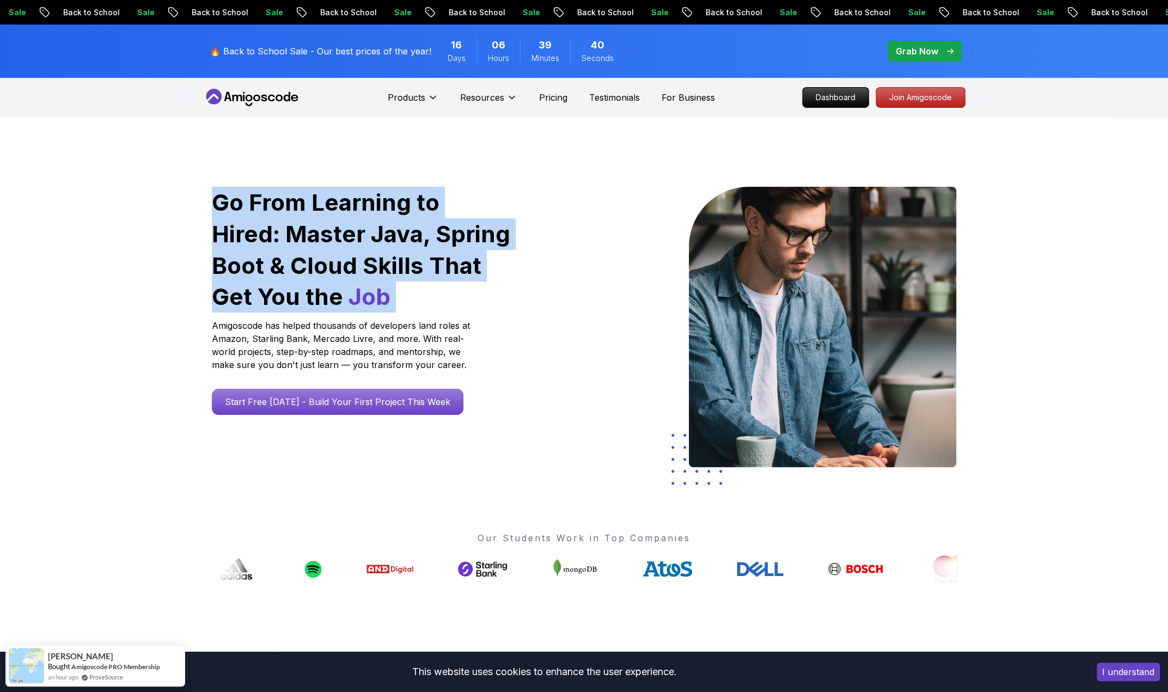
click at [353, 271] on h1 "Go From Learning to Hired: Master Java, Spring Boot & Cloud Skills That Get You…" at bounding box center [362, 250] width 300 height 126
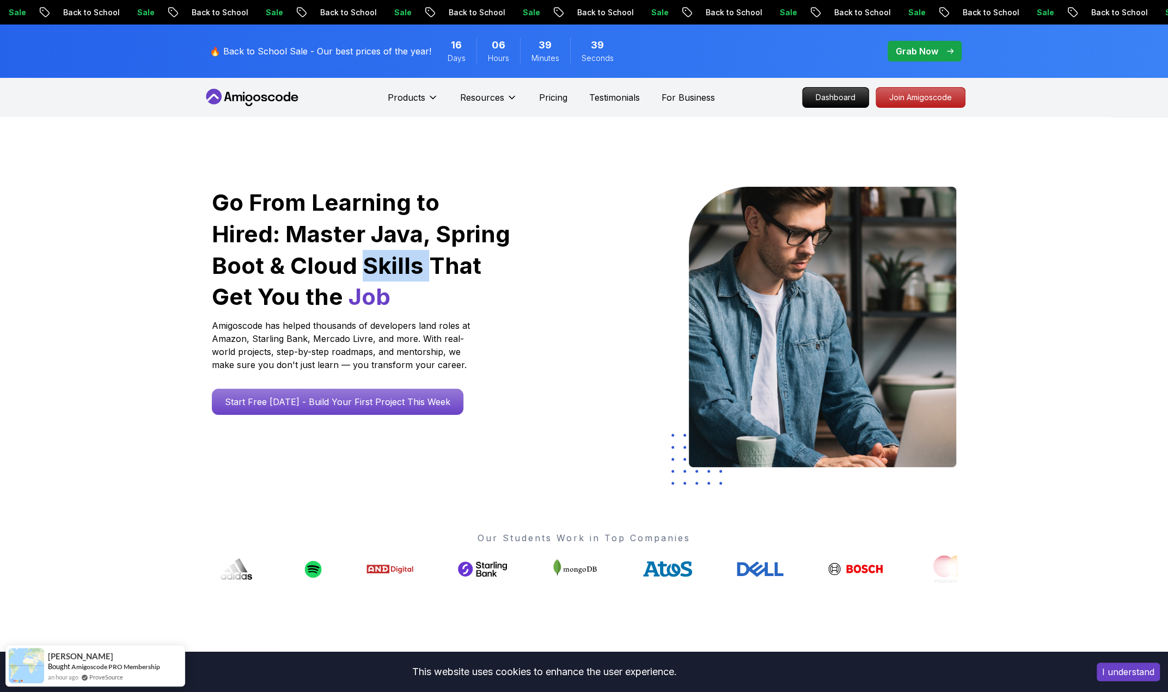
click at [353, 271] on h1 "Go From Learning to Hired: Master Java, Spring Boot & Cloud Skills That Get You…" at bounding box center [362, 250] width 300 height 126
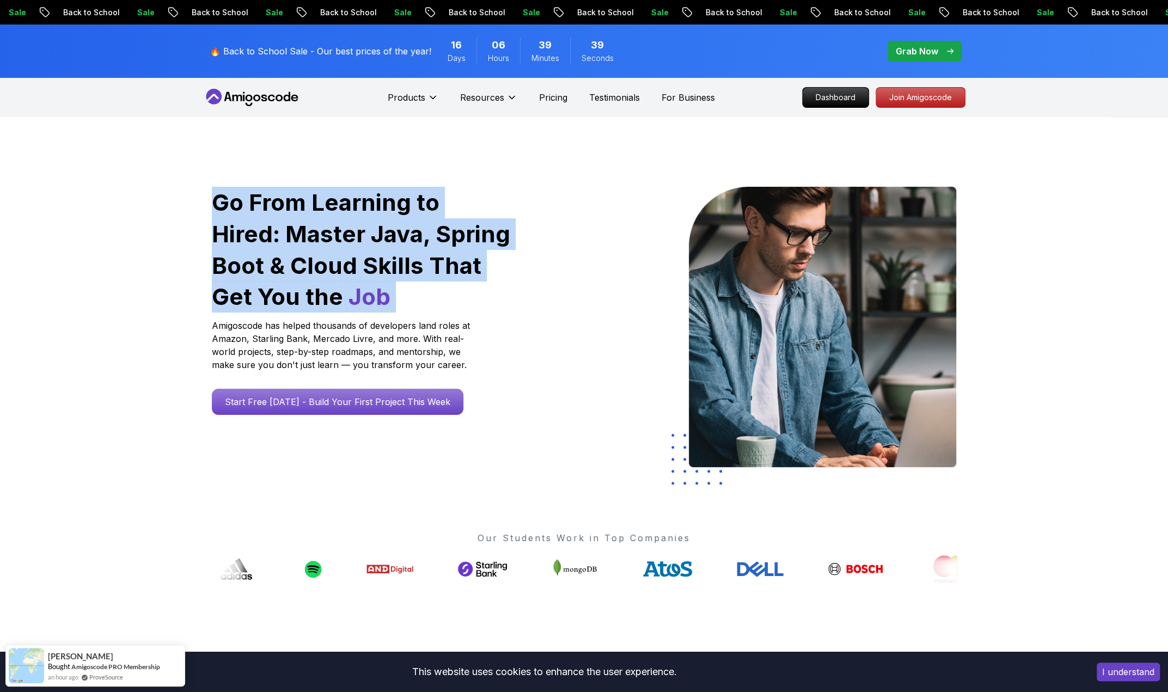
click at [353, 271] on h1 "Go From Learning to Hired: Master Java, Spring Boot & Cloud Skills That Get You…" at bounding box center [362, 250] width 300 height 126
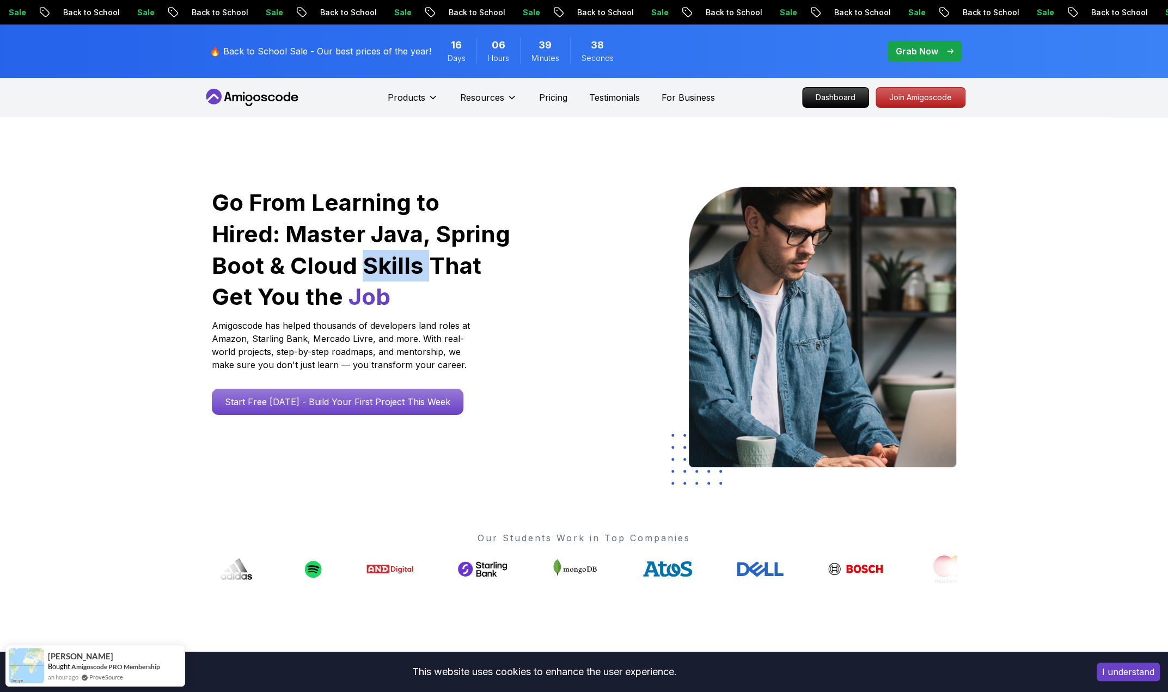
click at [353, 271] on h1 "Go From Learning to Hired: Master Java, Spring Boot & Cloud Skills That Get You…" at bounding box center [362, 250] width 300 height 126
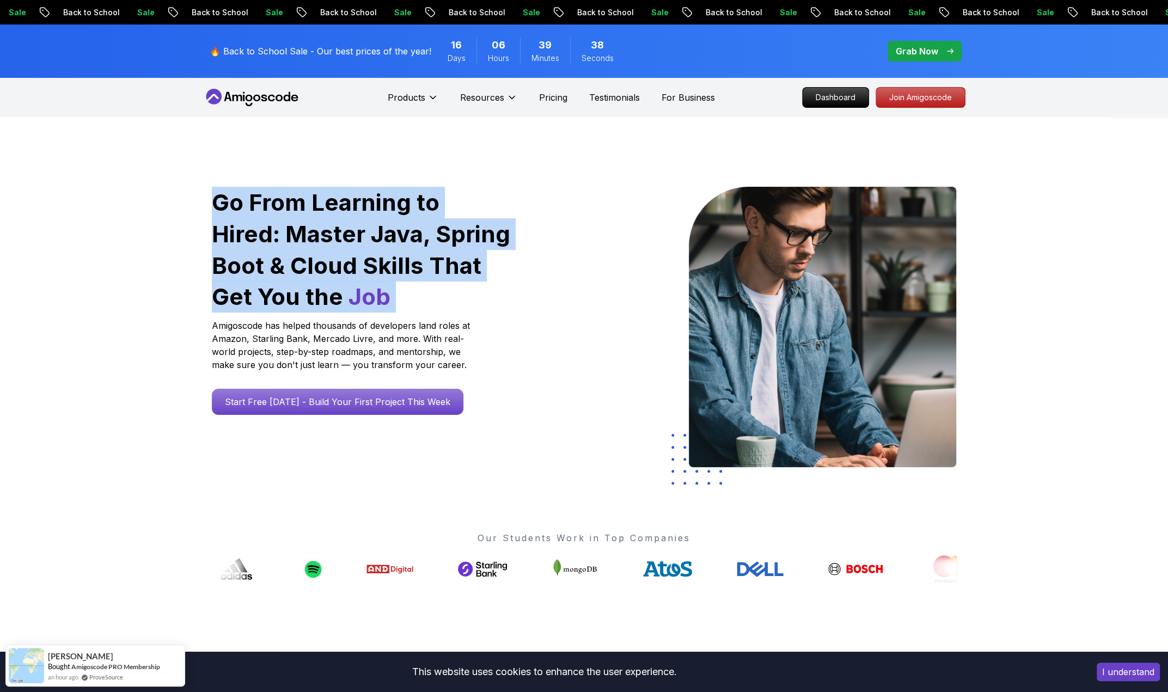
click at [353, 271] on h1 "Go From Learning to Hired: Master Java, Spring Boot & Cloud Skills That Get You…" at bounding box center [362, 250] width 300 height 126
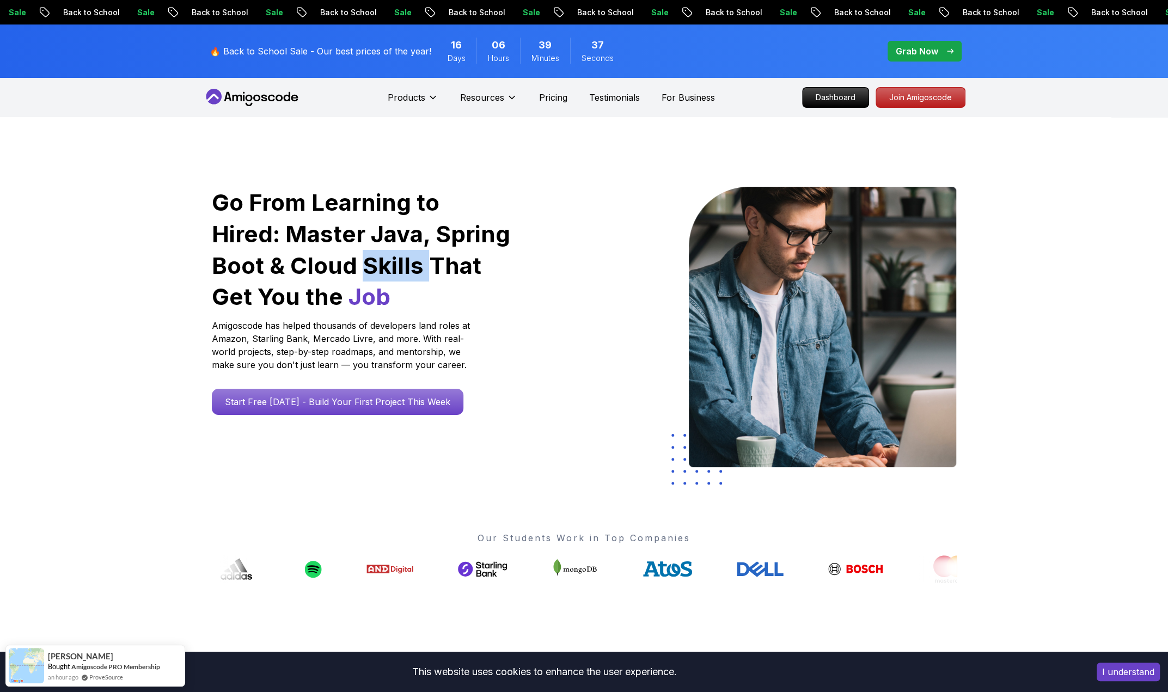
click at [353, 271] on h1 "Go From Learning to Hired: Master Java, Spring Boot & Cloud Skills That Get You…" at bounding box center [362, 250] width 300 height 126
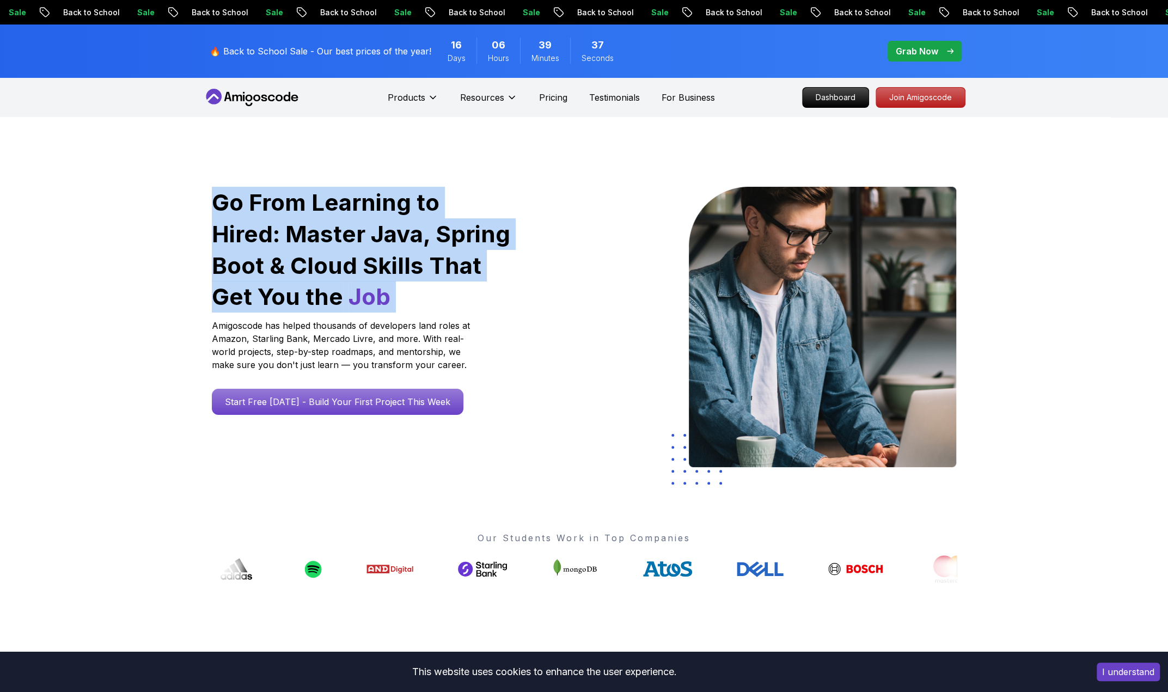
click at [353, 271] on h1 "Go From Learning to Hired: Master Java, Spring Boot & Cloud Skills That Get You…" at bounding box center [362, 250] width 300 height 126
click at [368, 206] on h1 "Go From Learning to Hired: Master Java, Spring Boot & Cloud Skills That Get You…" at bounding box center [362, 250] width 300 height 126
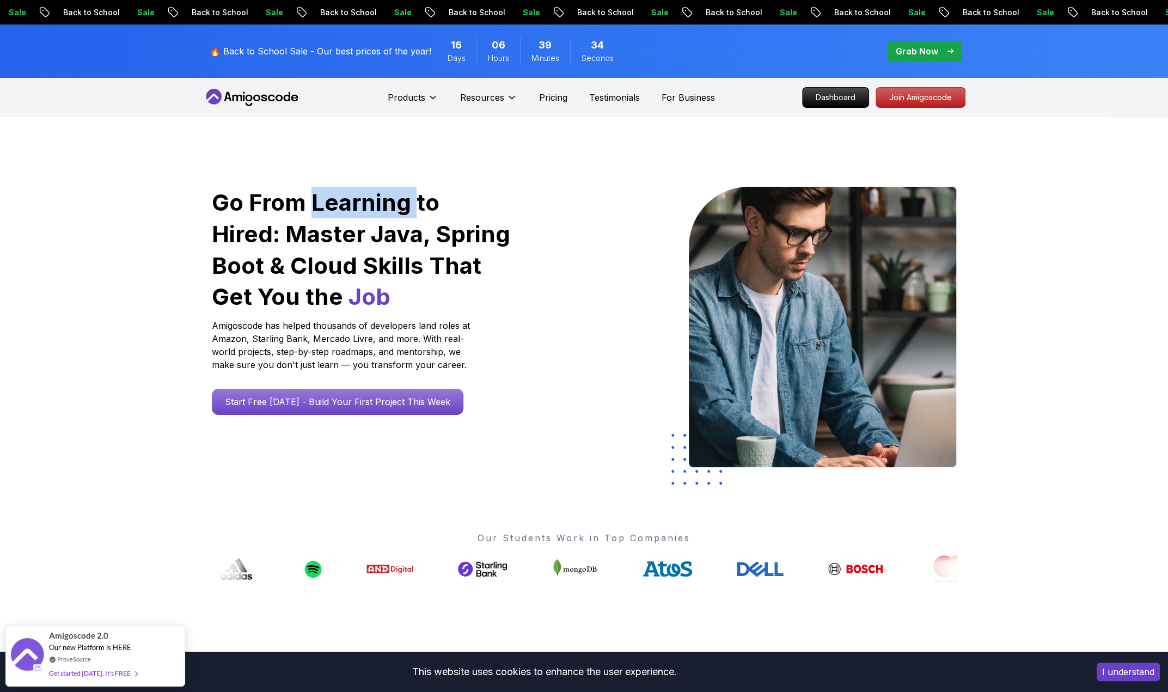
click at [368, 206] on h1 "Go From Learning to Hired: Master Java, Spring Boot & Cloud Skills That Get You…" at bounding box center [362, 250] width 300 height 126
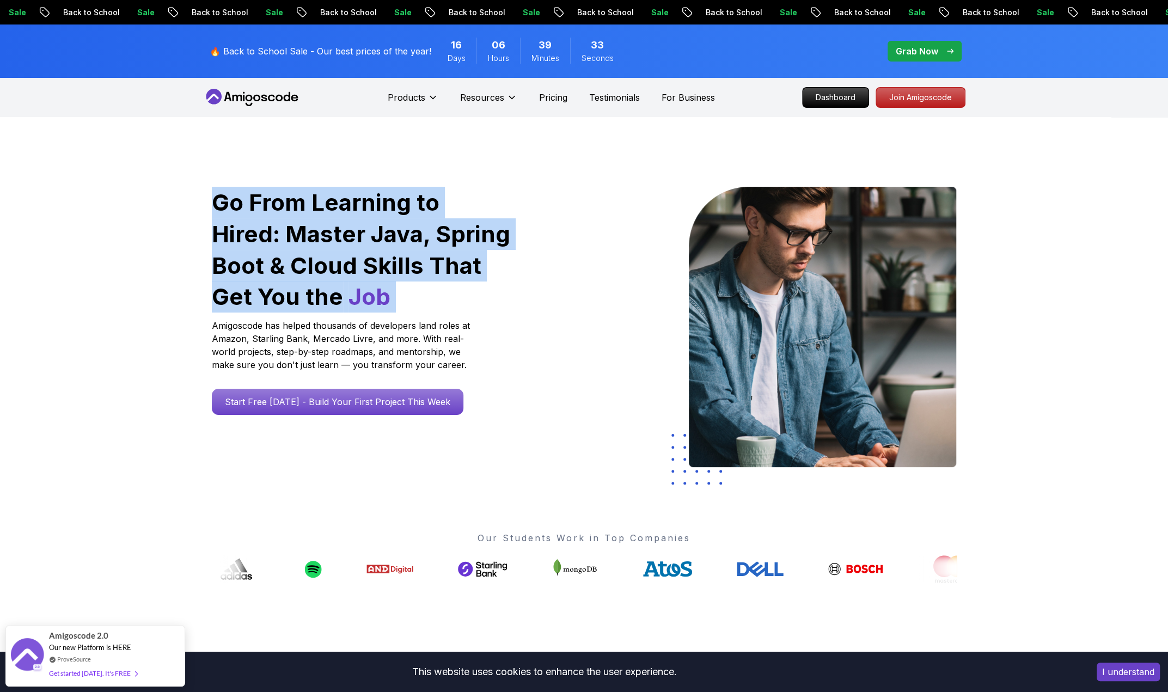
click at [368, 206] on h1 "Go From Learning to Hired: Master Java, Spring Boot & Cloud Skills That Get You…" at bounding box center [362, 250] width 300 height 126
click at [310, 205] on h1 "Go From Learning to Hired: Master Java, Spring Boot & Cloud Skills That Get You…" at bounding box center [362, 250] width 300 height 126
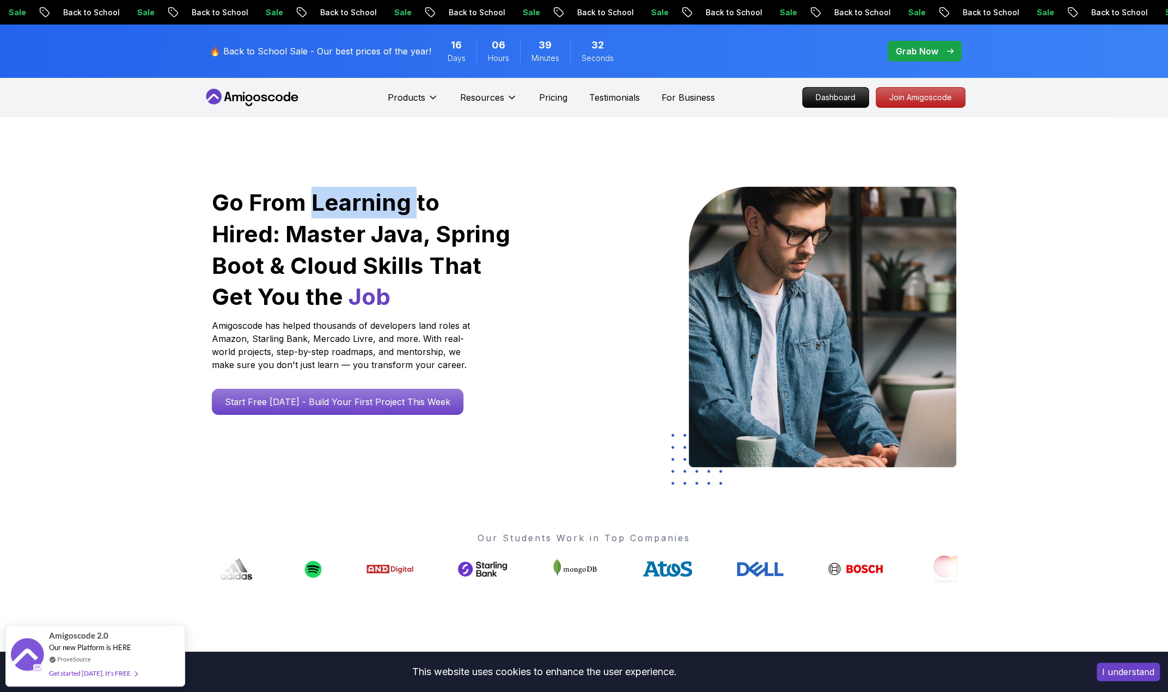
click at [310, 205] on h1 "Go From Learning to Hired: Master Java, Spring Boot & Cloud Skills That Get You…" at bounding box center [362, 250] width 300 height 126
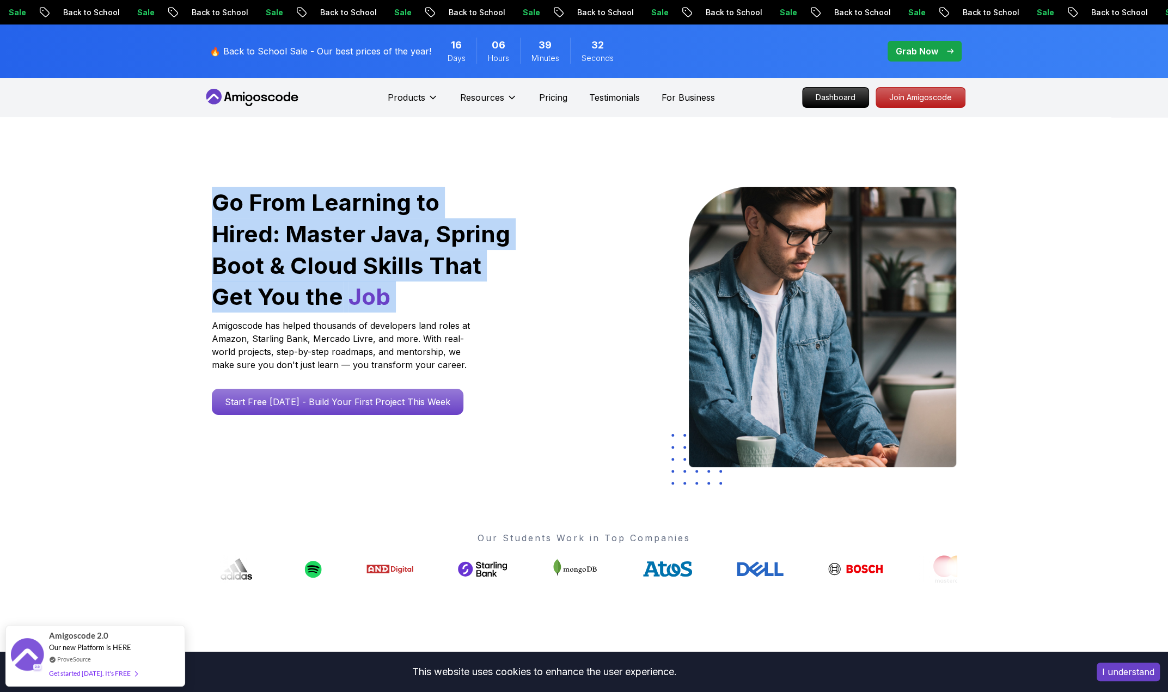
click at [310, 205] on h1 "Go From Learning to Hired: Master Java, Spring Boot & Cloud Skills That Get You…" at bounding box center [362, 250] width 300 height 126
click at [105, 309] on div "Go From Learning to Hired: Master Java, Spring Boot & Cloud Skills That Get You…" at bounding box center [584, 384] width 1168 height 535
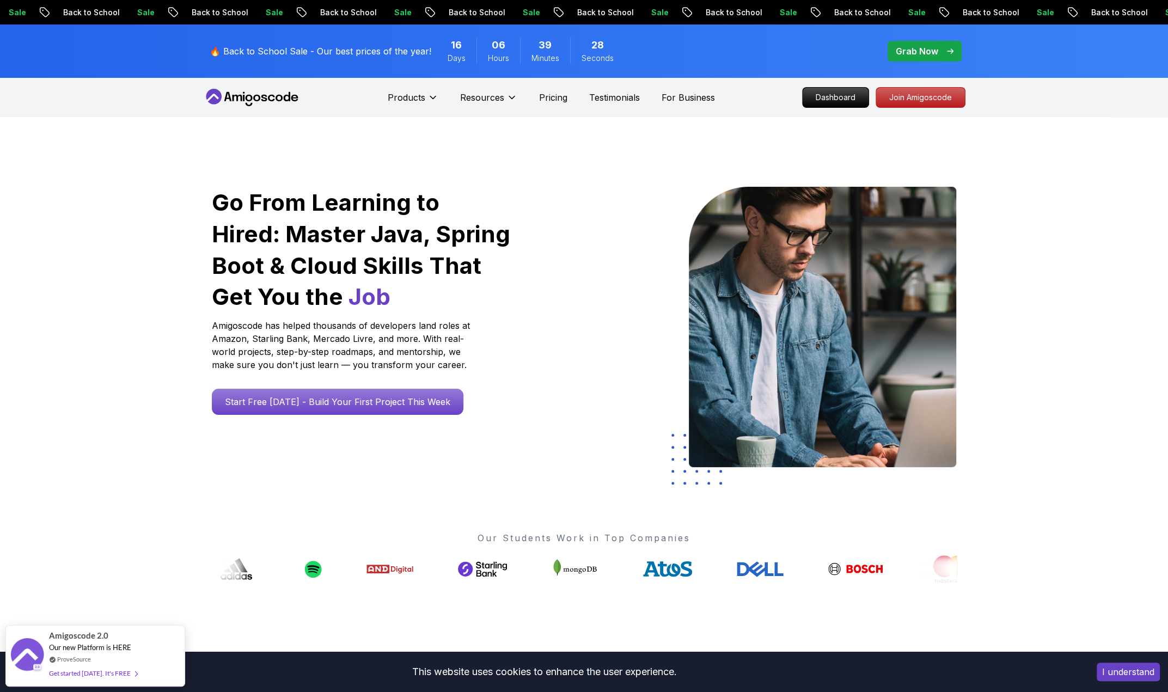
click at [285, 245] on h1 "Go From Learning to Hired: Master Java, Spring Boot & Cloud Skills That Get You…" at bounding box center [362, 250] width 300 height 126
click at [99, 666] on div "Get started today. It's FREE" at bounding box center [93, 668] width 88 height 13
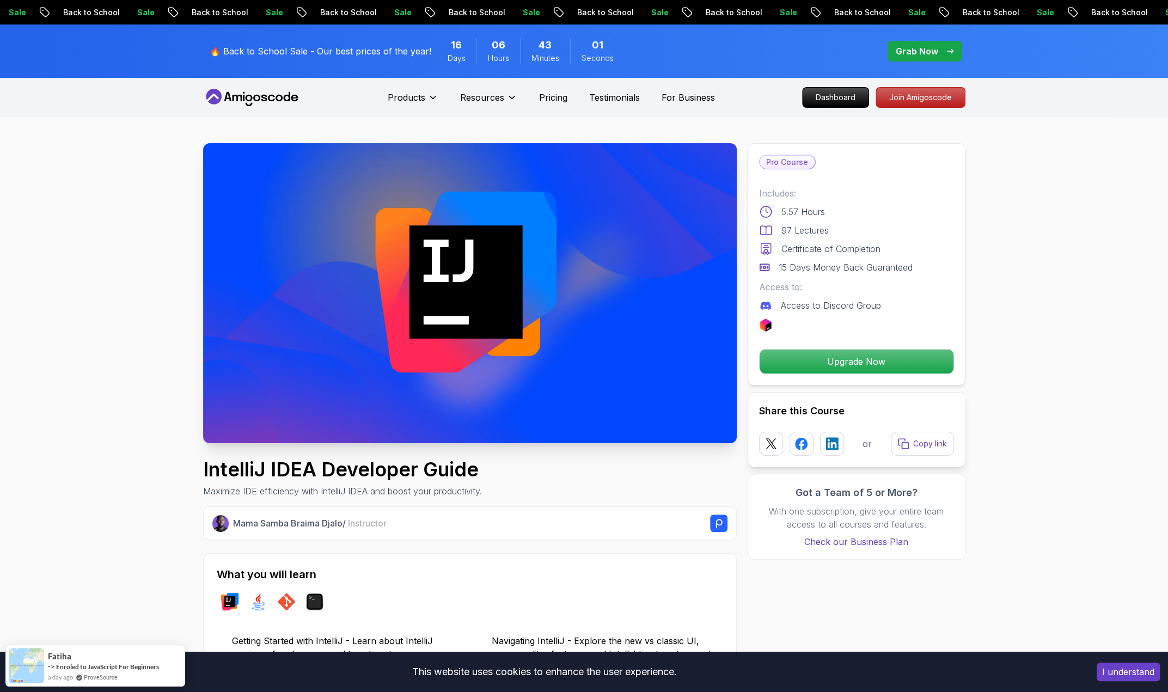
click at [912, 92] on p "Join Amigoscode" at bounding box center [920, 97] width 84 height 19
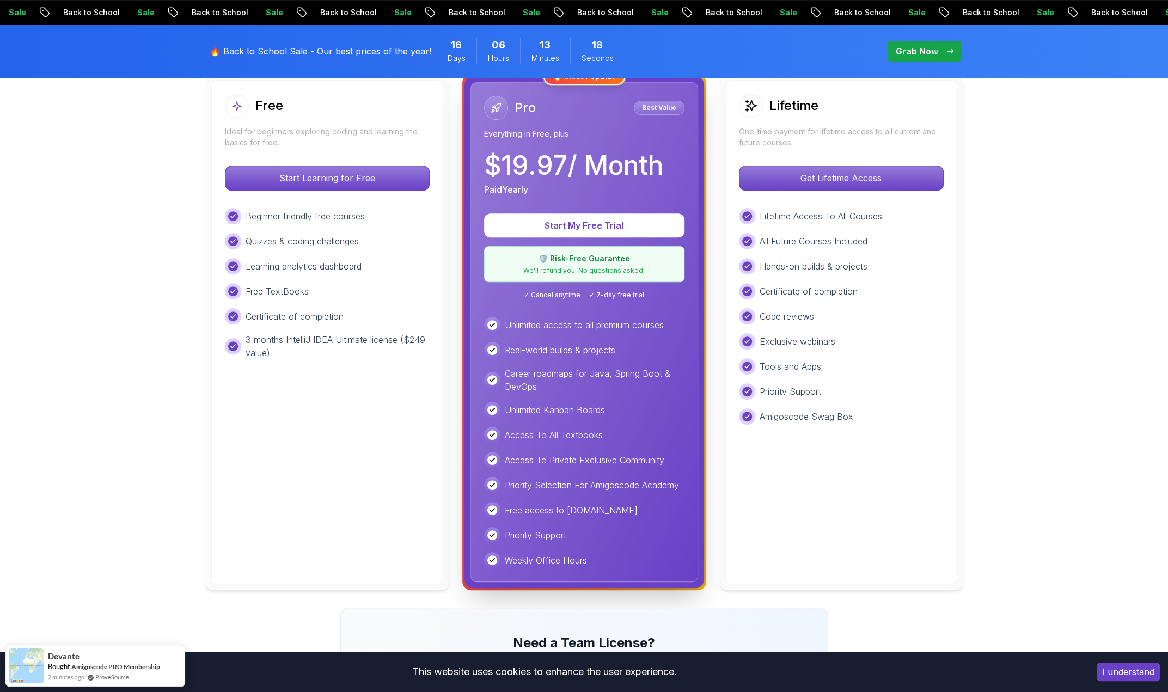
scroll to position [327, 0]
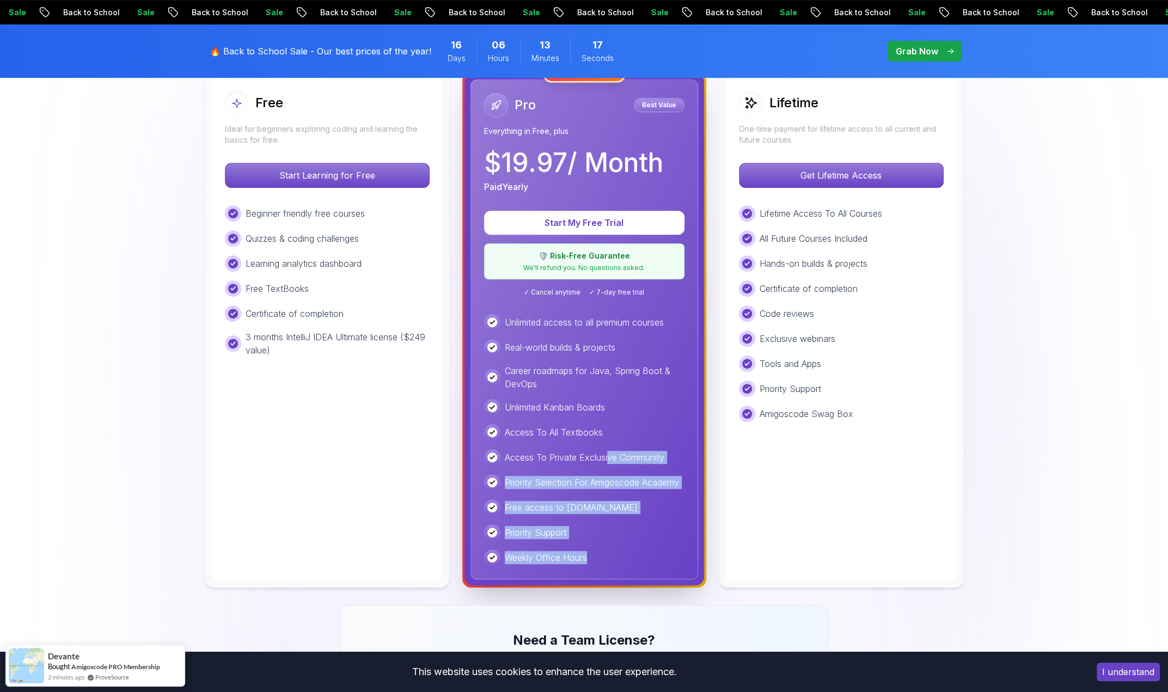
drag, startPoint x: 604, startPoint y: 523, endPoint x: 615, endPoint y: 412, distance: 111.1
click at [615, 417] on div "Unlimited access to all premium courses Real-world builds & projects Career roa…" at bounding box center [584, 440] width 200 height 252
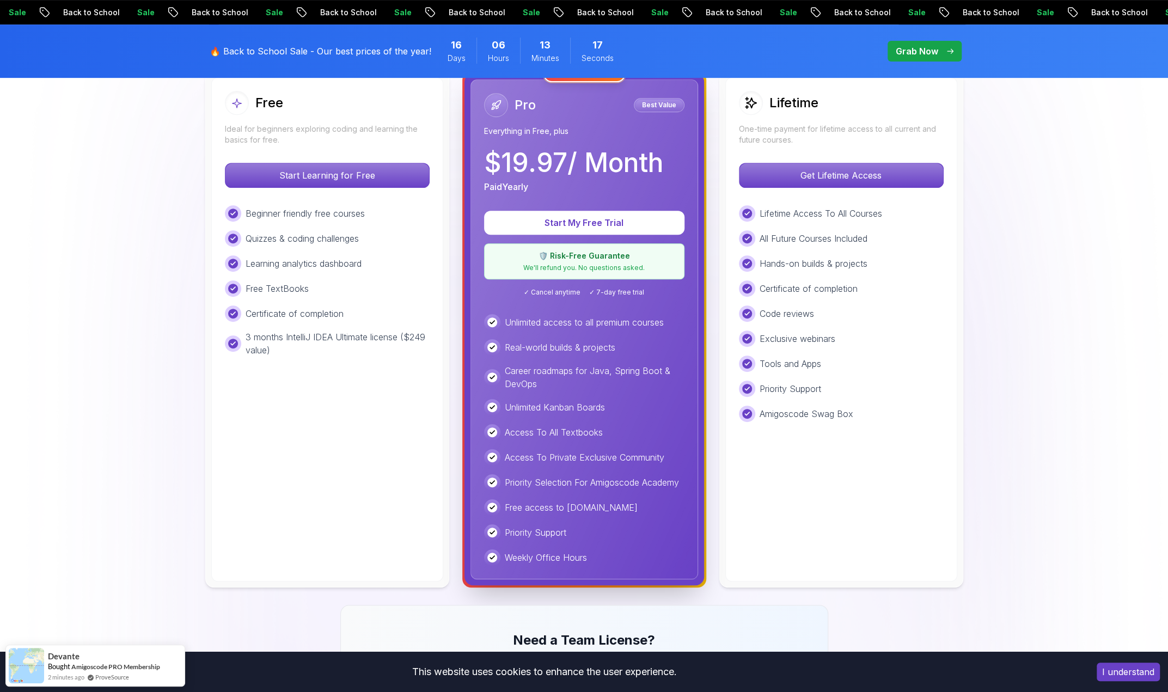
click at [616, 400] on div "Unlimited Kanban Boards" at bounding box center [584, 407] width 200 height 16
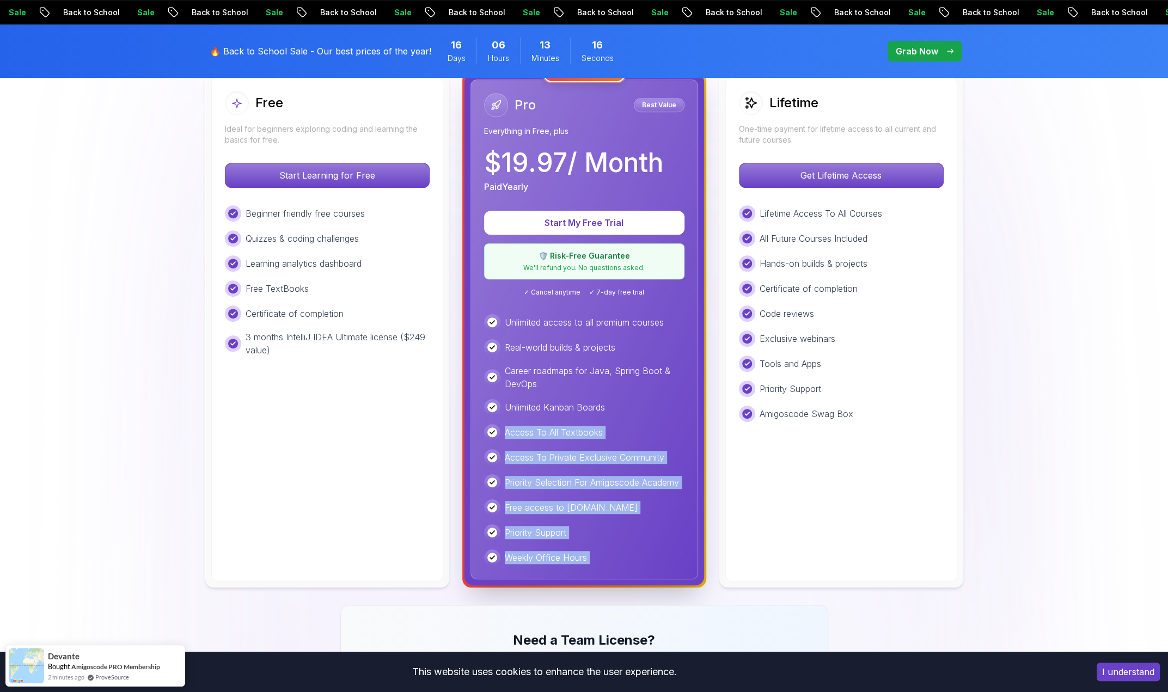
drag, startPoint x: 616, startPoint y: 400, endPoint x: 613, endPoint y: 552, distance: 152.0
click at [613, 552] on div "Unlimited access to all premium courses Real-world builds & projects Career roa…" at bounding box center [584, 440] width 200 height 252
click at [613, 552] on div "Weekly Office Hours" at bounding box center [584, 557] width 200 height 16
drag, startPoint x: 613, startPoint y: 552, endPoint x: 617, endPoint y: 409, distance: 142.7
click at [607, 446] on div "Unlimited access to all premium courses Real-world builds & projects Career roa…" at bounding box center [584, 440] width 200 height 252
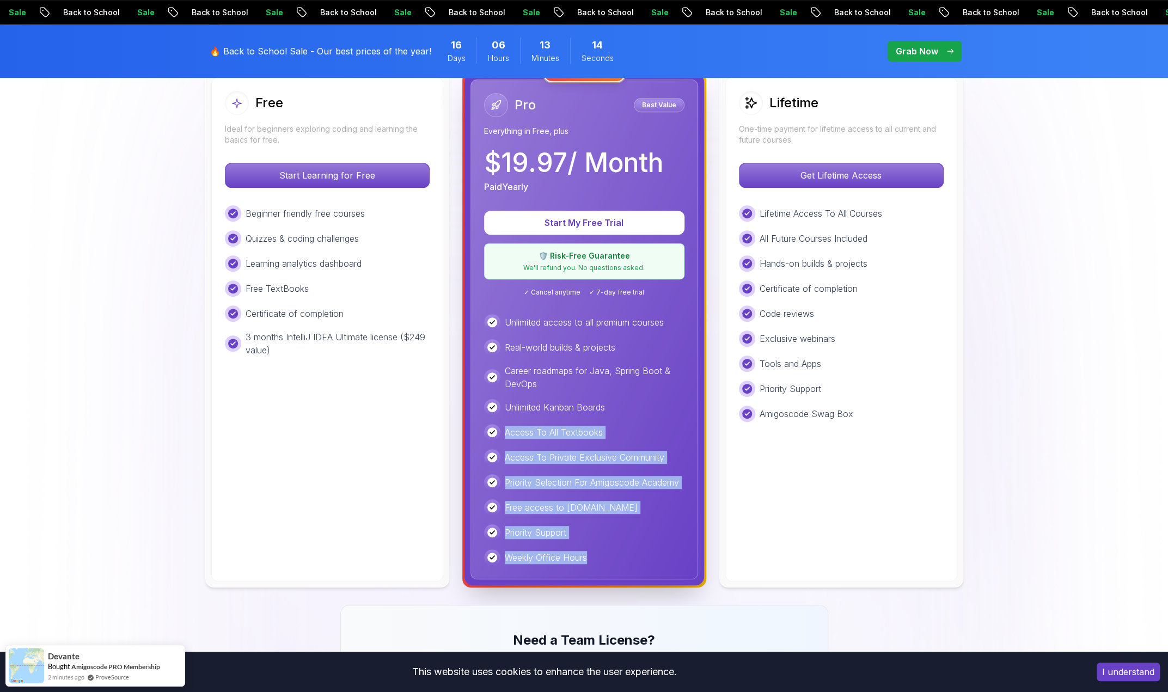
drag, startPoint x: 618, startPoint y: 408, endPoint x: 604, endPoint y: 552, distance: 144.9
click at [604, 552] on div "Unlimited access to all premium courses Real-world builds & projects Career roa…" at bounding box center [584, 440] width 200 height 252
click at [604, 552] on div "Weekly Office Hours" at bounding box center [584, 557] width 200 height 16
drag, startPoint x: 604, startPoint y: 552, endPoint x: 602, endPoint y: 393, distance: 159.6
click at [596, 418] on div "Unlimited access to all premium courses Real-world builds & projects Career roa…" at bounding box center [584, 440] width 200 height 252
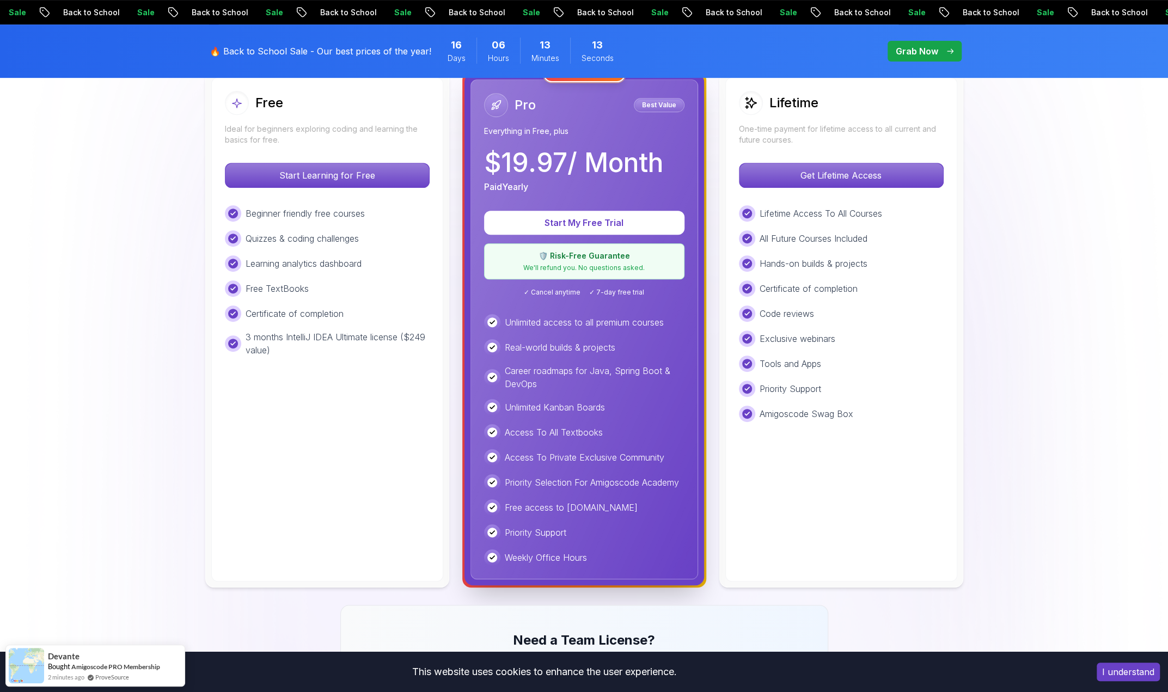
click at [603, 385] on p "Career roadmaps for Java, Spring Boot & DevOps" at bounding box center [595, 377] width 180 height 26
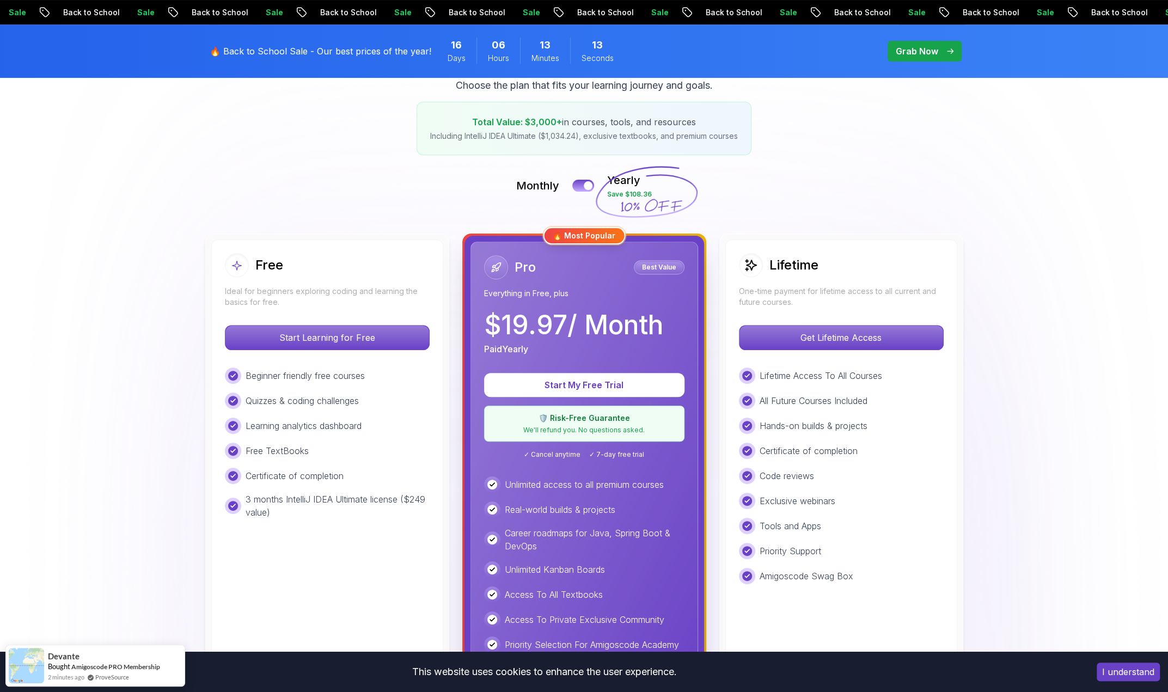
scroll to position [163, 0]
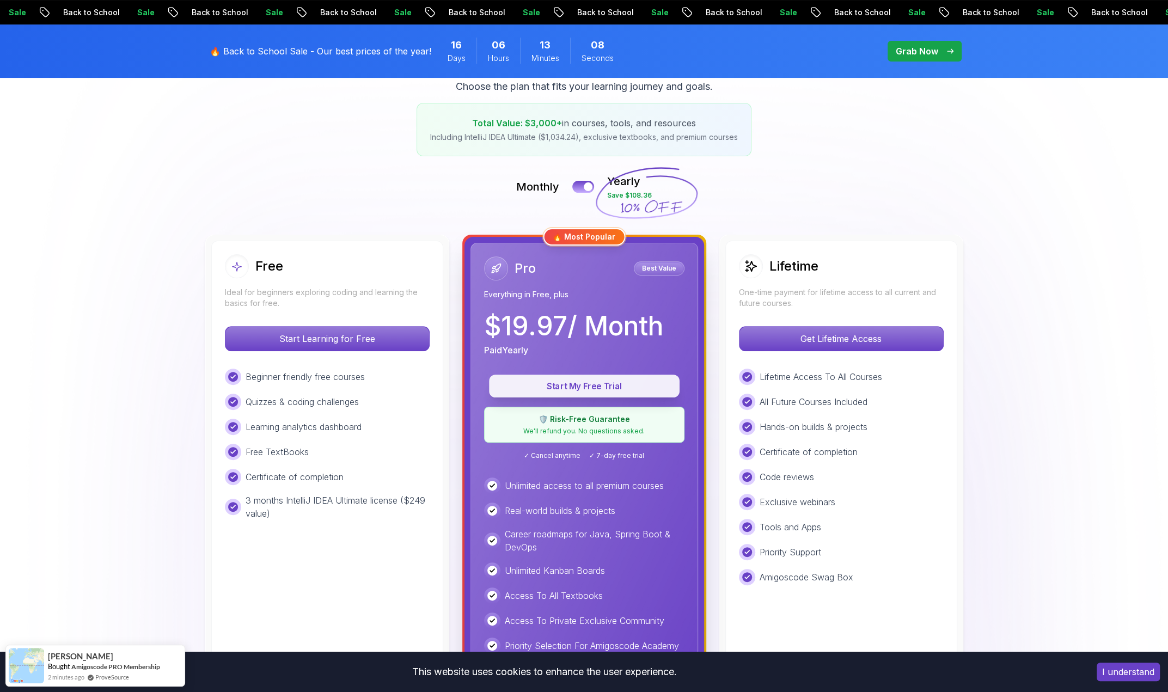
click at [558, 388] on p "Start My Free Trial" at bounding box center [585, 386] width 166 height 13
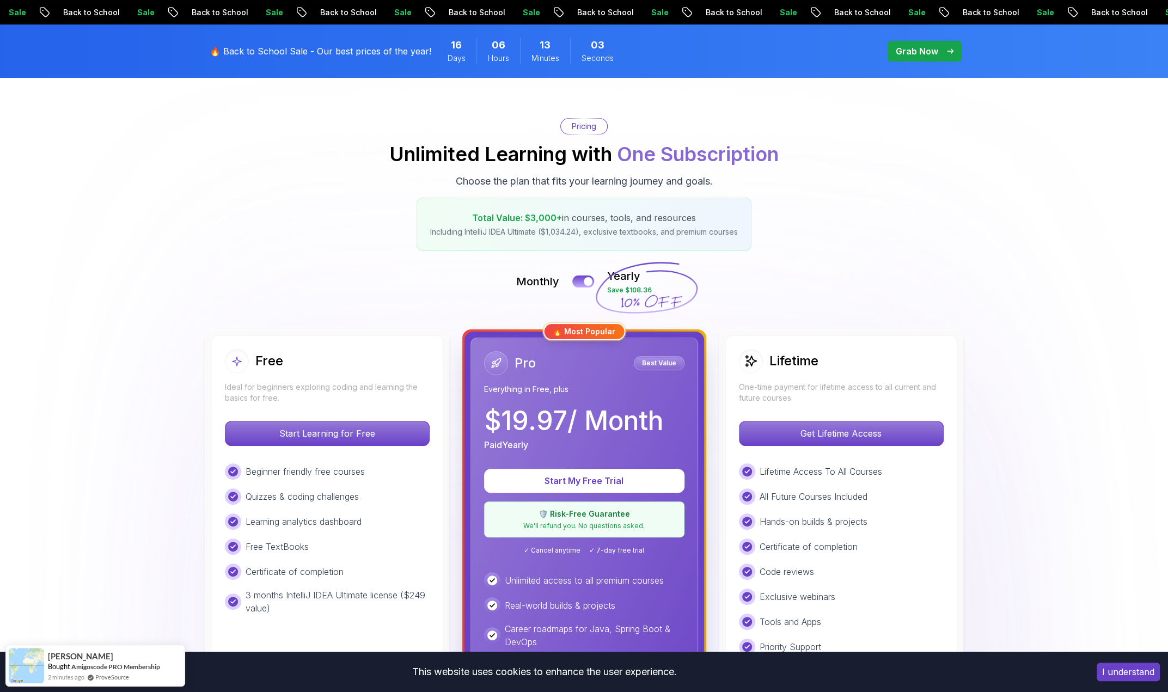
scroll to position [54, 0]
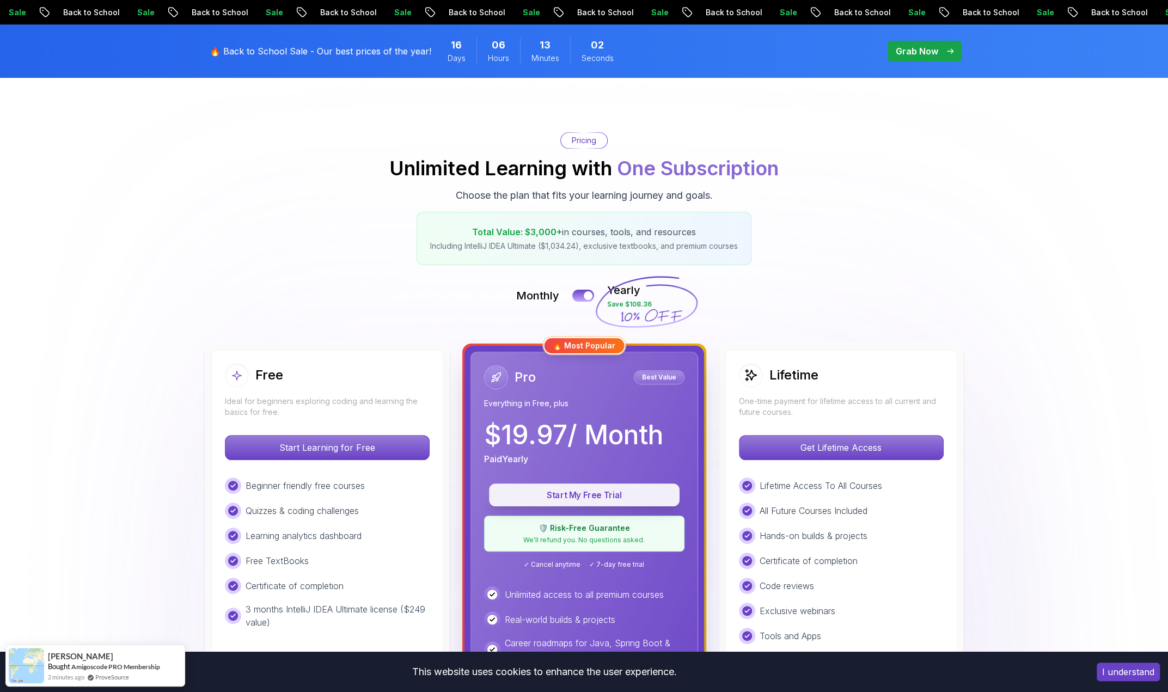
click at [579, 499] on p "Start My Free Trial" at bounding box center [585, 495] width 166 height 13
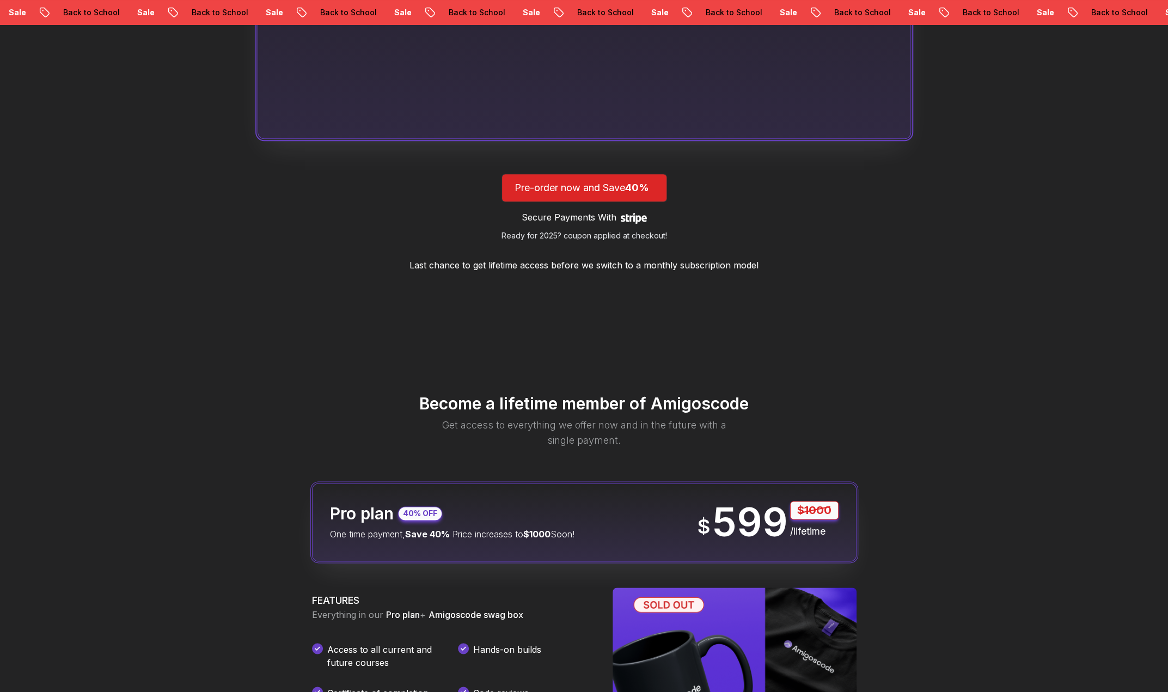
scroll to position [980, 0]
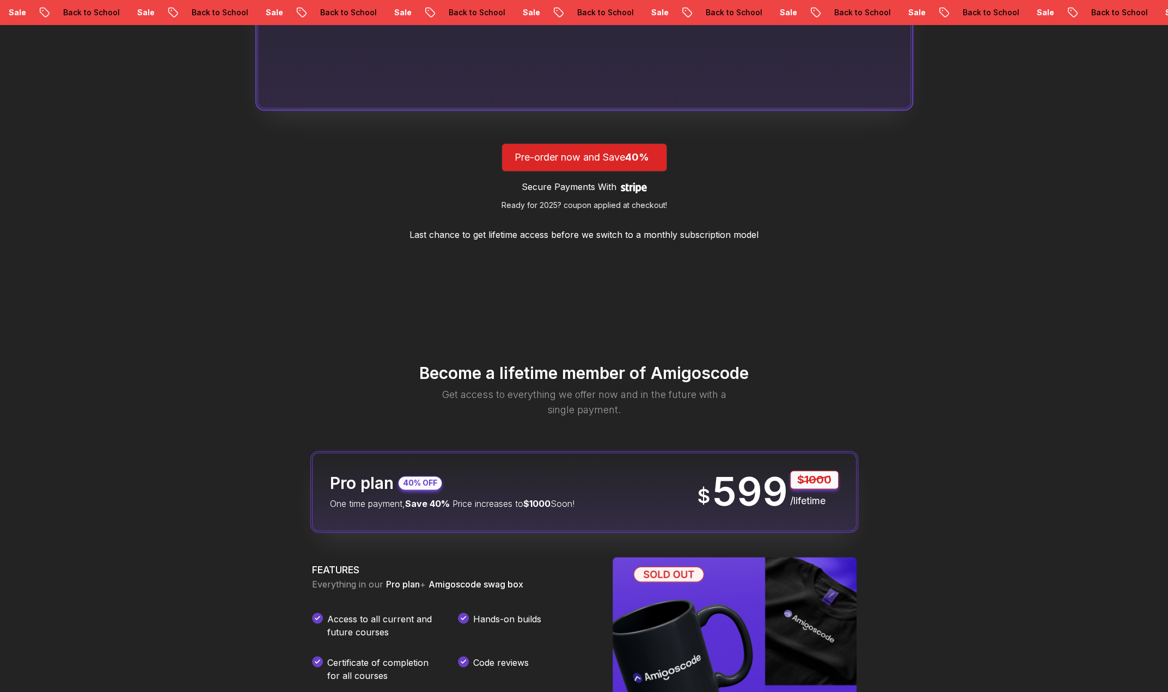
click at [518, 506] on p "One time payment, Save 40% Price increases to $1000 Soon!" at bounding box center [452, 503] width 245 height 13
click at [515, 506] on p "One time payment, Save 40% Price increases to $1000 Soon!" at bounding box center [452, 503] width 245 height 13
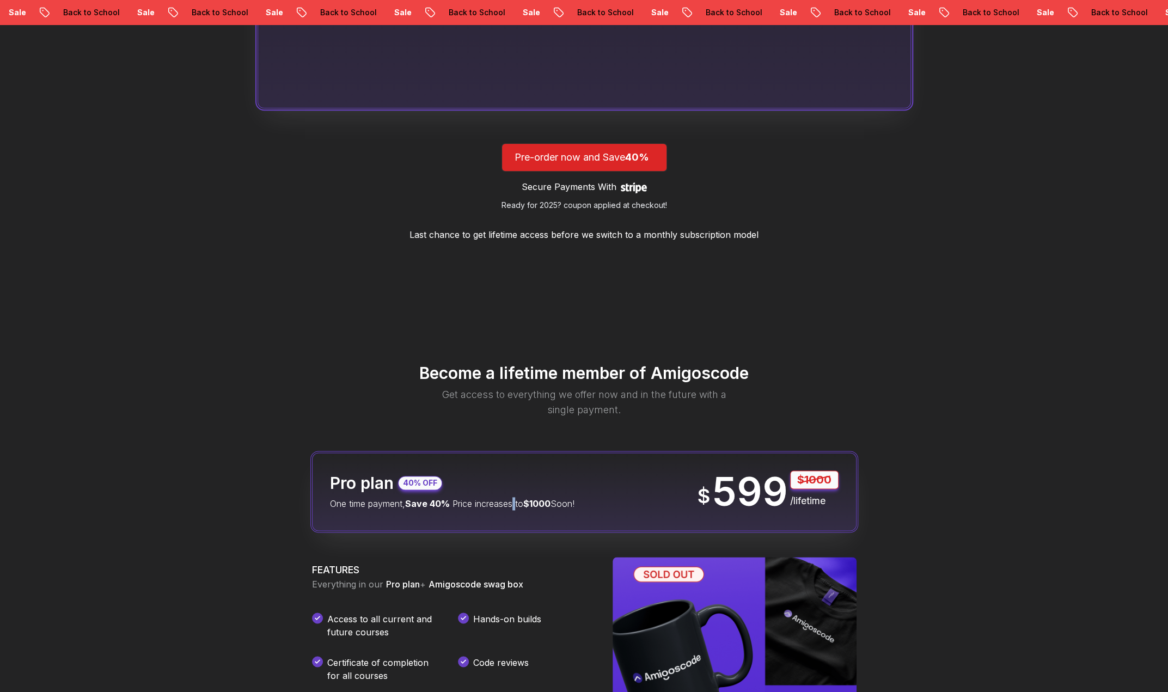
click at [515, 506] on p "One time payment, Save 40% Price increases to $1000 Soon!" at bounding box center [452, 503] width 245 height 13
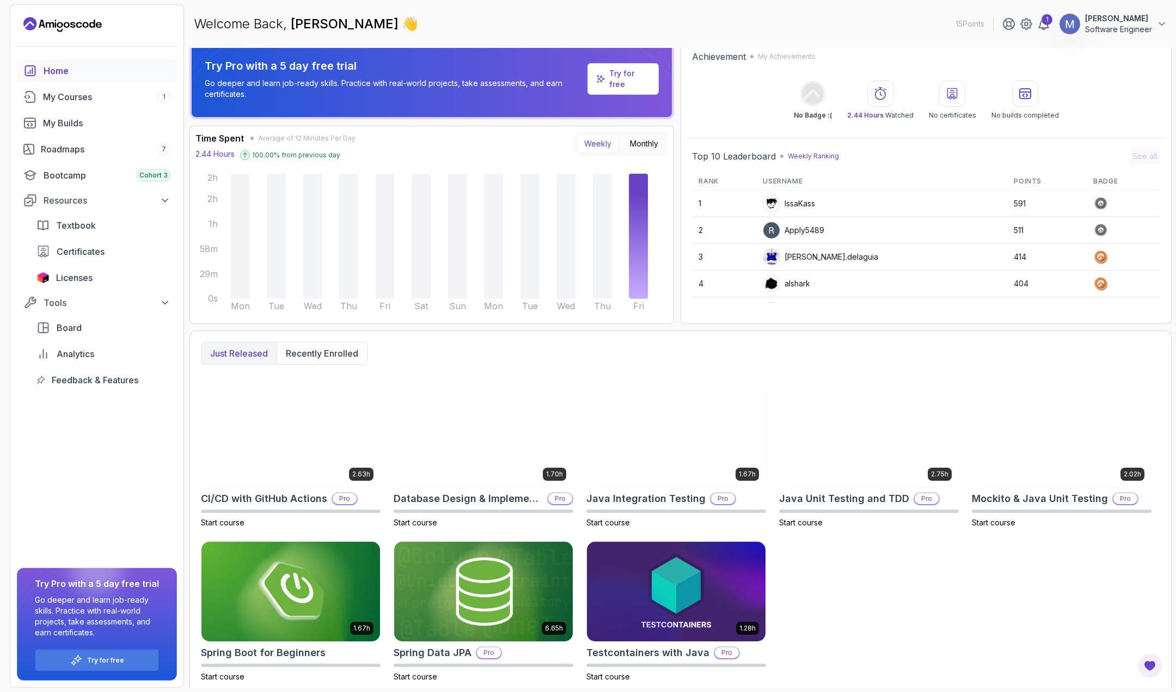
scroll to position [14, 0]
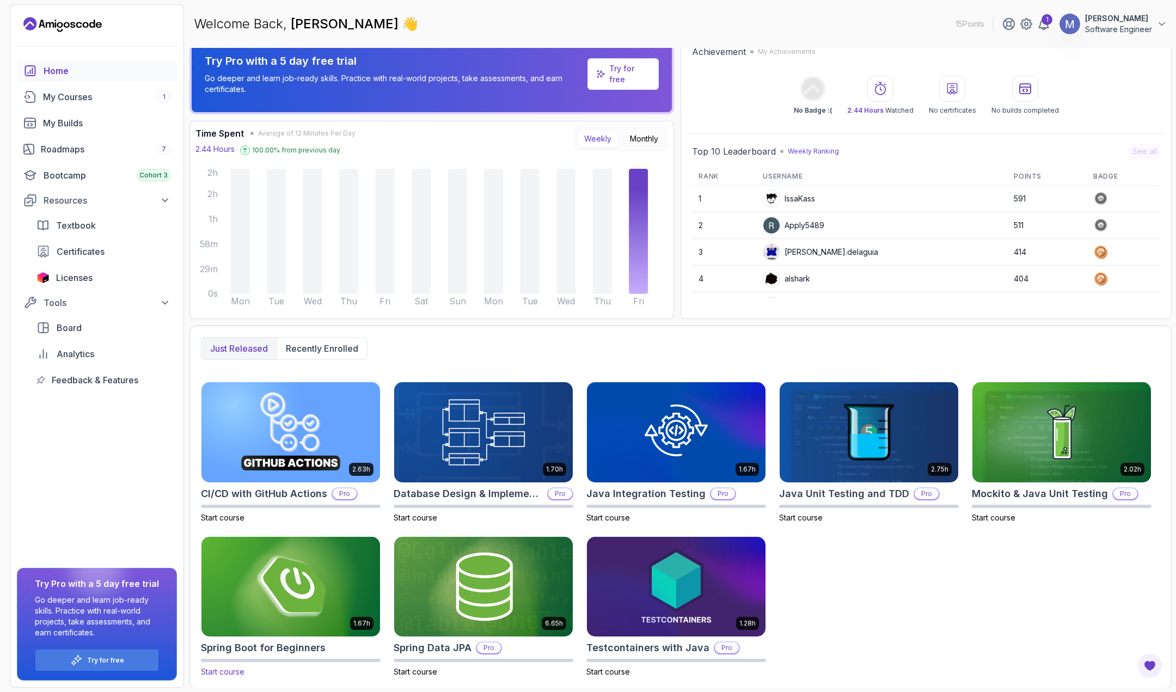
click at [351, 575] on img at bounding box center [290, 586] width 187 height 105
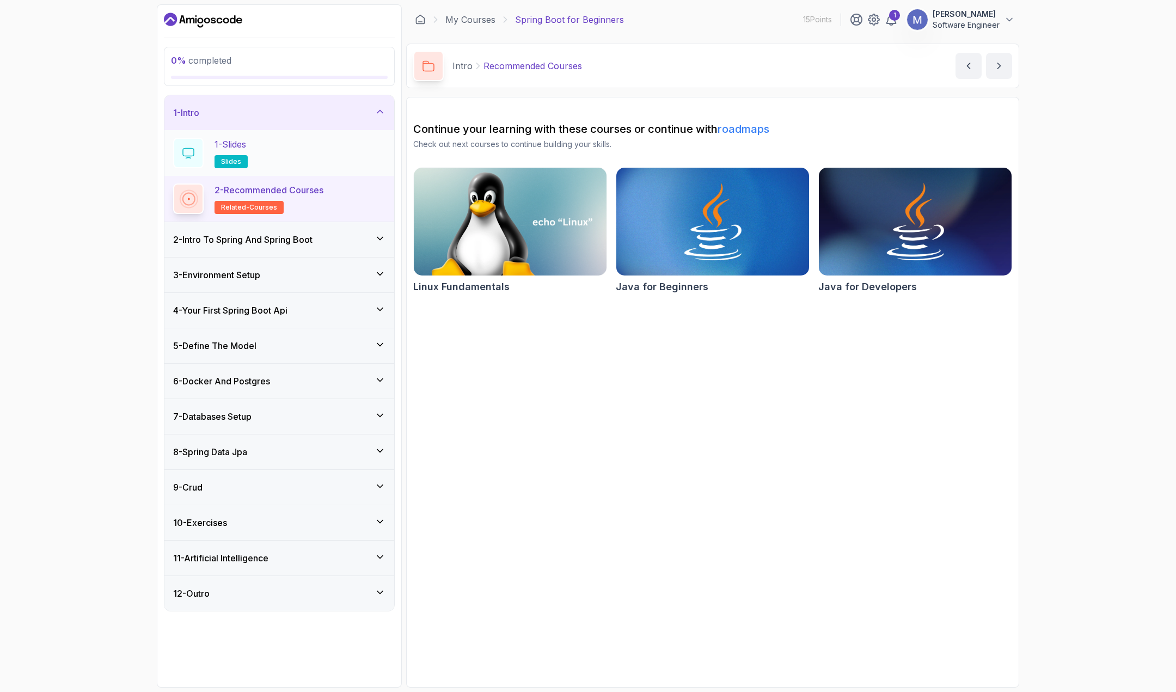
click at [240, 160] on span "slides" at bounding box center [231, 161] width 20 height 9
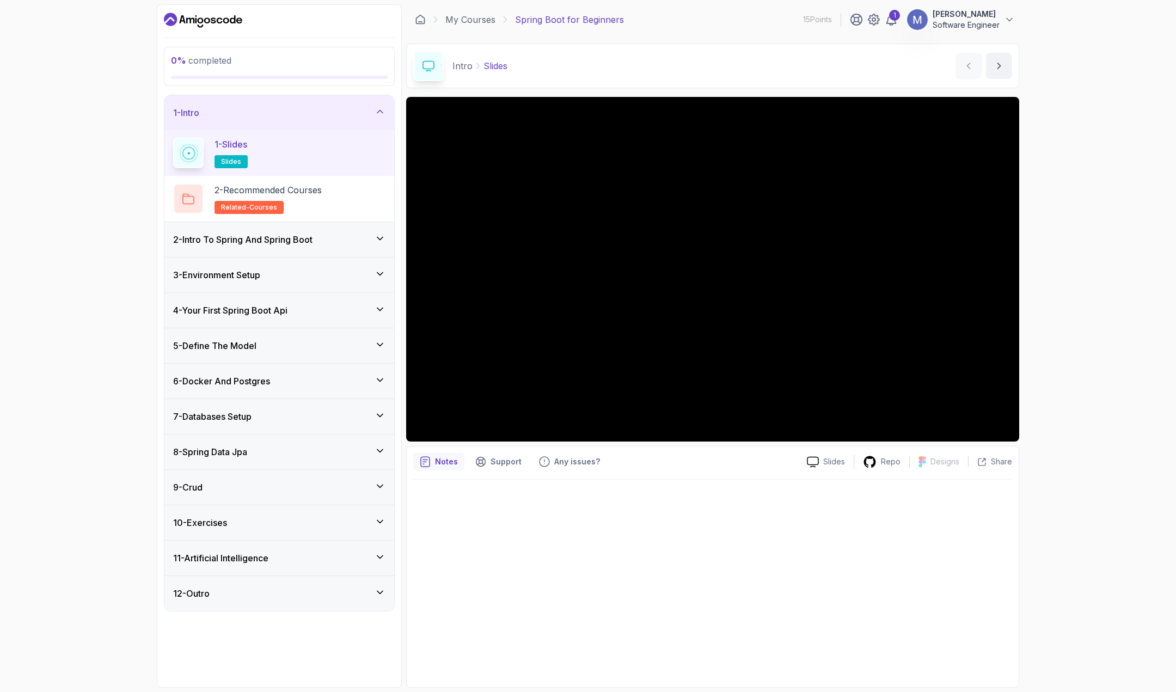
click at [346, 242] on div "2 - Intro To Spring And Spring Boot" at bounding box center [279, 239] width 212 height 13
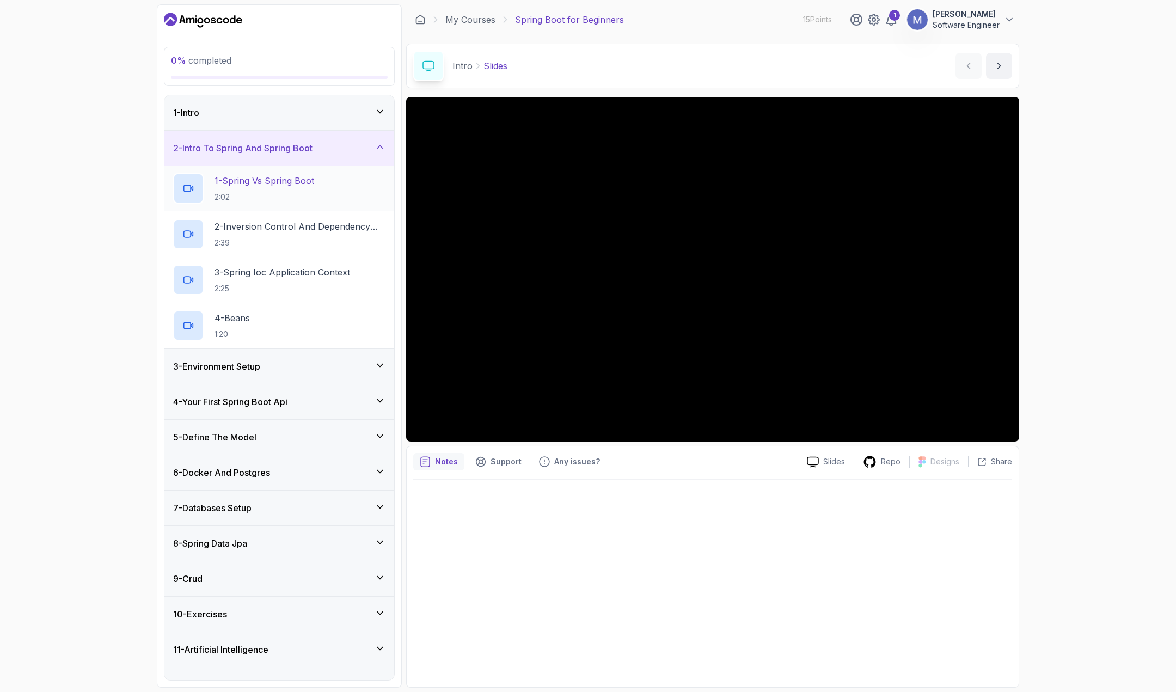
click at [258, 183] on p "1 - Spring Vs Spring Boot" at bounding box center [265, 180] width 100 height 13
click at [1075, 314] on div "0 % completed 1 - Intro 2 - Intro To Spring And Spring Boot 1 - Spring Vs Sprin…" at bounding box center [588, 346] width 1176 height 692
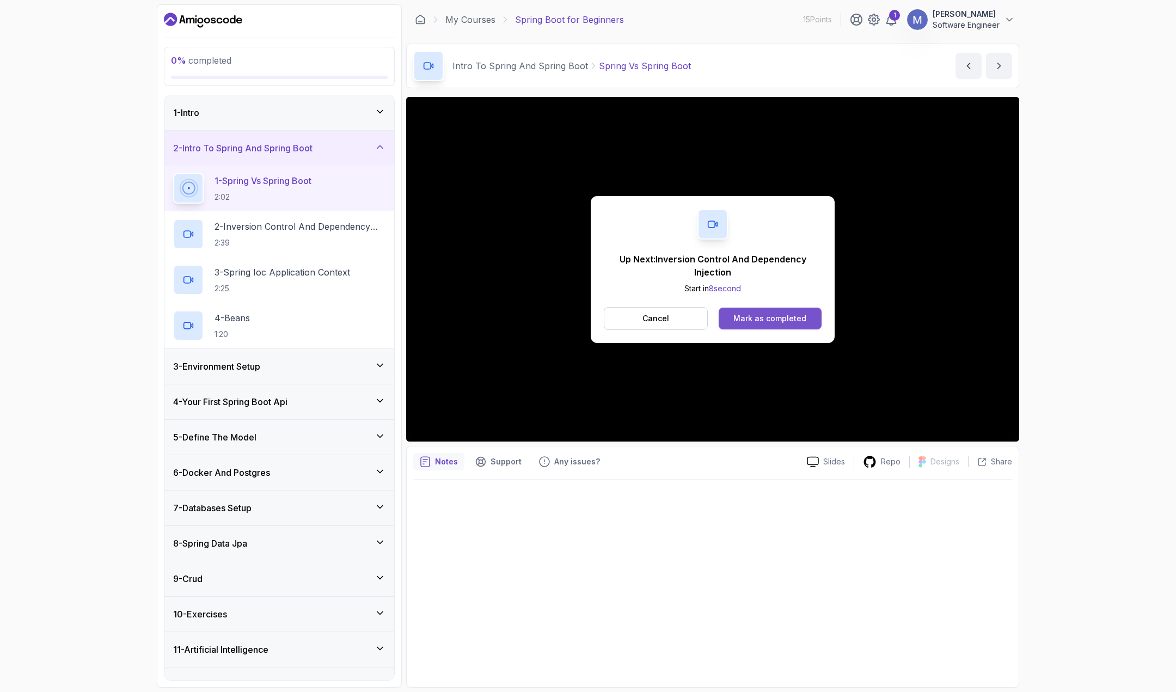
click at [798, 321] on div "Mark as completed" at bounding box center [770, 318] width 73 height 11
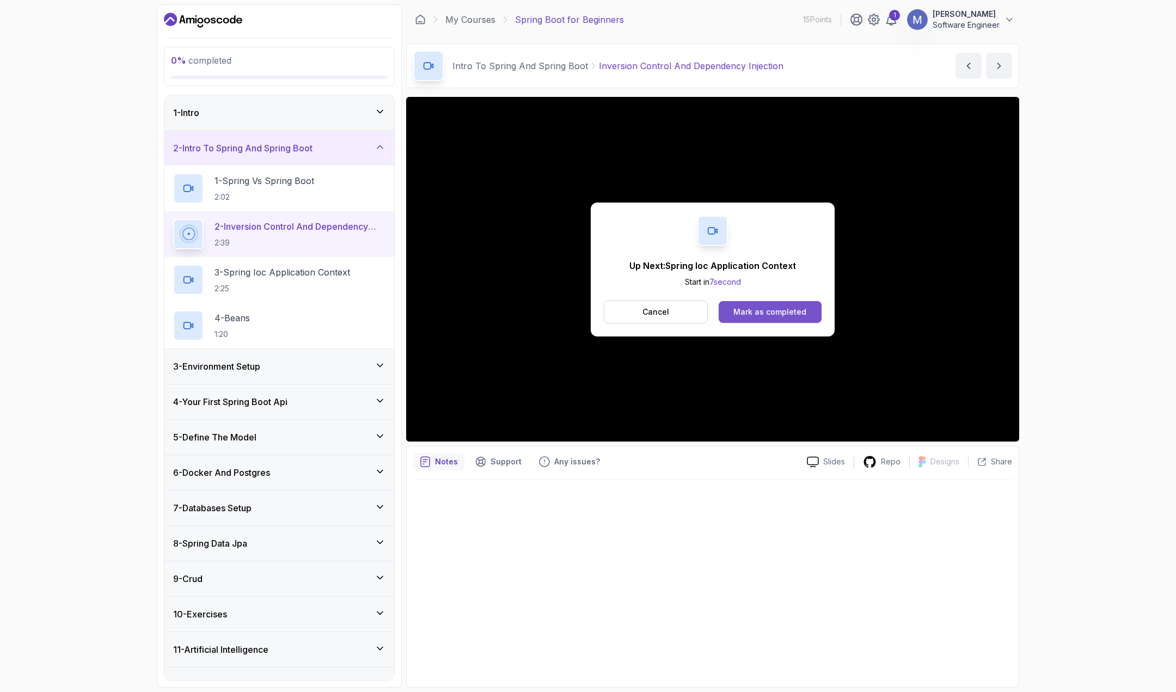
click at [800, 313] on div "Mark as completed" at bounding box center [770, 312] width 73 height 11
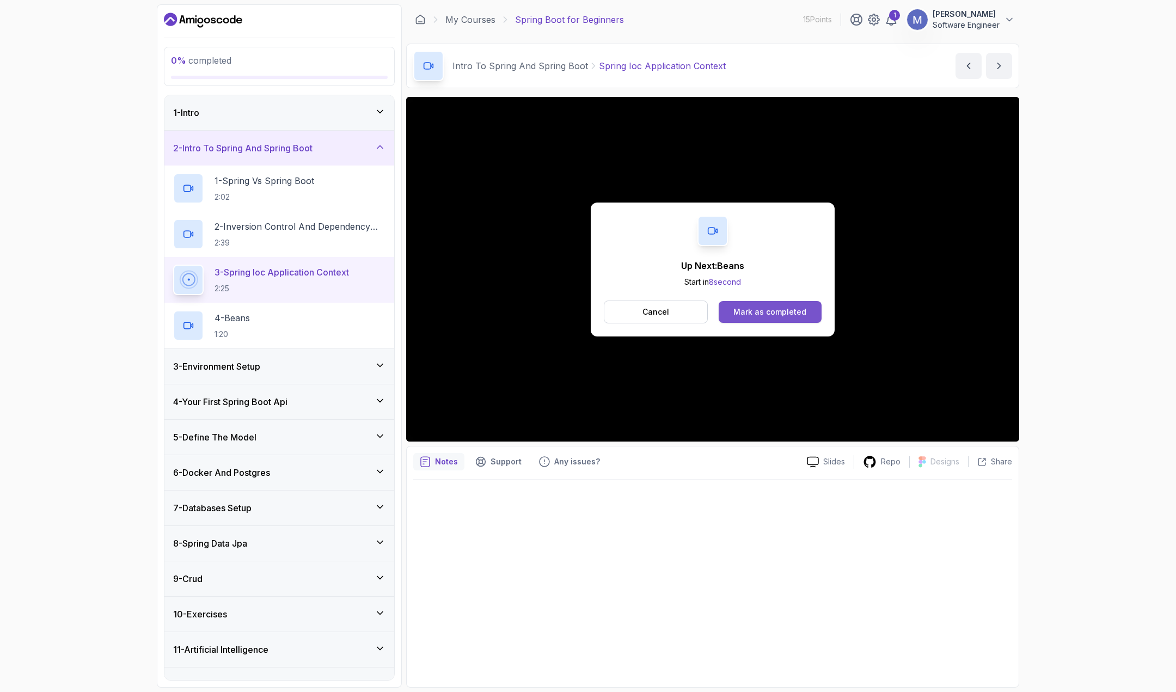
click at [803, 315] on div "Mark as completed" at bounding box center [770, 312] width 73 height 11
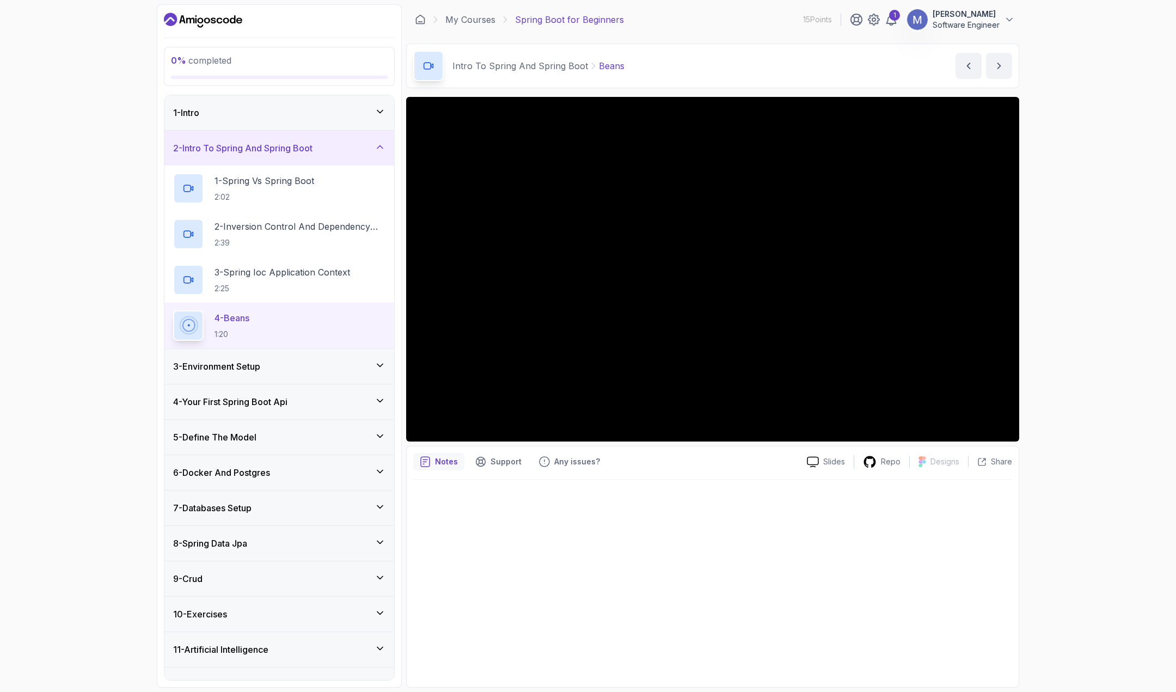
click at [1075, 283] on div "0 % completed 1 - Intro 2 - Intro To Spring And Spring Boot 1 - Spring Vs Sprin…" at bounding box center [588, 346] width 1176 height 692
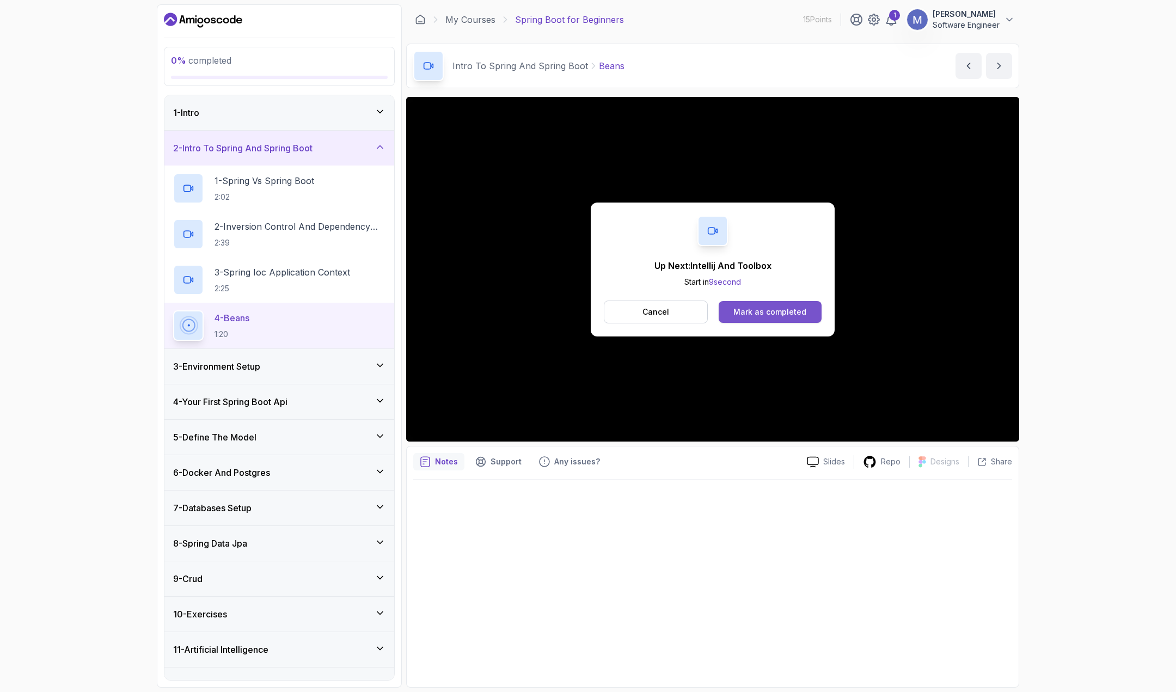
click at [758, 314] on div "Mark as completed" at bounding box center [770, 312] width 73 height 11
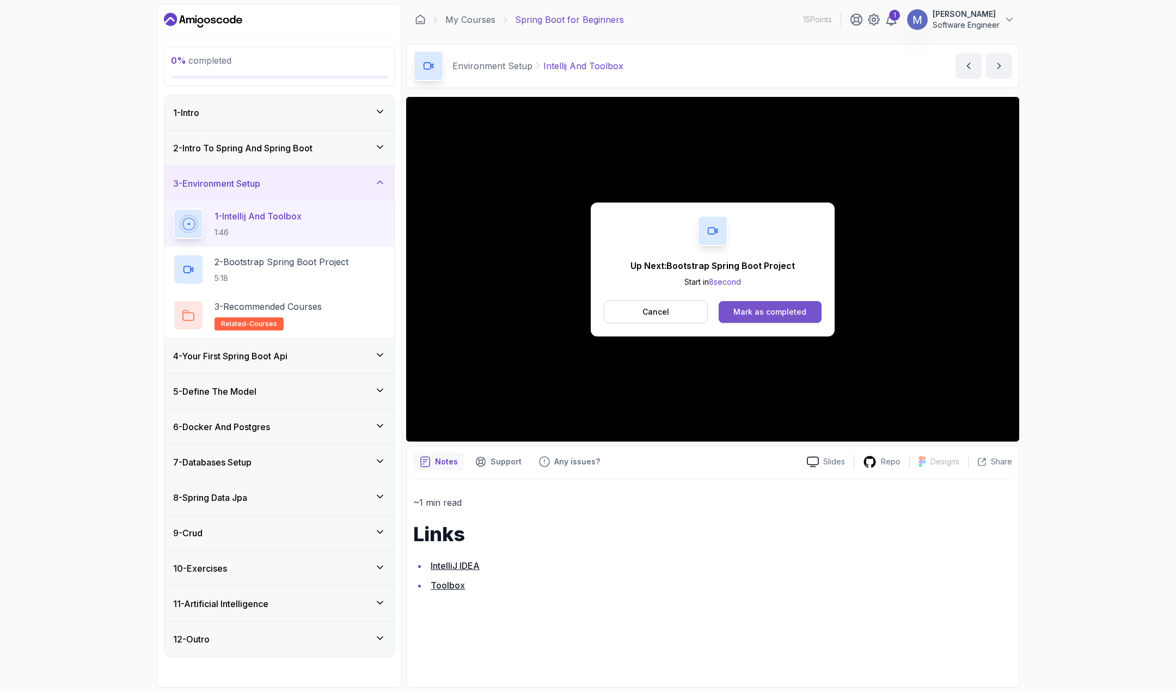
click at [755, 315] on div "Mark as completed" at bounding box center [770, 312] width 73 height 11
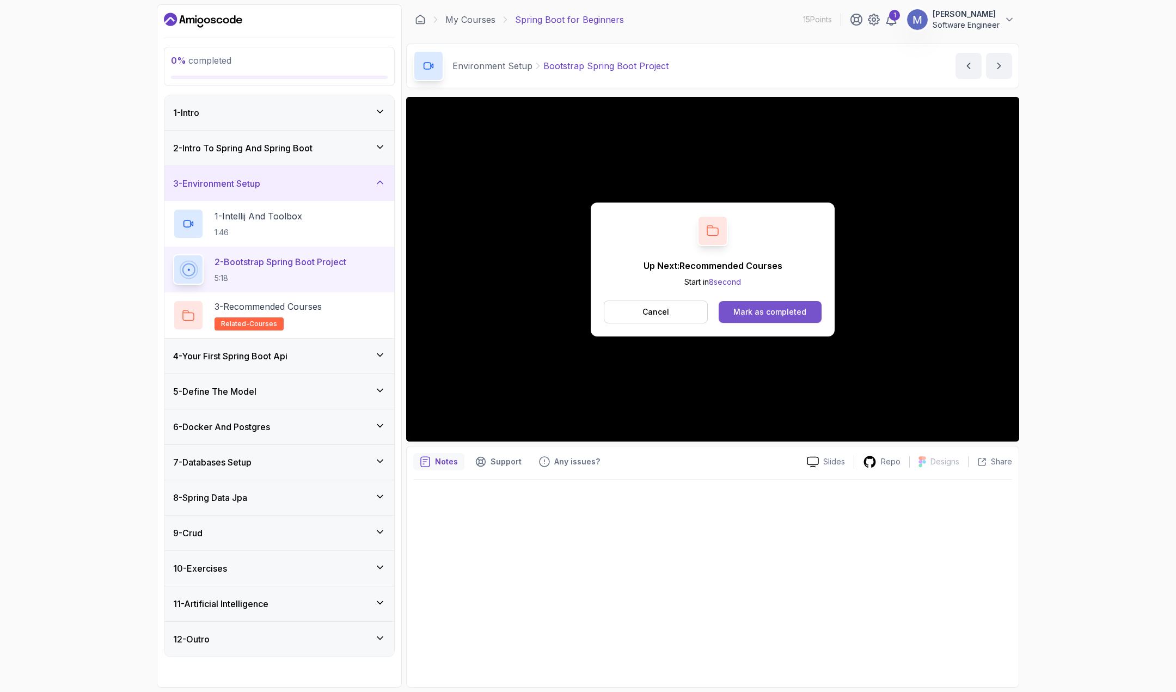
click at [761, 309] on div "Mark as completed" at bounding box center [770, 312] width 73 height 11
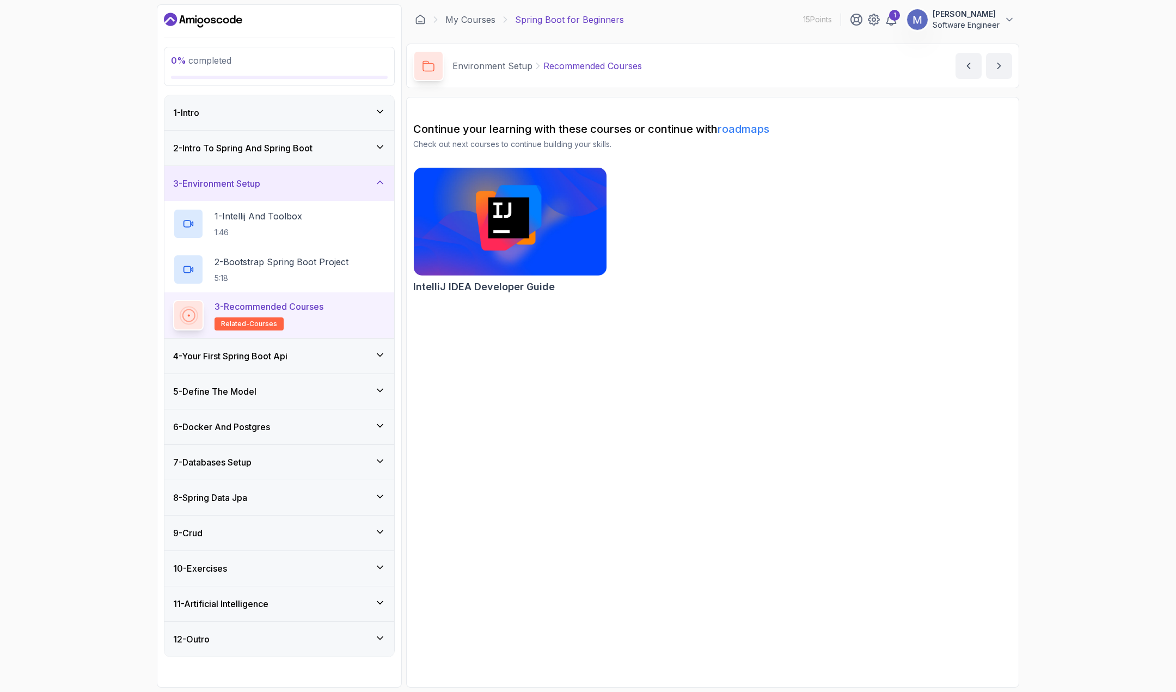
click at [338, 350] on div "4 - Your First Spring Boot Api" at bounding box center [279, 356] width 212 height 13
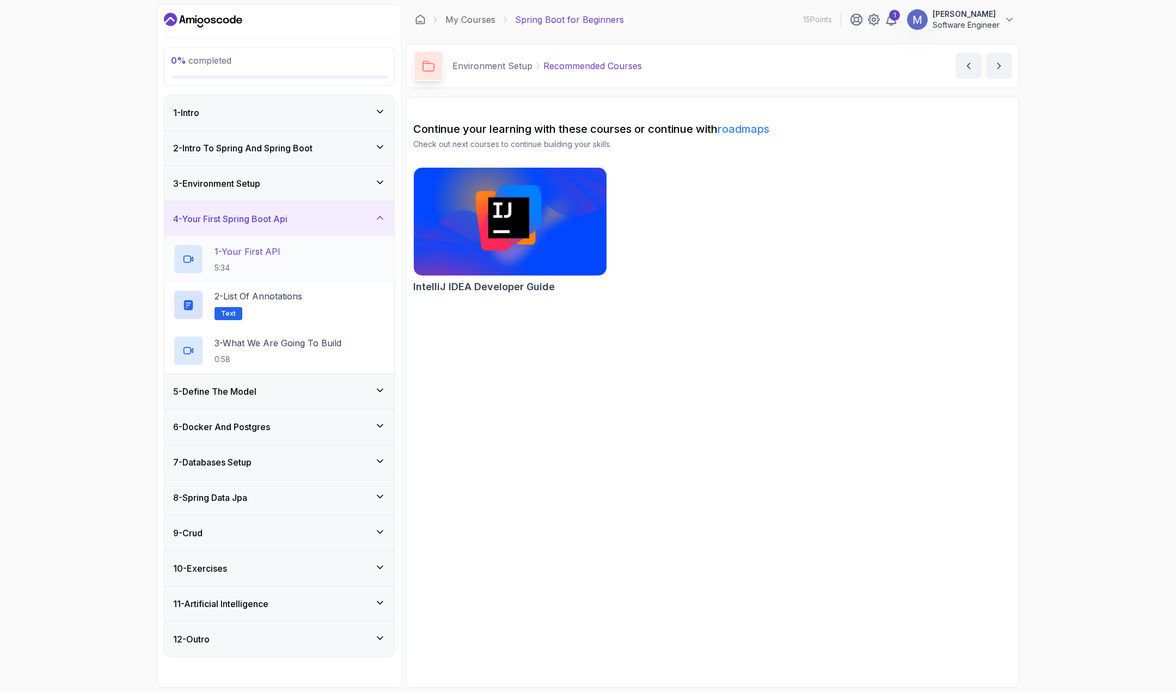
click at [280, 255] on p "1 - Your First API" at bounding box center [248, 251] width 66 height 13
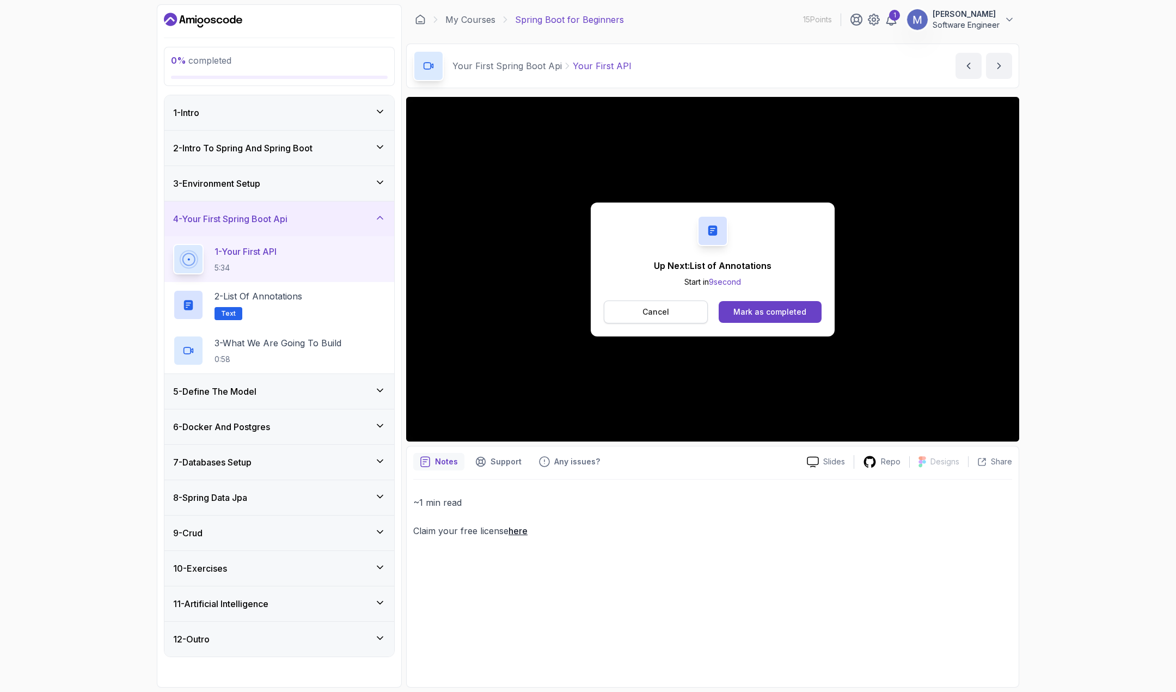
click at [667, 316] on p "Cancel" at bounding box center [656, 312] width 27 height 11
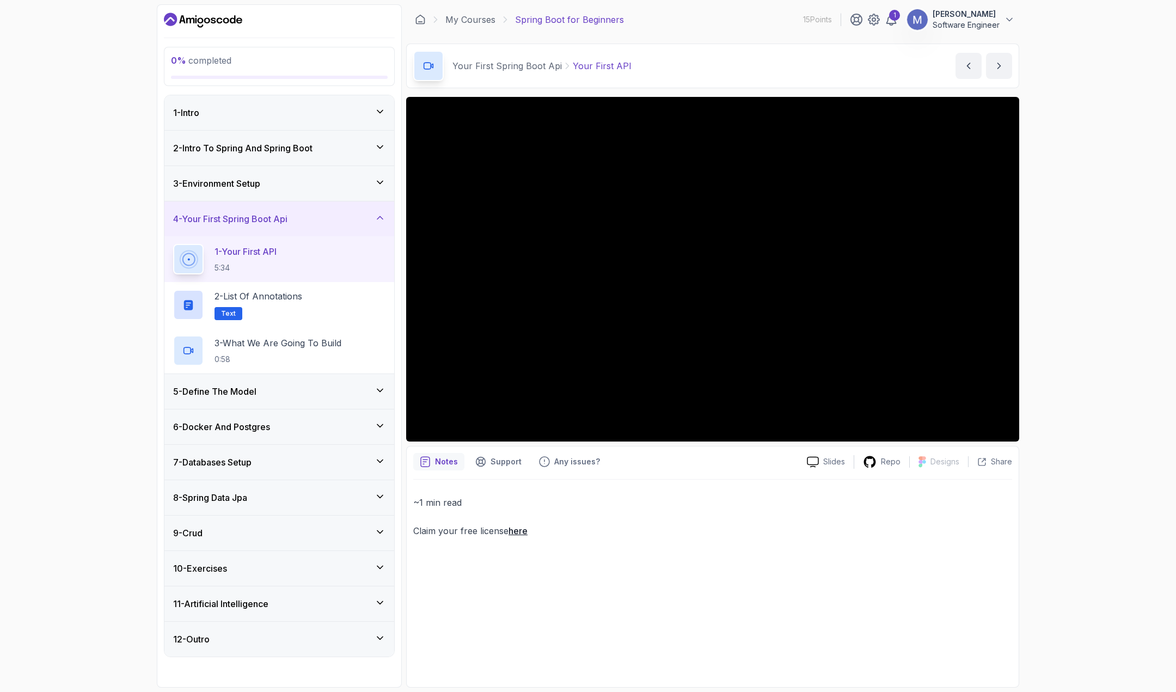
click at [295, 261] on div "1 - Your First API 5:34" at bounding box center [279, 259] width 212 height 30
click at [784, 560] on div "~1 min read Claim your free license here" at bounding box center [712, 580] width 599 height 201
click at [883, 18] on div "1" at bounding box center [874, 19] width 48 height 13
click at [889, 19] on icon at bounding box center [891, 19] width 9 height 11
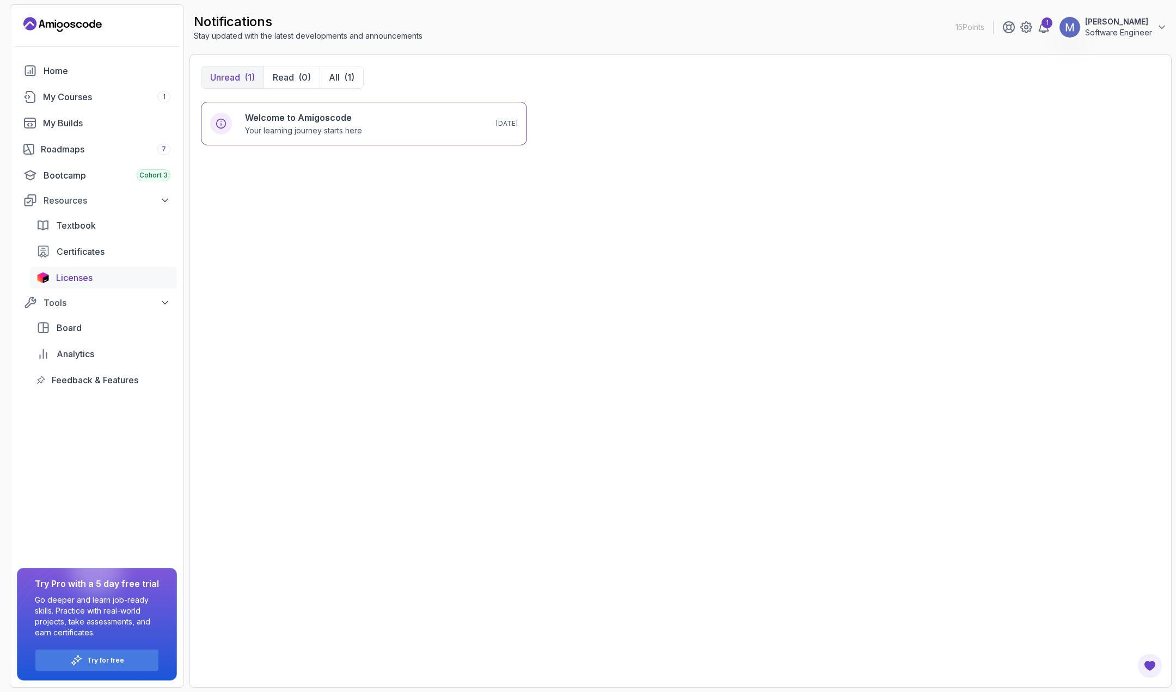
click at [76, 282] on span "Licenses" at bounding box center [74, 277] width 36 height 13
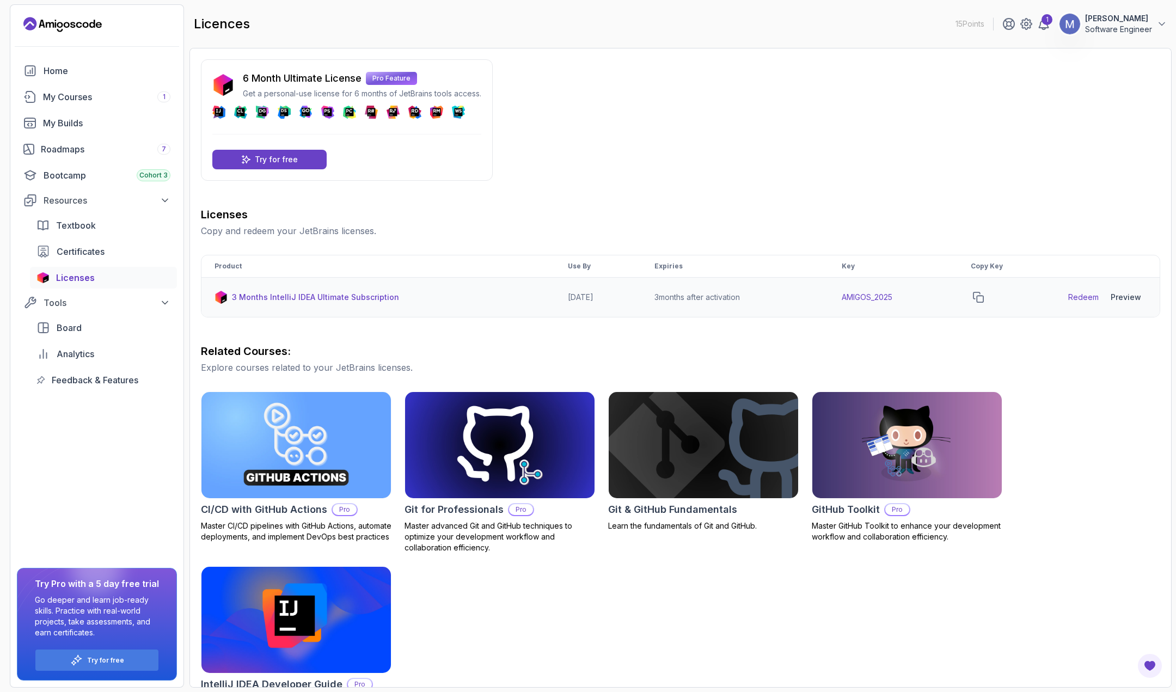
click at [698, 301] on td "3 months after activation" at bounding box center [735, 298] width 187 height 40
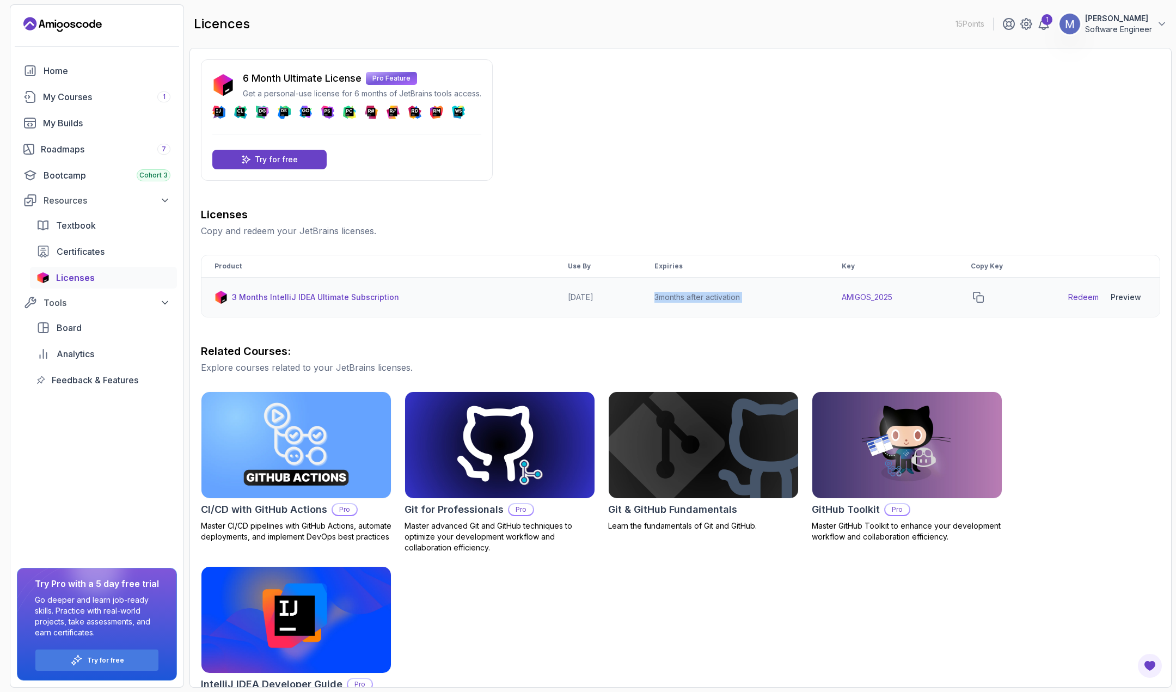
click at [698, 301] on td "3 months after activation" at bounding box center [735, 298] width 187 height 40
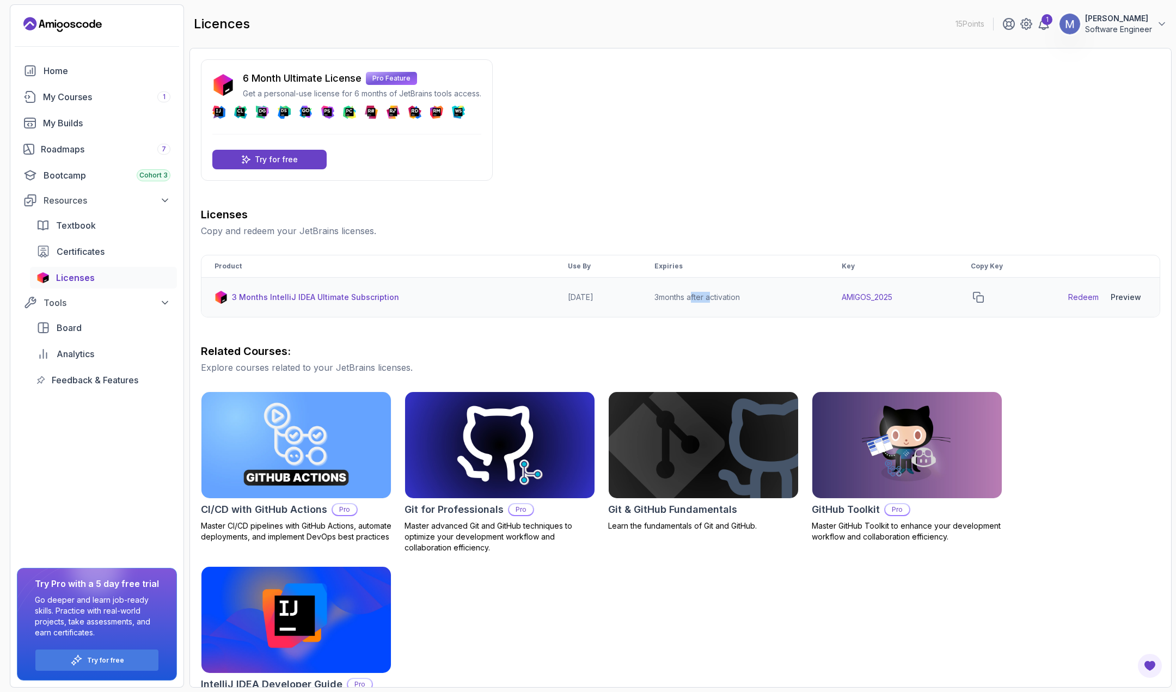
click at [698, 301] on td "3 months after activation" at bounding box center [735, 298] width 187 height 40
click at [699, 300] on td "3 months after activation" at bounding box center [735, 298] width 187 height 40
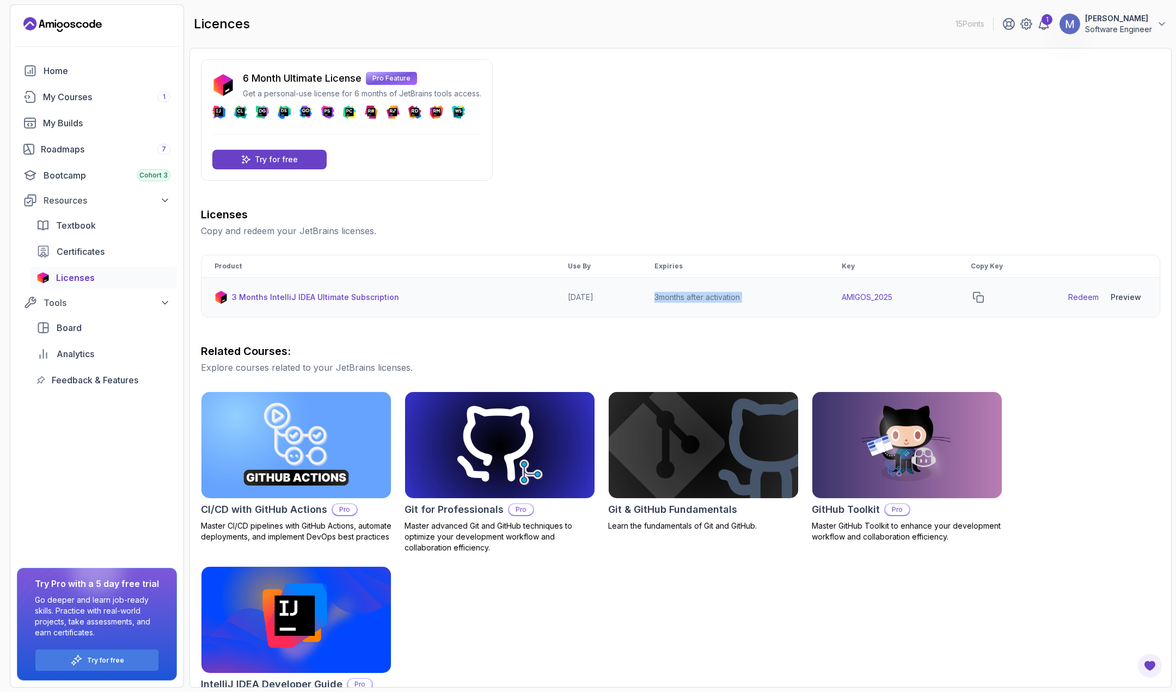
click at [699, 300] on td "3 months after activation" at bounding box center [735, 298] width 187 height 40
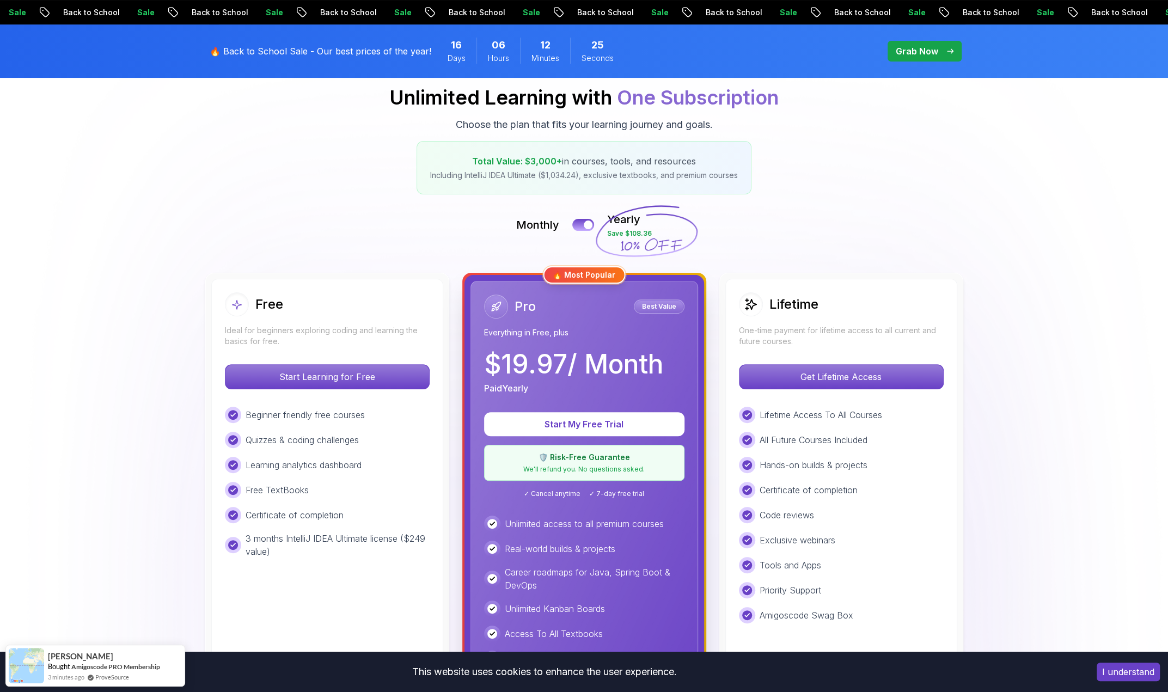
scroll to position [109, 0]
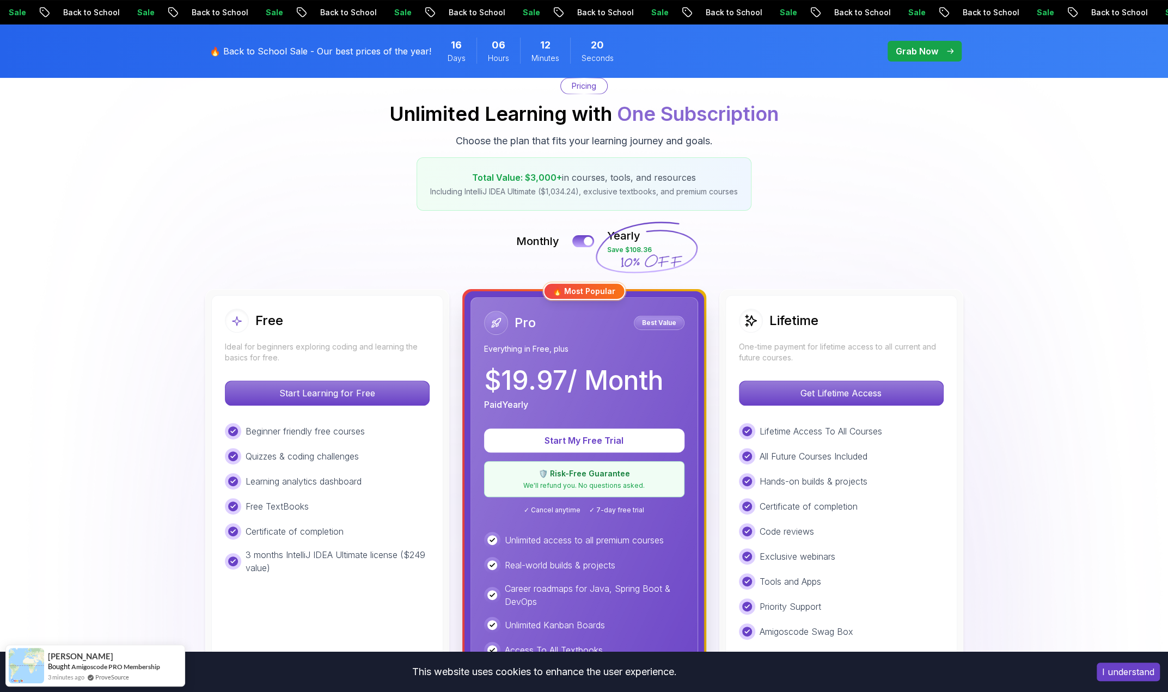
click at [612, 191] on p "Including IntelliJ IDEA Ultimate ($1,034.24), exclusive textbooks, and premium …" at bounding box center [584, 191] width 308 height 11
click at [626, 182] on p "Total Value: $3,000+ in courses, tools, and resources" at bounding box center [584, 177] width 308 height 13
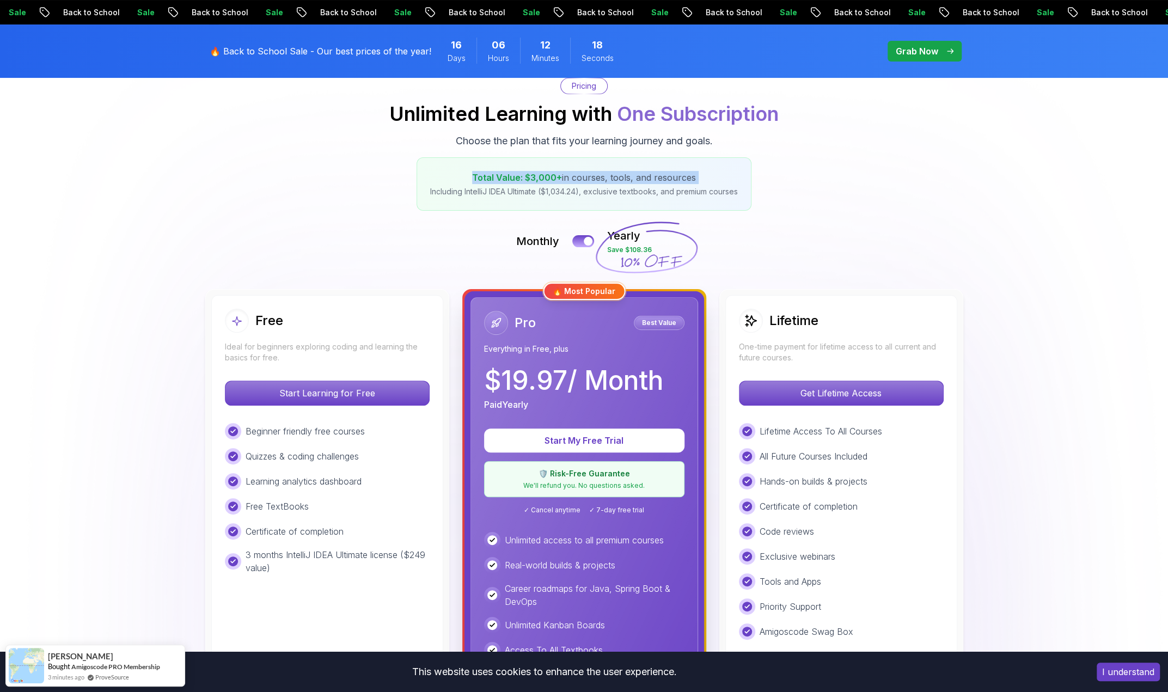
click at [626, 182] on p "Total Value: $3,000+ in courses, tools, and resources" at bounding box center [584, 177] width 308 height 13
click at [622, 191] on p "Including IntelliJ IDEA Ultimate ($1,034.24), exclusive textbooks, and premium …" at bounding box center [584, 191] width 308 height 11
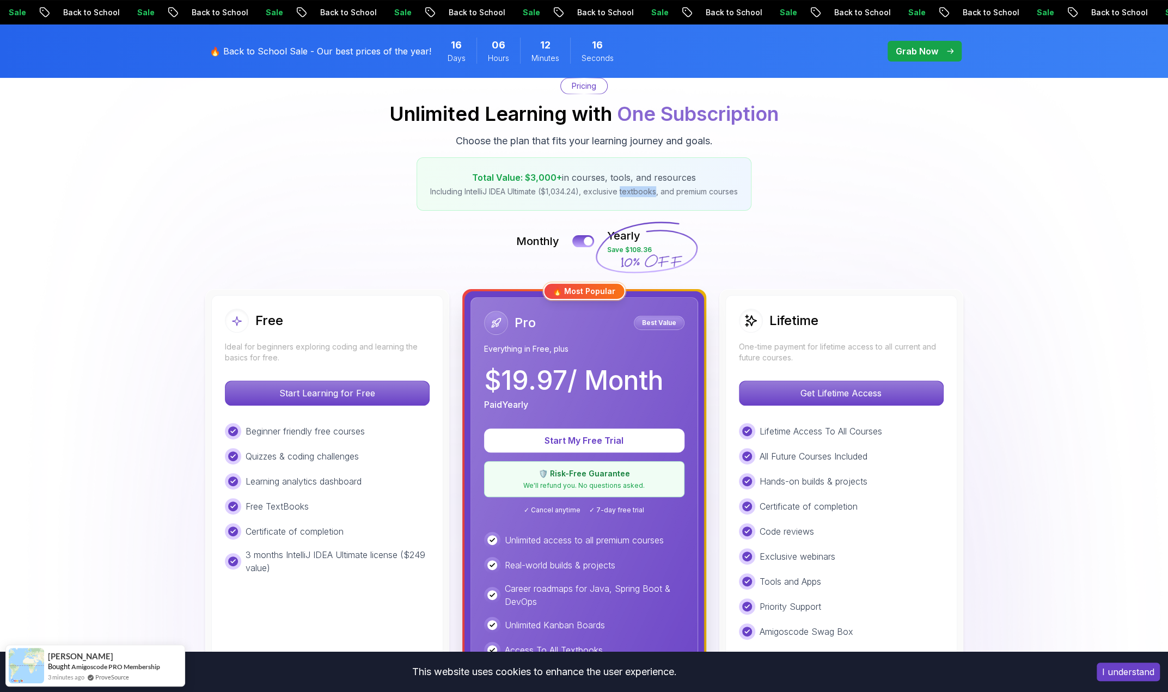
click at [622, 191] on p "Including IntelliJ IDEA Ultimate ($1,034.24), exclusive textbooks, and premium …" at bounding box center [584, 191] width 308 height 11
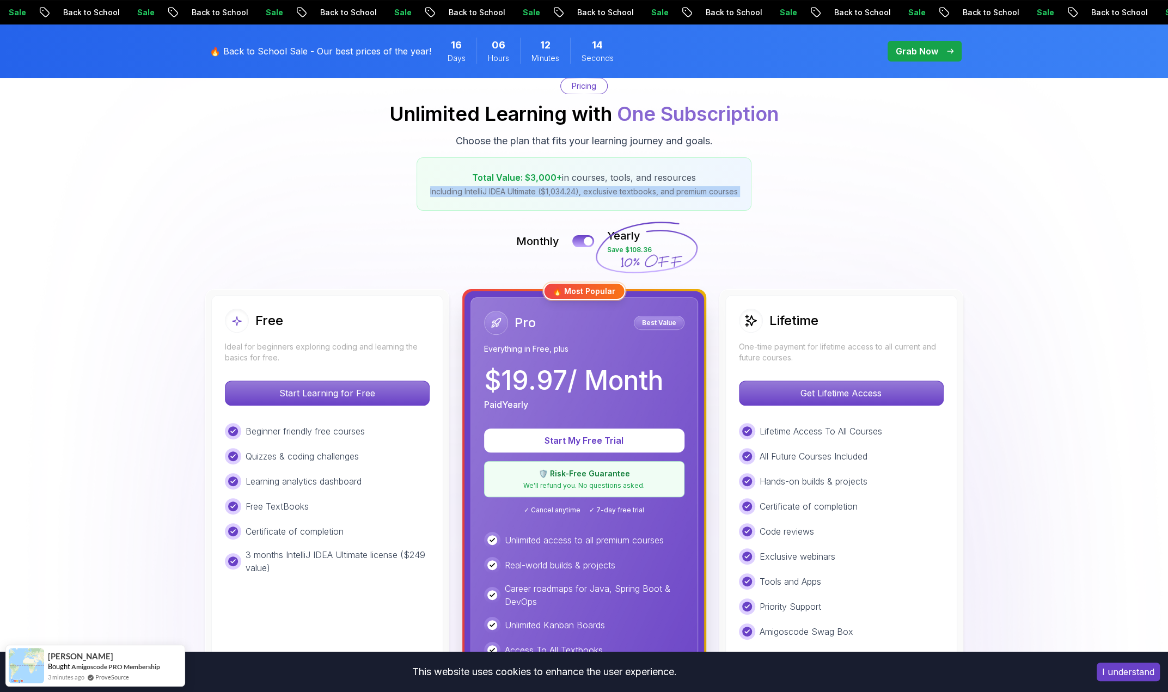
click at [622, 191] on p "Including IntelliJ IDEA Ultimate ($1,034.24), exclusive textbooks, and premium …" at bounding box center [584, 191] width 308 height 11
click at [625, 186] on p "Including IntelliJ IDEA Ultimate ($1,034.24), exclusive textbooks, and premium …" at bounding box center [584, 191] width 308 height 11
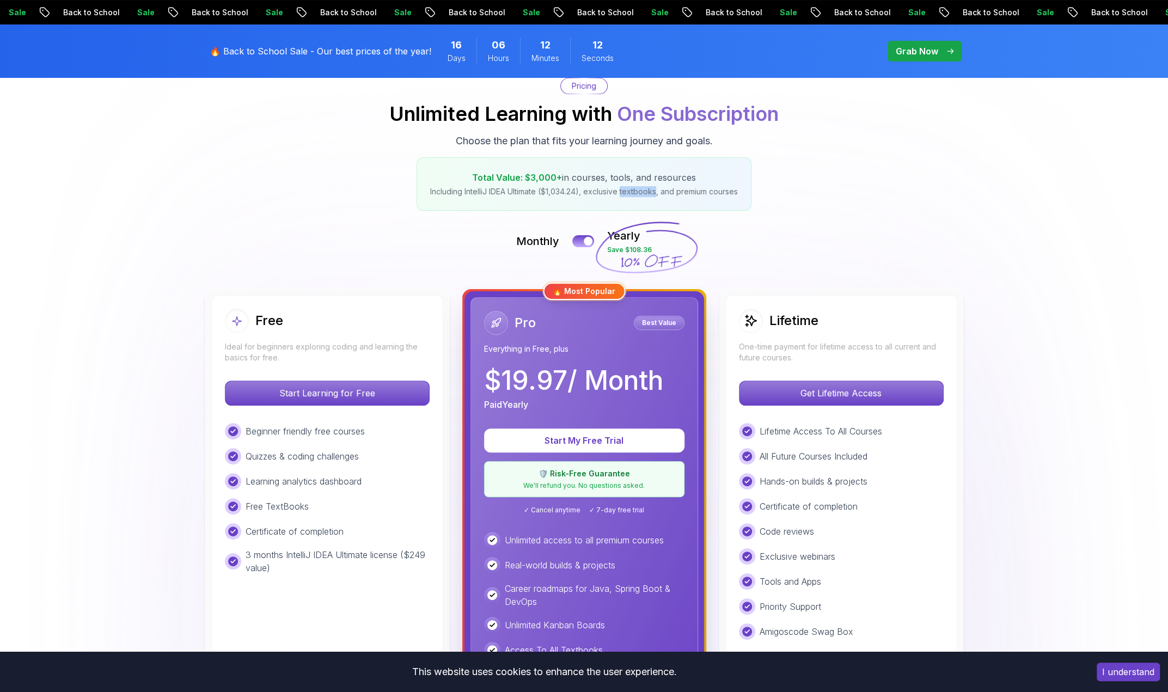
click at [625, 186] on p "Including IntelliJ IDEA Ultimate ($1,034.24), exclusive textbooks, and premium …" at bounding box center [584, 191] width 308 height 11
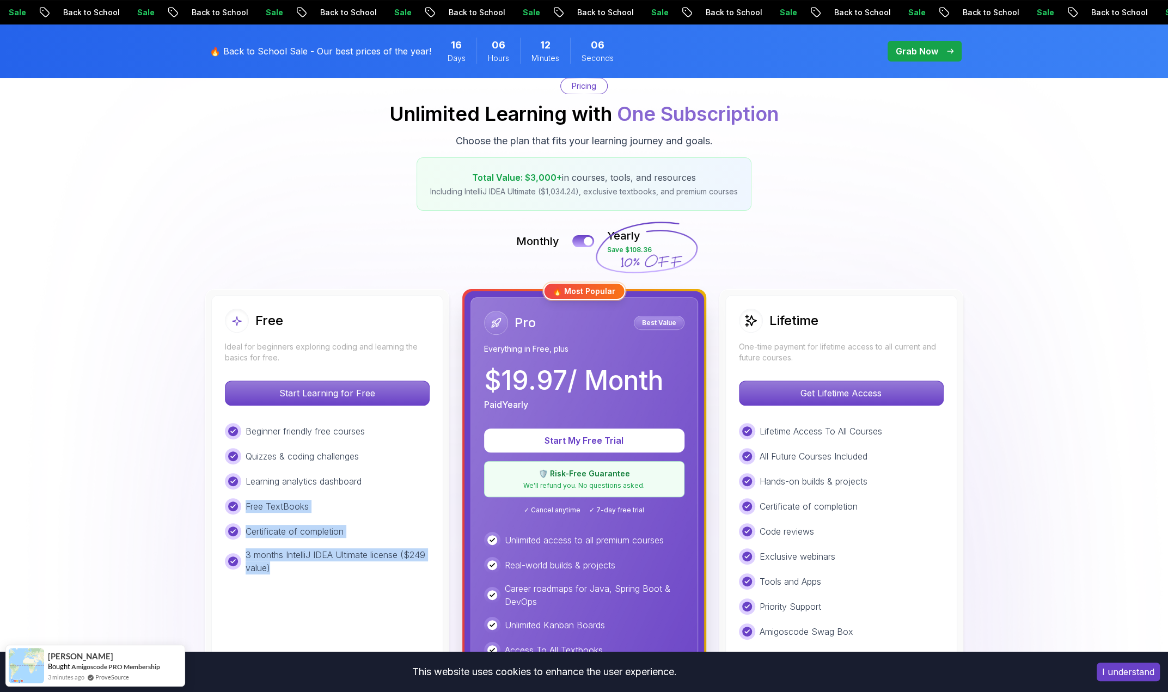
drag, startPoint x: 362, startPoint y: 515, endPoint x: 346, endPoint y: 563, distance: 50.5
click at [346, 563] on div "Beginner friendly free courses Quizzes & coding challenges Learning analytics d…" at bounding box center [327, 498] width 205 height 151
click at [346, 563] on p "3 months IntelliJ IDEA Ultimate license ($249 value)" at bounding box center [338, 561] width 184 height 26
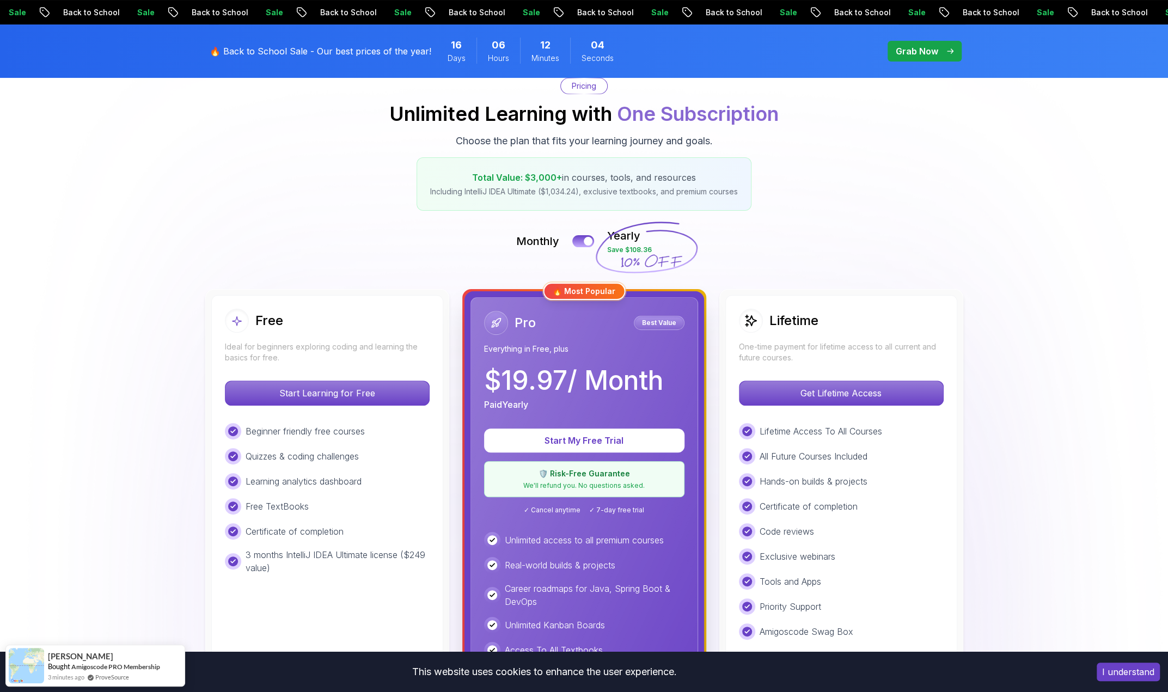
click at [337, 462] on div "Quizzes & coding challenges" at bounding box center [327, 456] width 205 height 16
click at [381, 47] on p "🔥 Back to School Sale - Our best prices of the year!" at bounding box center [321, 51] width 222 height 13
click at [933, 60] on span "pre-order" at bounding box center [925, 51] width 74 height 21
click at [901, 46] on p "Grab Now" at bounding box center [917, 51] width 42 height 13
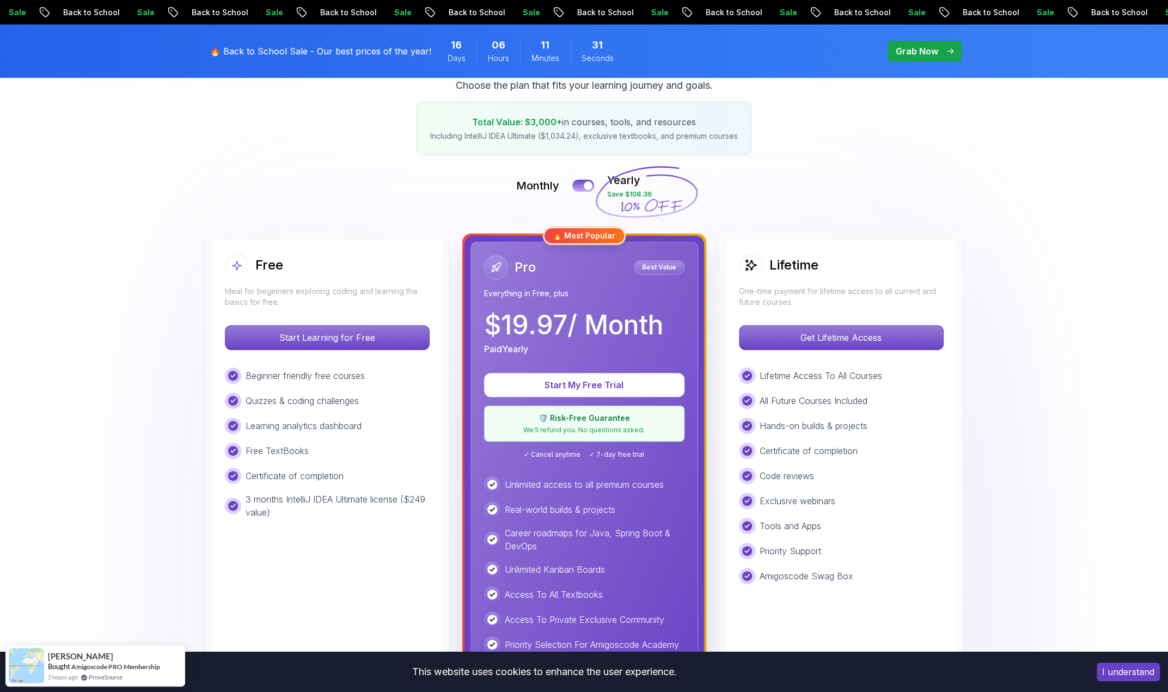
scroll to position [163, 0]
click at [586, 183] on div at bounding box center [588, 186] width 9 height 9
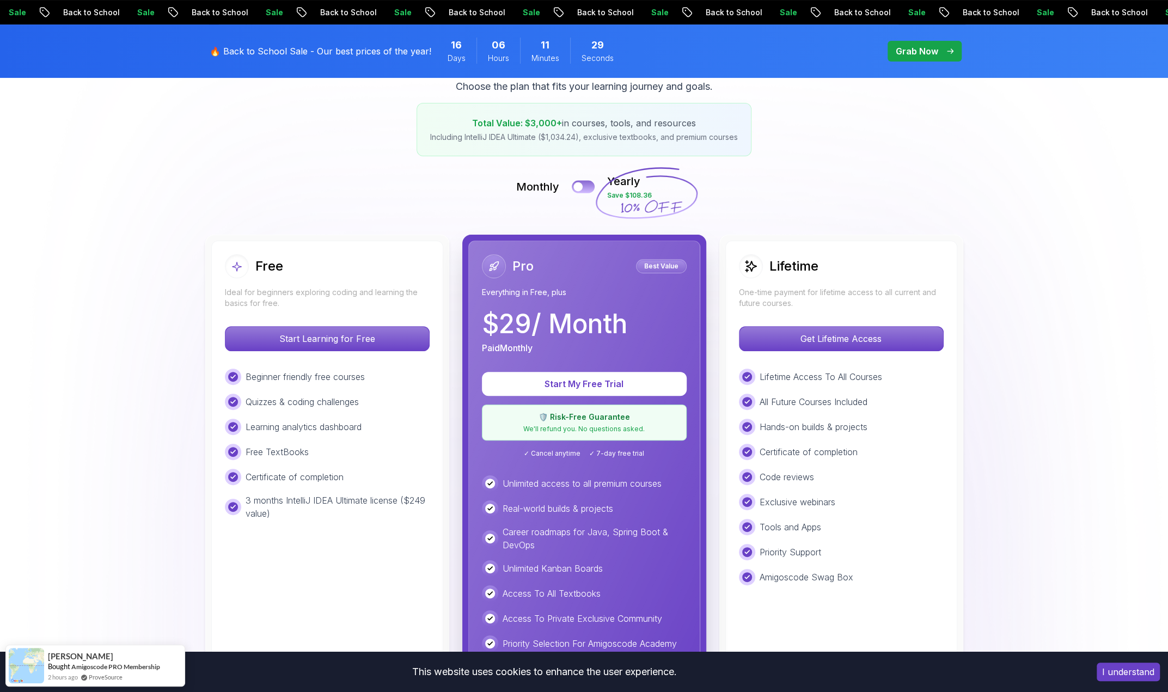
click at [586, 183] on button at bounding box center [583, 186] width 23 height 13
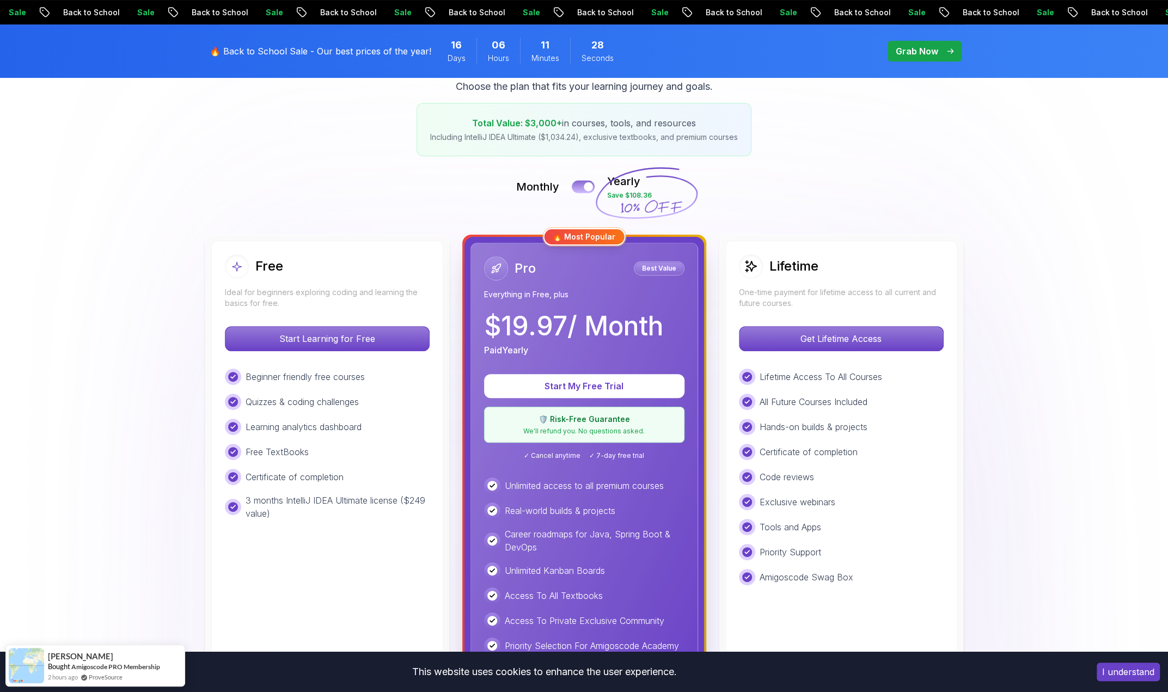
click at [586, 183] on div at bounding box center [588, 186] width 9 height 9
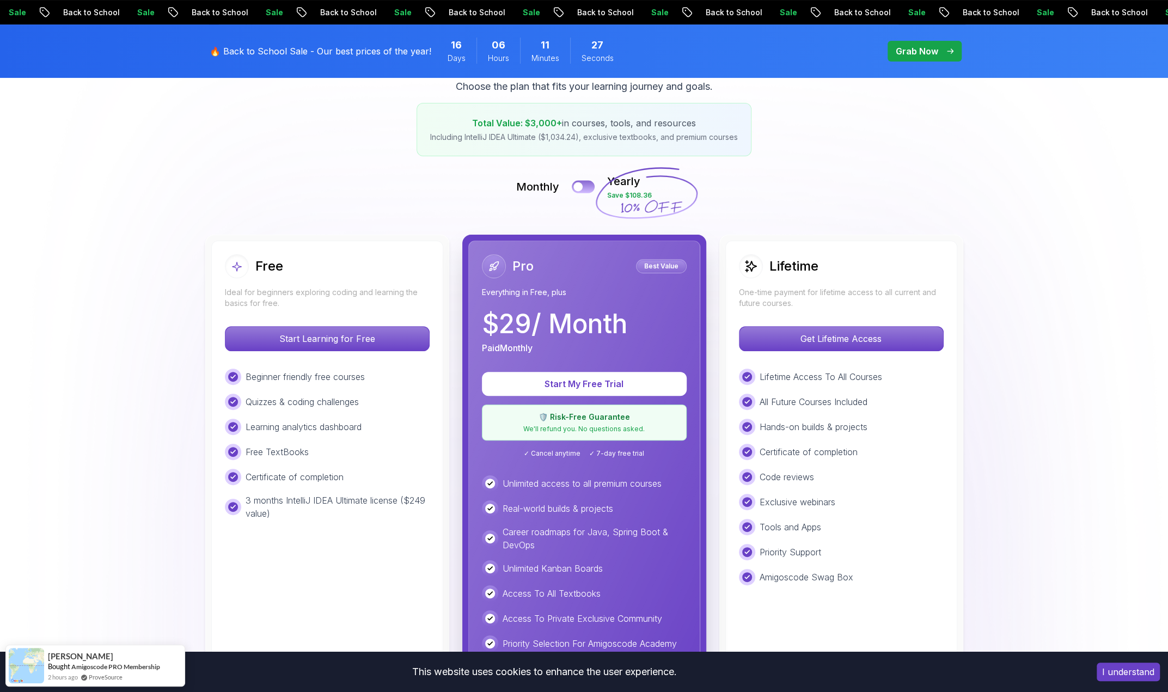
click at [586, 183] on button at bounding box center [583, 186] width 23 height 13
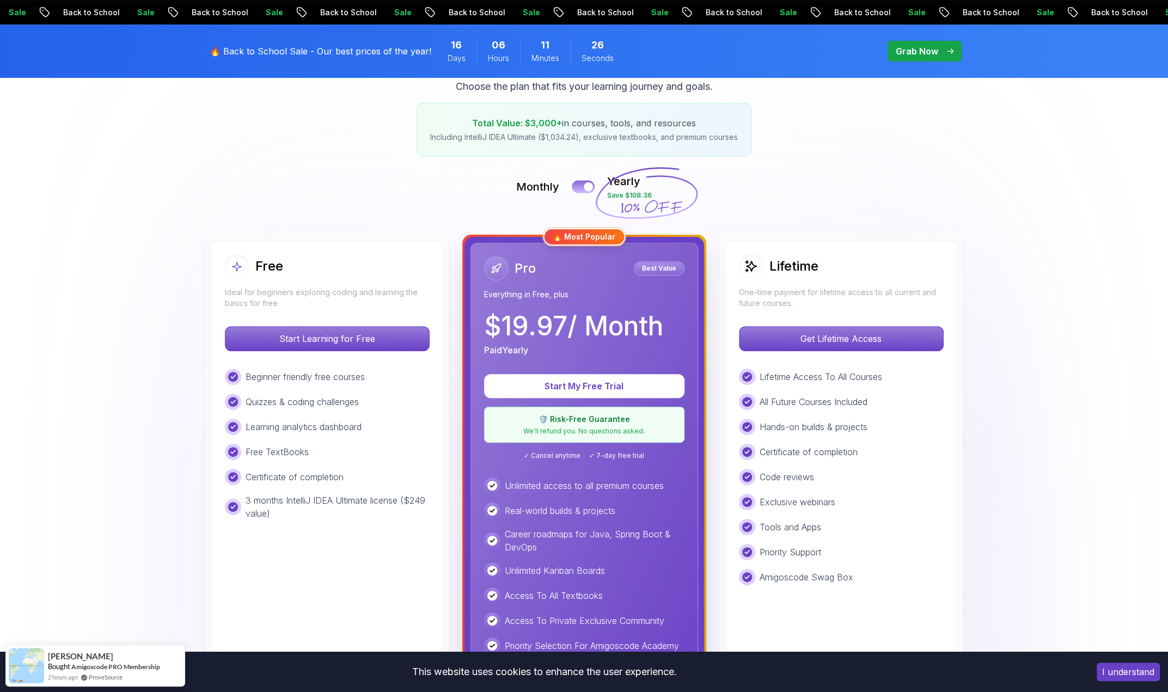
click at [586, 183] on div at bounding box center [588, 186] width 9 height 9
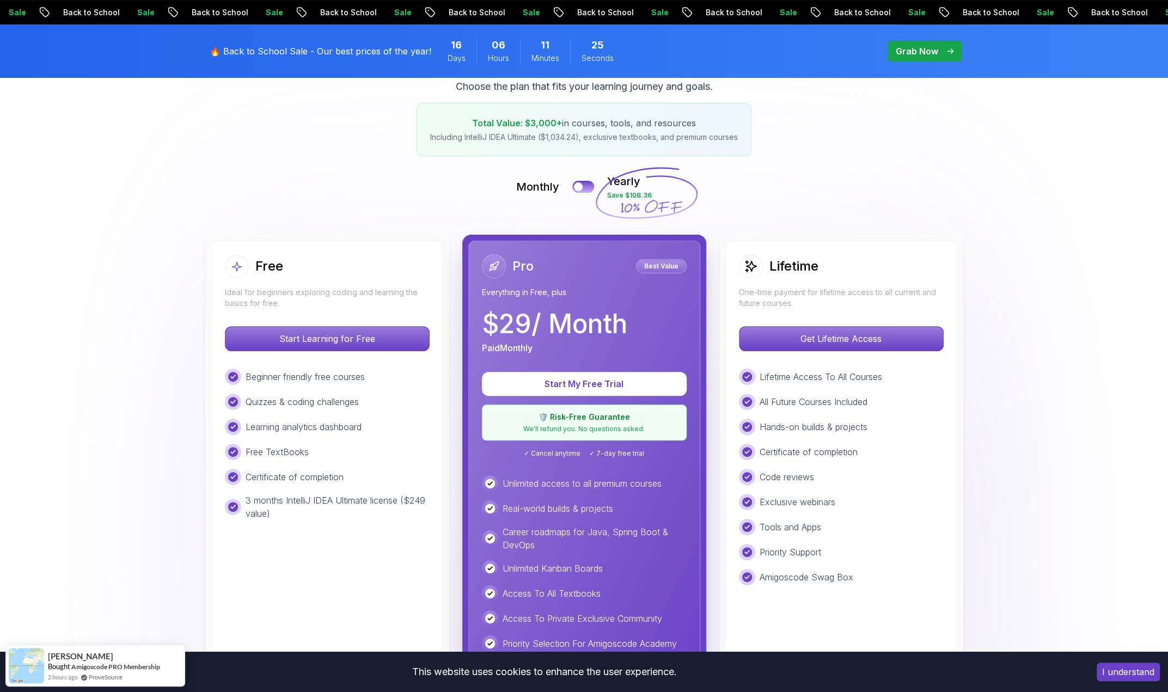
click at [669, 206] on icon at bounding box center [646, 193] width 105 height 96
click at [588, 184] on button at bounding box center [583, 186] width 23 height 13
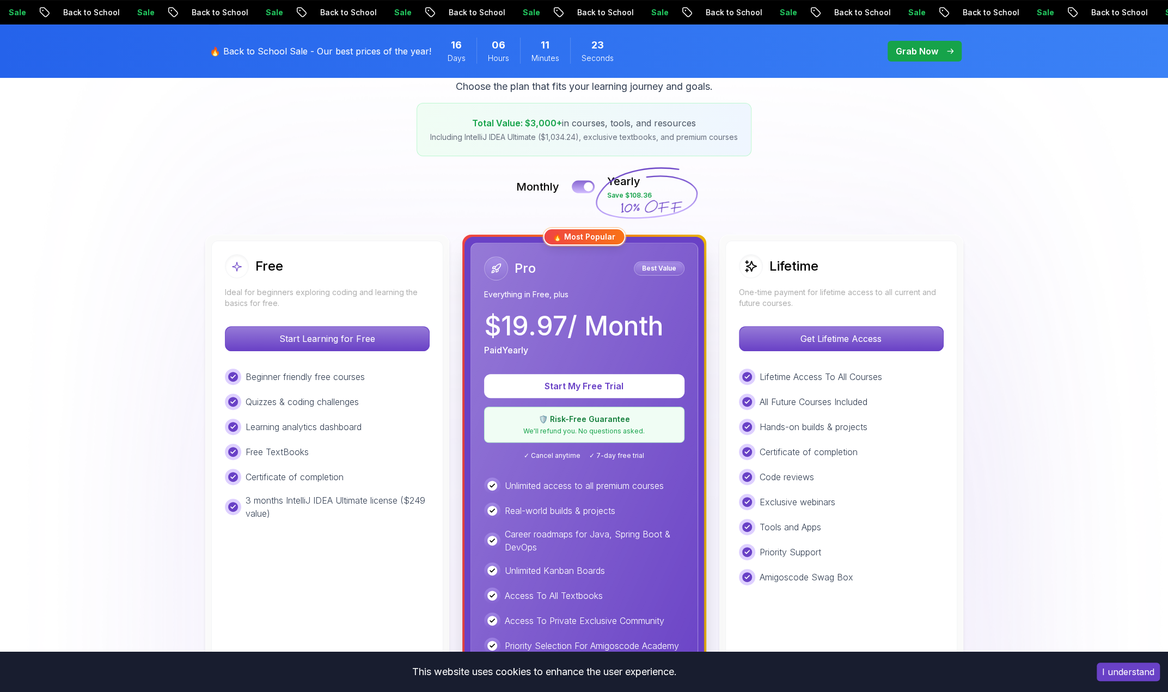
click at [588, 184] on div at bounding box center [588, 186] width 9 height 9
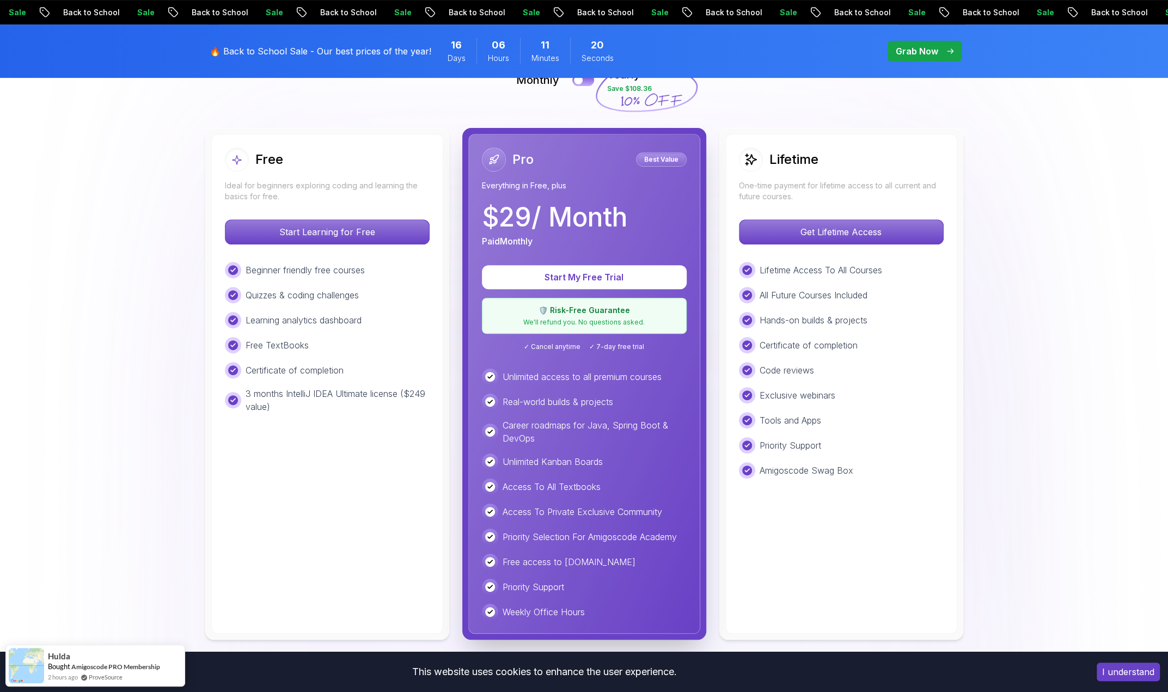
scroll to position [272, 0]
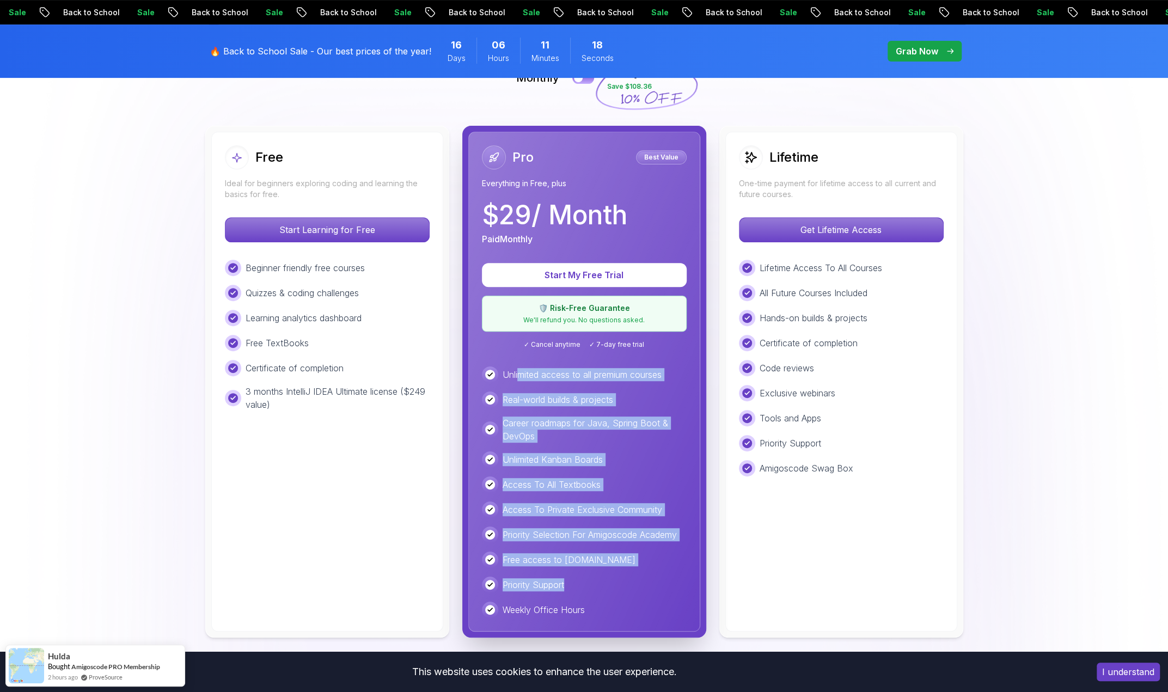
drag, startPoint x: 517, startPoint y: 363, endPoint x: 609, endPoint y: 584, distance: 239.0
click at [608, 583] on div "Pro Best Value Everything in Free, plus $ 29 / Month Paid Monthly Start My Free…" at bounding box center [584, 382] width 232 height 500
drag, startPoint x: 604, startPoint y: 608, endPoint x: 525, endPoint y: 368, distance: 253.0
click at [522, 396] on div "Unlimited access to all premium courses Real-world builds & projects Career roa…" at bounding box center [584, 493] width 205 height 252
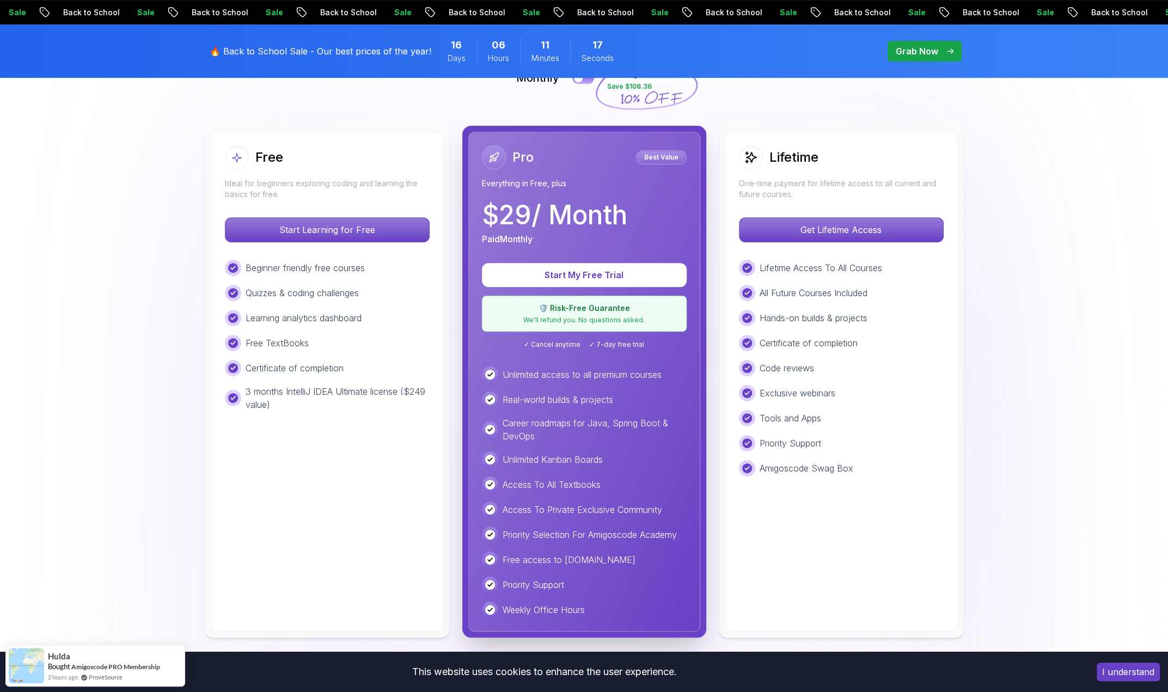
click at [525, 368] on p "Unlimited access to all premium courses" at bounding box center [582, 374] width 159 height 13
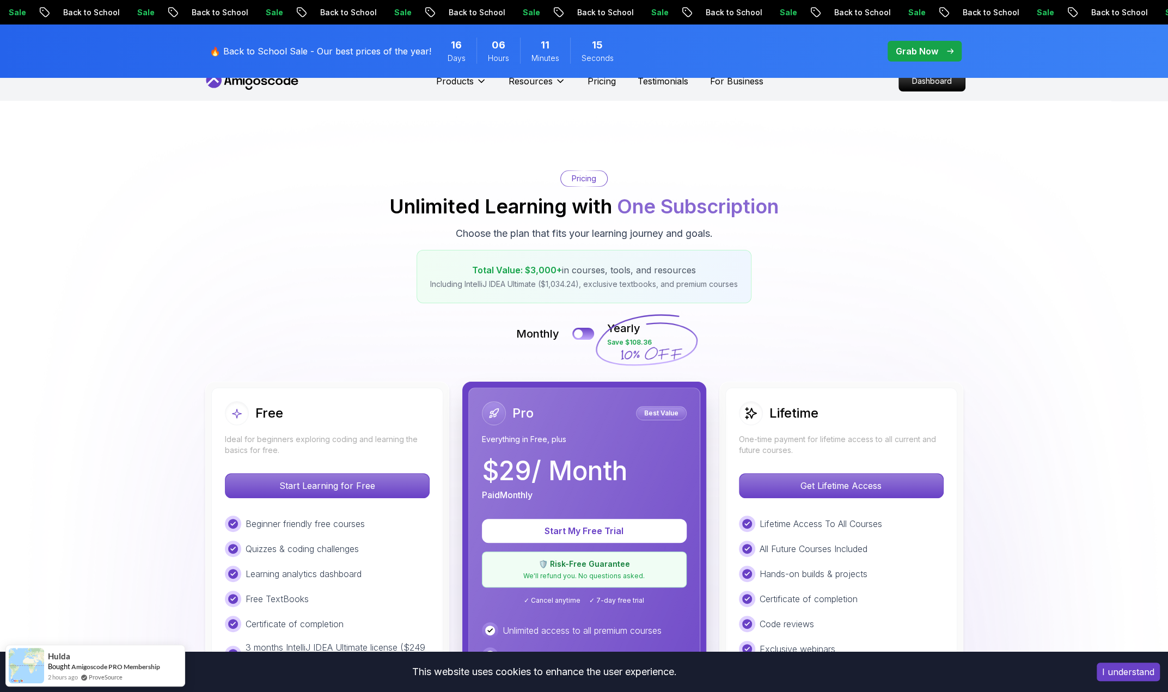
scroll to position [0, 0]
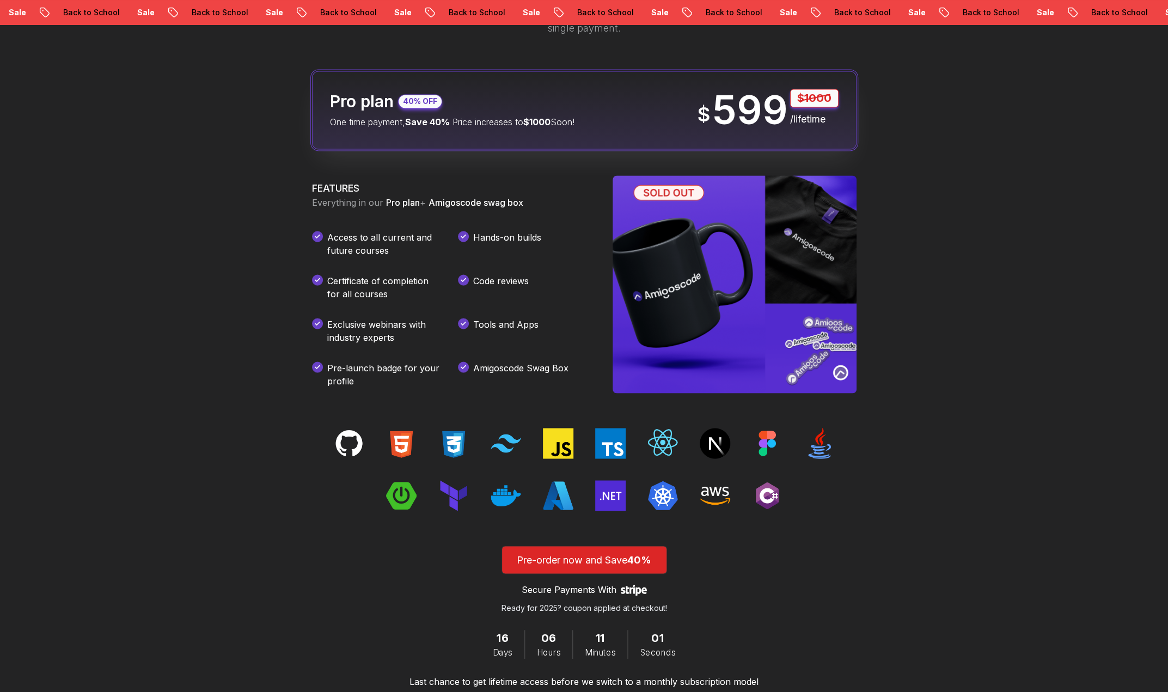
scroll to position [1525, 0]
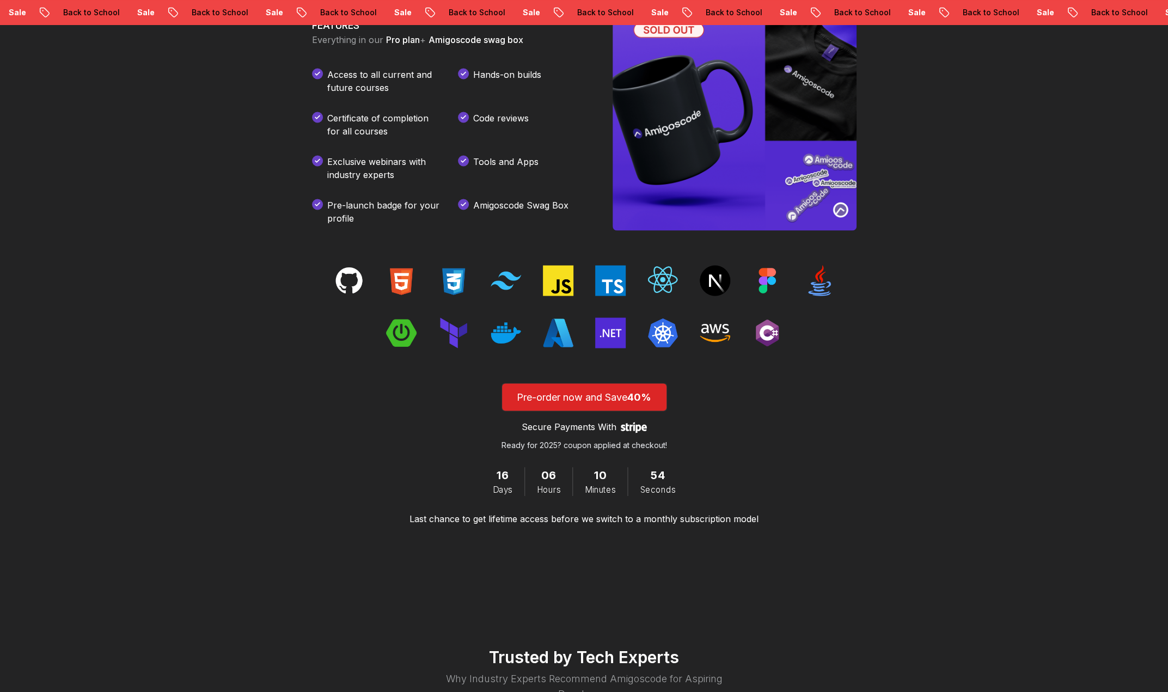
click at [471, 512] on p "Last chance to get lifetime access before we switch to a monthly subscription m…" at bounding box center [584, 518] width 349 height 13
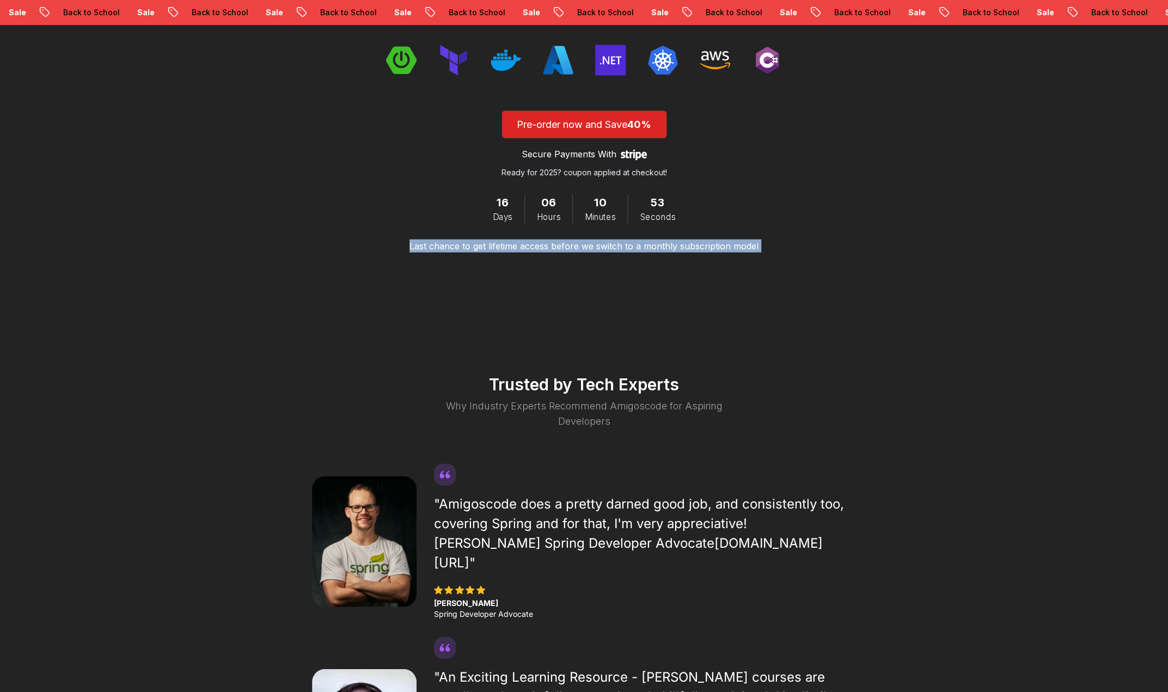
scroll to position [2124, 0]
